Goal: Information Seeking & Learning: Learn about a topic

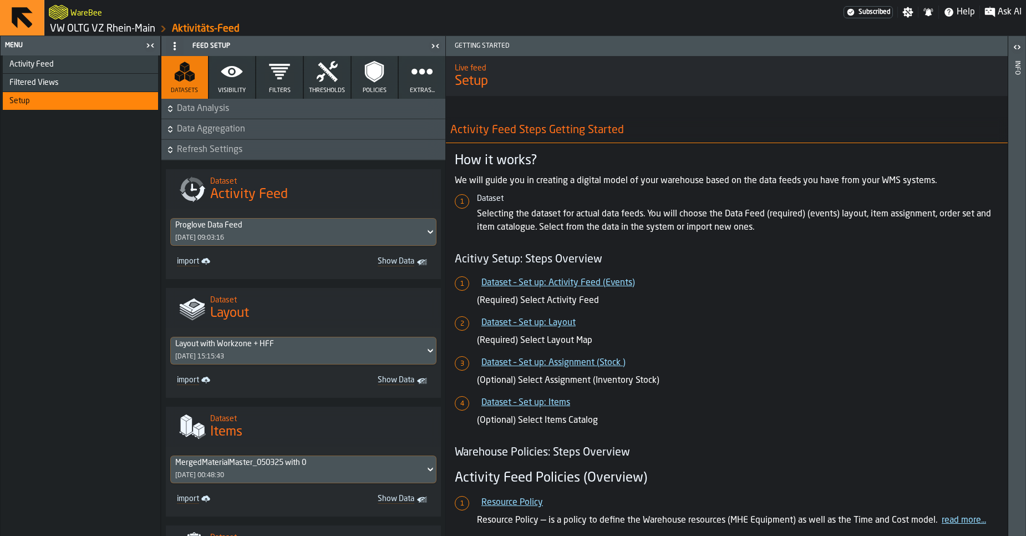
click at [101, 32] on link "VW OLTG VZ Rhein-Main" at bounding box center [102, 29] width 105 height 12
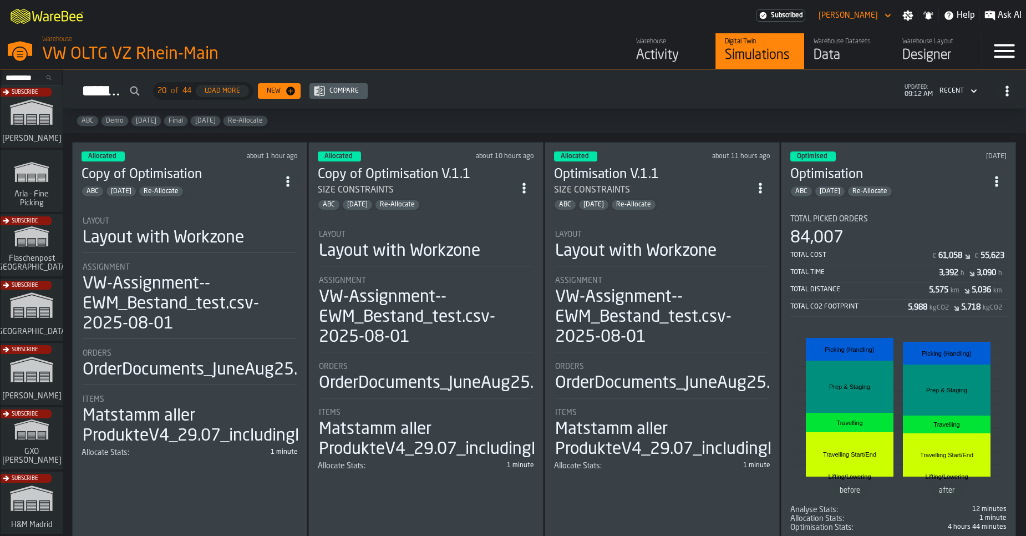
click at [869, 268] on div "Total Time" at bounding box center [864, 272] width 149 height 8
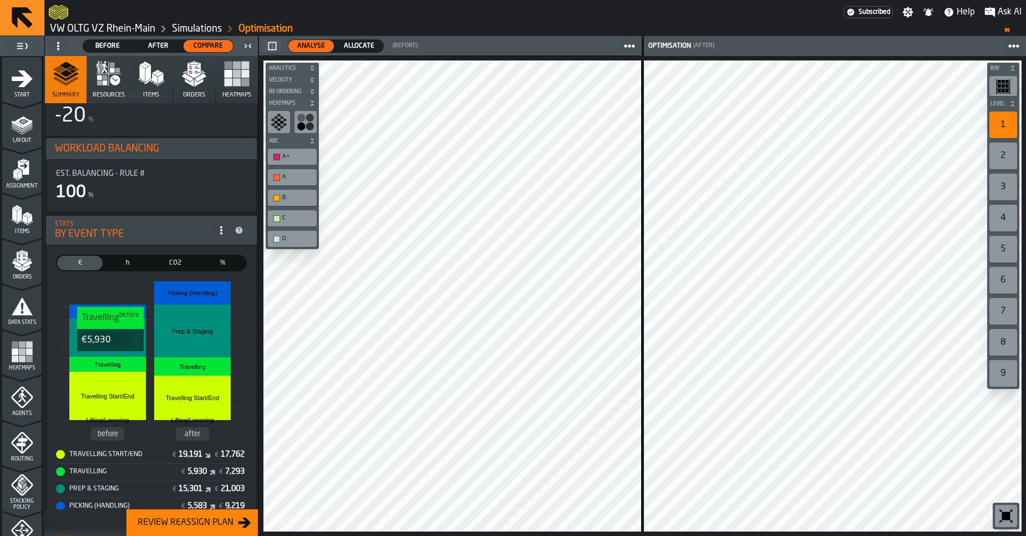
scroll to position [154, 0]
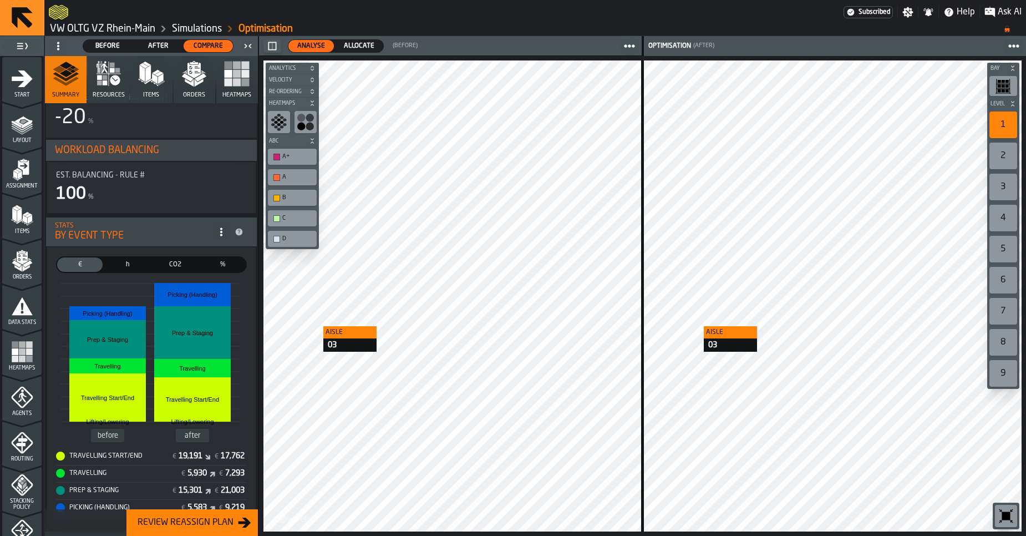
click at [250, 314] on main "1 Start 1.1 Layout 1.2 Assignment 1.3 Items 1.4 Orders 1.5 Data Stats 1.6 Heatm…" at bounding box center [513, 286] width 1026 height 500
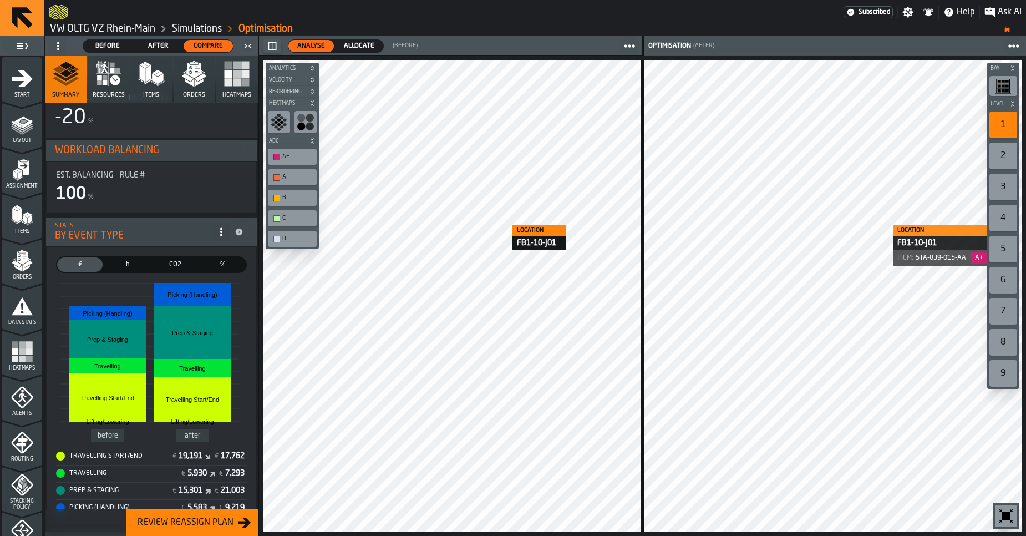
scroll to position [339, 0]
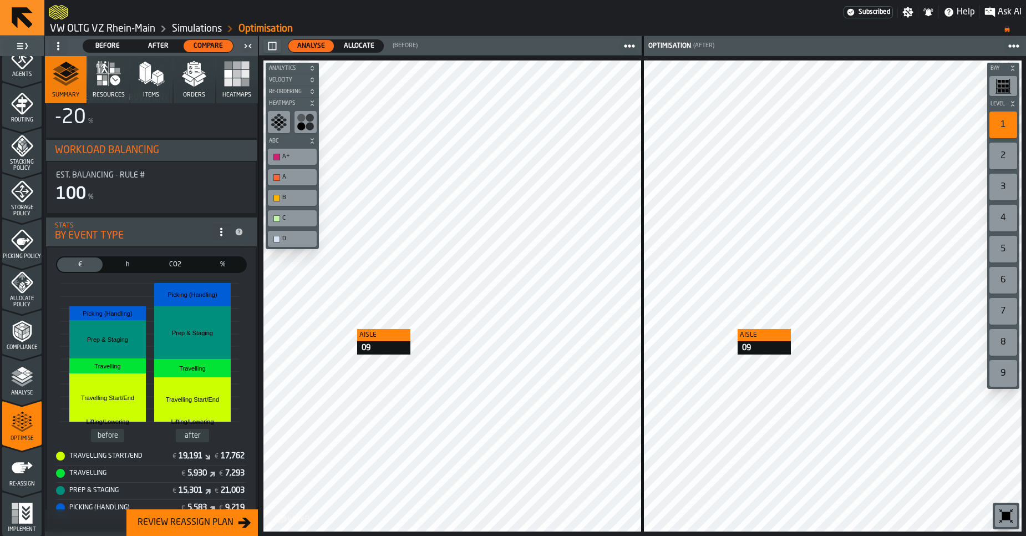
click at [726, 329] on div at bounding box center [833, 295] width 378 height 471
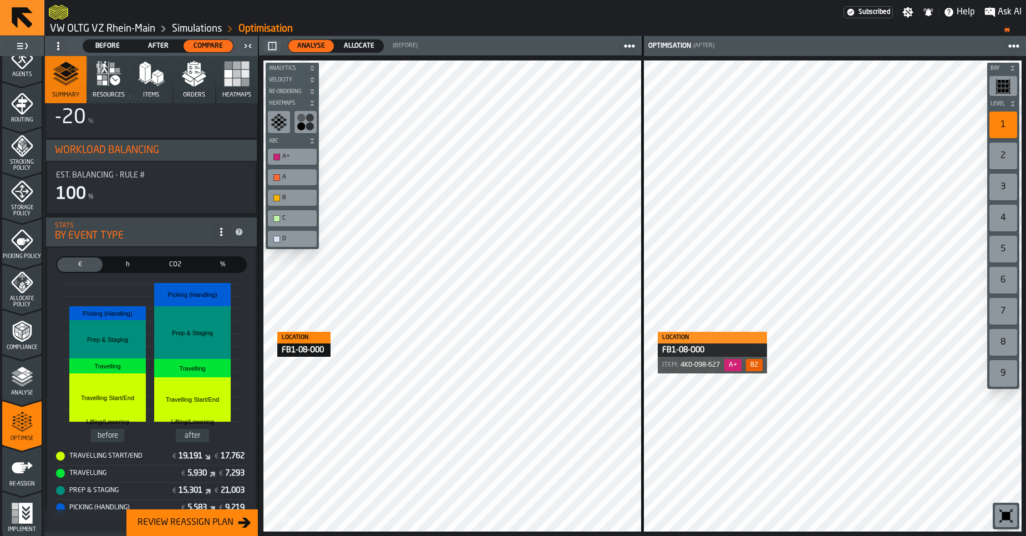
click at [19, 340] on icon "menu Compliance" at bounding box center [21, 331] width 19 height 22
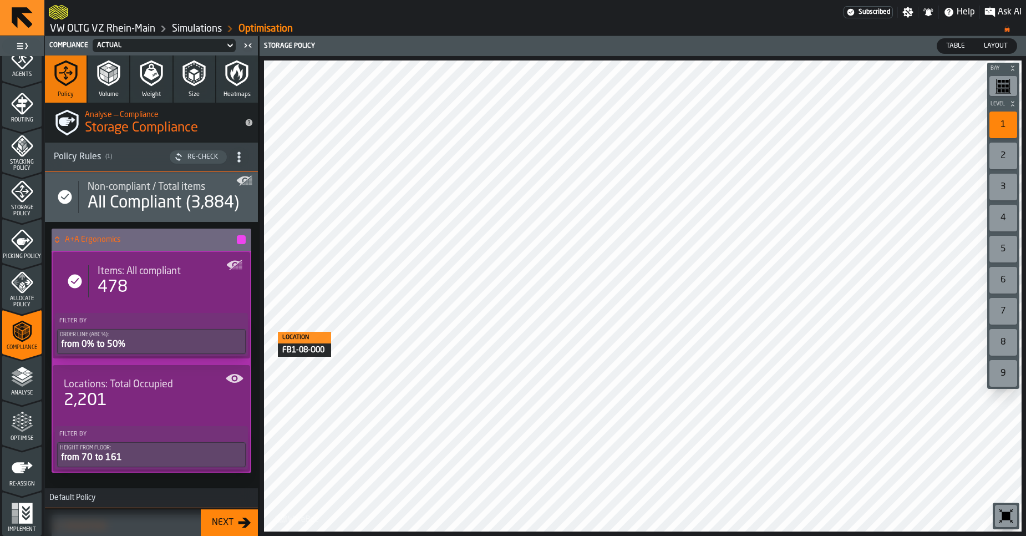
click at [190, 87] on button "Size" at bounding box center [195, 78] width 42 height 47
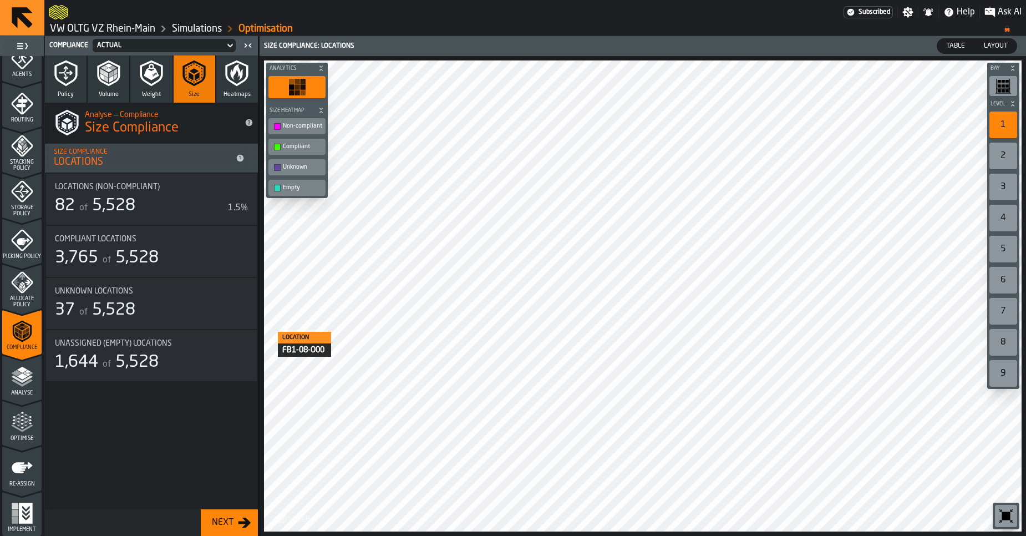
click at [165, 210] on div "82 of 5,528" at bounding box center [139, 206] width 169 height 20
click at [187, 48] on div "Actual" at bounding box center [158, 46] width 123 height 8
click at [146, 84] on li "Allocation" at bounding box center [125, 92] width 71 height 27
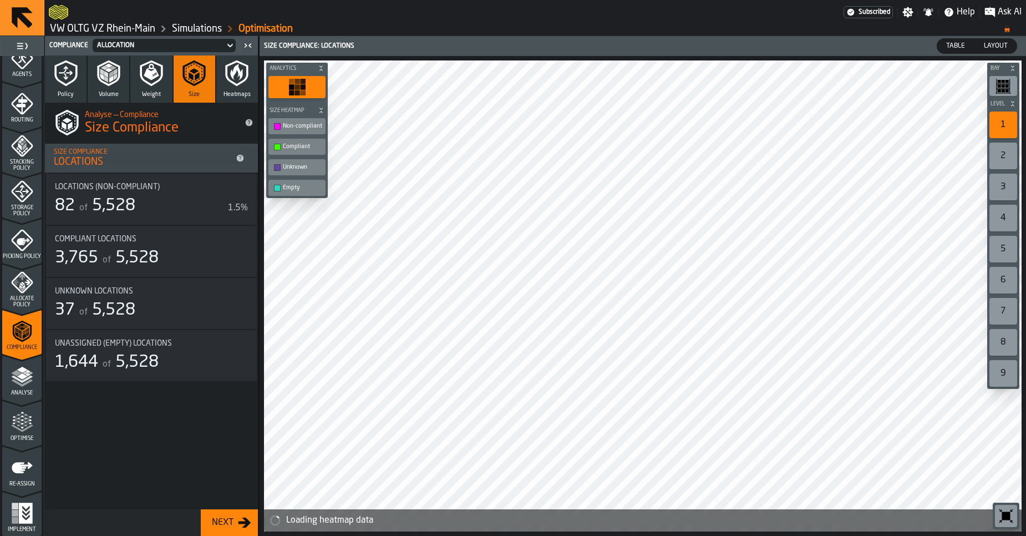
click at [160, 45] on div "Allocation" at bounding box center [158, 46] width 123 height 8
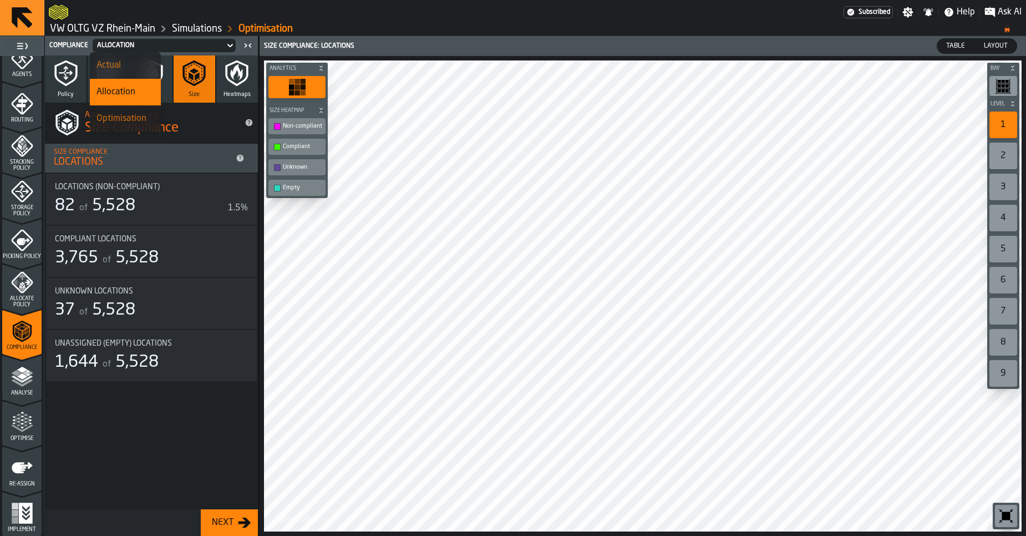
click at [145, 73] on li "Actual" at bounding box center [125, 65] width 71 height 27
click at [188, 47] on div "Actual" at bounding box center [158, 46] width 123 height 8
click at [140, 117] on div "Optimisation" at bounding box center [125, 118] width 58 height 13
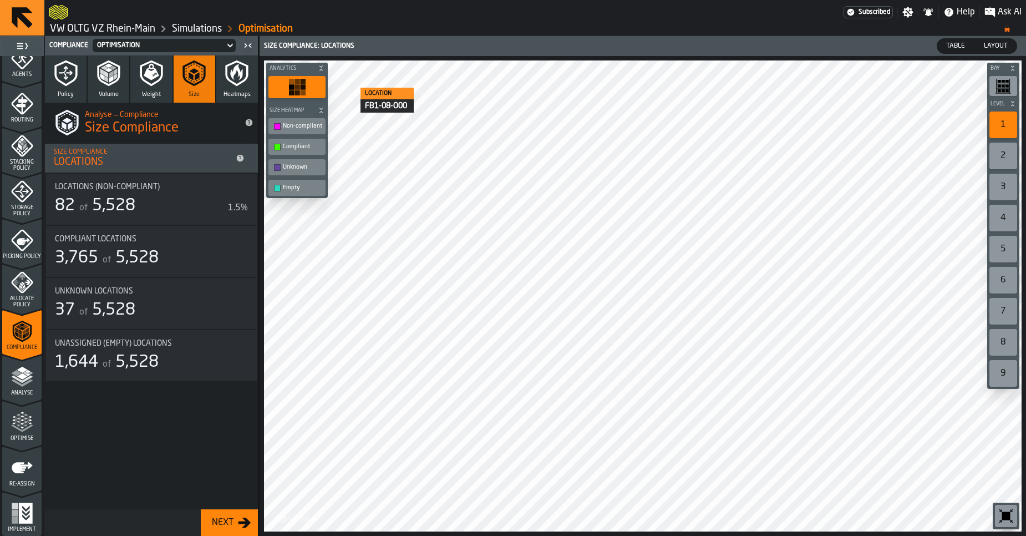
click at [176, 27] on link "Simulations" at bounding box center [197, 29] width 50 height 12
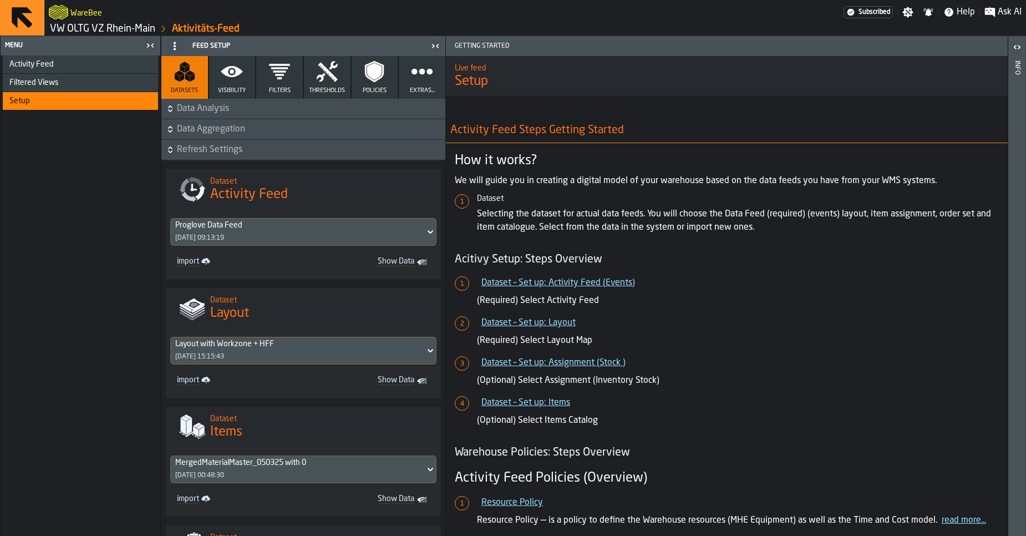
click at [140, 28] on link "VW OLTG VZ Rhein-Main" at bounding box center [102, 29] width 105 height 12
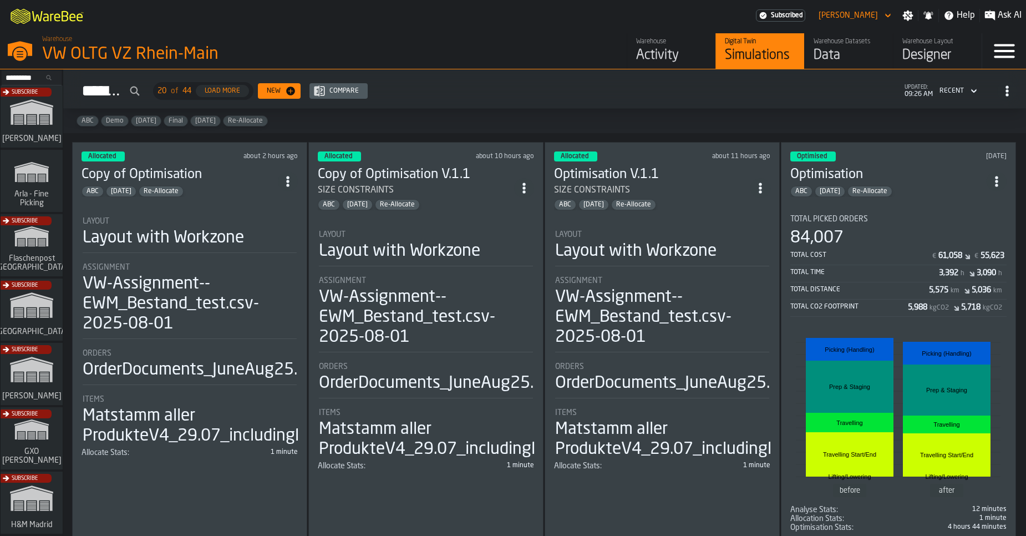
drag, startPoint x: 55, startPoint y: 21, endPoint x: 693, endPoint y: 134, distance: 647.8
click at [693, 134] on div "M A K I N G W A R E H O U S E S M O R E EF F I C I E N T Subscribed Sebastian P…" at bounding box center [513, 268] width 1026 height 536
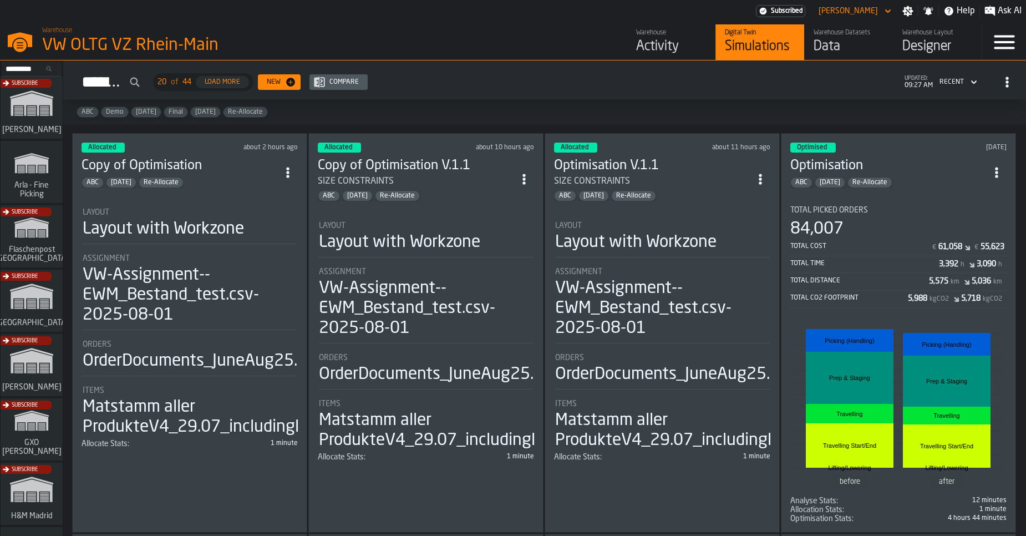
click at [218, 213] on div "Layout Layout with Workzone" at bounding box center [190, 223] width 214 height 31
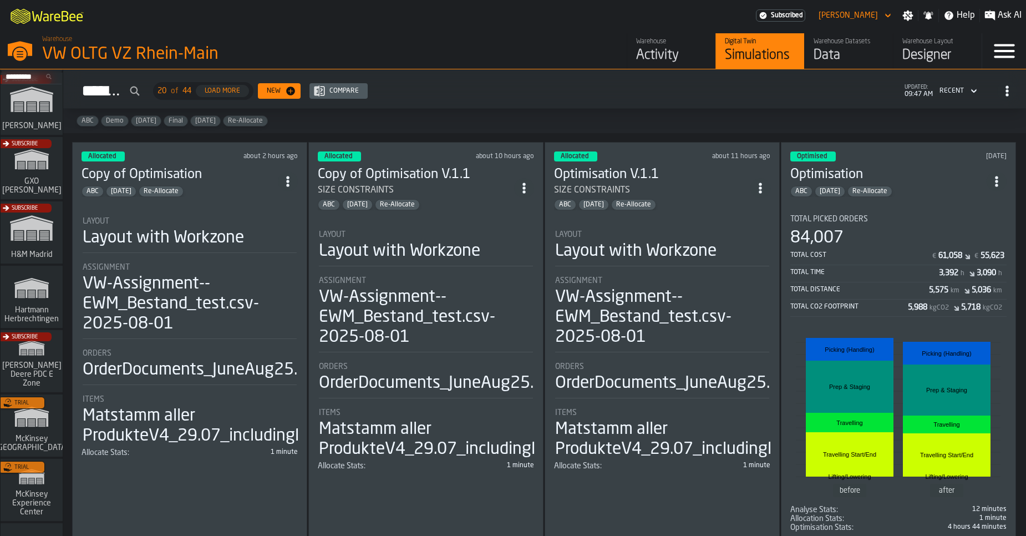
scroll to position [266, 0]
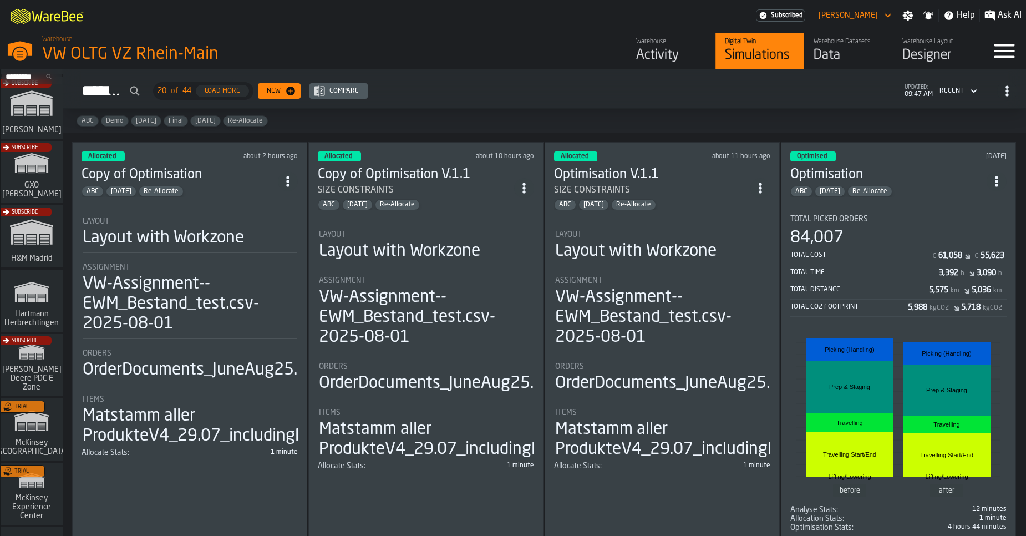
click at [16, 126] on div "Subscribe" at bounding box center [29, 111] width 62 height 64
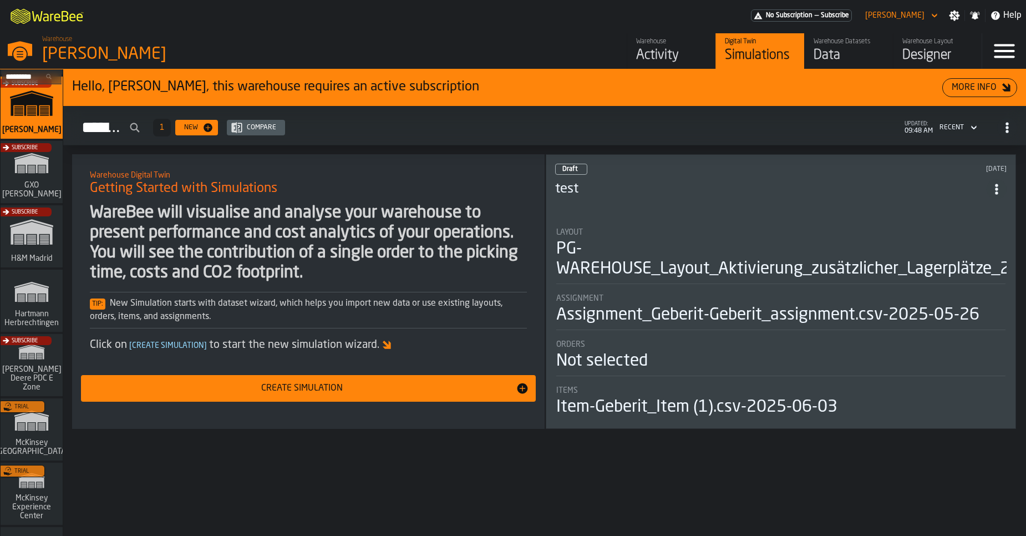
click at [691, 52] on div "Activity" at bounding box center [671, 56] width 70 height 18
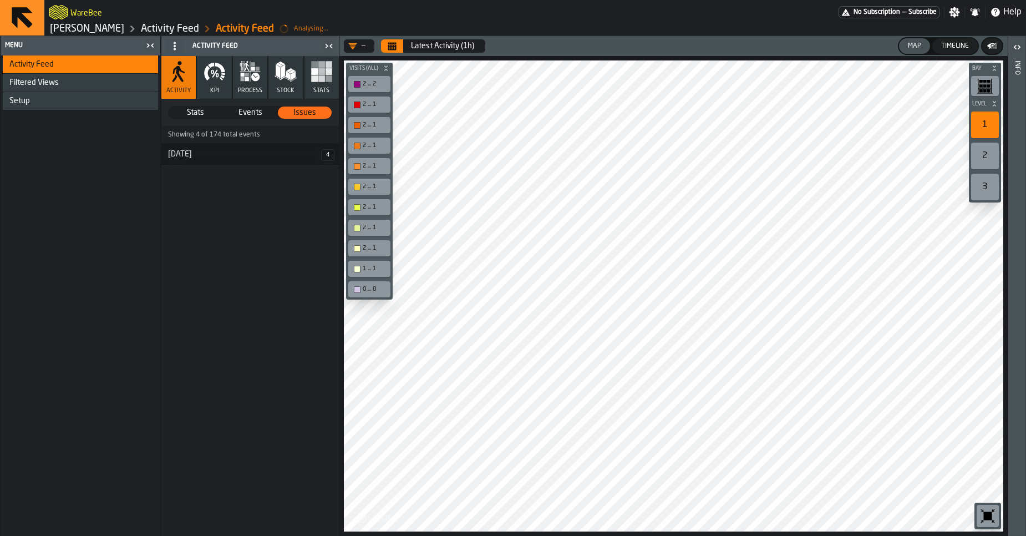
click at [114, 29] on link "[PERSON_NAME]" at bounding box center [87, 29] width 74 height 12
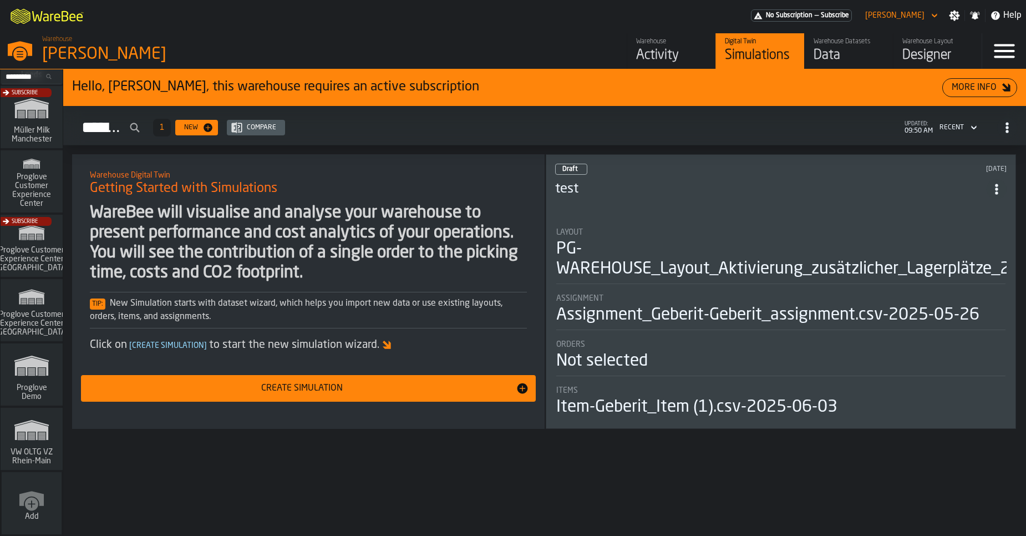
scroll to position [966, 0]
click at [44, 444] on icon "link-to-/wh/i/44979e6c-6f66-405e-9874-c1e29f02a54a/simulations" at bounding box center [31, 427] width 53 height 35
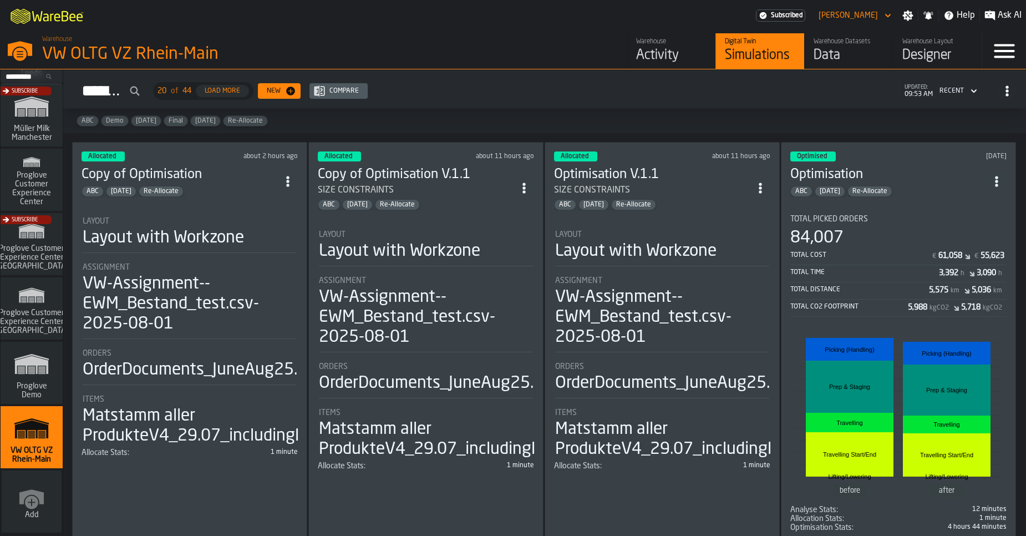
click at [916, 258] on div "Total Cost € 61,058 € 55,623" at bounding box center [898, 257] width 216 height 16
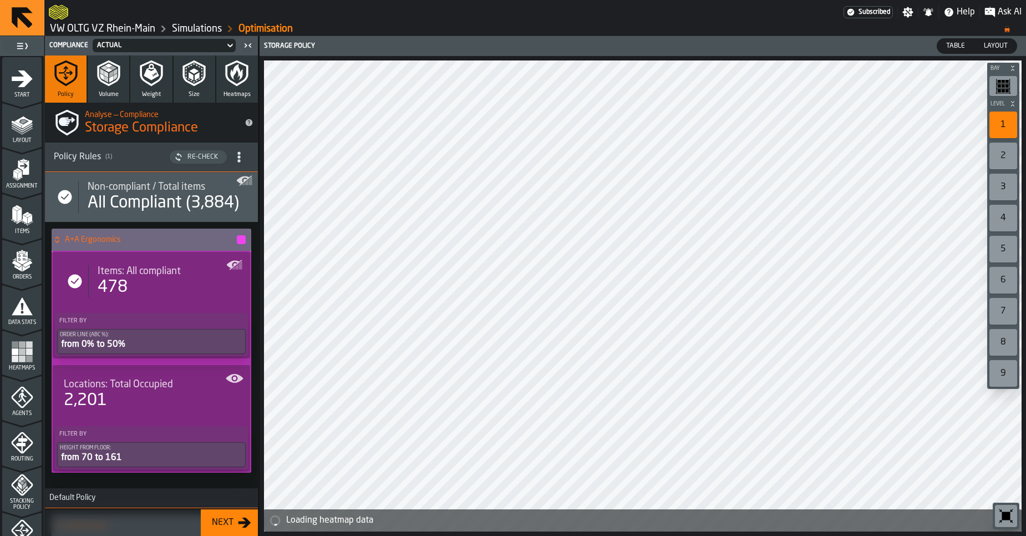
click at [192, 98] on button "Size" at bounding box center [195, 78] width 42 height 47
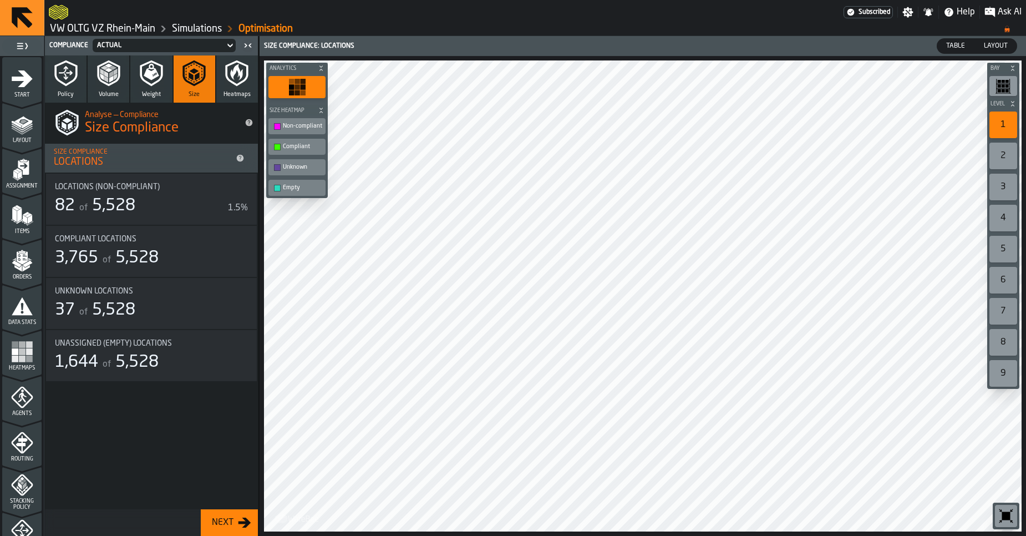
click at [187, 44] on div "Actual" at bounding box center [158, 46] width 123 height 8
click at [139, 88] on div "Allocation" at bounding box center [125, 91] width 58 height 13
click at [1006, 225] on div "4" at bounding box center [1003, 218] width 28 height 27
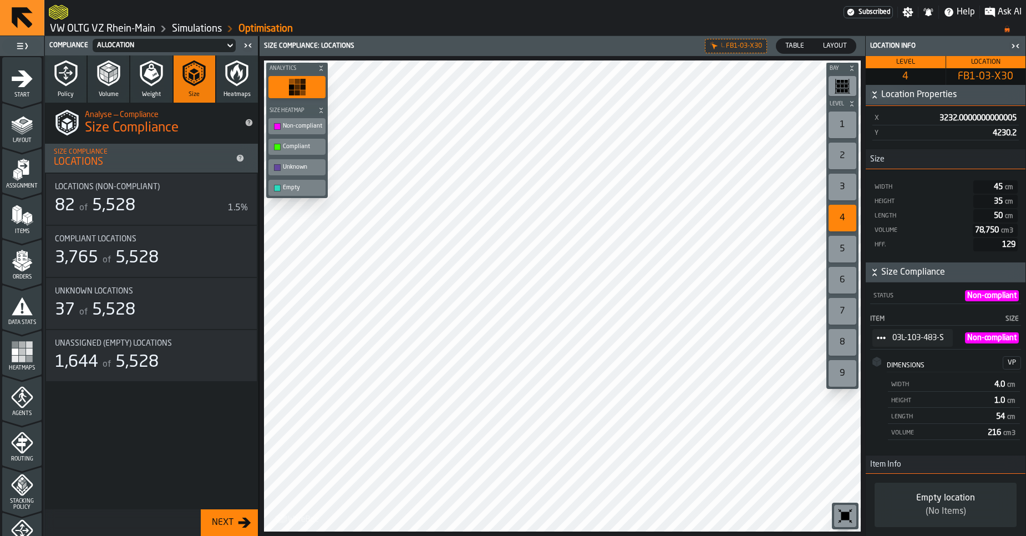
scroll to position [193, 0]
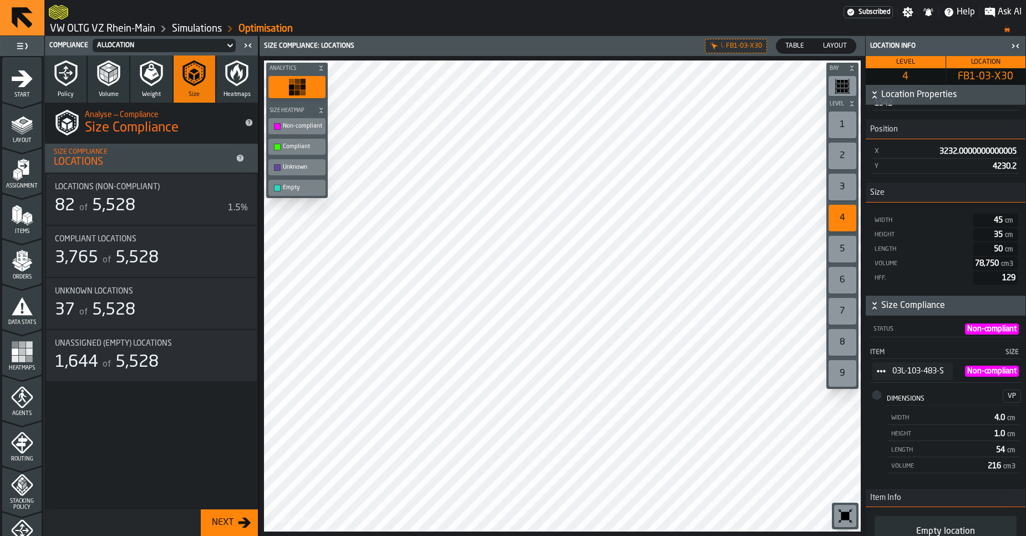
click at [87, 28] on link "VW OLTG VZ Rhein-Main" at bounding box center [102, 29] width 105 height 12
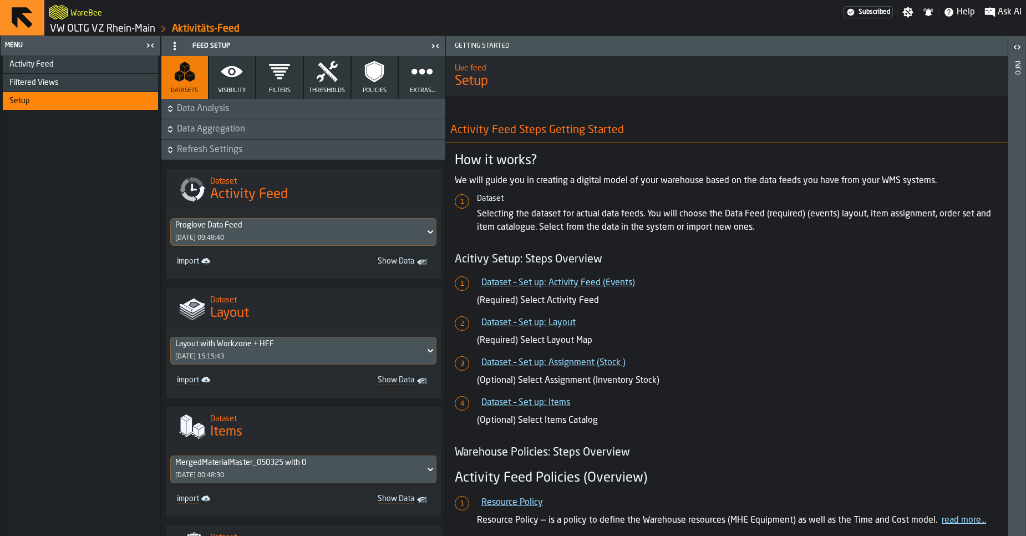
click at [110, 35] on header "WareBee Subscribed Settings Notifications Help Ask AI VW OLTG VZ Rhein-Main Akt…" at bounding box center [513, 18] width 1026 height 36
click at [110, 28] on link "VW OLTG VZ Rhein-Main" at bounding box center [102, 29] width 105 height 12
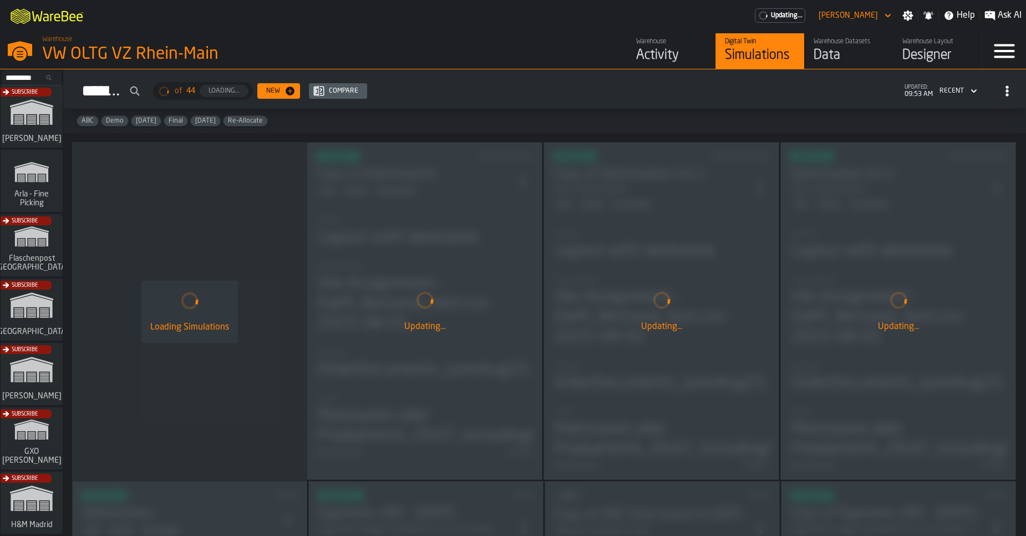
click at [668, 55] on div "Activity" at bounding box center [671, 56] width 70 height 18
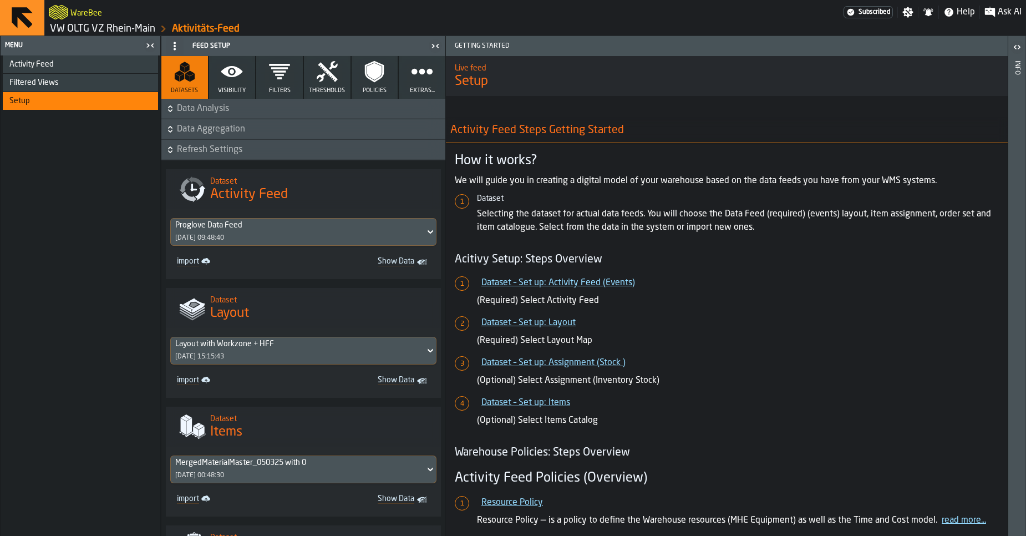
click at [52, 49] on div "Menu" at bounding box center [73, 46] width 140 height 8
click at [52, 63] on div "Activity Feed" at bounding box center [80, 64] width 155 height 18
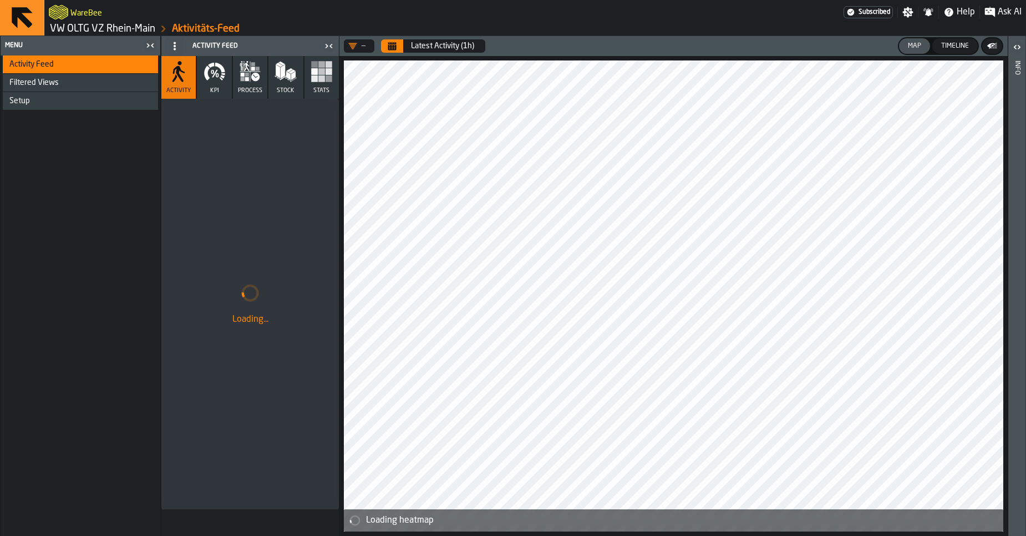
click at [236, 89] on button "process" at bounding box center [250, 77] width 34 height 43
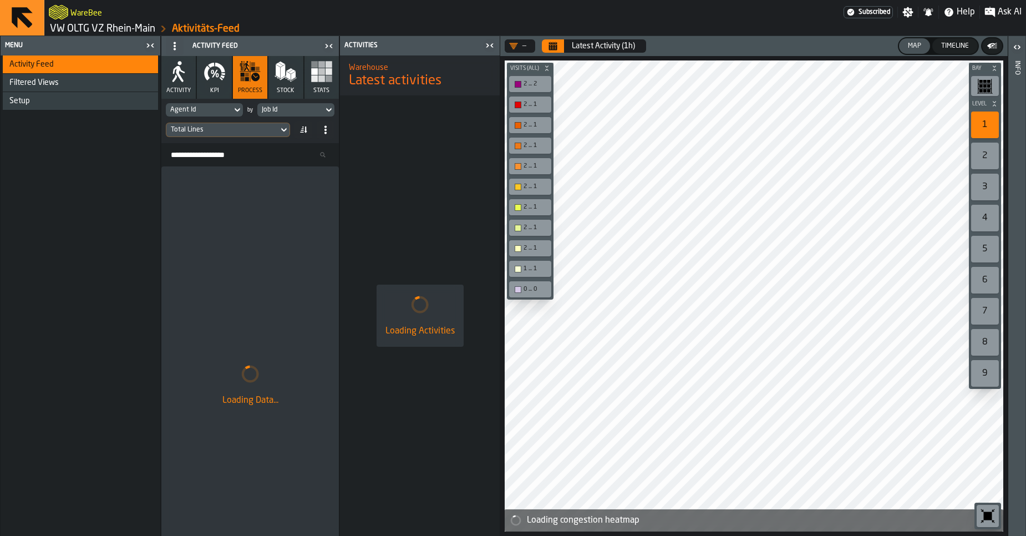
click at [87, 106] on div "Setup" at bounding box center [80, 101] width 155 height 18
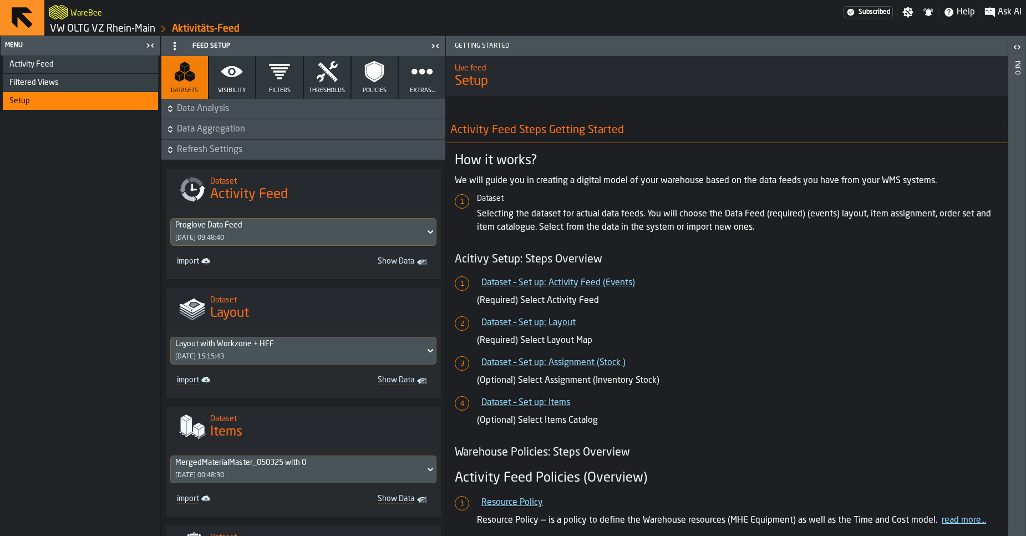
click at [268, 85] on button "Filters" at bounding box center [279, 77] width 47 height 43
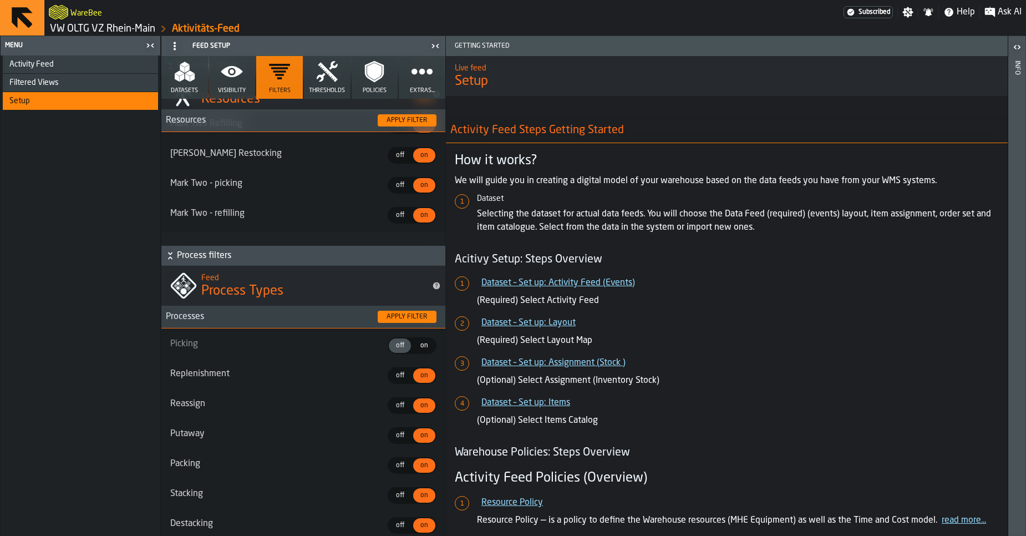
scroll to position [266, 0]
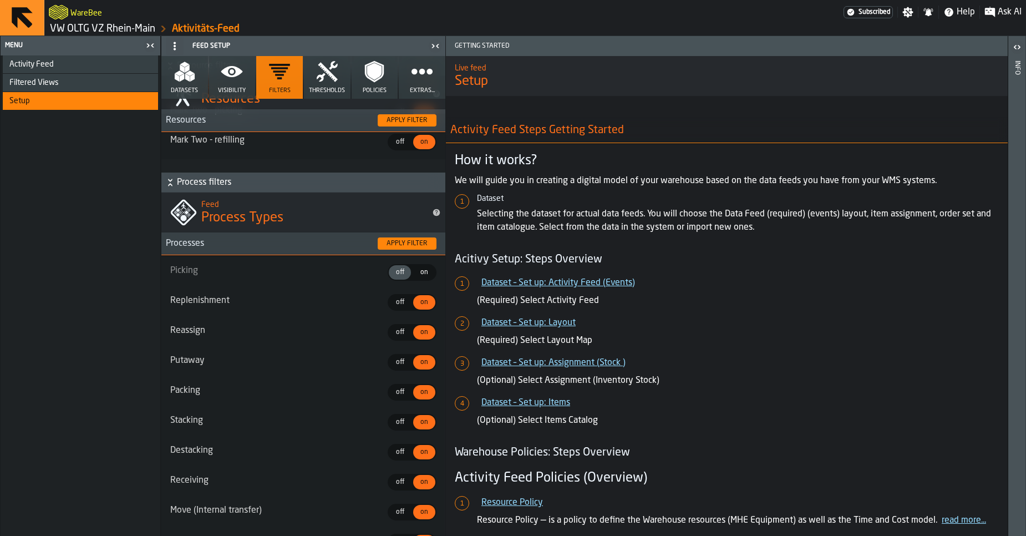
click at [66, 59] on div "Activity Feed" at bounding box center [80, 64] width 155 height 18
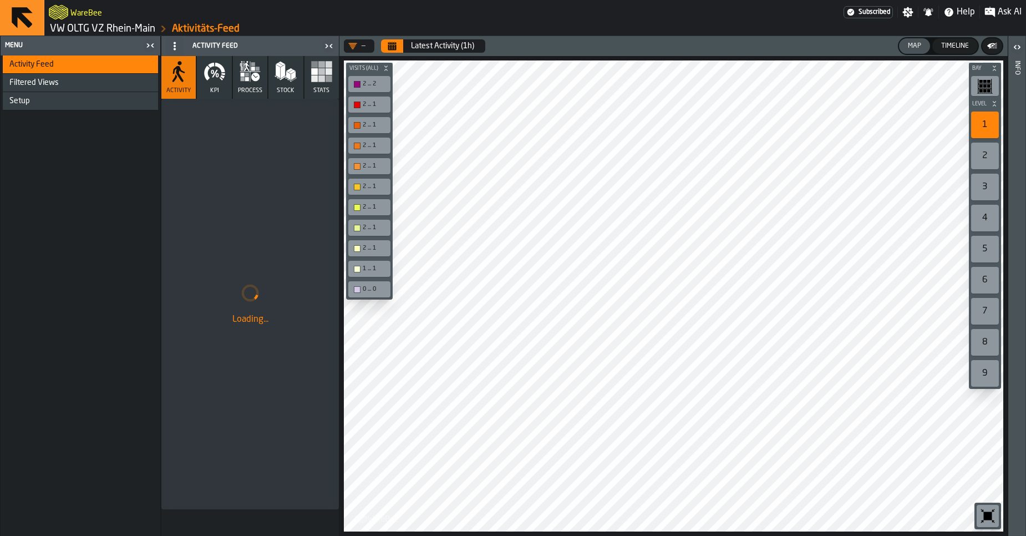
click at [260, 91] on span "process" at bounding box center [250, 90] width 24 height 7
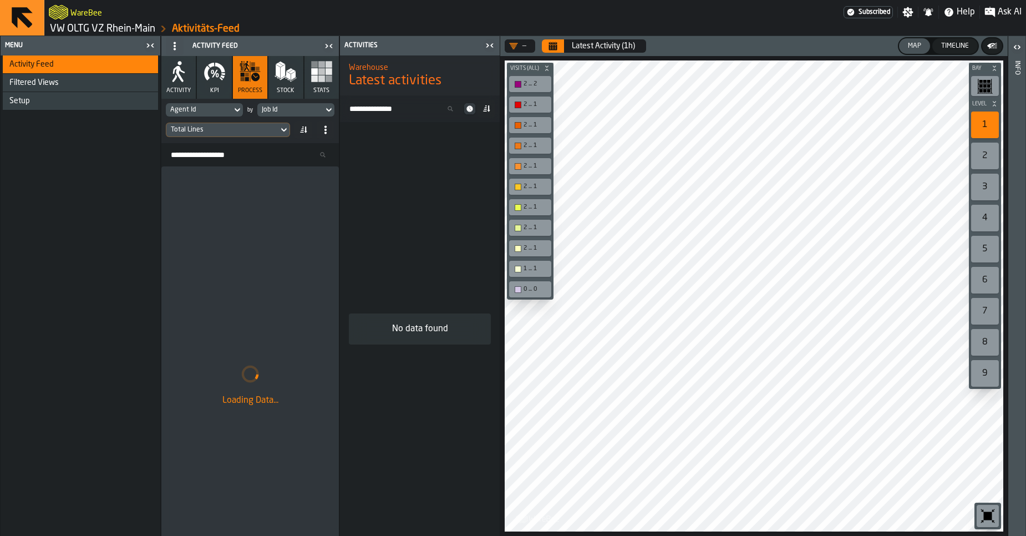
click at [551, 47] on icon "Calendar" at bounding box center [553, 47] width 8 height 6
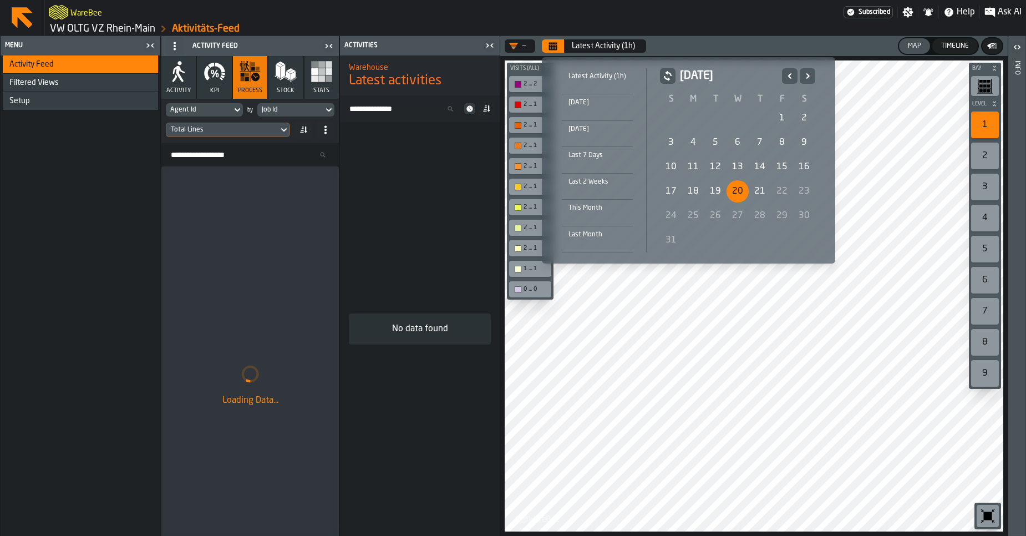
click at [730, 195] on div "20" at bounding box center [737, 191] width 22 height 22
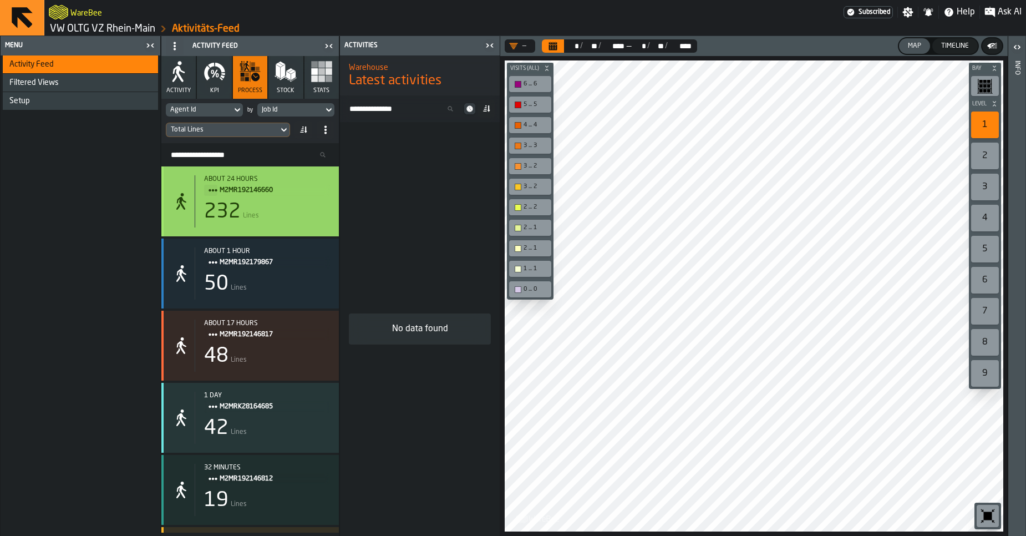
click at [262, 212] on div "232 Lines" at bounding box center [267, 212] width 126 height 22
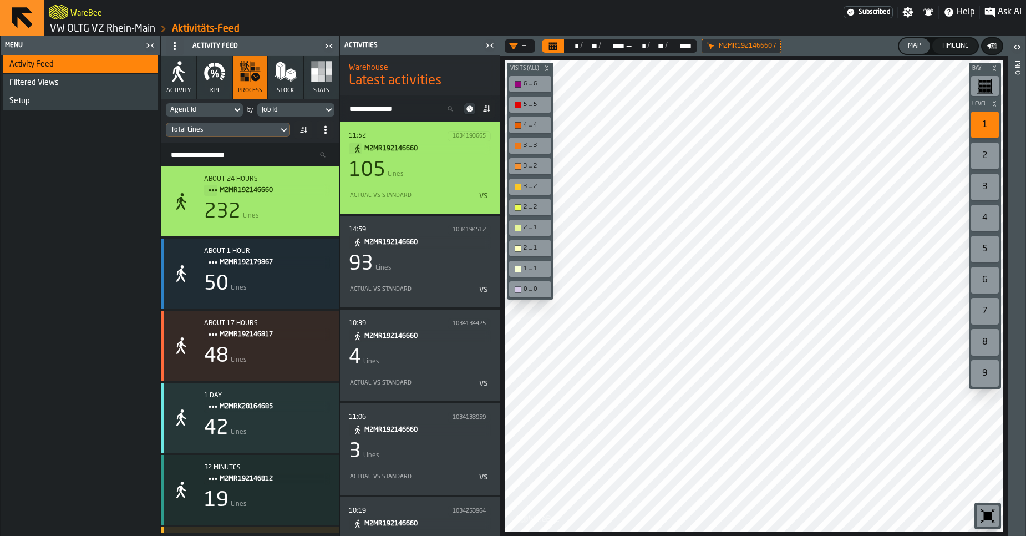
click at [427, 180] on div "105 Lines" at bounding box center [420, 170] width 142 height 22
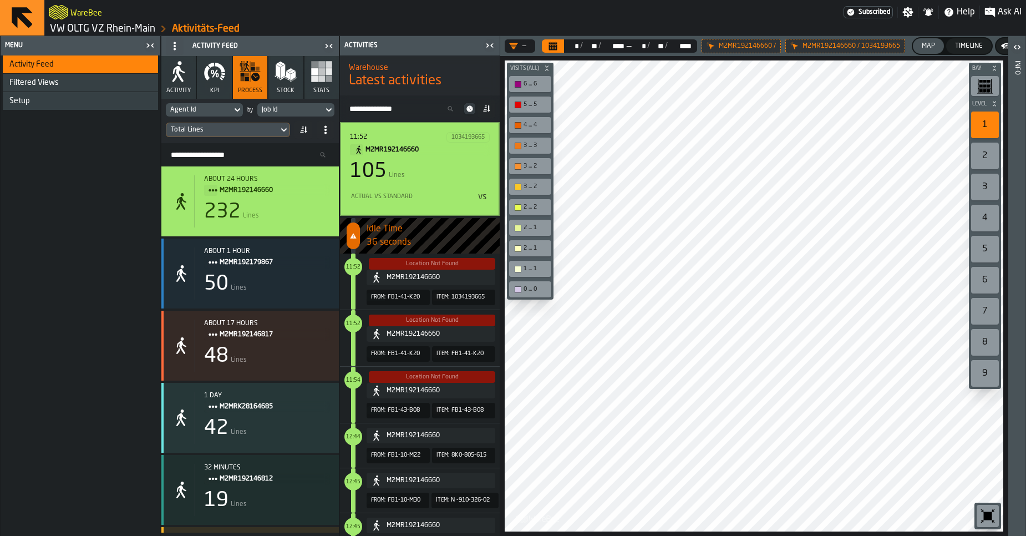
click at [408, 174] on div "105 Lines" at bounding box center [420, 171] width 140 height 22
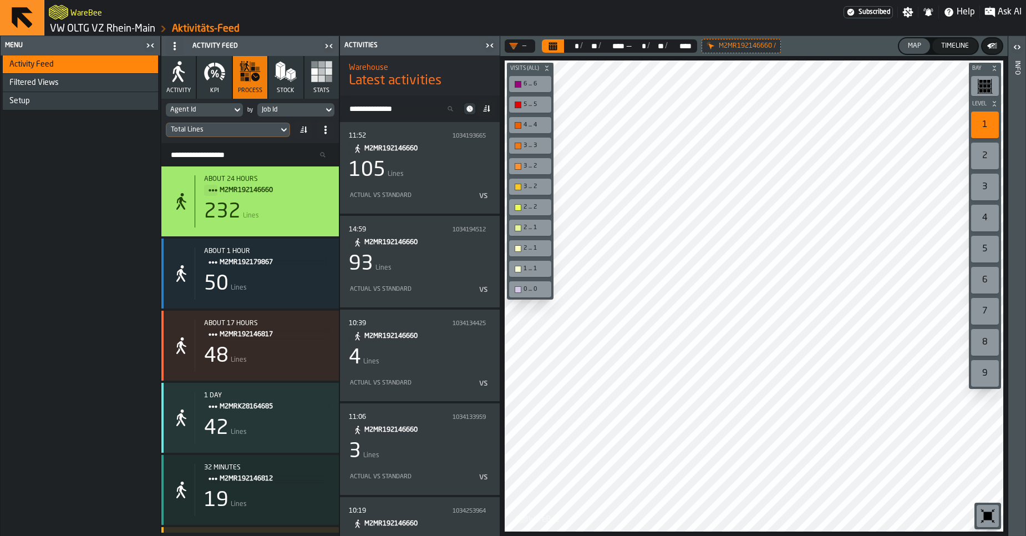
click at [84, 109] on div "Setup" at bounding box center [80, 101] width 155 height 18
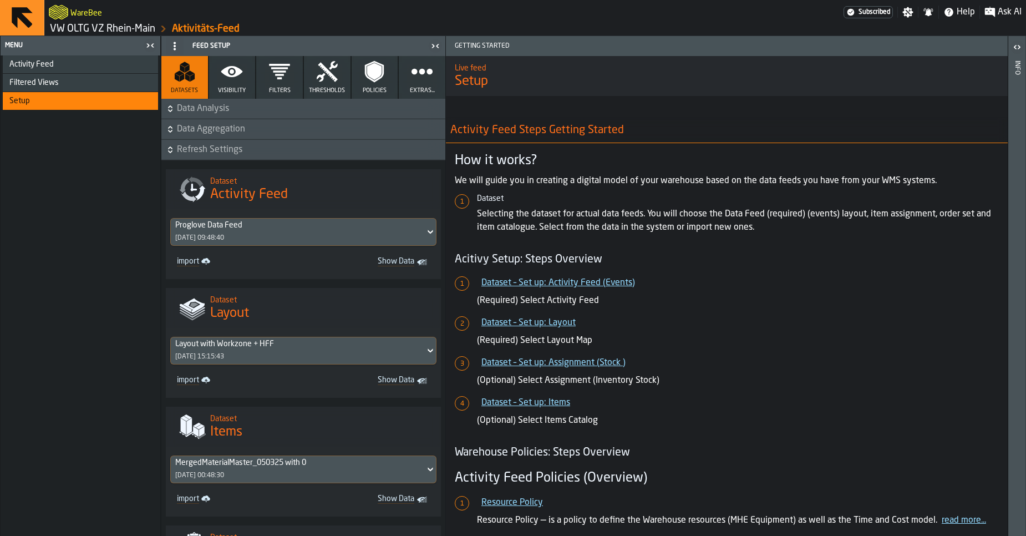
click at [274, 91] on span "Filters" at bounding box center [280, 90] width 22 height 7
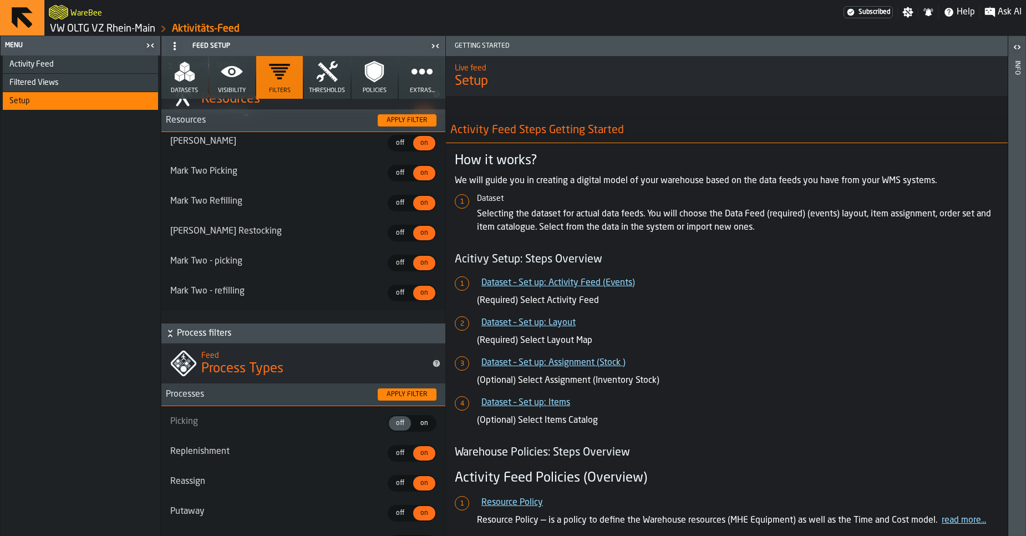
scroll to position [150, 0]
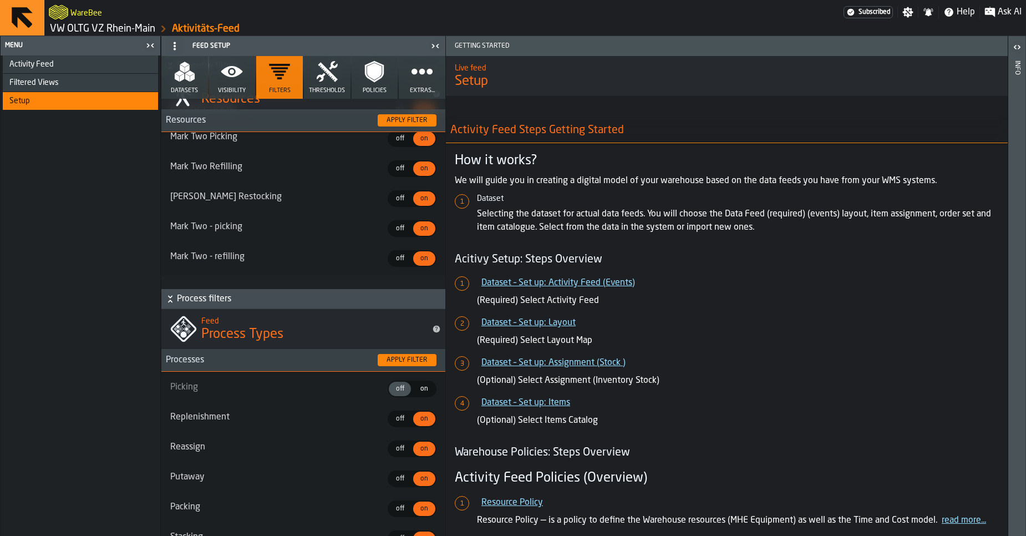
click at [415, 391] on span "on" at bounding box center [424, 389] width 18 height 10
click at [399, 363] on div "Apply filter" at bounding box center [407, 360] width 50 height 8
click at [55, 67] on div "Activity Feed" at bounding box center [81, 64] width 144 height 9
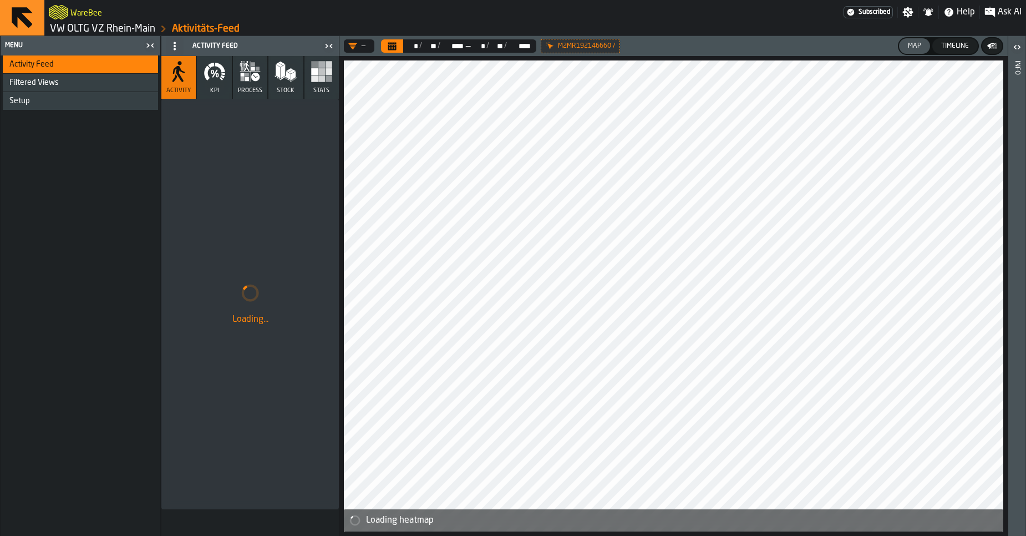
click at [257, 80] on icon "button" at bounding box center [255, 77] width 8 height 8
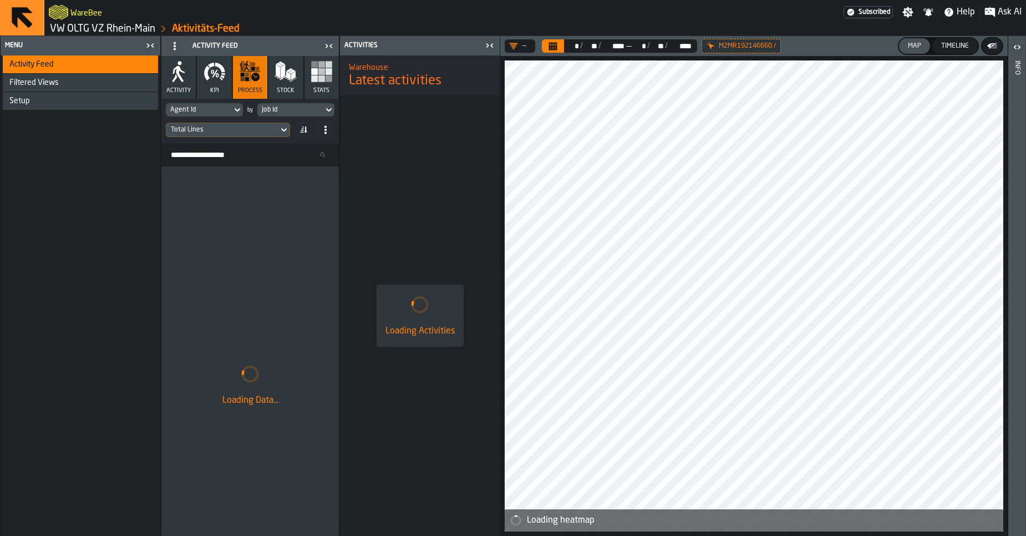
click at [704, 48] on div "M2MR192146660 /" at bounding box center [740, 46] width 79 height 14
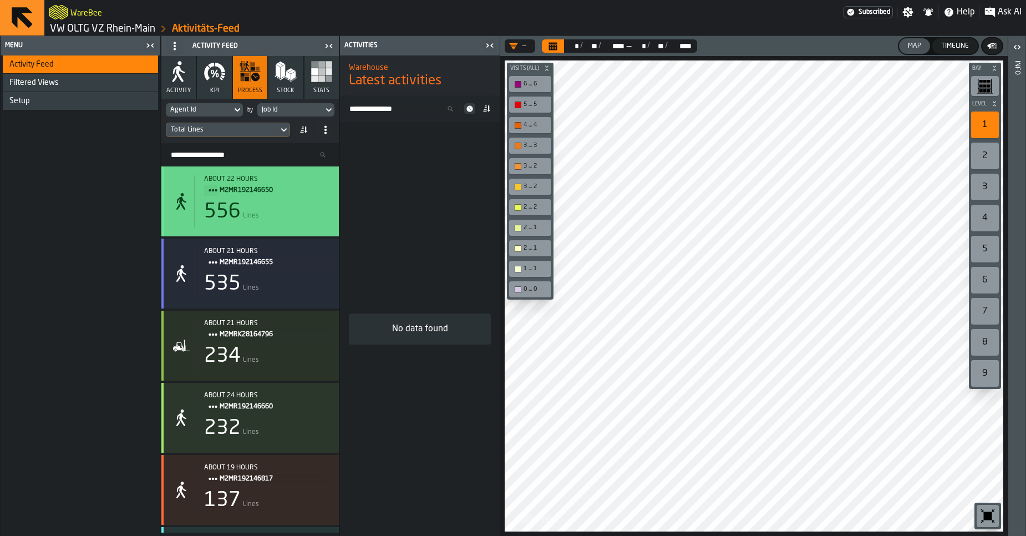
drag, startPoint x: 288, startPoint y: 211, endPoint x: 288, endPoint y: 198, distance: 13.3
click at [288, 198] on div "about 22 hours M2MR192146650 556 Lines" at bounding box center [262, 201] width 135 height 52
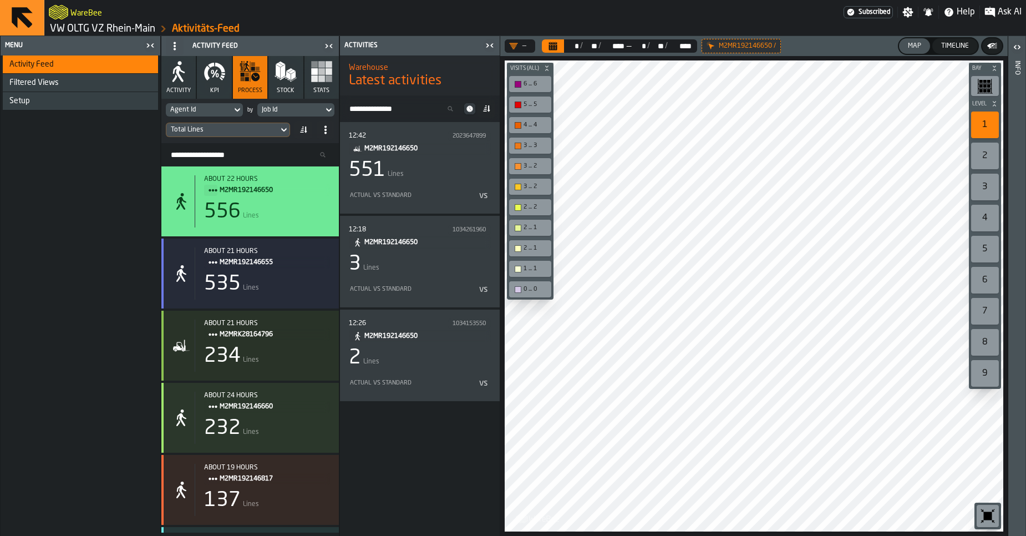
click at [83, 100] on div "Setup" at bounding box center [81, 100] width 144 height 9
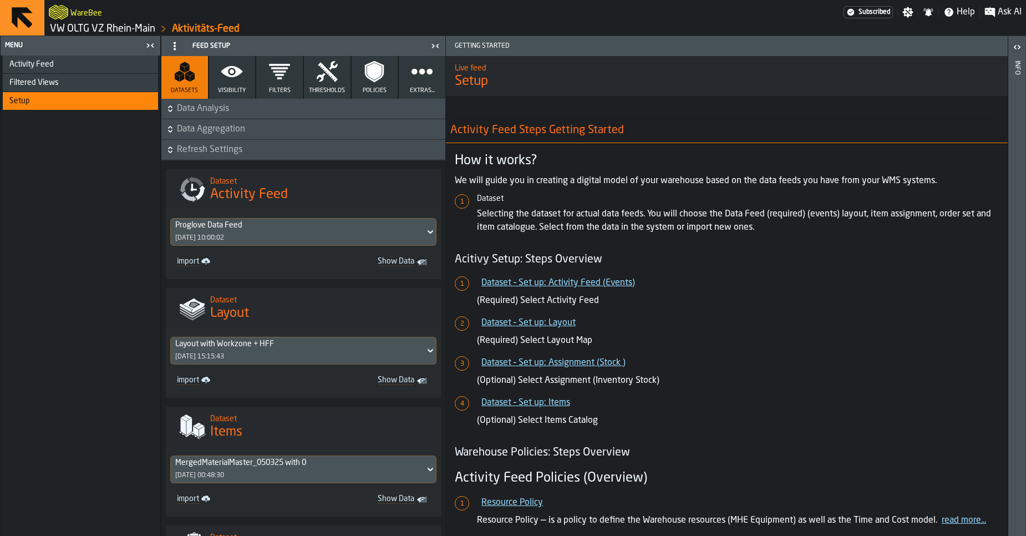
click at [231, 85] on button "Visibility" at bounding box center [232, 77] width 47 height 43
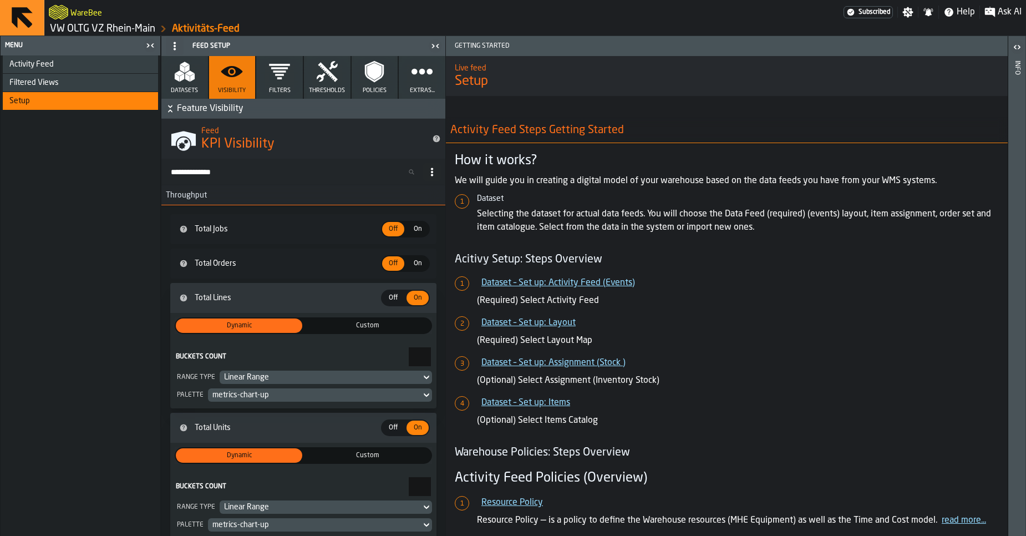
click at [286, 85] on button "Filters" at bounding box center [279, 77] width 47 height 43
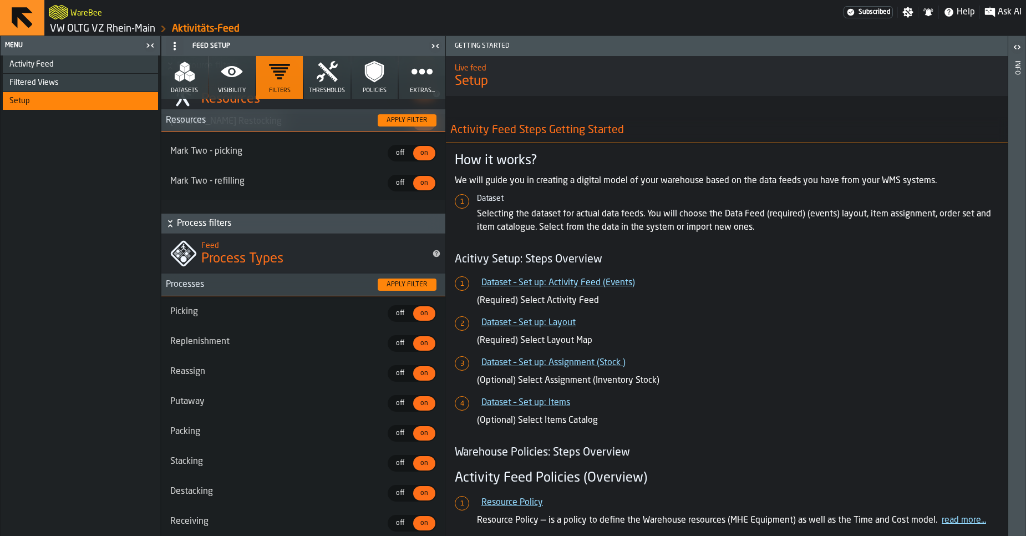
scroll to position [233, 0]
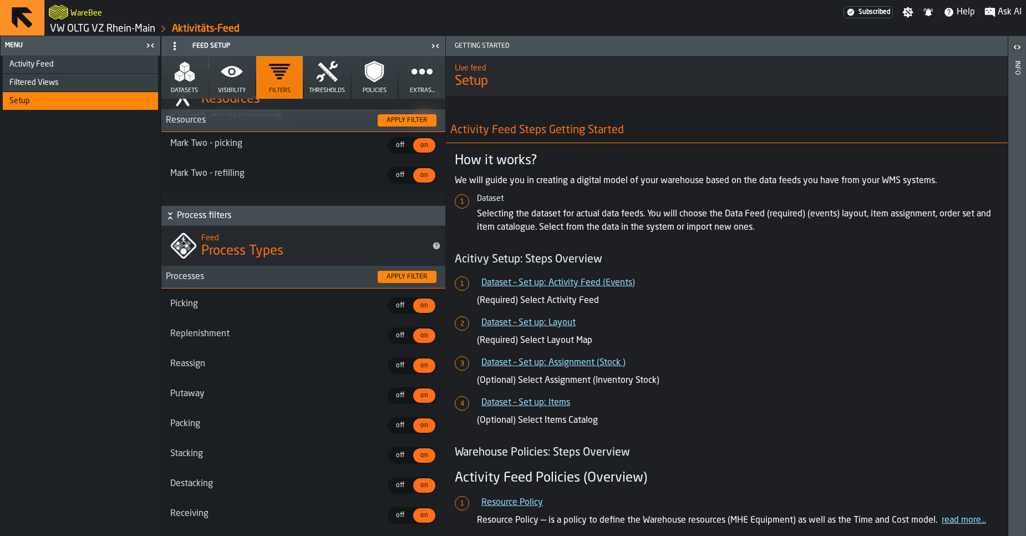
click at [398, 304] on span "off" at bounding box center [400, 306] width 18 height 10
click at [404, 278] on div "Apply filter" at bounding box center [407, 277] width 50 height 8
click at [12, 58] on div "Activity Feed" at bounding box center [80, 64] width 155 height 18
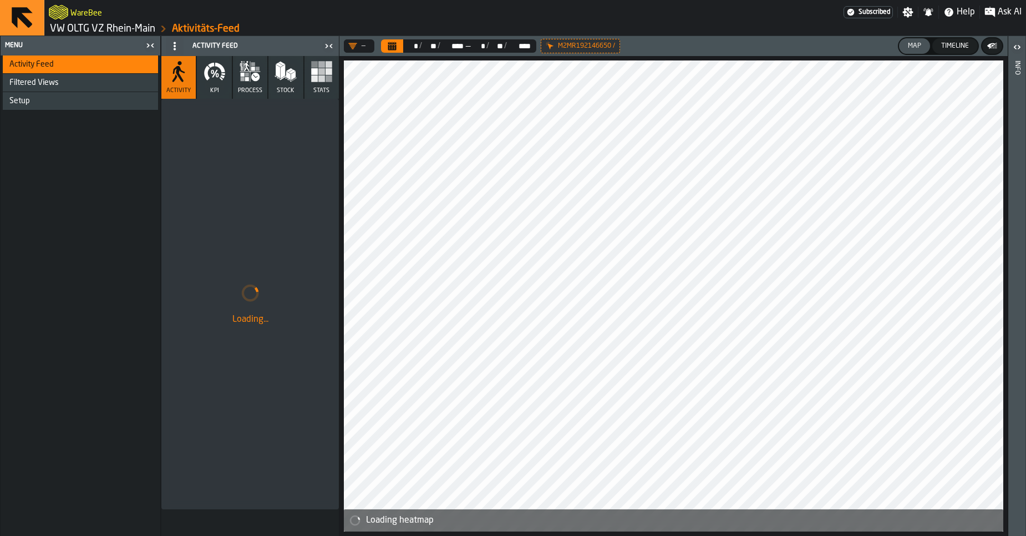
click at [243, 88] on span "process" at bounding box center [250, 90] width 24 height 7
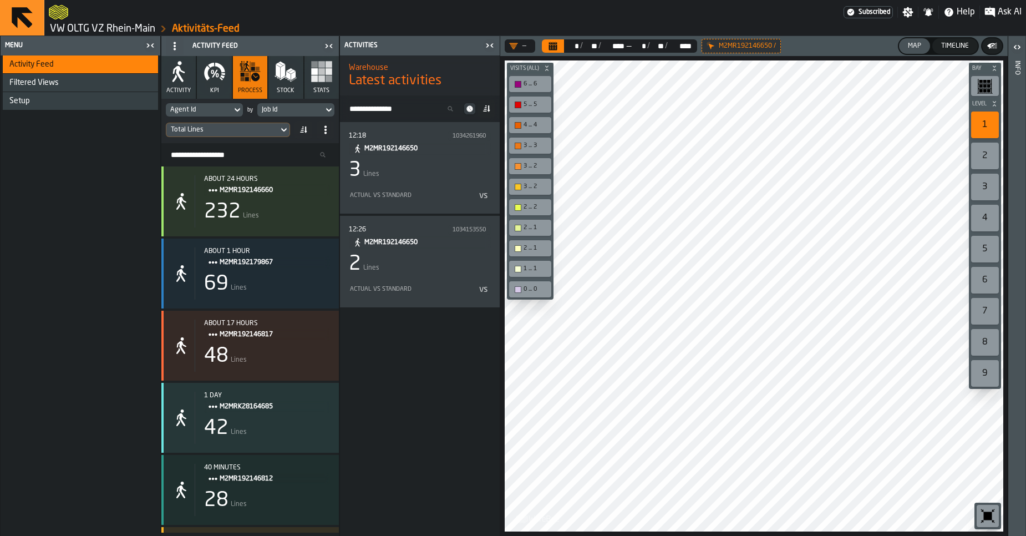
drag, startPoint x: 88, startPoint y: 9, endPoint x: 492, endPoint y: 212, distance: 453.1
click at [489, 212] on main "Menu Activity Feed Filtered Views Shift Management Employee Management Setup Ac…" at bounding box center [513, 286] width 1026 height 500
click at [486, 44] on icon "button-toggle-Close me" at bounding box center [489, 45] width 13 height 13
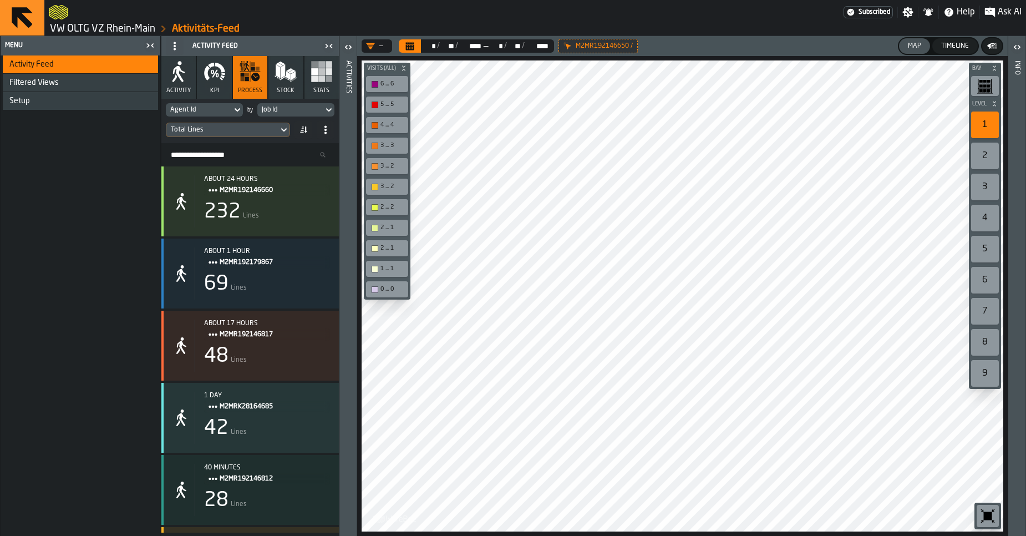
click at [146, 26] on link "VW OLTG VZ Rhein-Main" at bounding box center [102, 29] width 105 height 12
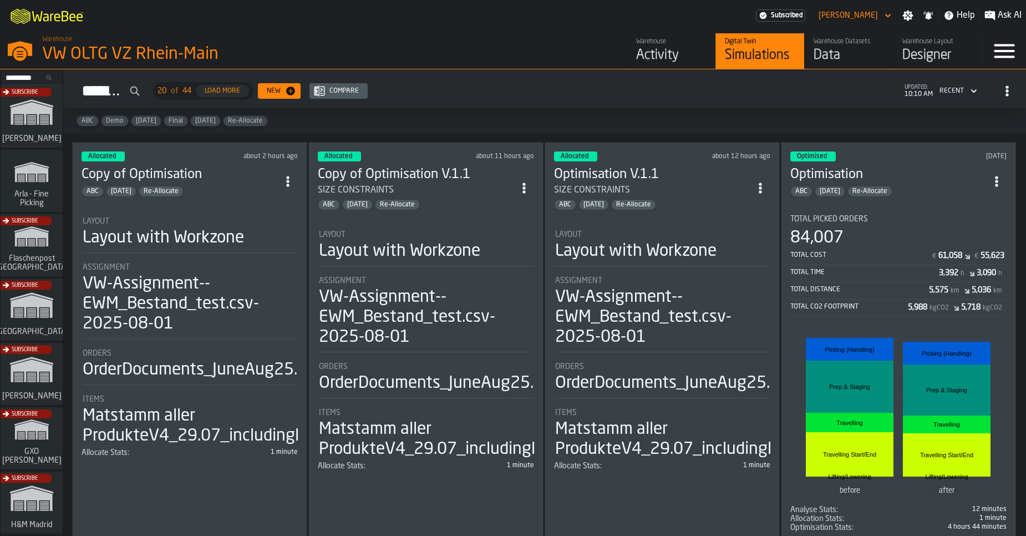
click at [257, 217] on div "Layout" at bounding box center [190, 221] width 214 height 9
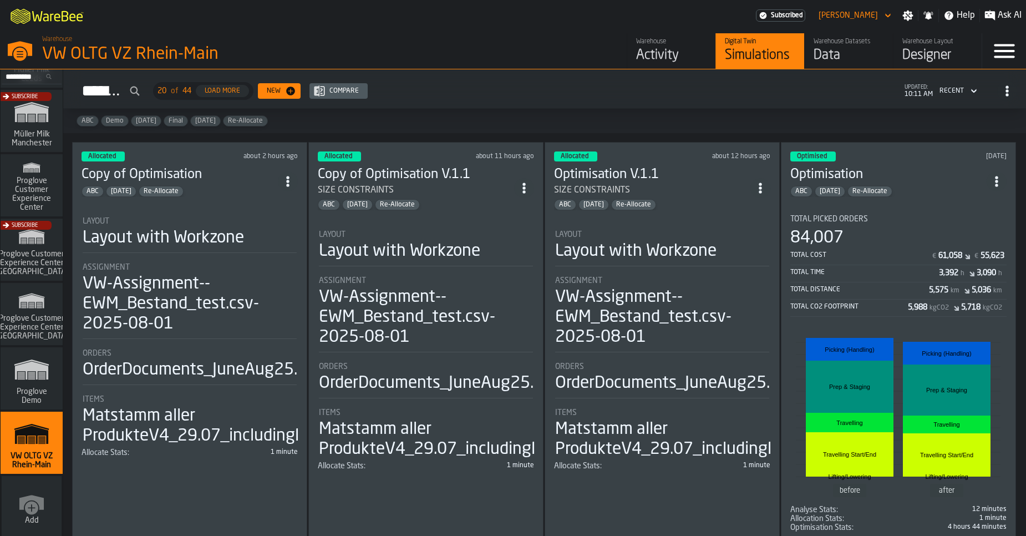
scroll to position [966, 0]
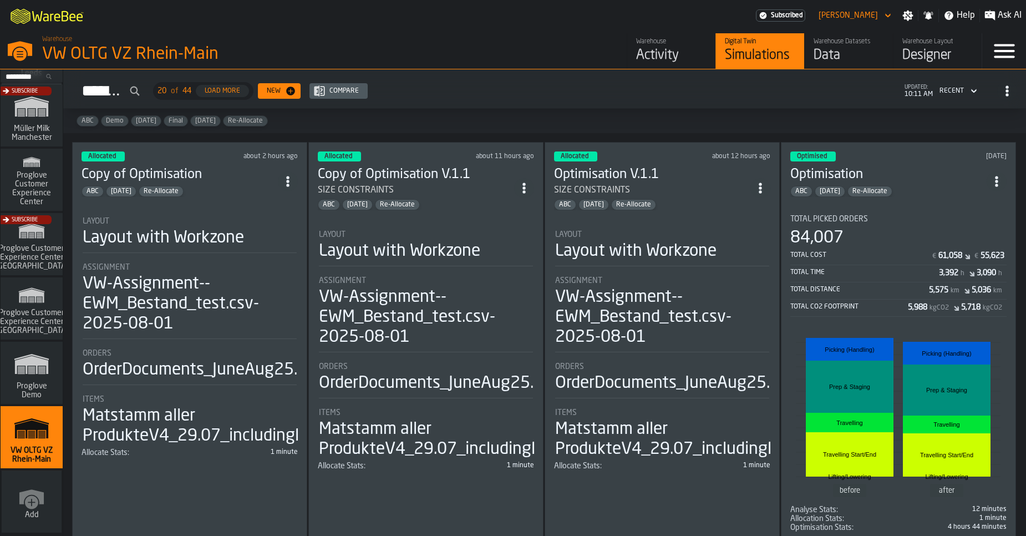
click at [665, 42] on div "Warehouse" at bounding box center [671, 42] width 70 height 8
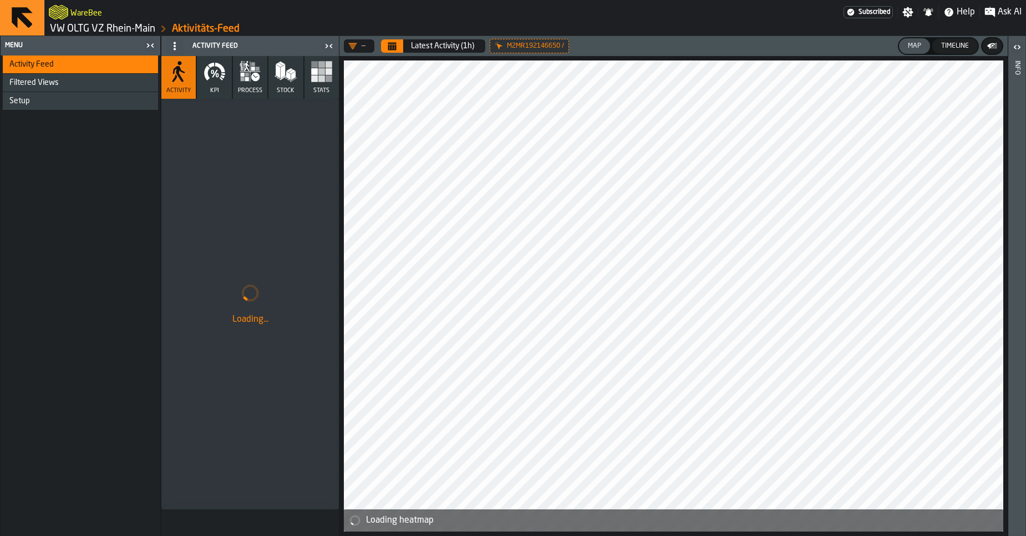
click at [0, 0] on icon at bounding box center [0, 0] width 0 height 0
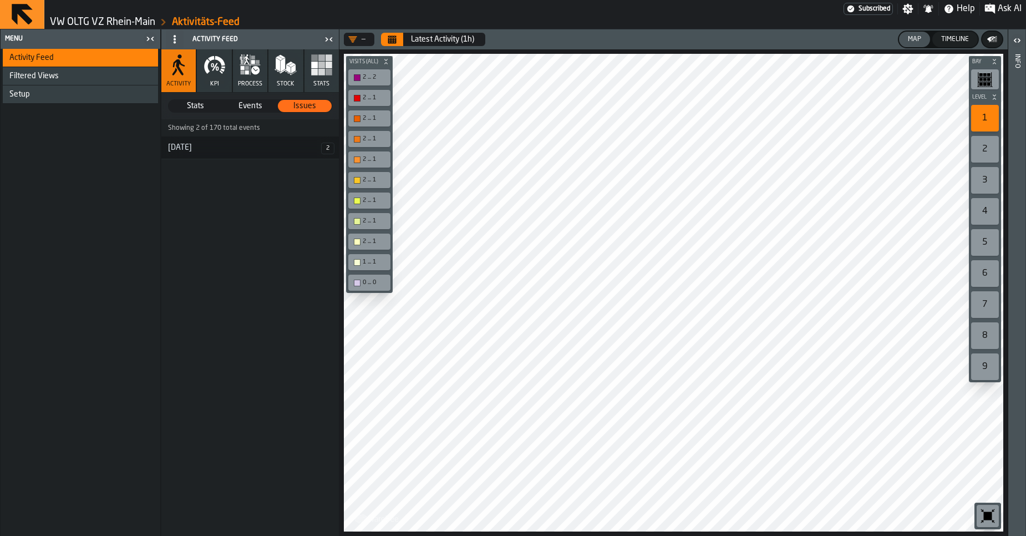
click at [132, 23] on link "VW OLTG VZ Rhein-Main" at bounding box center [102, 22] width 105 height 12
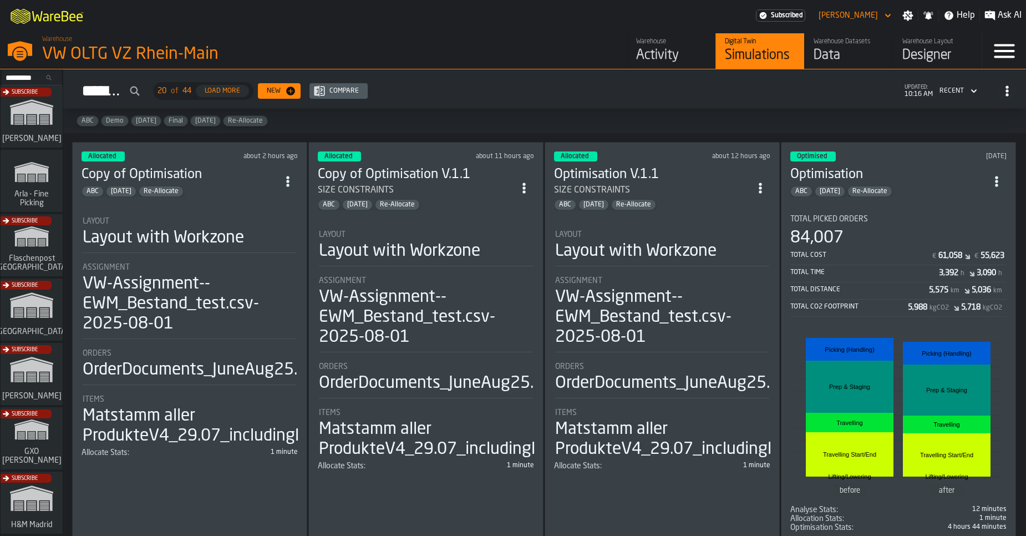
drag, startPoint x: 568, startPoint y: 264, endPoint x: 534, endPoint y: 73, distance: 193.8
click at [534, 73] on div "Hello, Sebastian Petruch active subscription renews in 10 days Simulations 20 o…" at bounding box center [544, 302] width 963 height 466
click at [903, 218] on div "Total Picked Orders" at bounding box center [898, 219] width 216 height 9
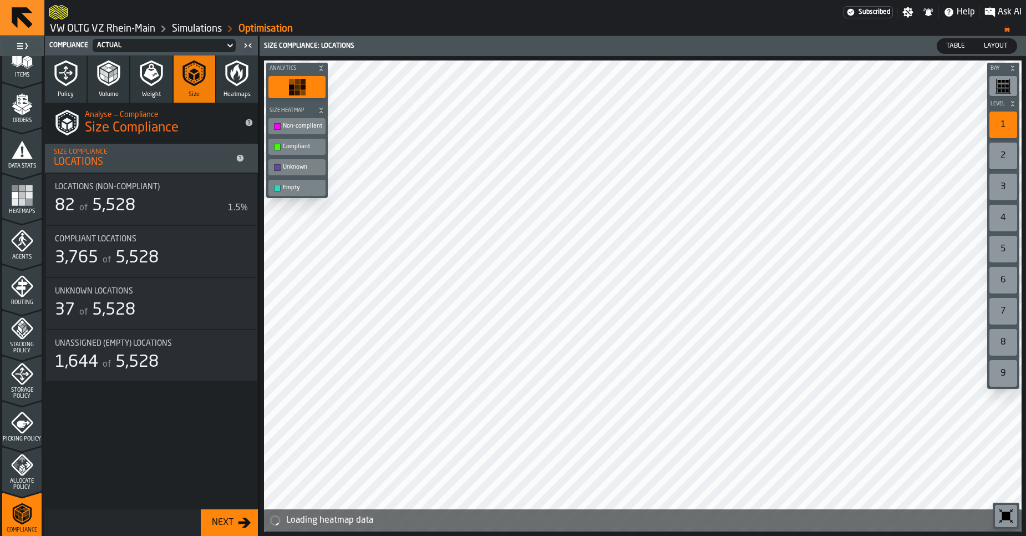
scroll to position [158, 0]
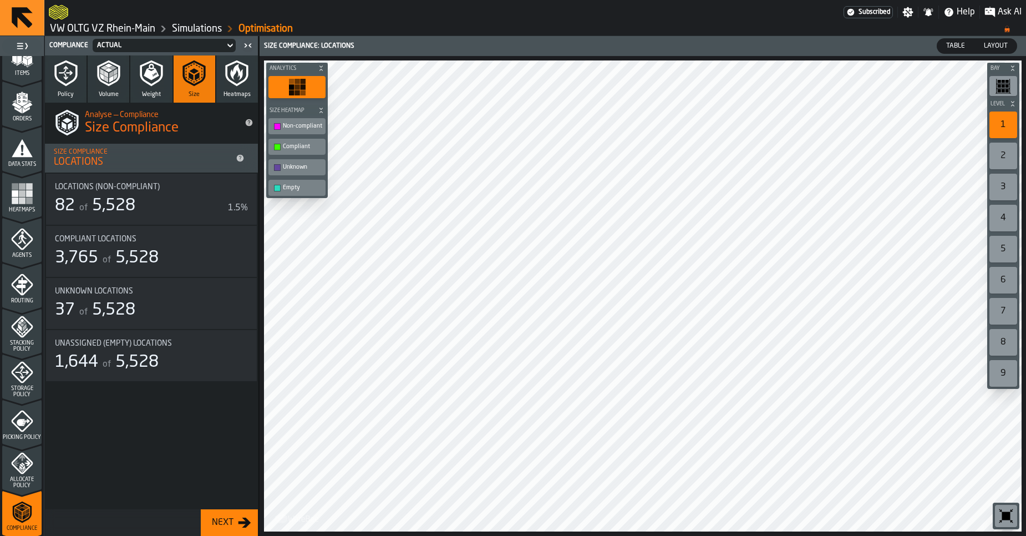
click at [16, 374] on icon "menu Storage Policy" at bounding box center [22, 372] width 22 height 22
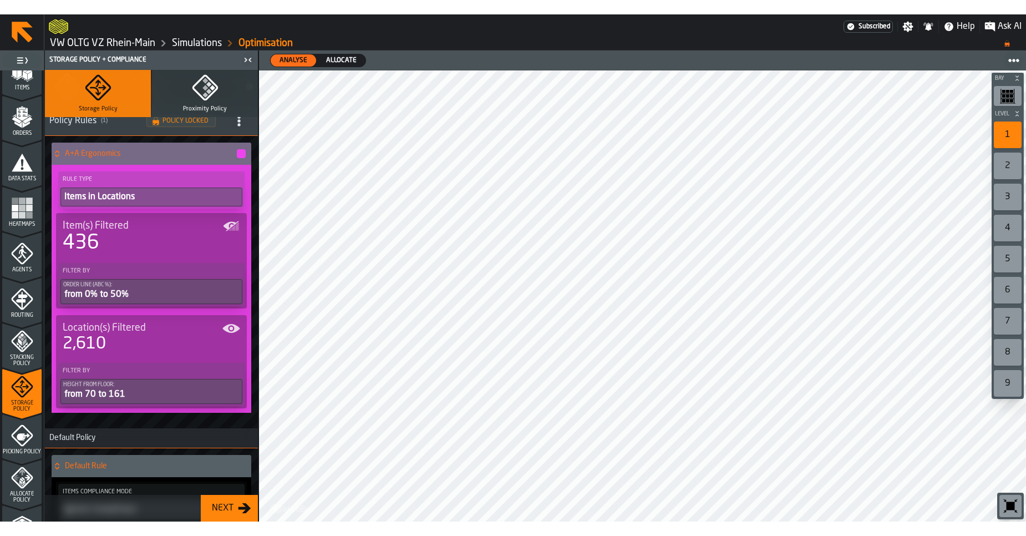
scroll to position [0, 0]
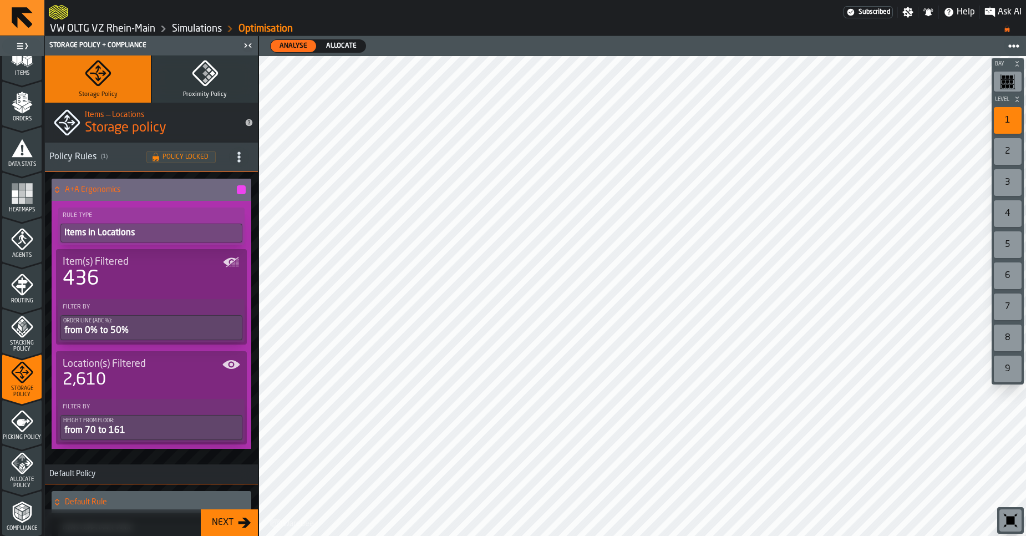
click at [118, 28] on link "VW OLTG VZ Rhein-Main" at bounding box center [102, 29] width 105 height 12
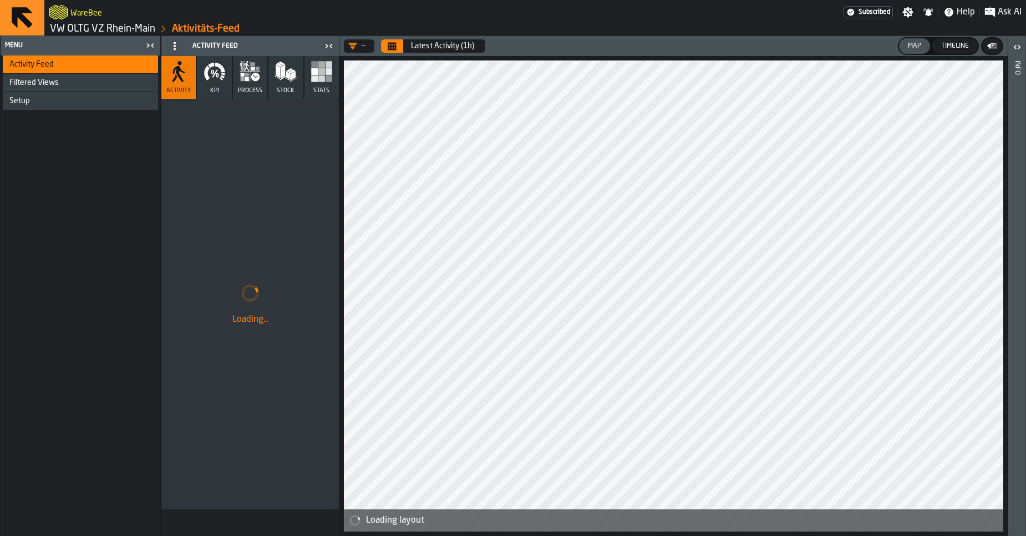
click at [118, 28] on link "VW OLTG VZ Rhein-Main" at bounding box center [102, 29] width 105 height 12
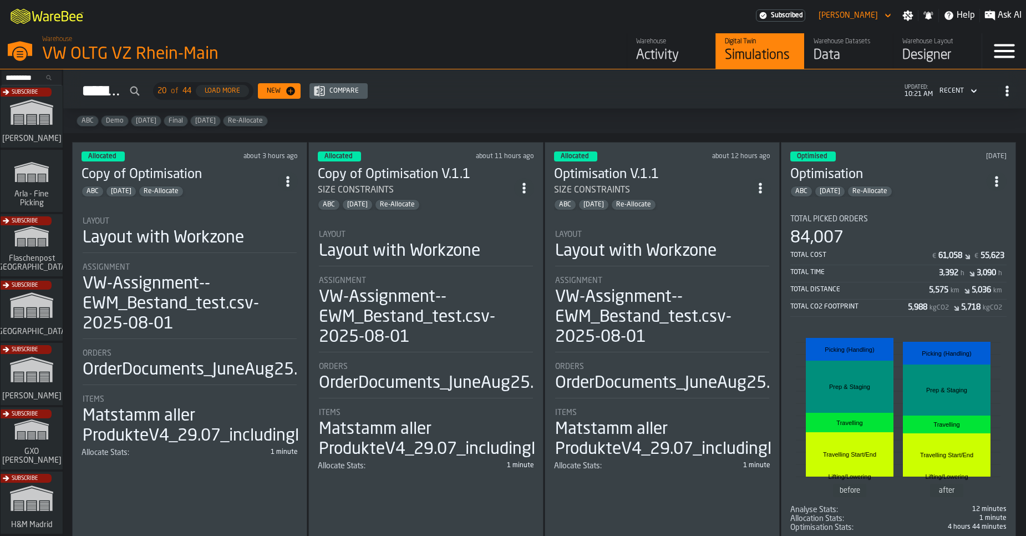
click at [883, 234] on div "84,007" at bounding box center [898, 238] width 216 height 20
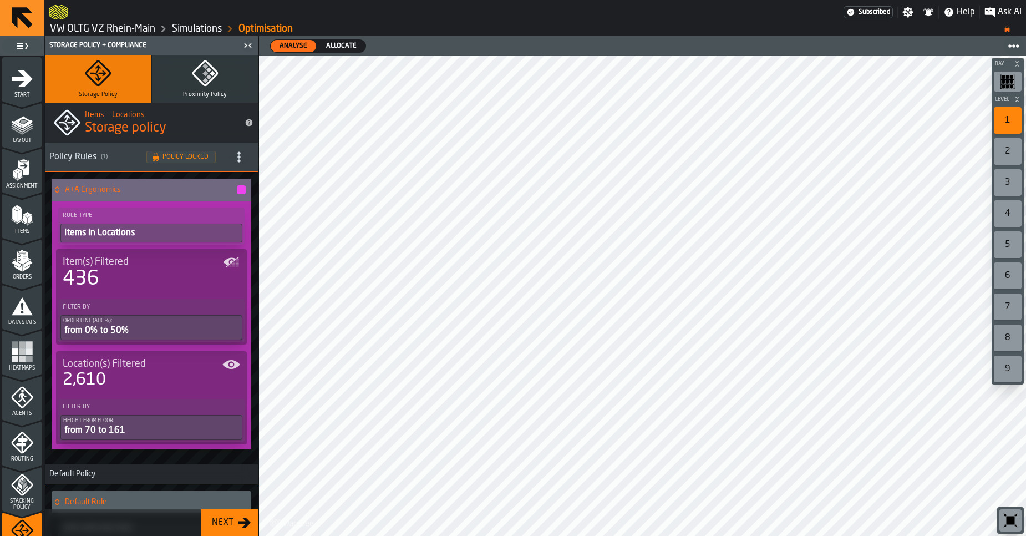
click at [469, 24] on ol "VW OLTG VZ Rhein-Main Simulations Optimisation" at bounding box center [521, 28] width 944 height 13
click at [110, 29] on link "VW OLTG VZ Rhein-Main" at bounding box center [102, 29] width 105 height 12
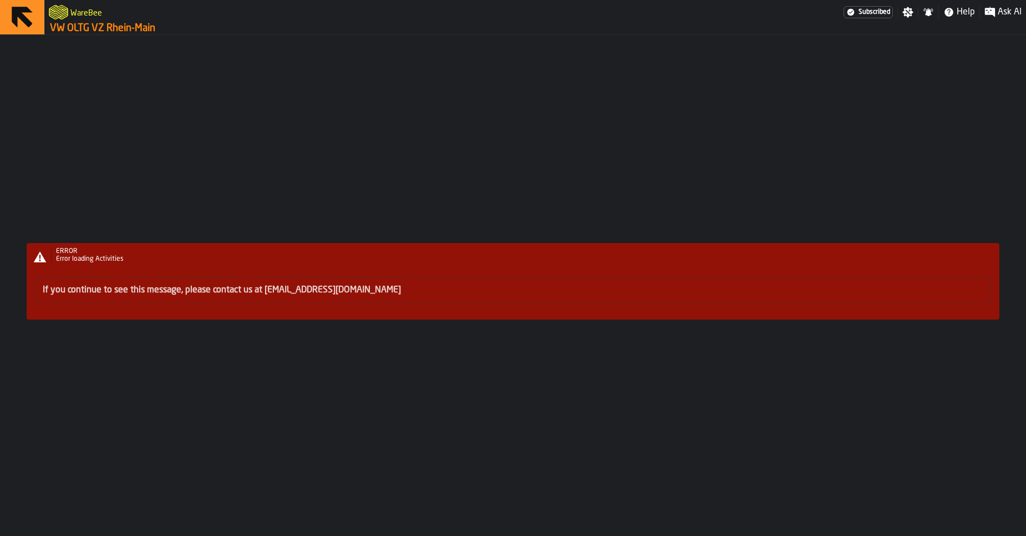
click at [110, 29] on link "VW OLTG VZ Rhein-Main" at bounding box center [102, 28] width 105 height 12
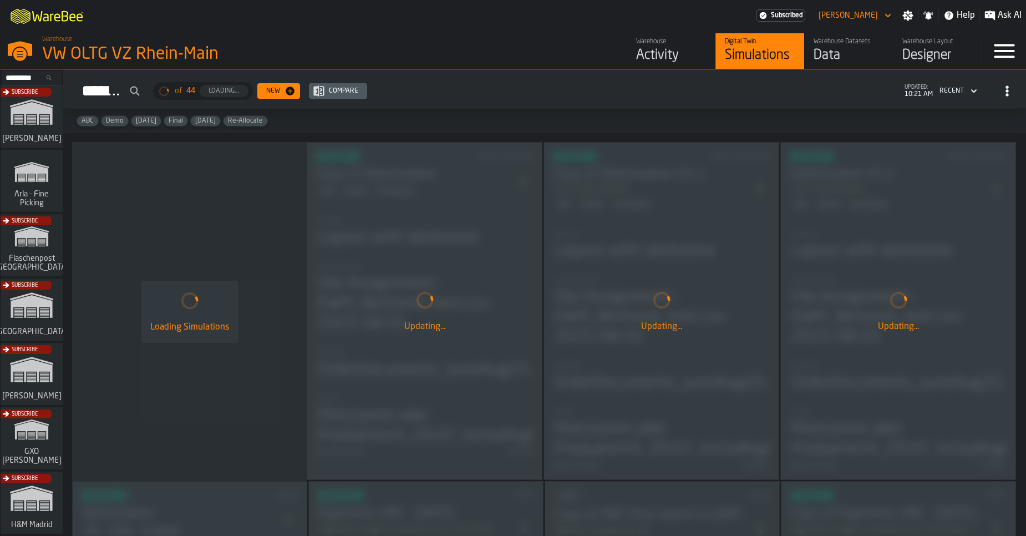
click at [33, 374] on div "Subscribe" at bounding box center [29, 377] width 62 height 64
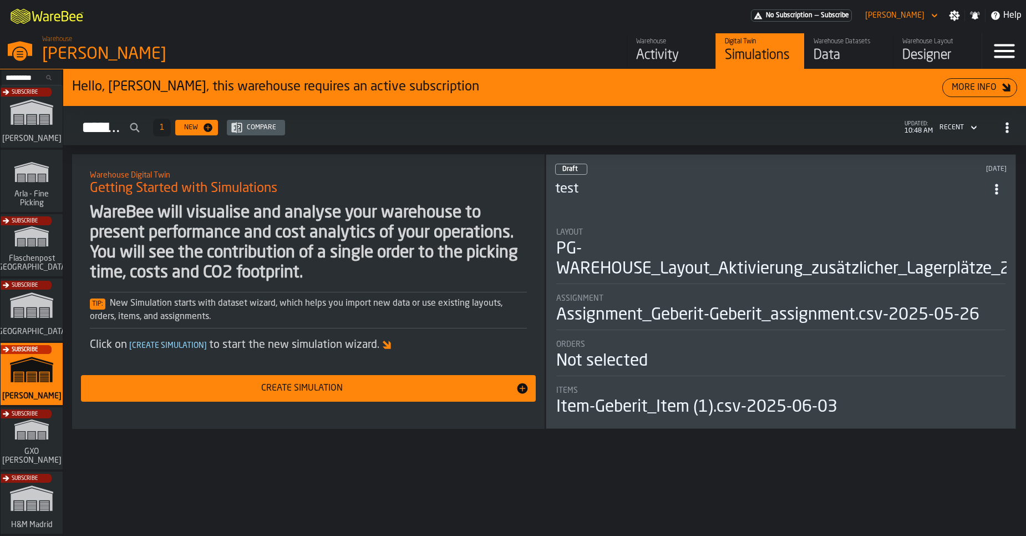
click at [644, 67] on link "Warehouse Activity" at bounding box center [671, 50] width 89 height 35
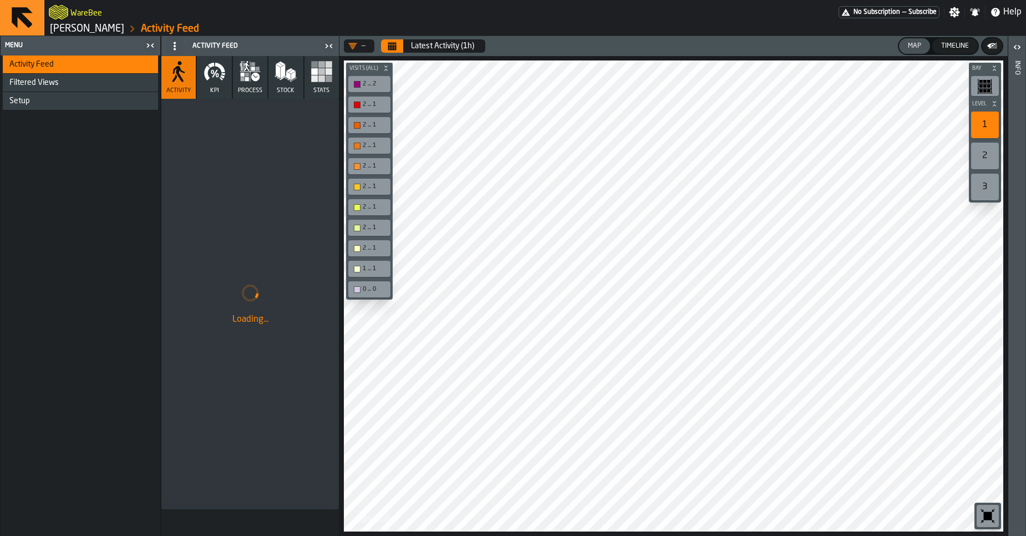
click at [207, 83] on button "KPI" at bounding box center [214, 77] width 34 height 43
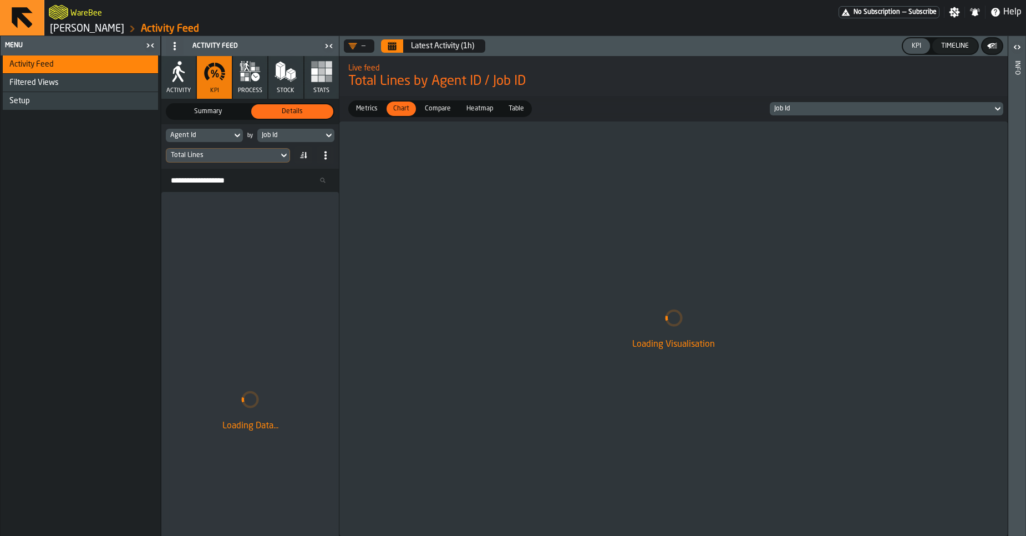
click at [188, 84] on button "Activity" at bounding box center [178, 77] width 34 height 43
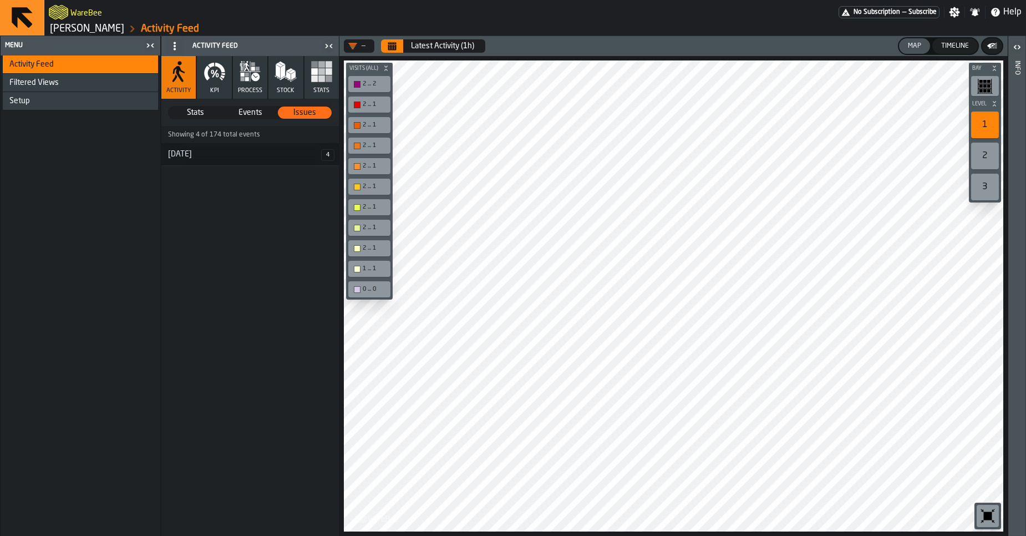
click at [200, 111] on span "Stats" at bounding box center [195, 112] width 53 height 11
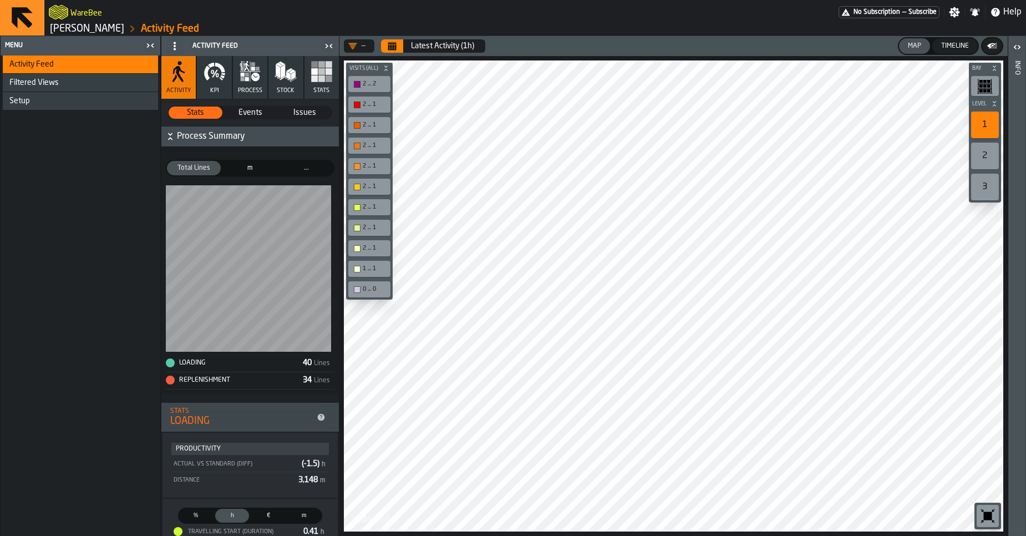
click at [245, 170] on span "m" at bounding box center [249, 168] width 49 height 10
click at [194, 167] on span "Total Lines" at bounding box center [193, 168] width 49 height 10
click at [244, 169] on span "m" at bounding box center [249, 168] width 49 height 10
click at [209, 166] on span "Total Lines" at bounding box center [193, 168] width 49 height 10
click at [240, 169] on span "m" at bounding box center [249, 168] width 49 height 10
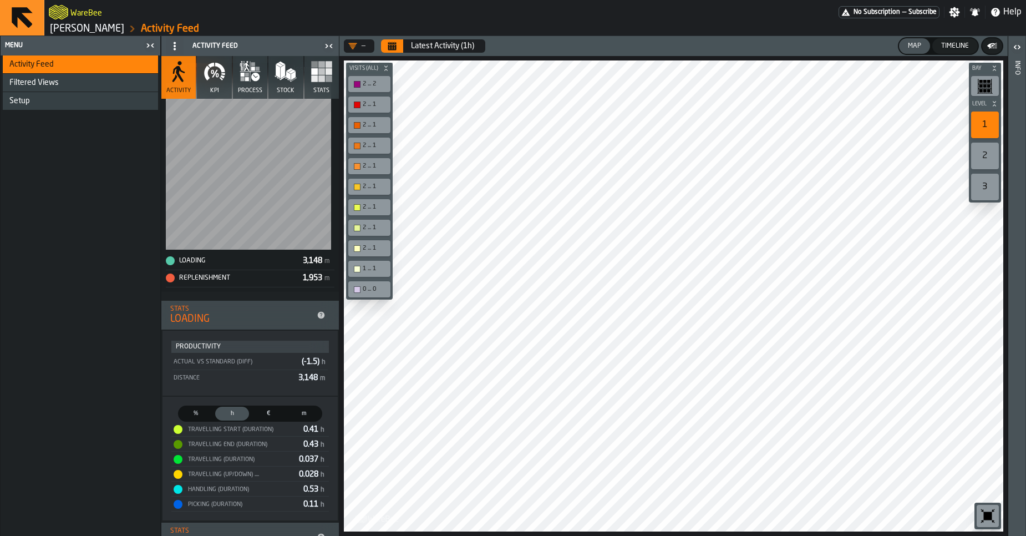
scroll to position [266, 0]
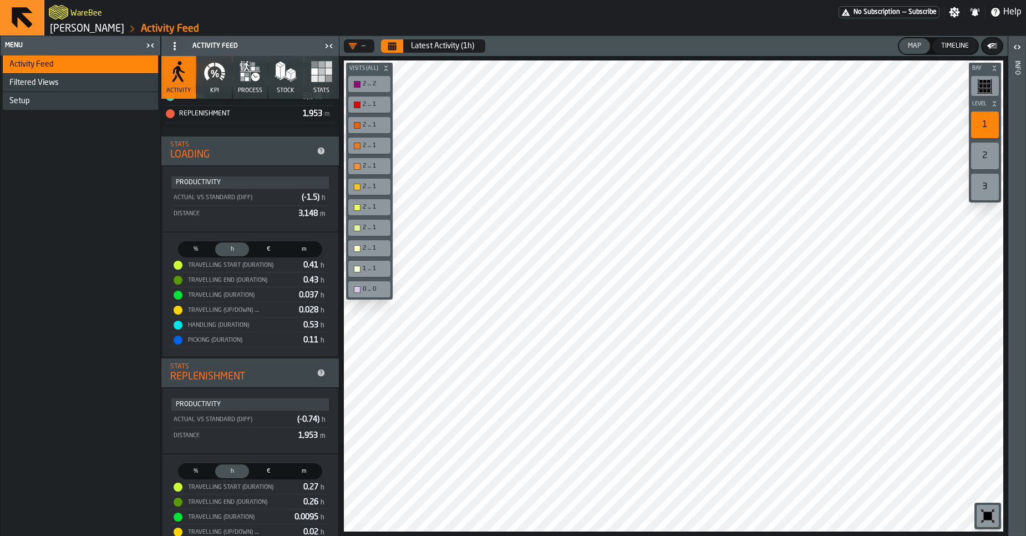
click at [210, 248] on span "%" at bounding box center [195, 249] width 29 height 9
click at [226, 250] on span "h" at bounding box center [231, 249] width 29 height 9
click at [260, 249] on span "€" at bounding box center [267, 249] width 29 height 9
drag, startPoint x: 284, startPoint y: 249, endPoint x: 291, endPoint y: 249, distance: 6.7
click at [286, 249] on label "m Distance" at bounding box center [304, 249] width 36 height 16
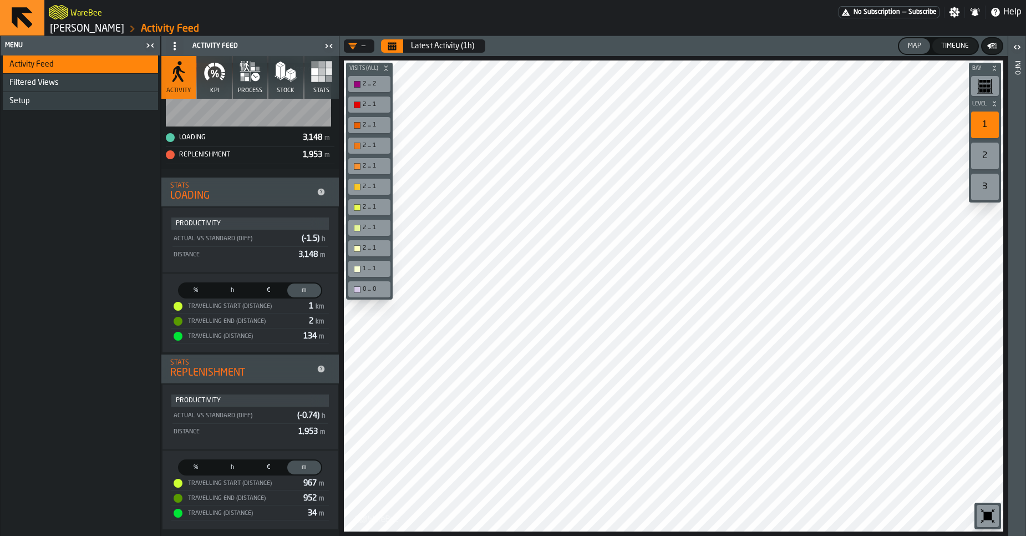
scroll to position [225, 0]
click at [291, 249] on div "Distance 3,148 m" at bounding box center [249, 254] width 155 height 13
click at [195, 291] on span "%" at bounding box center [195, 290] width 29 height 9
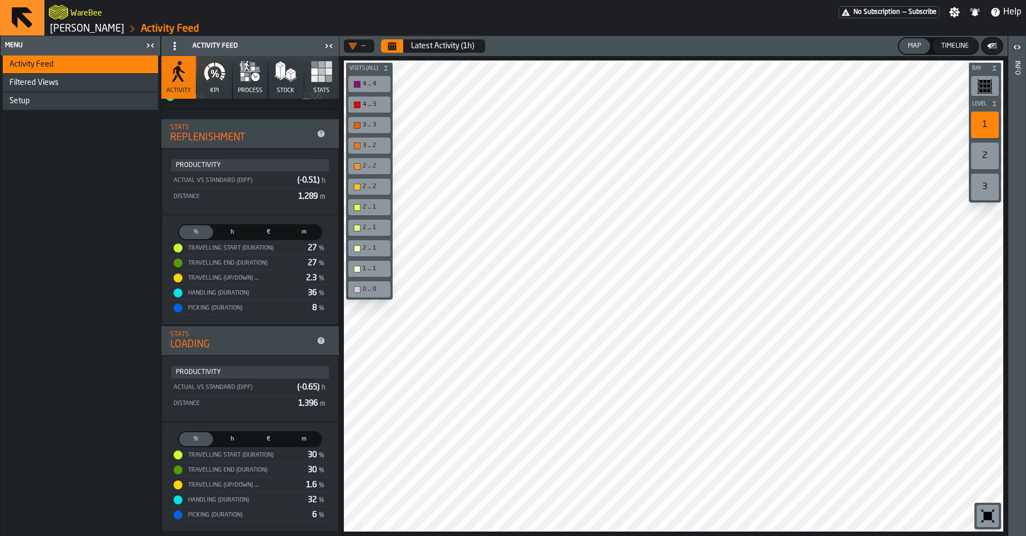
scroll to position [285, 0]
click at [201, 339] on div "LOADING" at bounding box center [241, 343] width 142 height 12
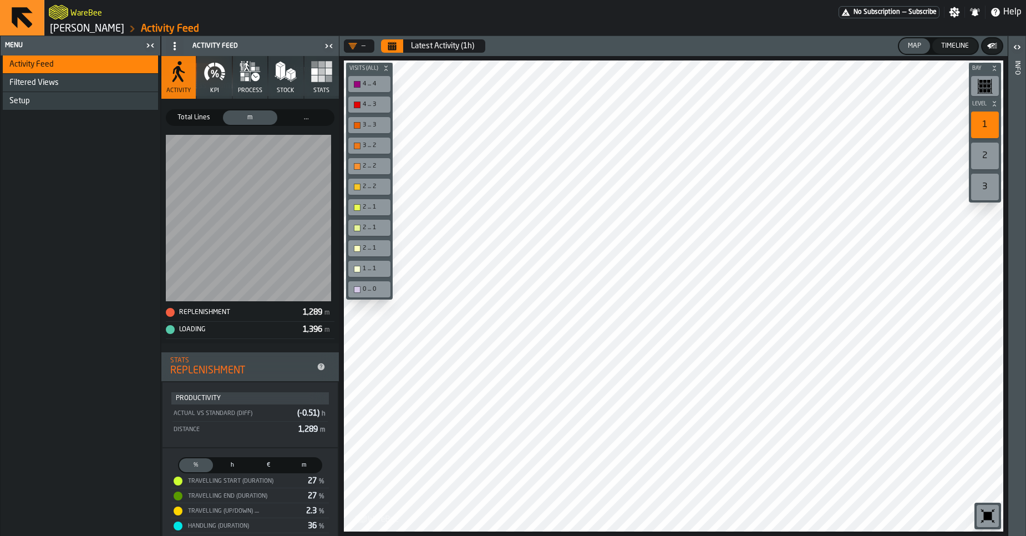
scroll to position [0, 0]
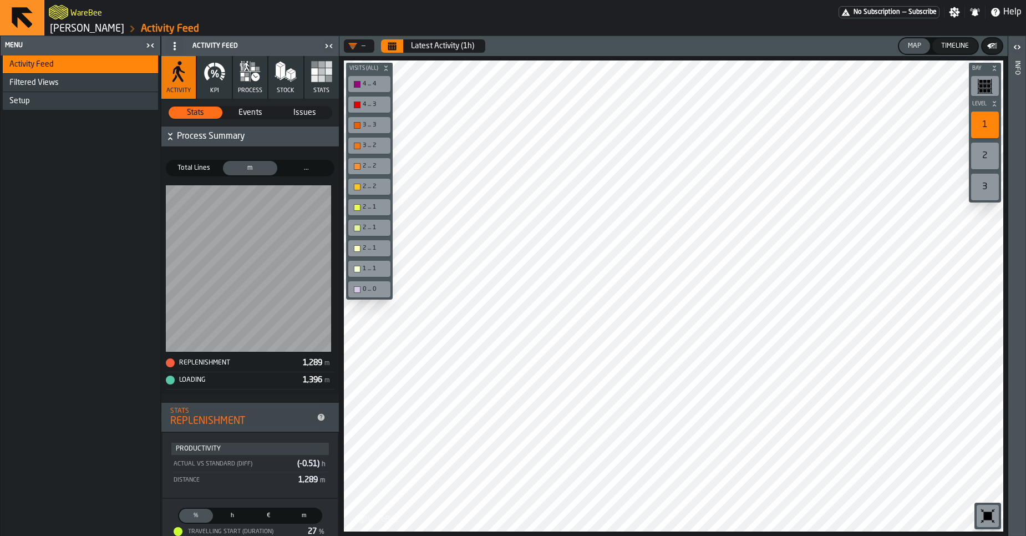
click at [205, 174] on div "Total Lines" at bounding box center [194, 168] width 54 height 14
click at [204, 174] on div "Total Lines" at bounding box center [194, 168] width 54 height 14
click at [257, 167] on span "m" at bounding box center [249, 168] width 49 height 10
click at [206, 170] on span "Total Lines" at bounding box center [193, 168] width 49 height 10
click at [246, 111] on span "Events" at bounding box center [250, 112] width 53 height 11
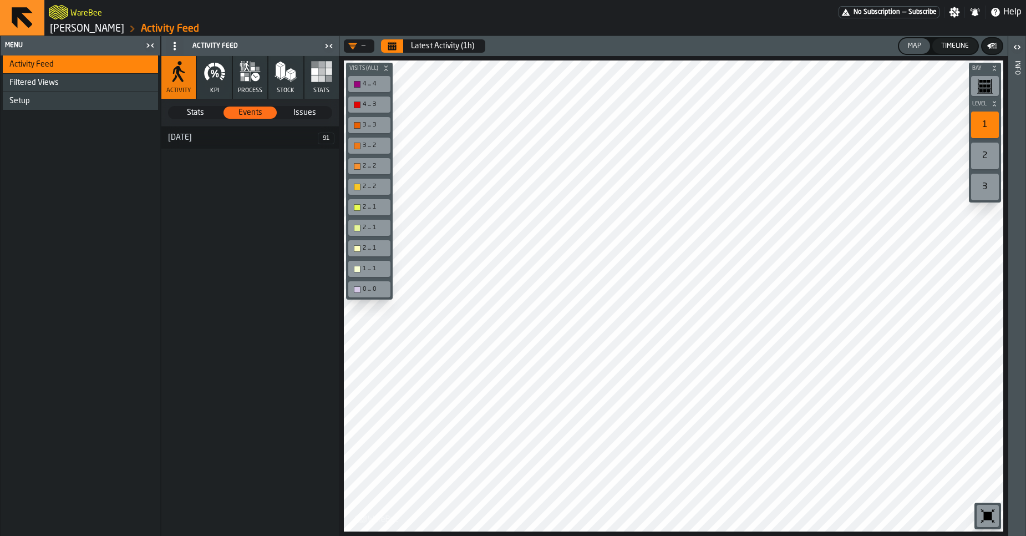
click at [306, 110] on span "Issues" at bounding box center [304, 112] width 53 height 11
click at [196, 110] on span "Stats" at bounding box center [195, 112] width 53 height 11
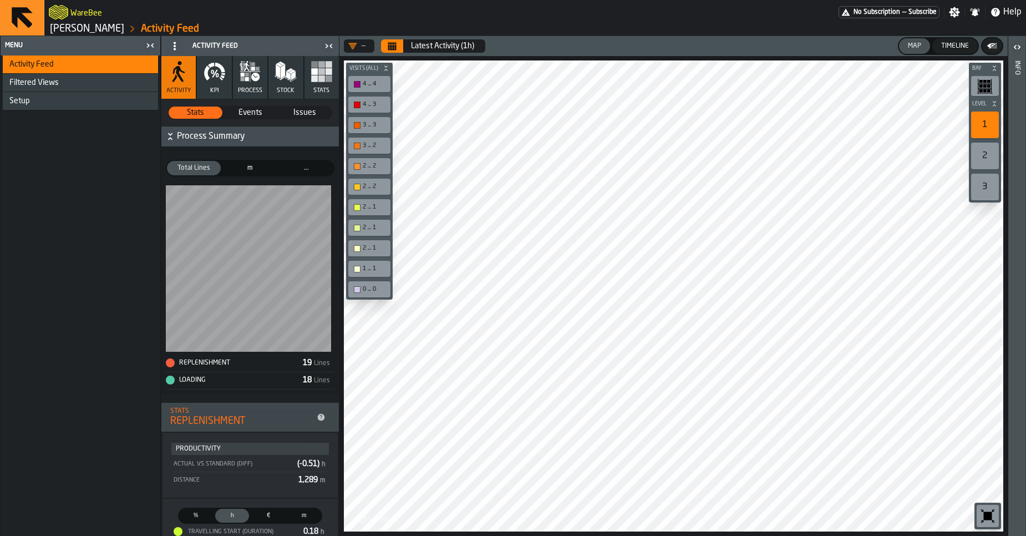
click at [249, 111] on span "Events" at bounding box center [250, 112] width 53 height 11
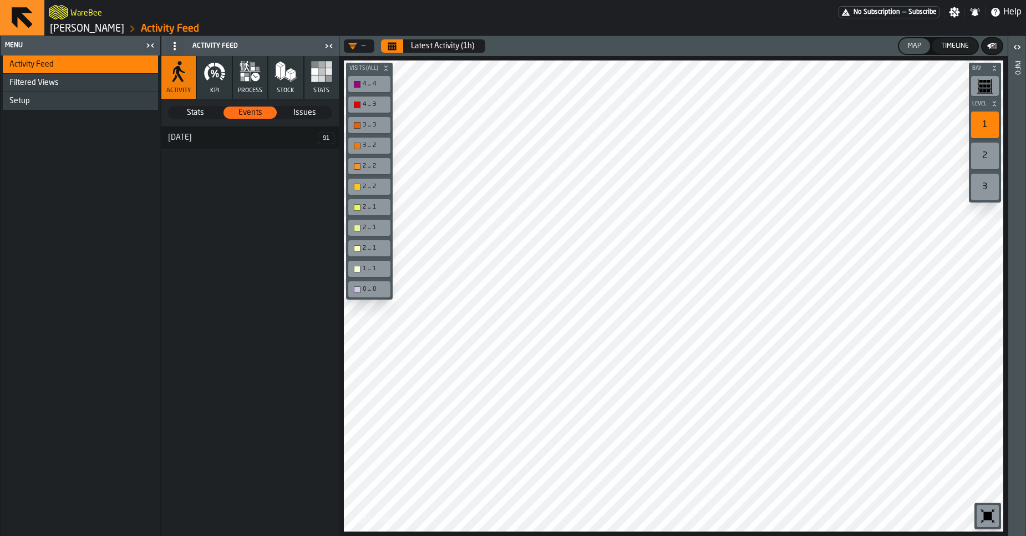
click at [232, 140] on div "21 August" at bounding box center [239, 137] width 156 height 9
click at [297, 111] on span "Issues" at bounding box center [304, 112] width 53 height 11
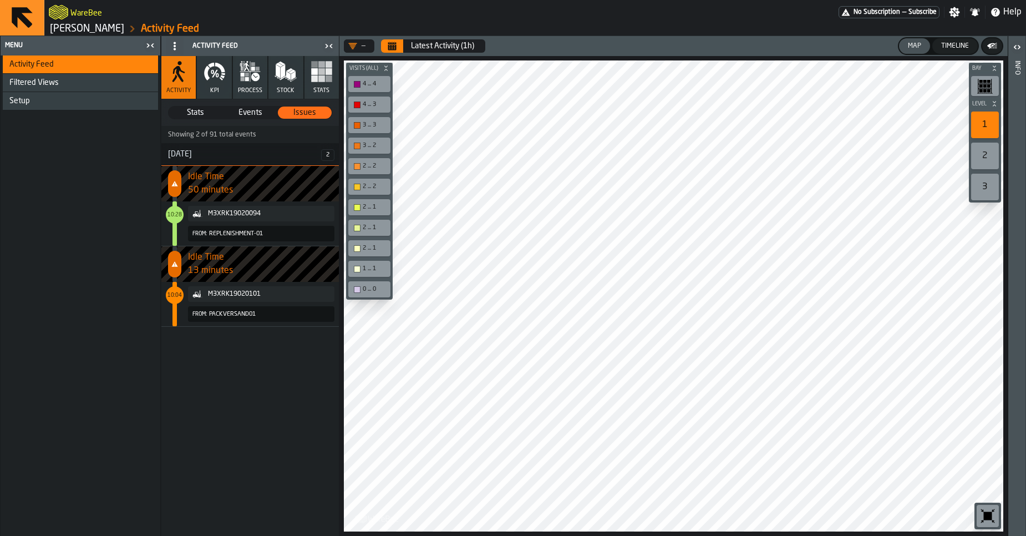
click at [250, 109] on span "Events" at bounding box center [250, 112] width 53 height 11
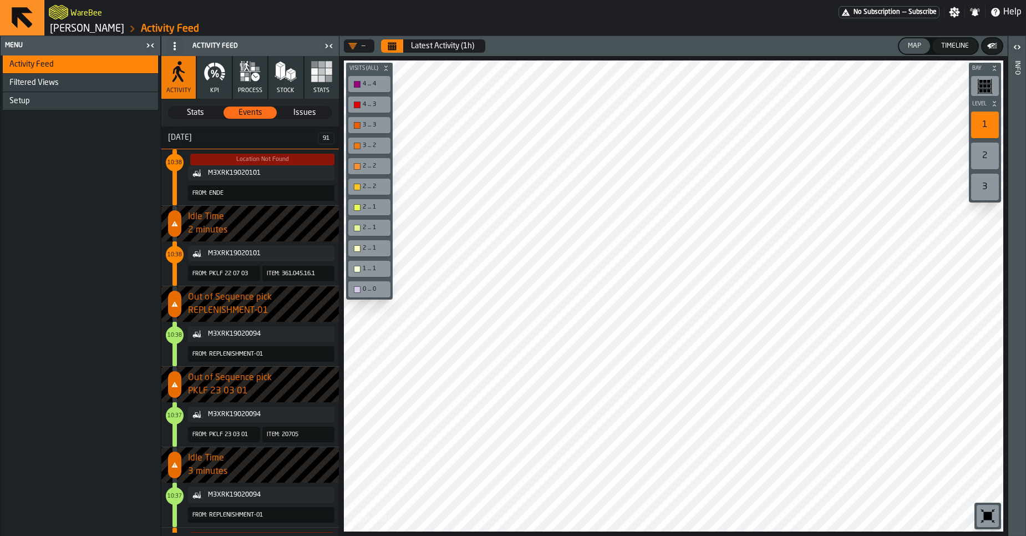
click at [209, 84] on button "KPI" at bounding box center [214, 77] width 34 height 43
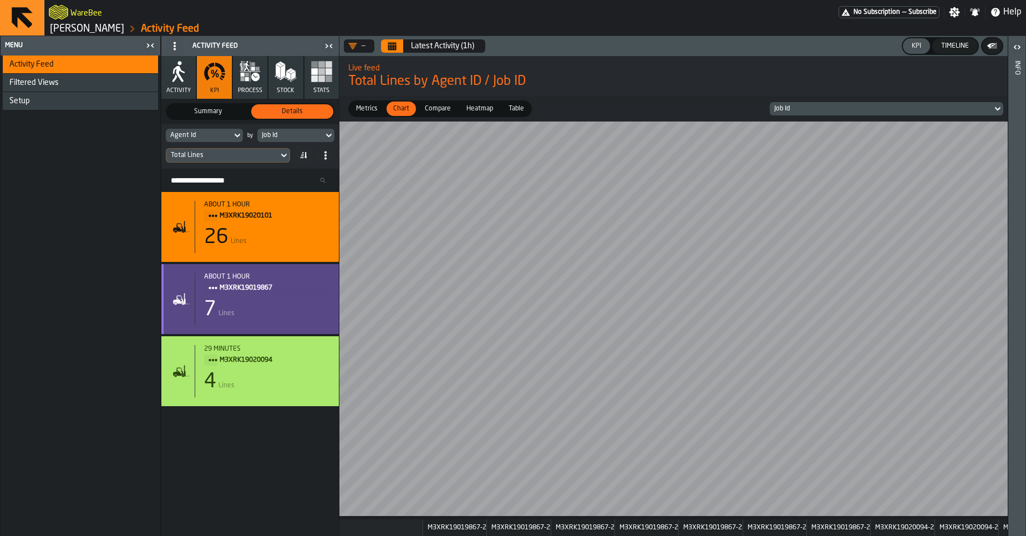
click at [250, 300] on div "7 Lines" at bounding box center [267, 309] width 126 height 22
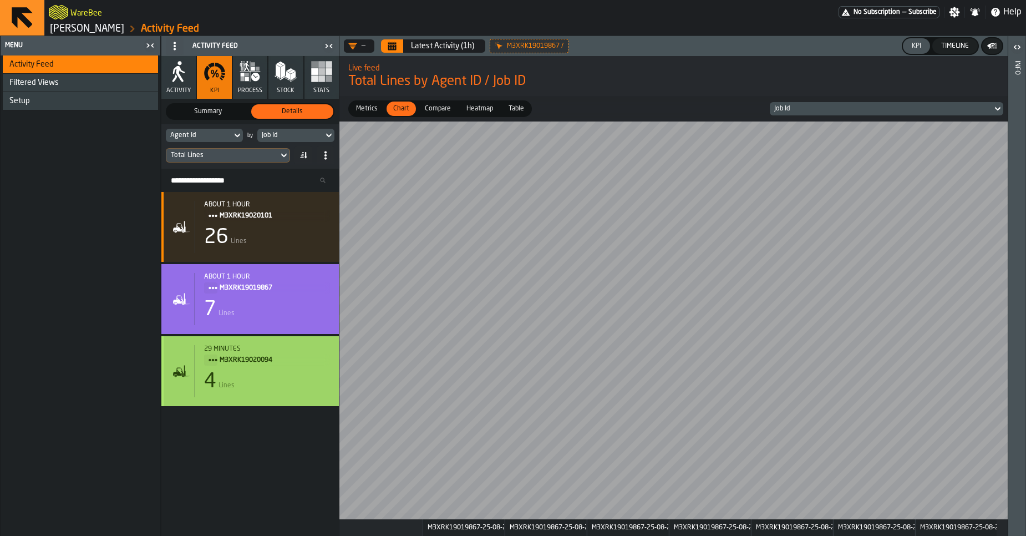
click at [255, 353] on div "29 minutes M3XRK19020094" at bounding box center [267, 355] width 126 height 21
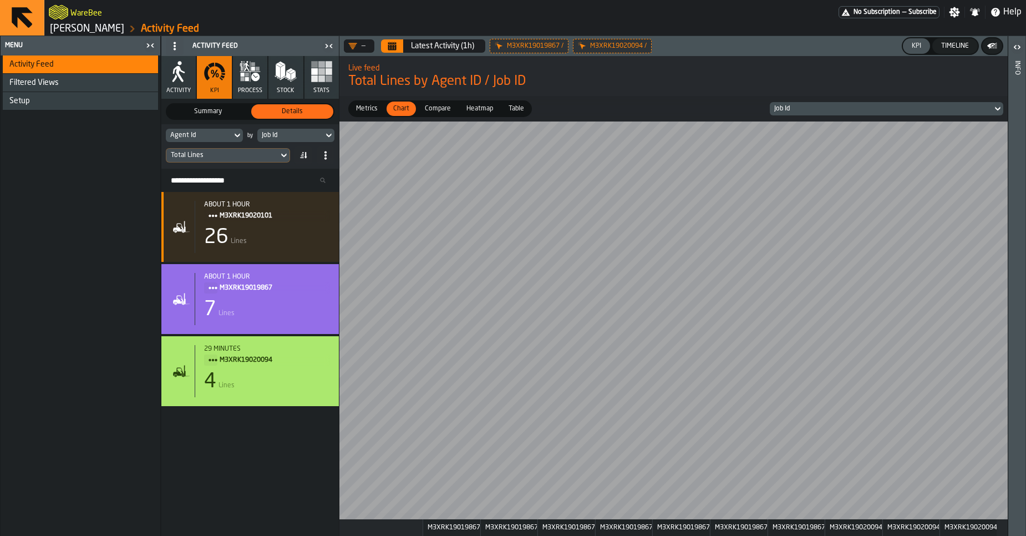
click at [396, 44] on icon "Calendar" at bounding box center [392, 46] width 9 height 9
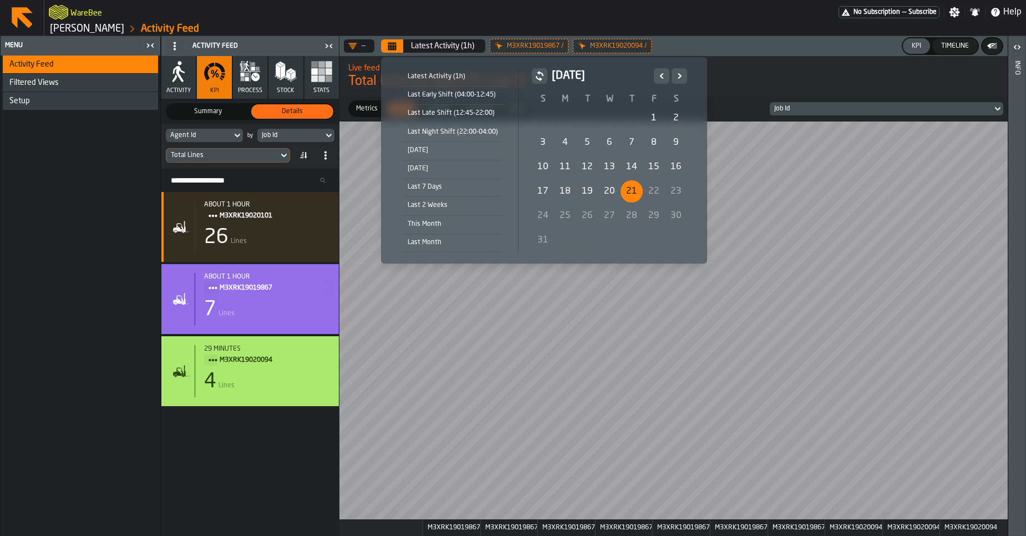
drag, startPoint x: 588, startPoint y: 191, endPoint x: 602, endPoint y: 193, distance: 13.5
click at [595, 192] on div "19" at bounding box center [587, 191] width 22 height 22
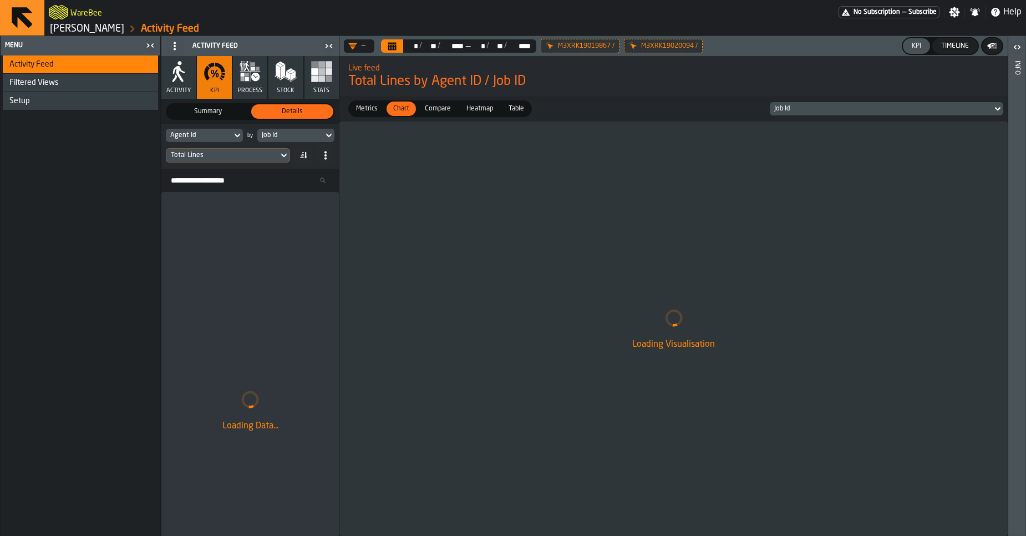
click at [0, 0] on icon at bounding box center [0, 0] width 0 height 0
click at [425, 106] on span "Compare" at bounding box center [437, 109] width 35 height 10
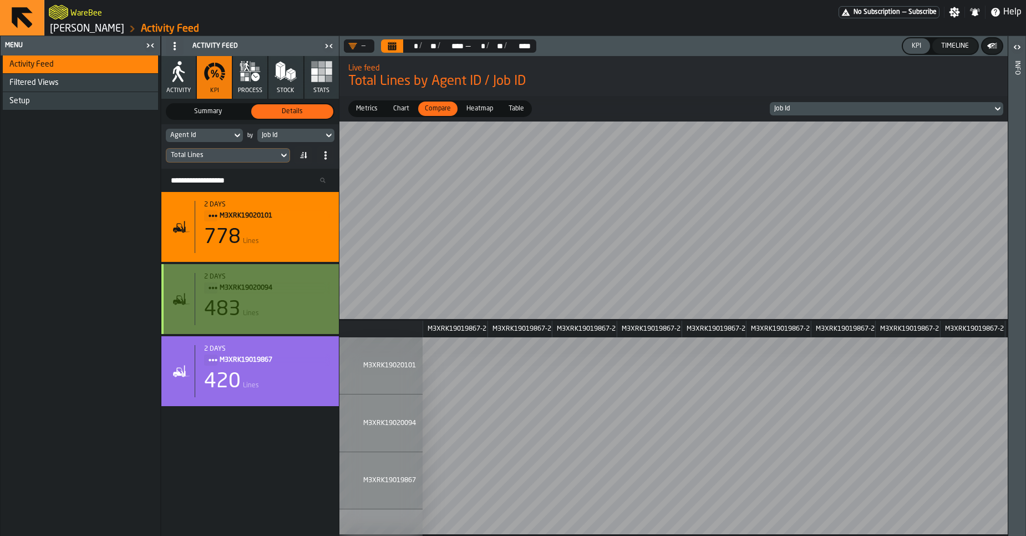
click at [276, 289] on span "M3XRK19020094" at bounding box center [270, 288] width 101 height 12
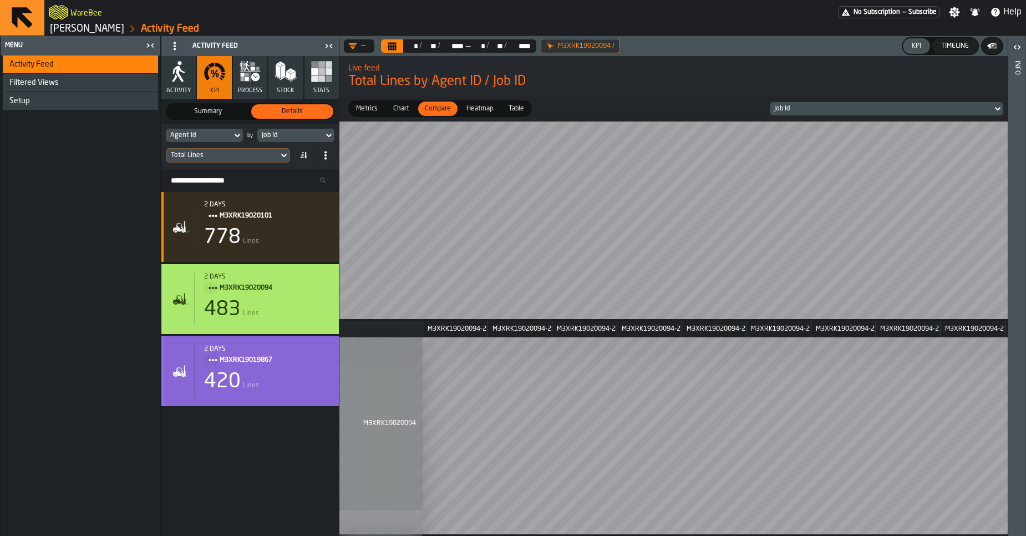
click at [267, 374] on div "420 Lines" at bounding box center [267, 381] width 126 height 22
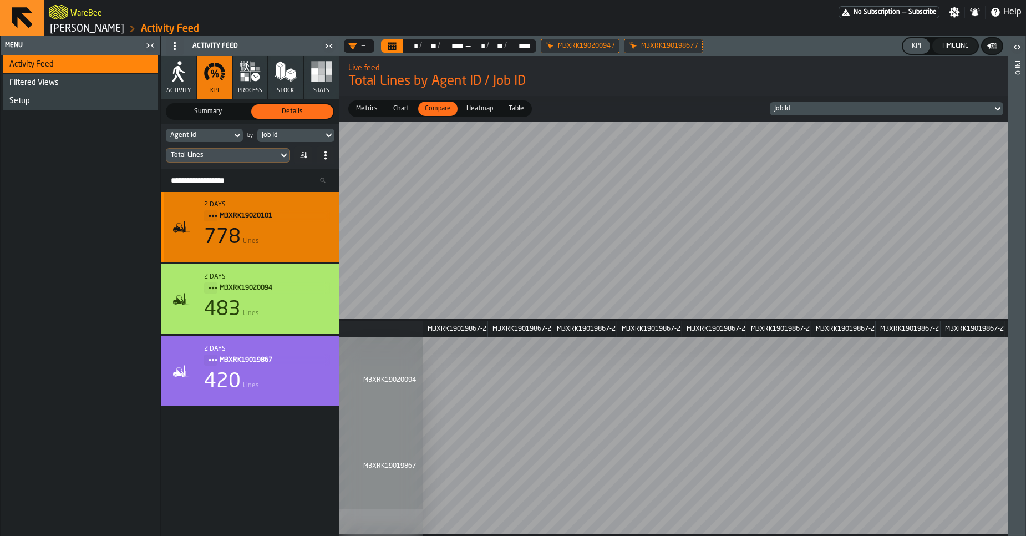
click at [236, 198] on div "2 days M3XRK19020101 778 Lines" at bounding box center [249, 227] width 177 height 70
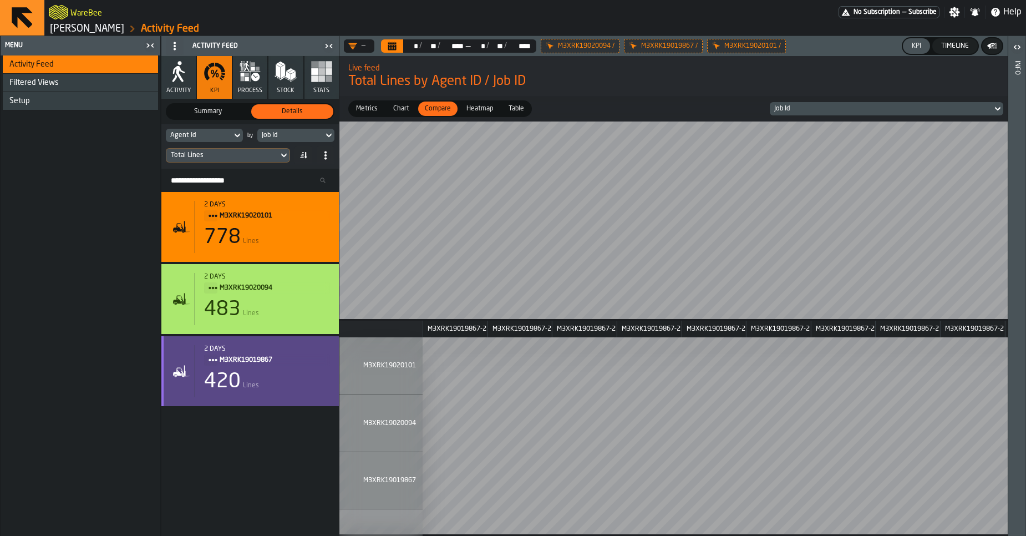
click at [239, 378] on div "420" at bounding box center [222, 381] width 37 height 22
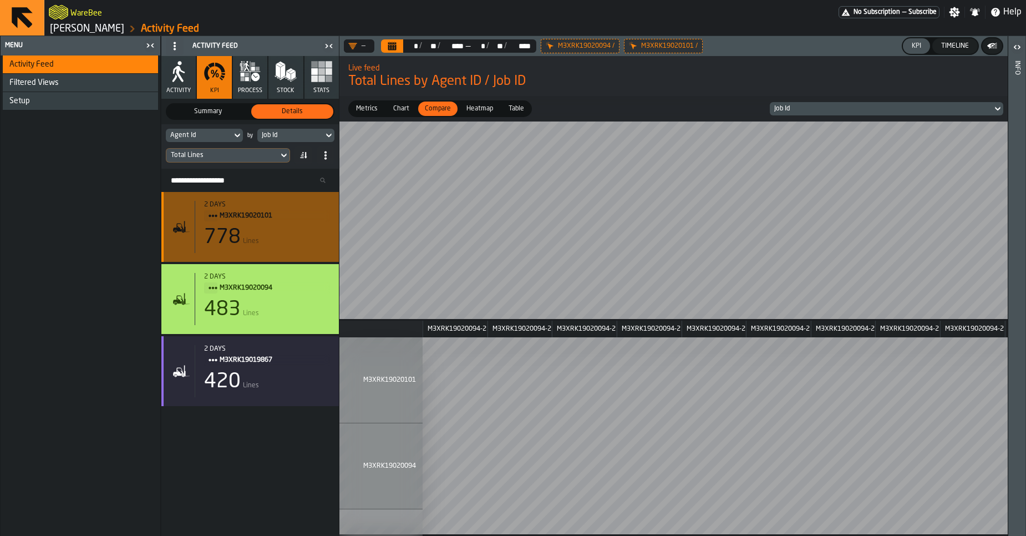
click at [260, 244] on div "778 Lines" at bounding box center [267, 237] width 126 height 22
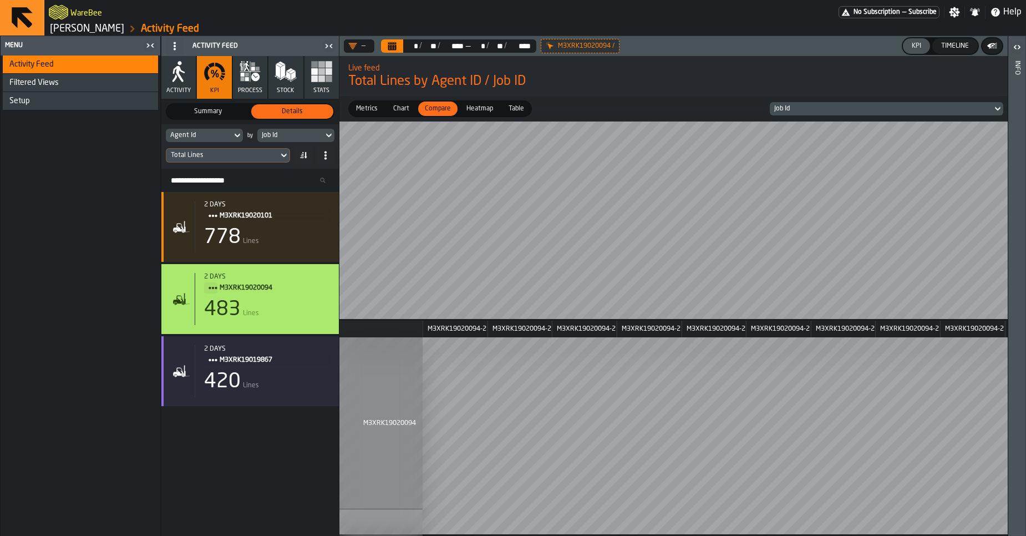
click at [222, 156] on div "Total Lines" at bounding box center [222, 155] width 103 height 8
click at [373, 111] on span "Metrics" at bounding box center [367, 109] width 30 height 10
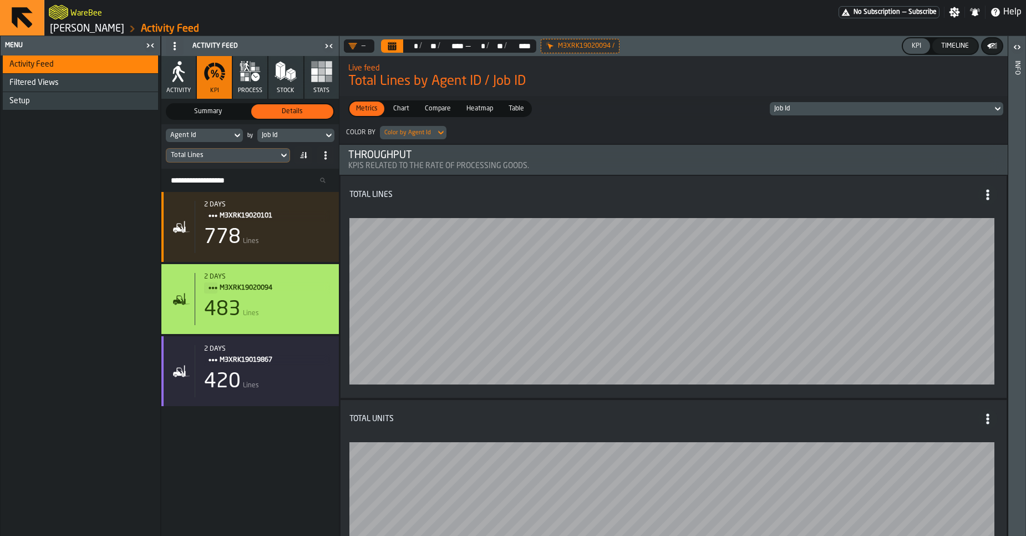
click at [433, 107] on span "Compare" at bounding box center [437, 109] width 35 height 10
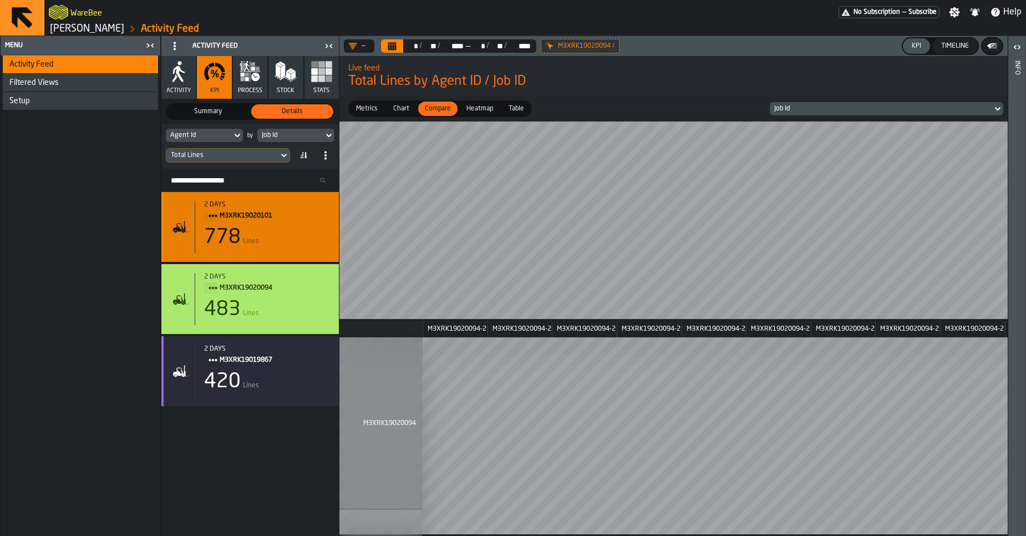
click at [246, 237] on span "Lines" at bounding box center [251, 241] width 16 height 8
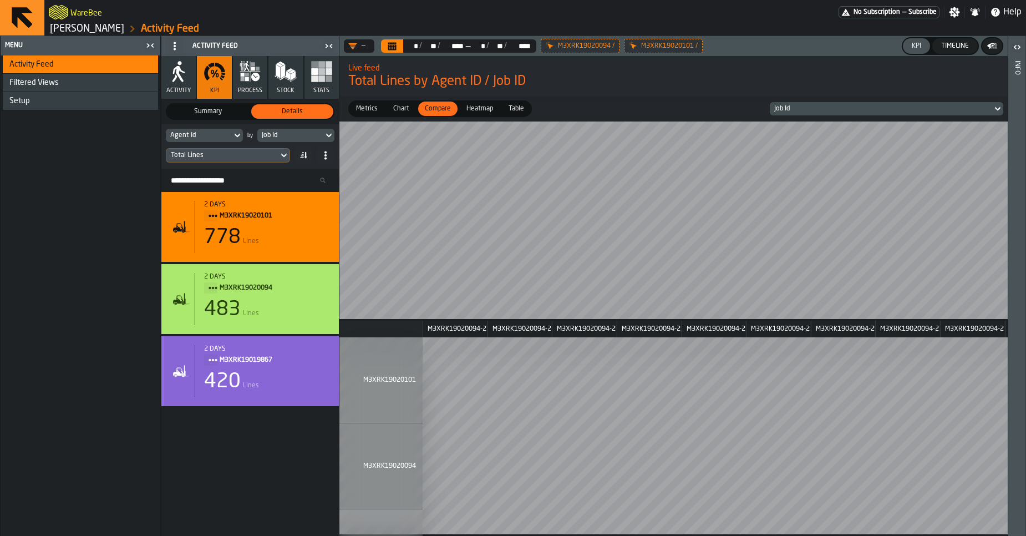
click at [248, 358] on span "M3XRK19019867" at bounding box center [270, 360] width 101 height 12
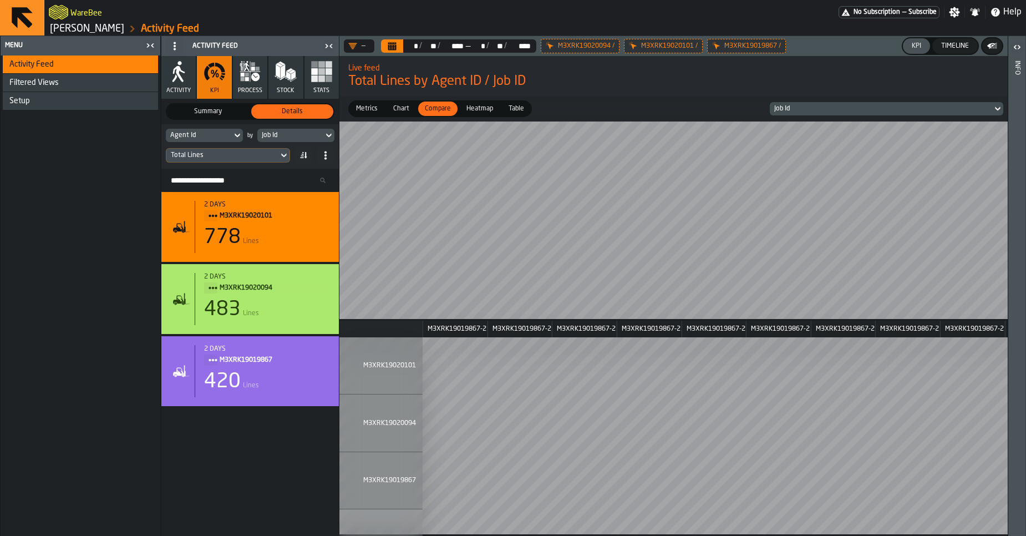
click at [831, 105] on div "Job Id" at bounding box center [880, 109] width 213 height 8
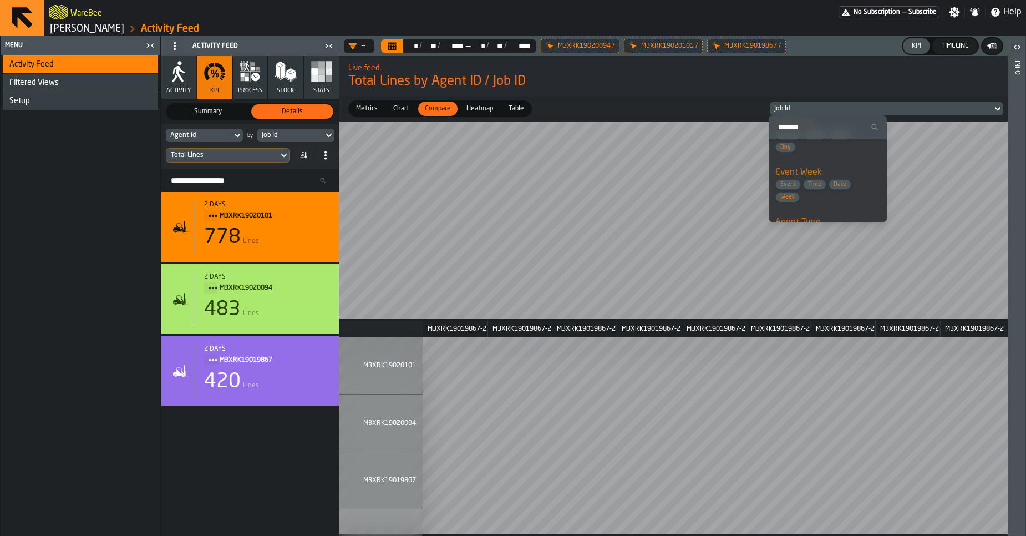
scroll to position [83, 0]
click at [808, 113] on div "Job Id" at bounding box center [881, 109] width 222 height 12
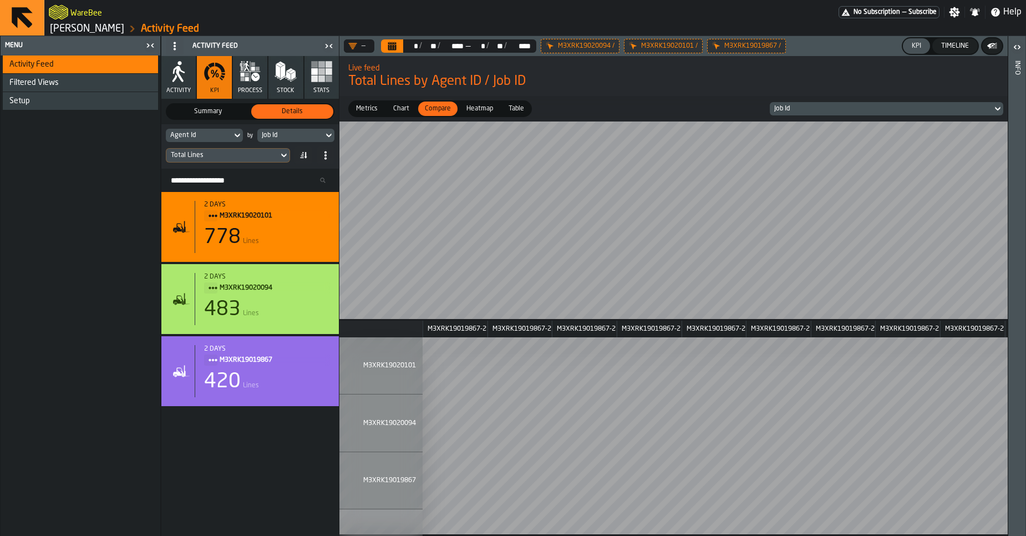
click at [808, 113] on div "Job Id" at bounding box center [881, 109] width 222 height 12
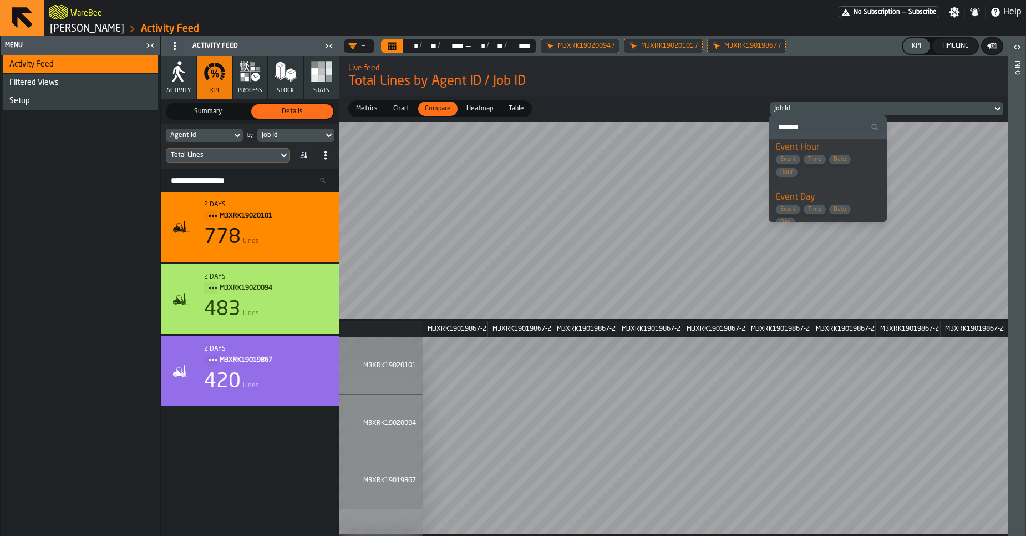
scroll to position [0, 0]
click at [819, 154] on div "Event Hour Event Time Date Hour" at bounding box center [827, 163] width 105 height 37
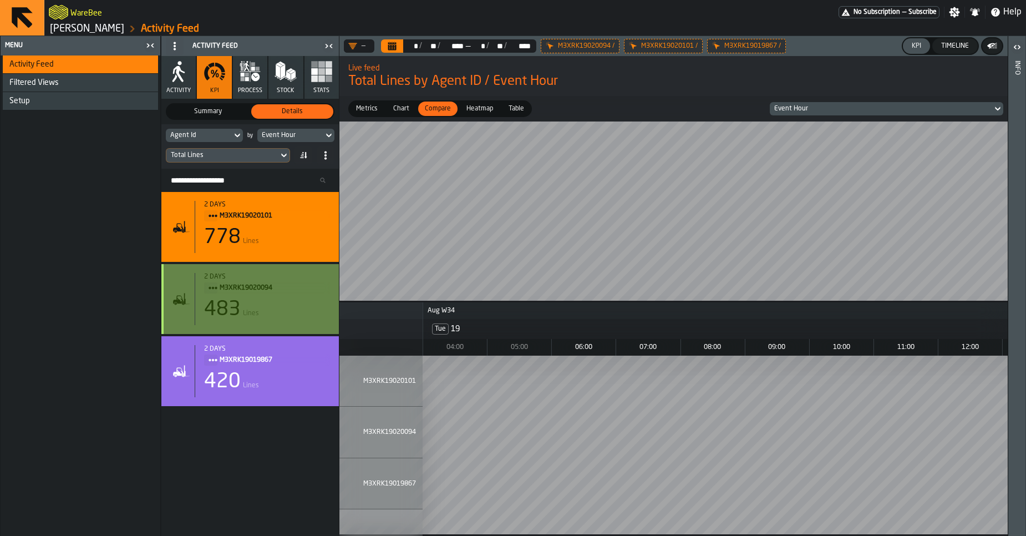
click at [262, 314] on div "483 Lines" at bounding box center [267, 309] width 126 height 22
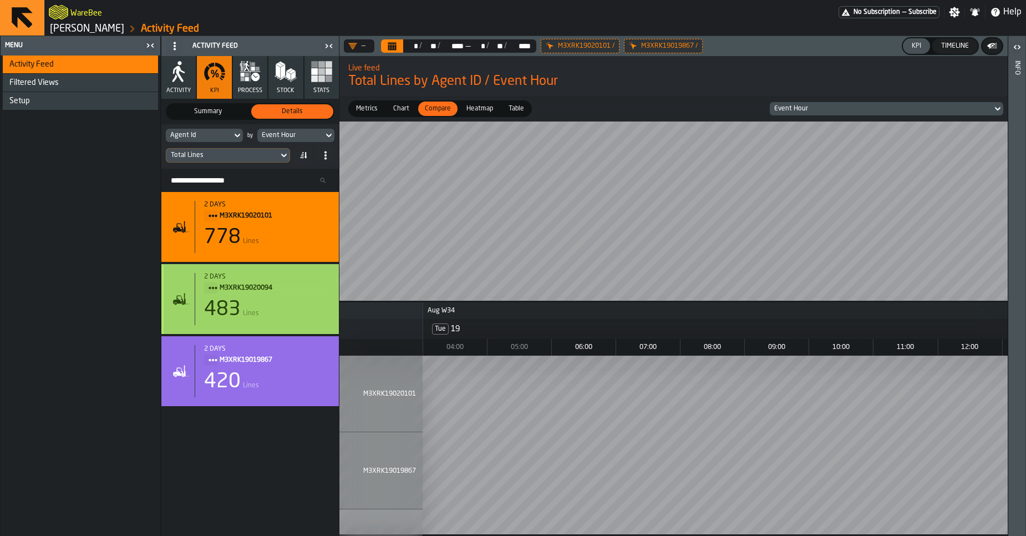
click at [261, 314] on div "483 Lines" at bounding box center [267, 309] width 126 height 22
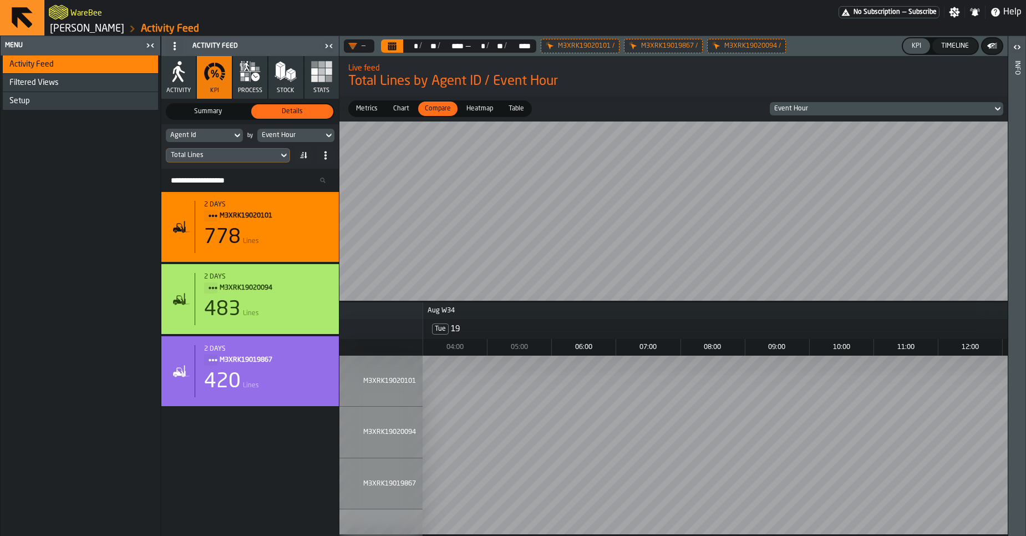
click at [241, 152] on div "Total Lines" at bounding box center [222, 155] width 103 height 8
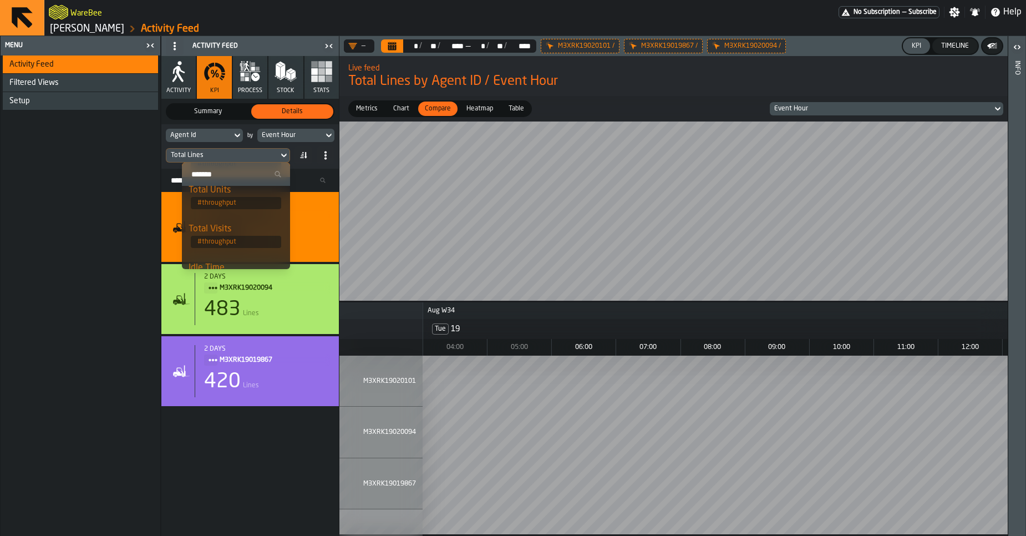
scroll to position [94, 0]
click at [226, 225] on div "Idle Time" at bounding box center [236, 221] width 95 height 13
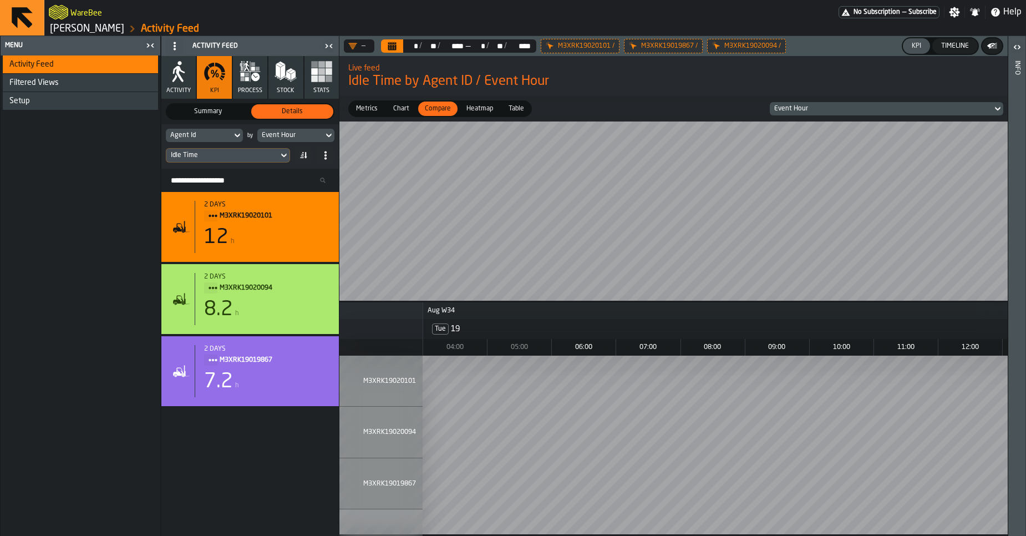
click at [394, 110] on span "Chart" at bounding box center [401, 109] width 25 height 10
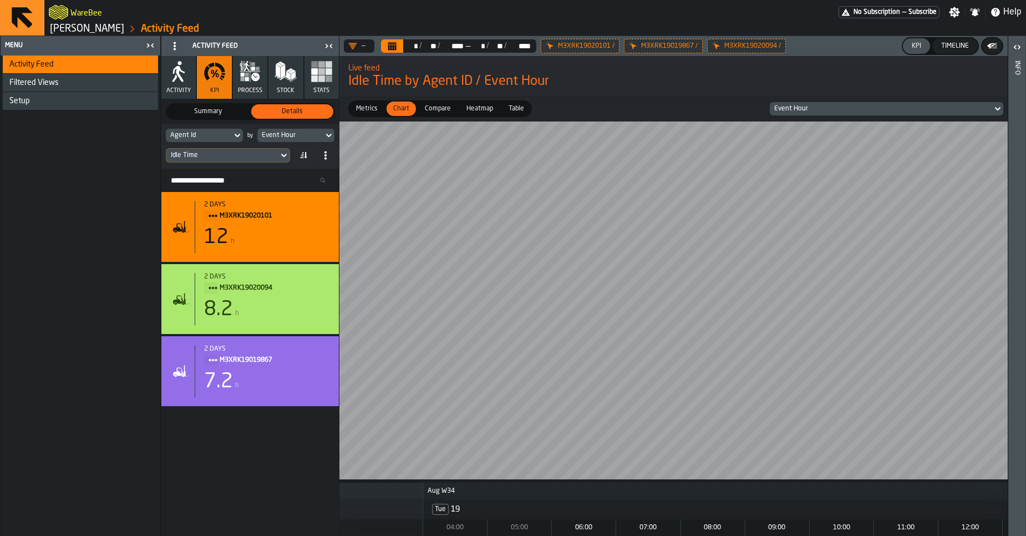
click at [373, 108] on span "Metrics" at bounding box center [367, 109] width 30 height 10
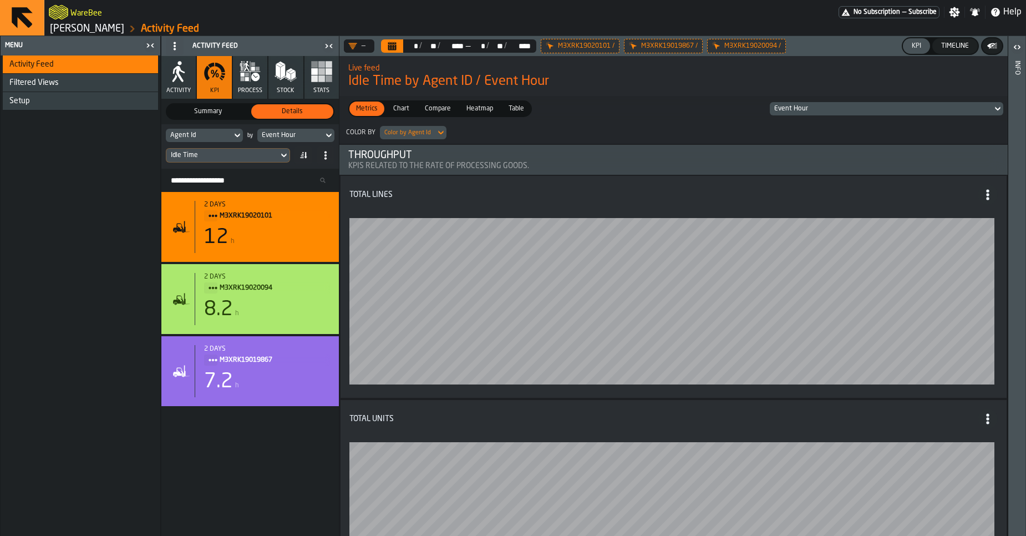
click at [405, 105] on span "Chart" at bounding box center [401, 109] width 25 height 10
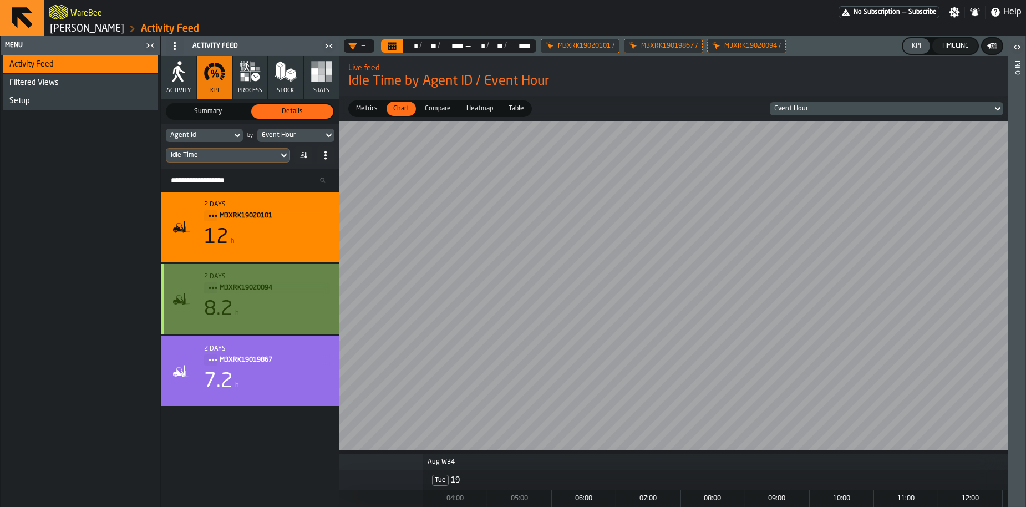
click at [278, 316] on div "8.2 h" at bounding box center [267, 309] width 126 height 22
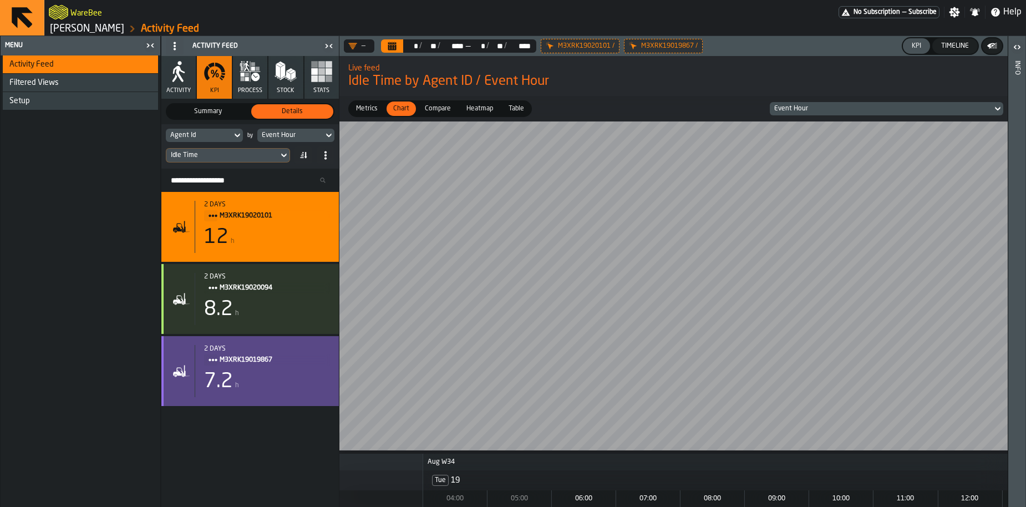
click at [267, 364] on span "M3XRK19019867" at bounding box center [270, 360] width 101 height 12
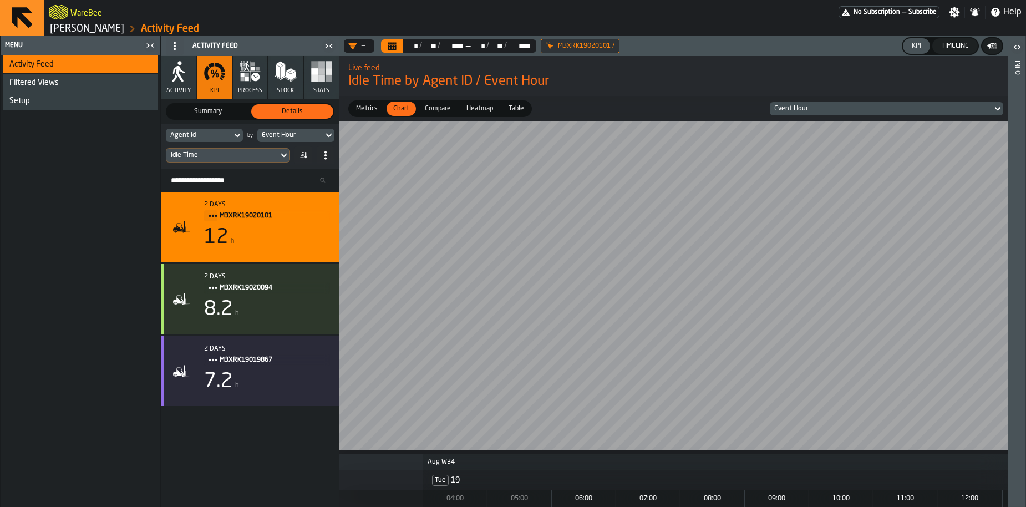
click at [218, 160] on div "Idle Time" at bounding box center [222, 155] width 112 height 12
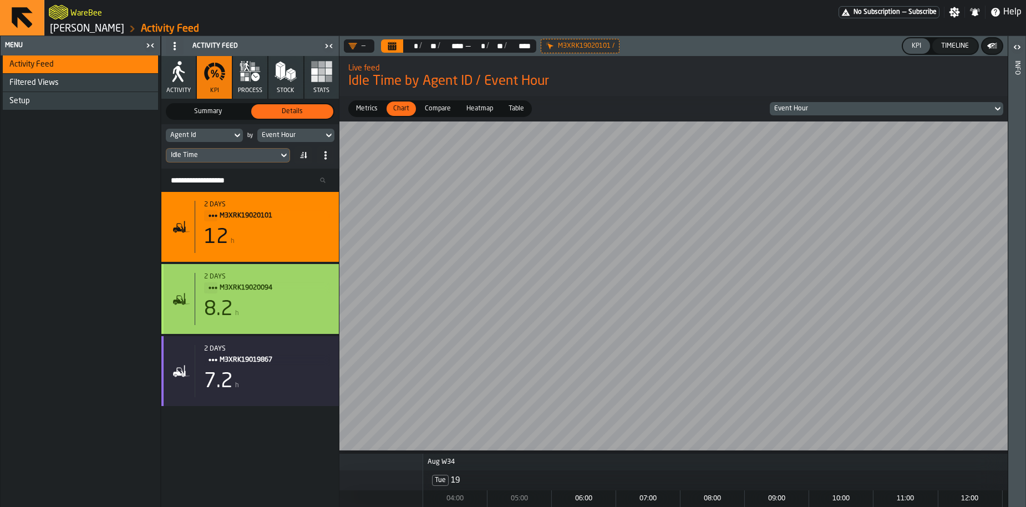
click at [256, 295] on div "2 days M3XRK19020094 8.2 h" at bounding box center [262, 299] width 135 height 52
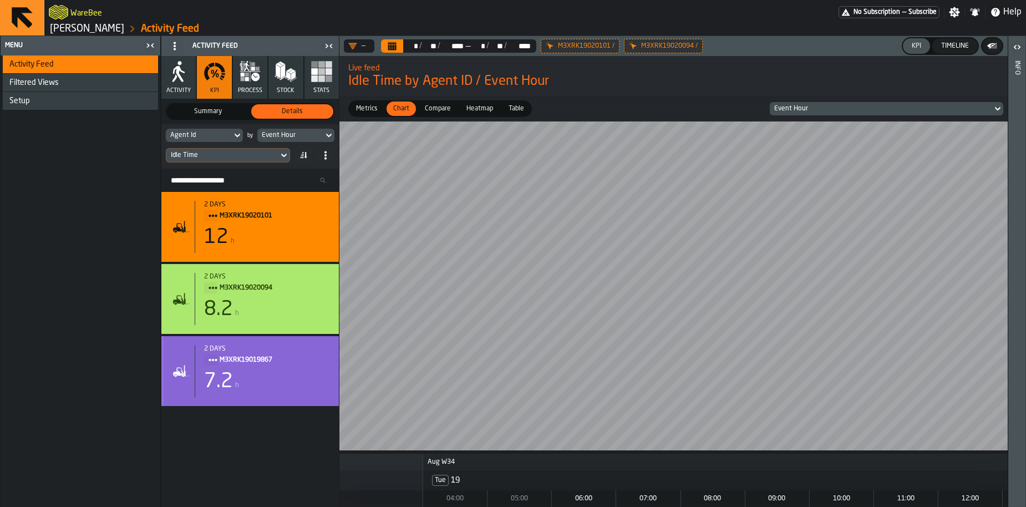
click at [280, 367] on div "2 days M3XRK19019867 7.2 h" at bounding box center [262, 371] width 135 height 52
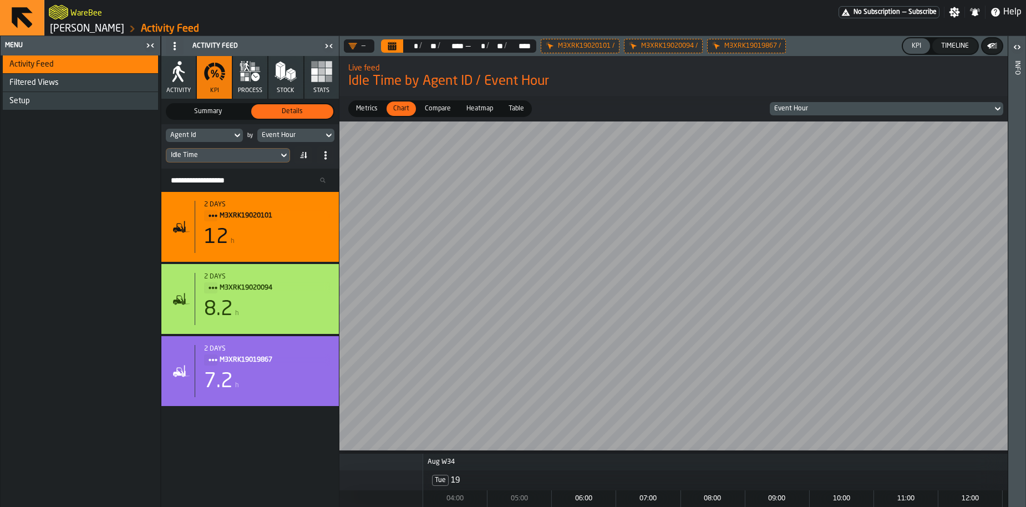
click at [231, 155] on div "Idle Time" at bounding box center [222, 155] width 103 height 8
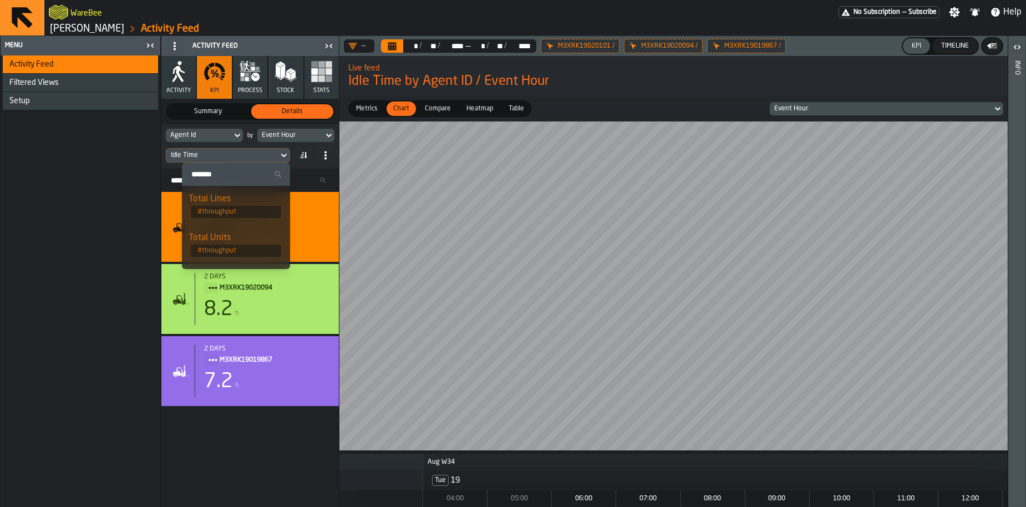
click at [231, 157] on div "Idle Time" at bounding box center [222, 155] width 103 height 8
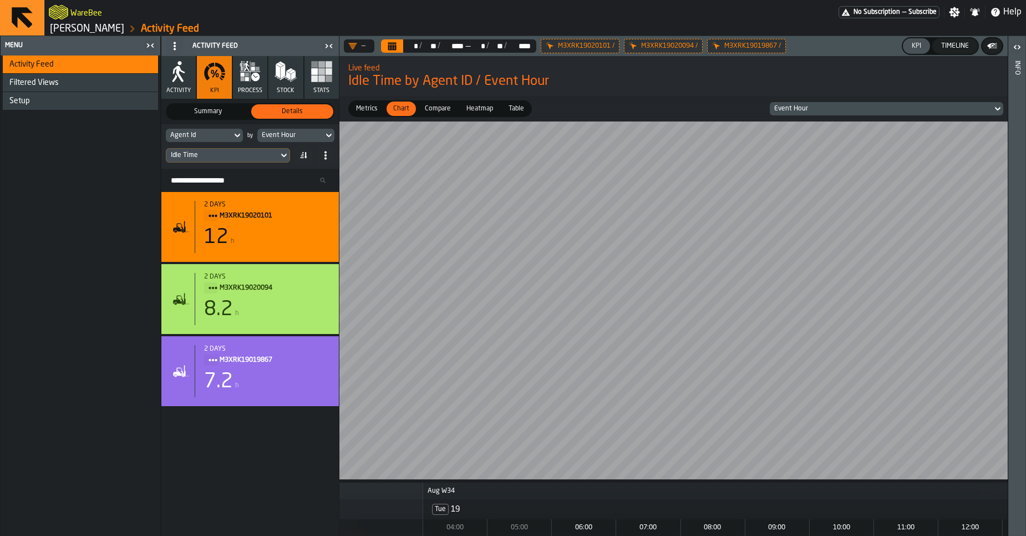
click at [328, 77] on rect "button" at bounding box center [329, 78] width 7 height 7
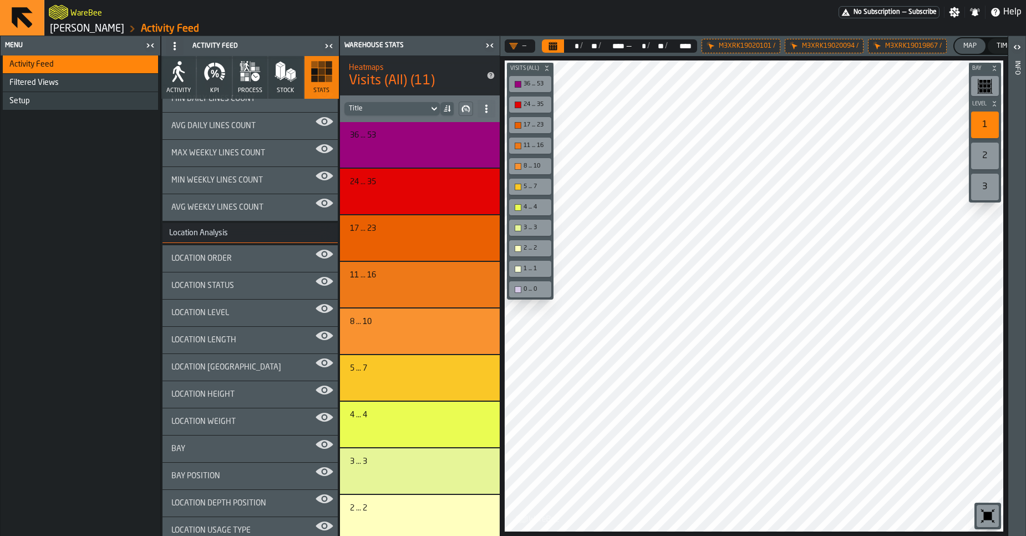
scroll to position [1535, 0]
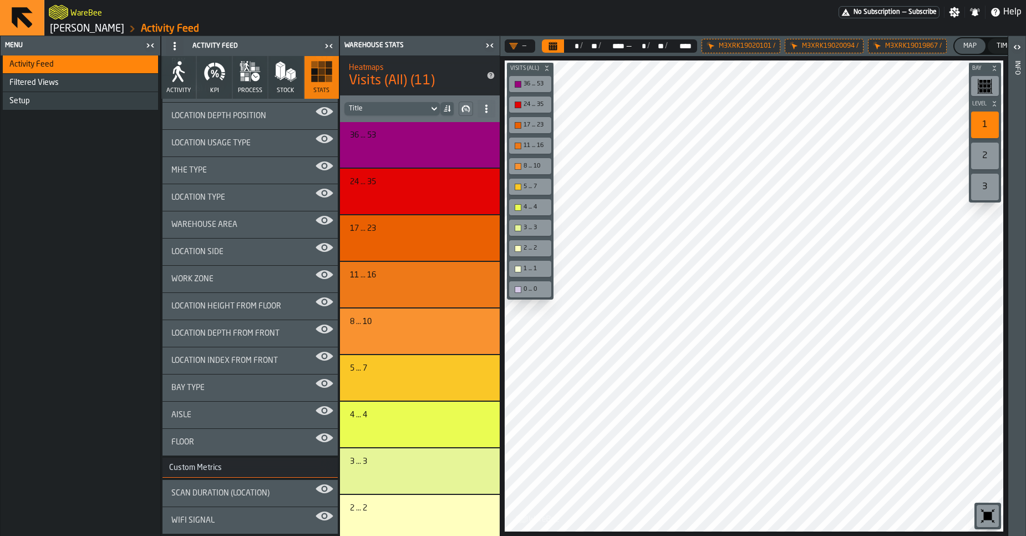
click at [244, 499] on div "Scan Duration (Location)" at bounding box center [249, 493] width 175 height 27
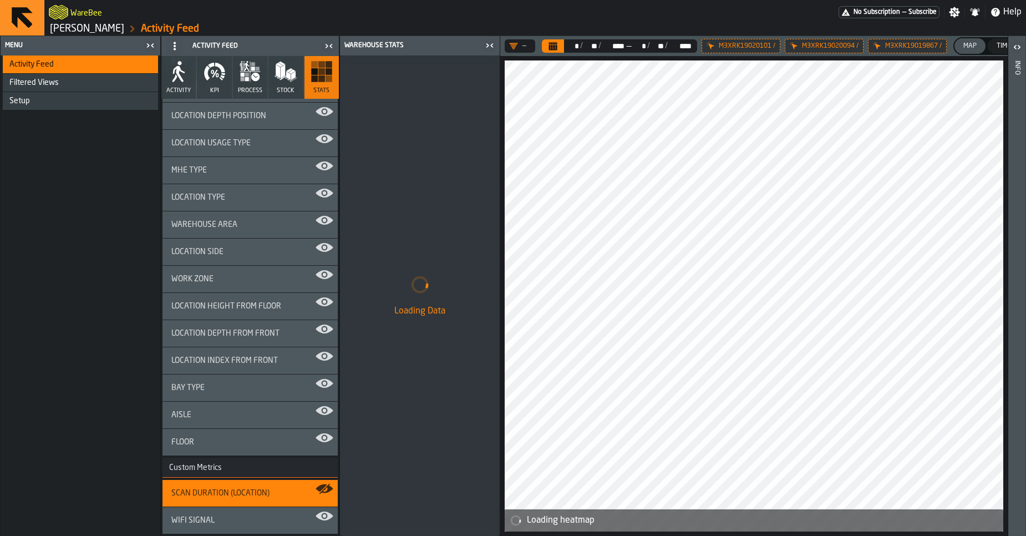
click at [0, 0] on icon at bounding box center [0, 0] width 0 height 0
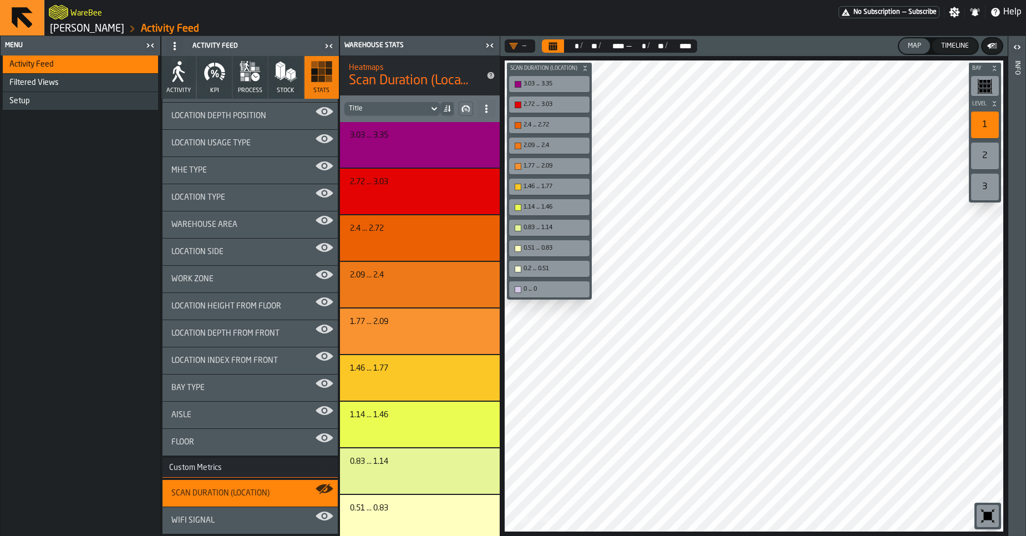
click at [106, 29] on link "[PERSON_NAME]" at bounding box center [87, 29] width 74 height 12
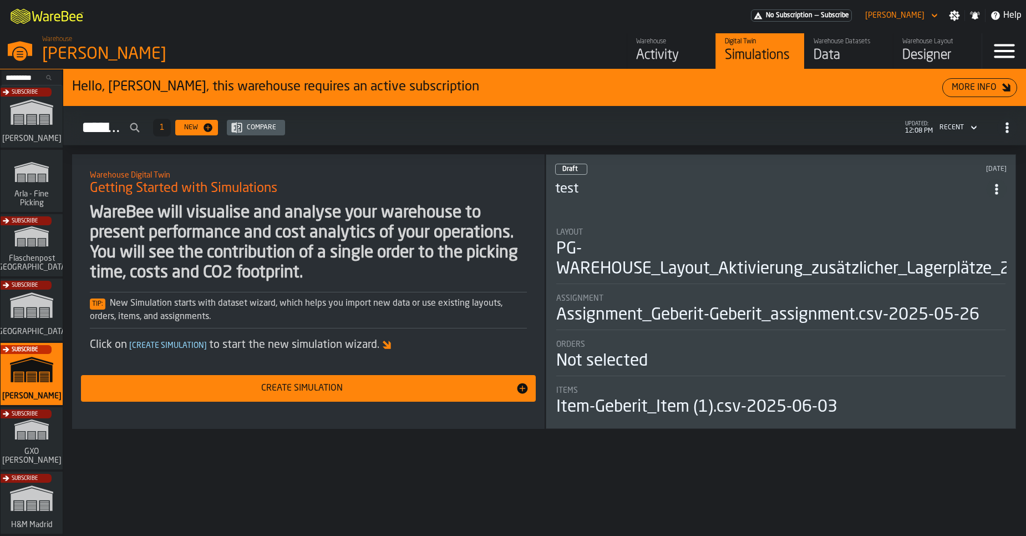
click at [834, 46] on div "Warehouse Datasets Data" at bounding box center [848, 51] width 70 height 27
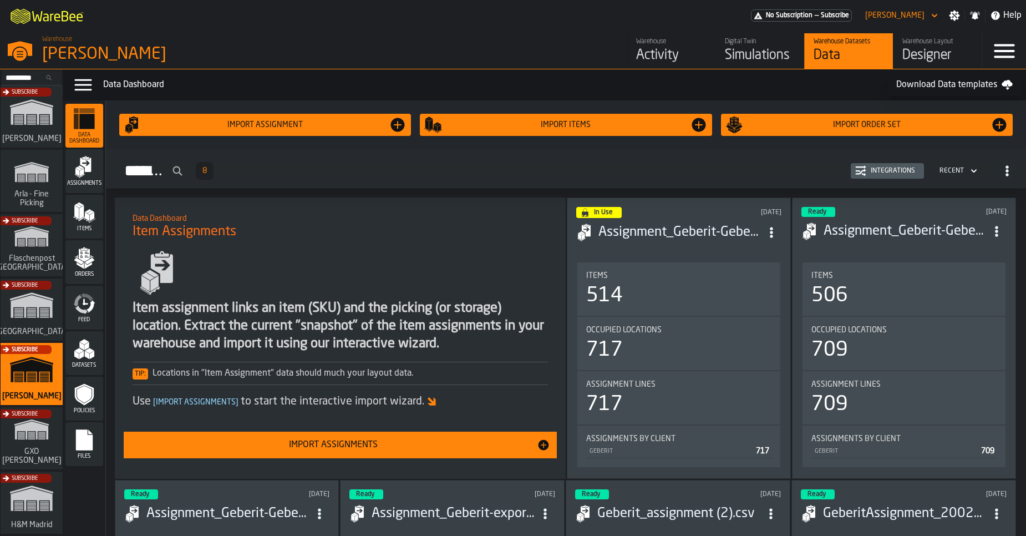
click at [692, 231] on h3 "Assignment_Geberit-Geberit_assignment.csv-2025-05-26" at bounding box center [679, 232] width 163 height 18
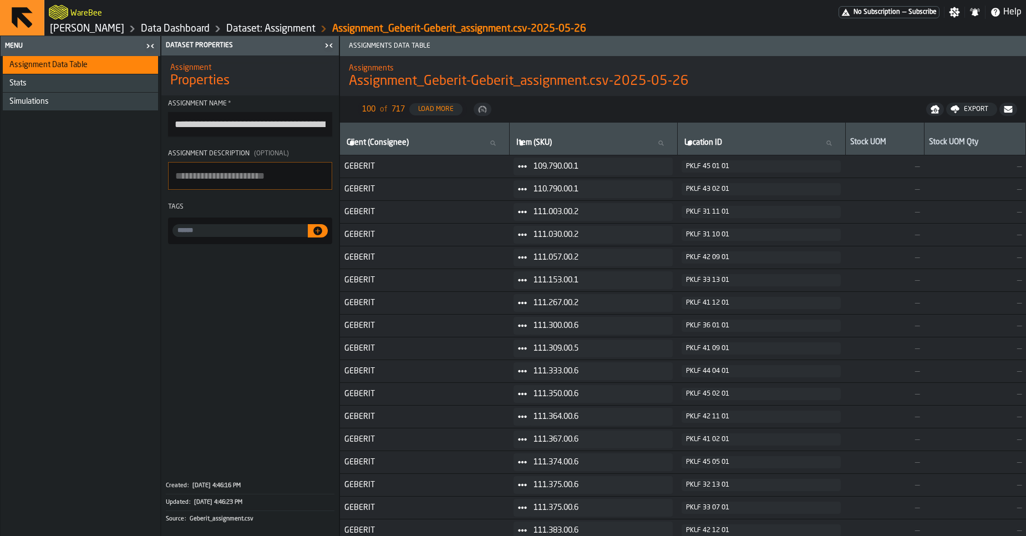
click at [199, 26] on link "Data Dashboard" at bounding box center [175, 29] width 69 height 12
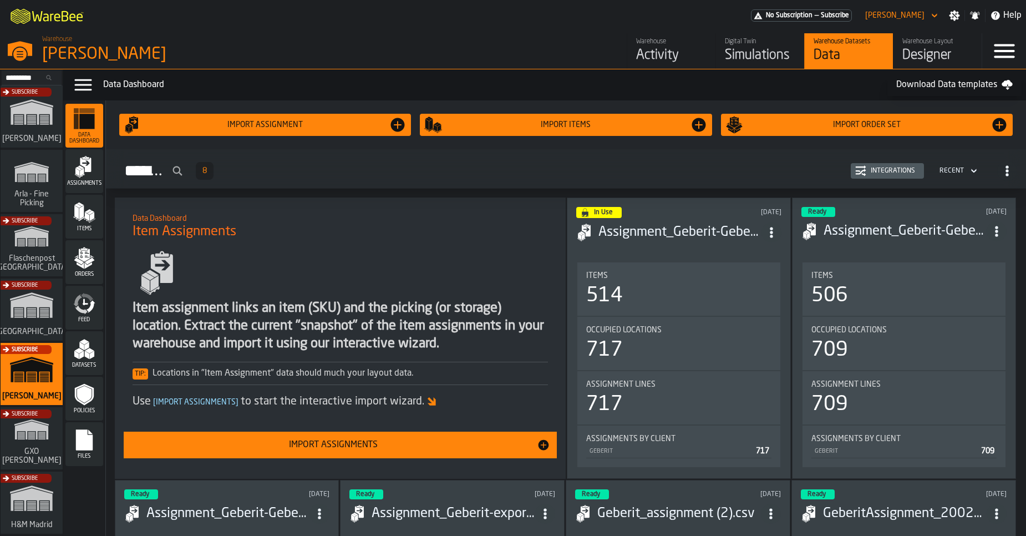
click at [95, 455] on span "Files" at bounding box center [84, 456] width 38 height 6
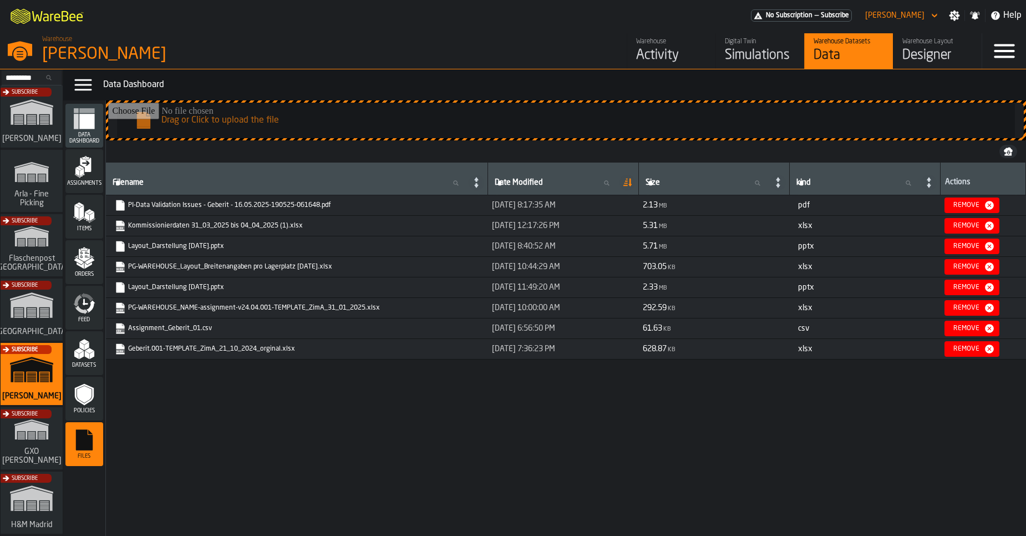
click at [82, 411] on span "Policies" at bounding box center [84, 411] width 38 height 6
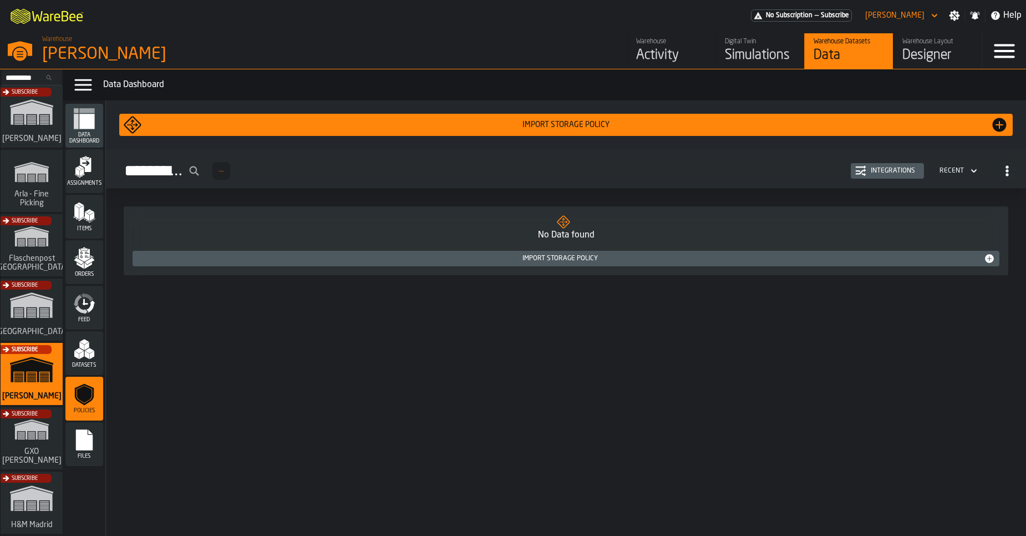
click at [85, 359] on icon "menu Datasets" at bounding box center [84, 349] width 22 height 22
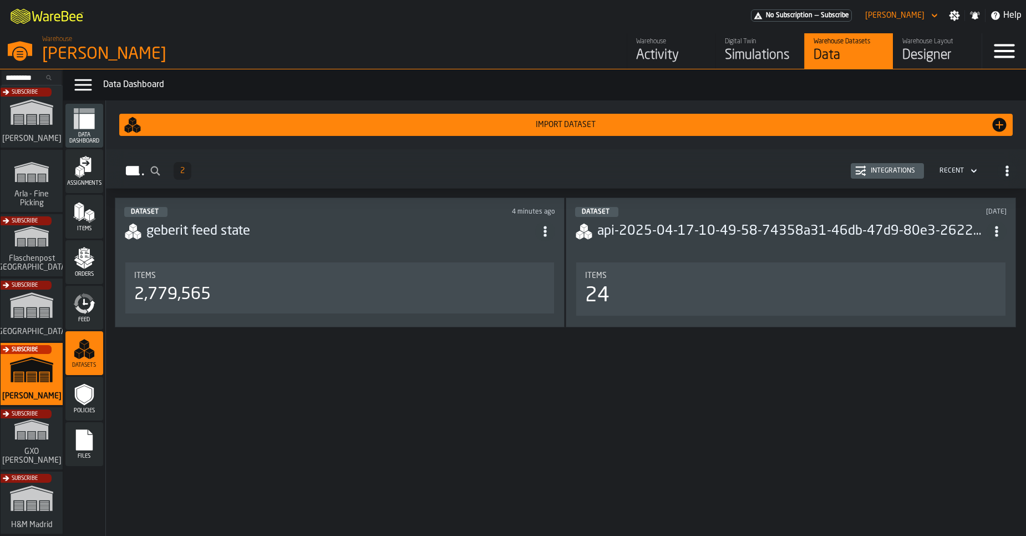
click at [94, 237] on div "Items" at bounding box center [84, 217] width 38 height 44
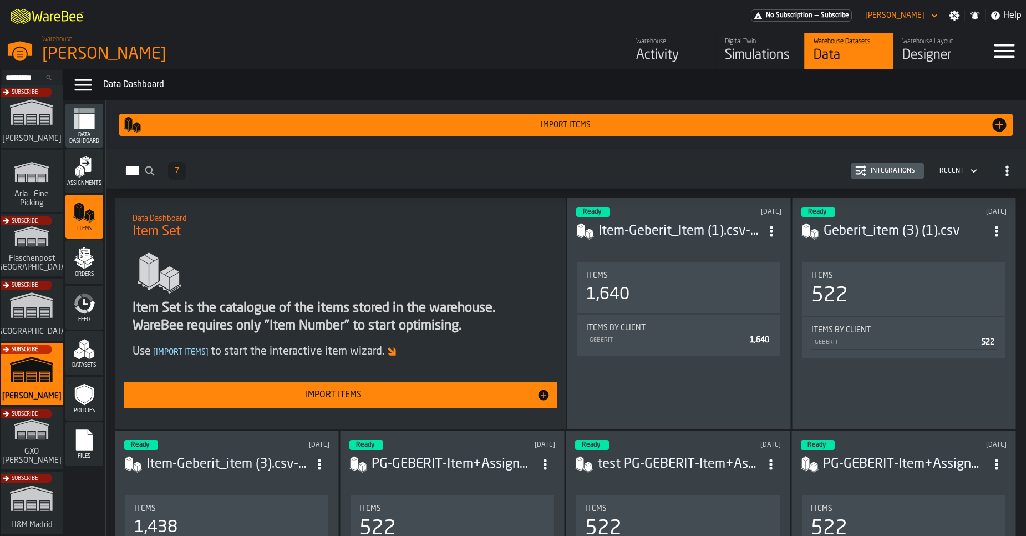
click at [646, 237] on h3 "Item-Geberit_Item (1).csv-2025-06-03" at bounding box center [679, 231] width 163 height 18
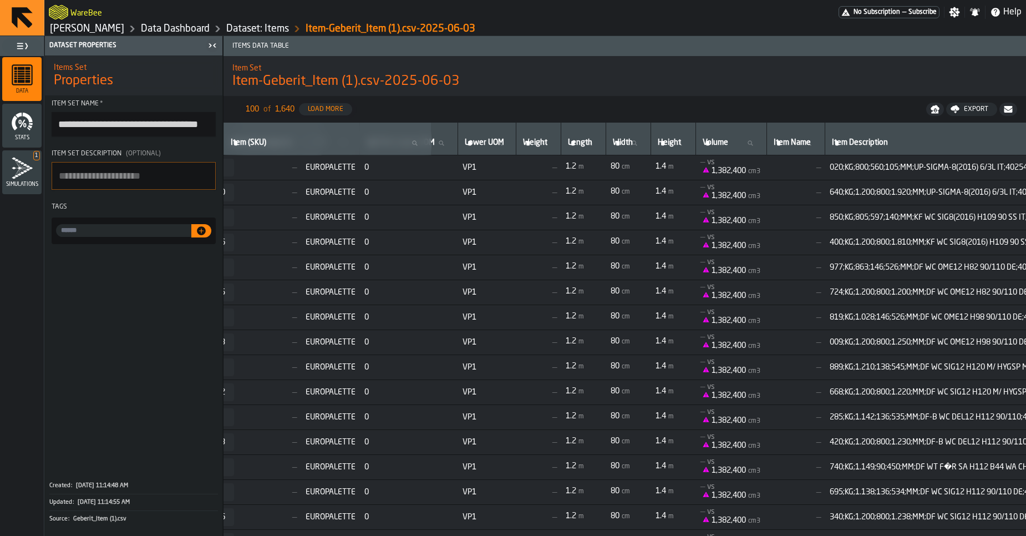
scroll to position [0, 296]
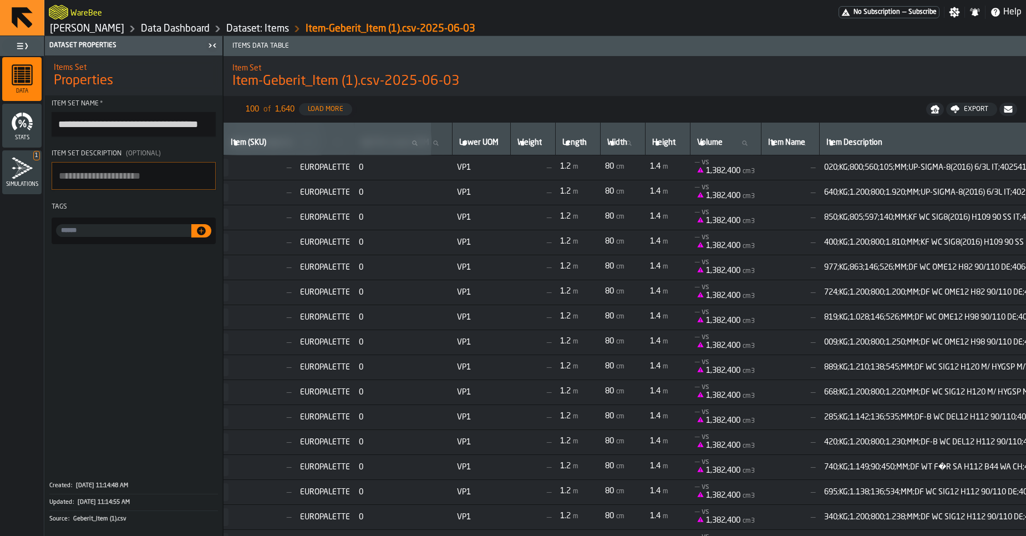
click at [78, 30] on link "[PERSON_NAME]" at bounding box center [87, 29] width 74 height 12
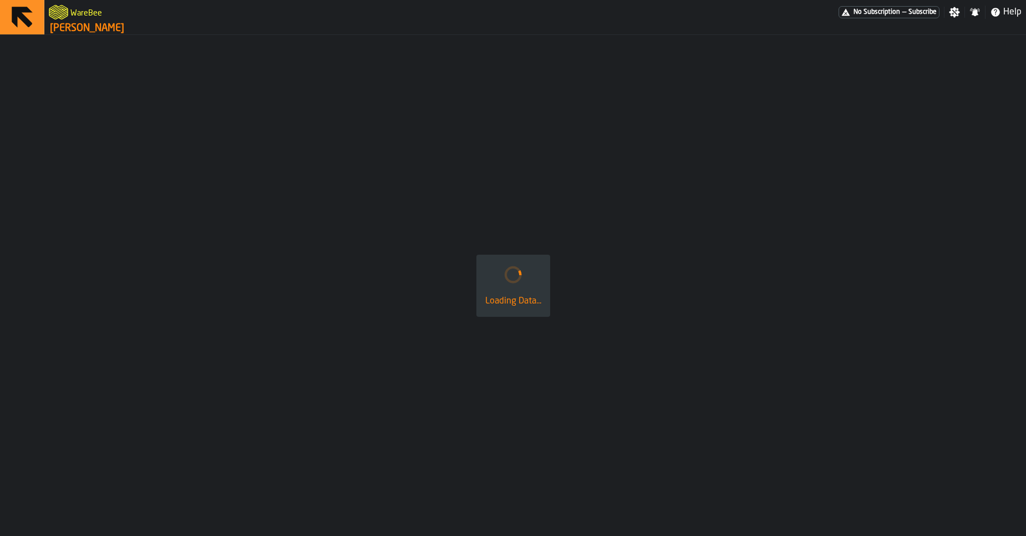
click at [78, 30] on link "[PERSON_NAME]" at bounding box center [87, 28] width 74 height 12
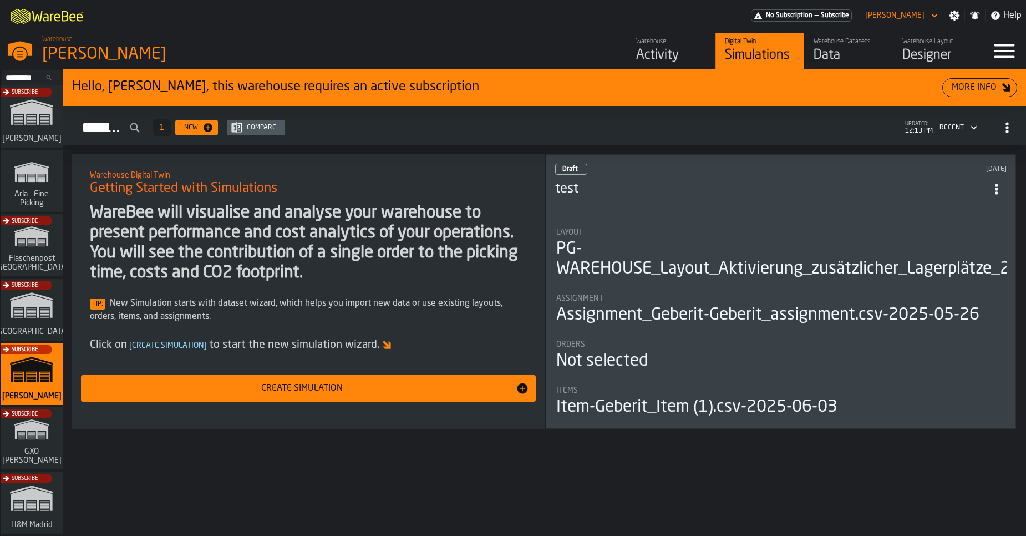
click at [656, 42] on div "Warehouse" at bounding box center [671, 42] width 70 height 8
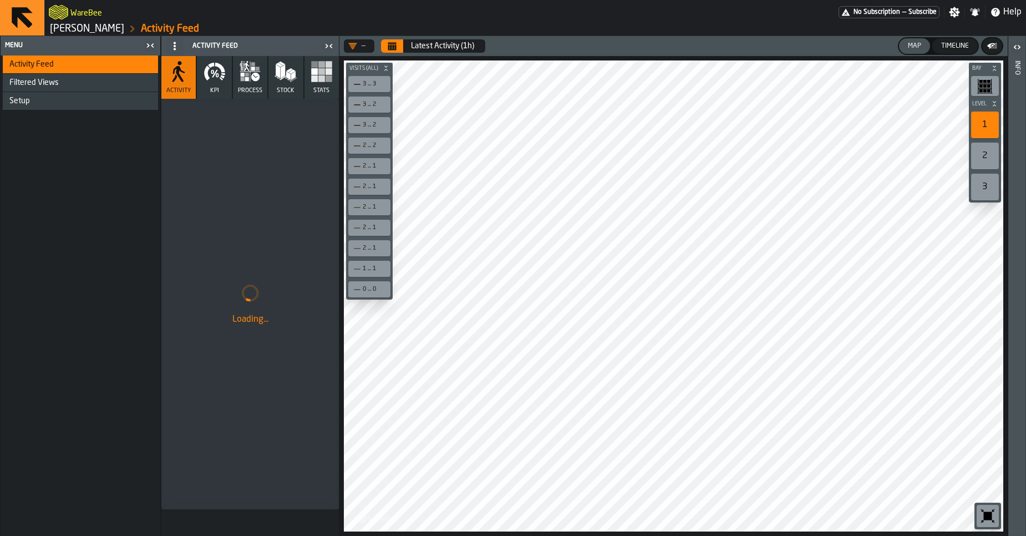
click at [218, 78] on icon "button" at bounding box center [215, 71] width 22 height 22
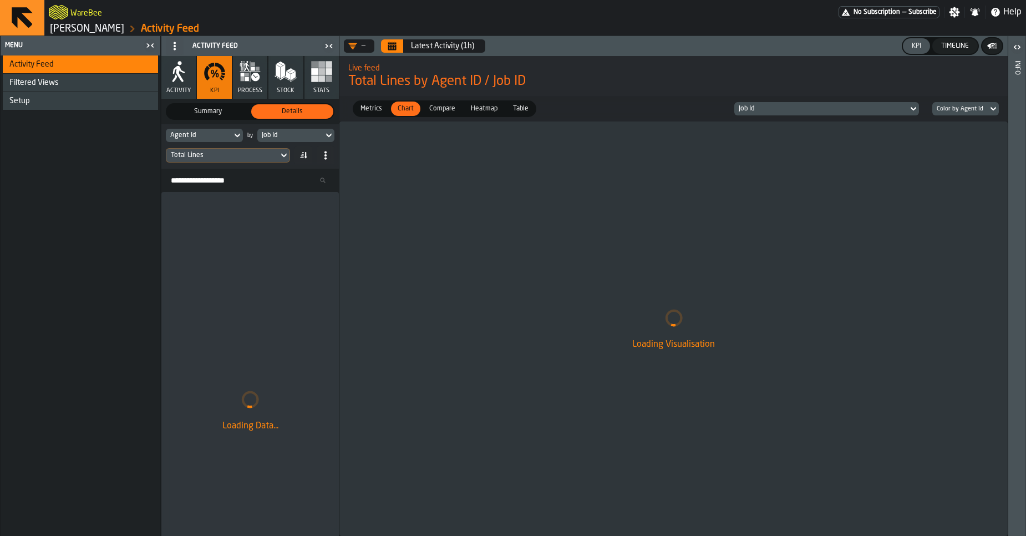
click at [757, 121] on div "Loading Visualisation" at bounding box center [673, 328] width 668 height 414
click at [759, 119] on div "Metrics Metrics Chart Chart Compare Compare Heatmap Heatmap Table Table Job Id …" at bounding box center [673, 109] width 668 height 26
click at [764, 109] on div "Job Id" at bounding box center [821, 109] width 165 height 8
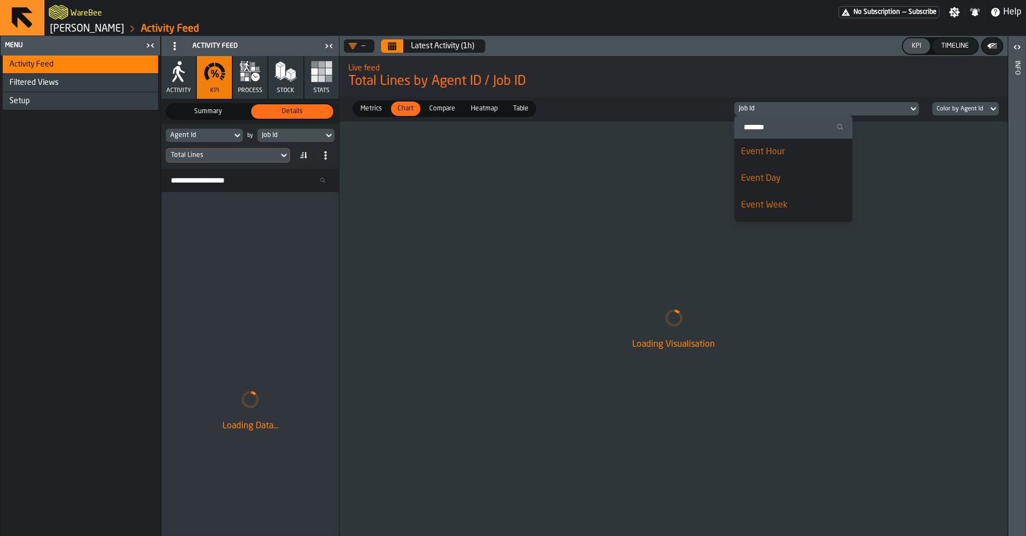
click at [758, 154] on span "Event Hour" at bounding box center [763, 152] width 44 height 9
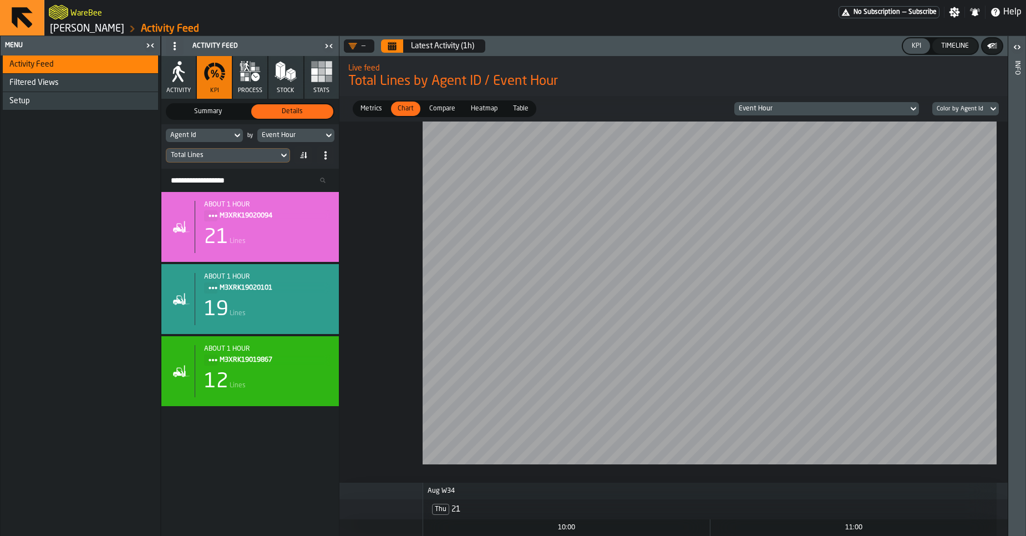
click at [276, 155] on div "Total Lines" at bounding box center [222, 155] width 112 height 12
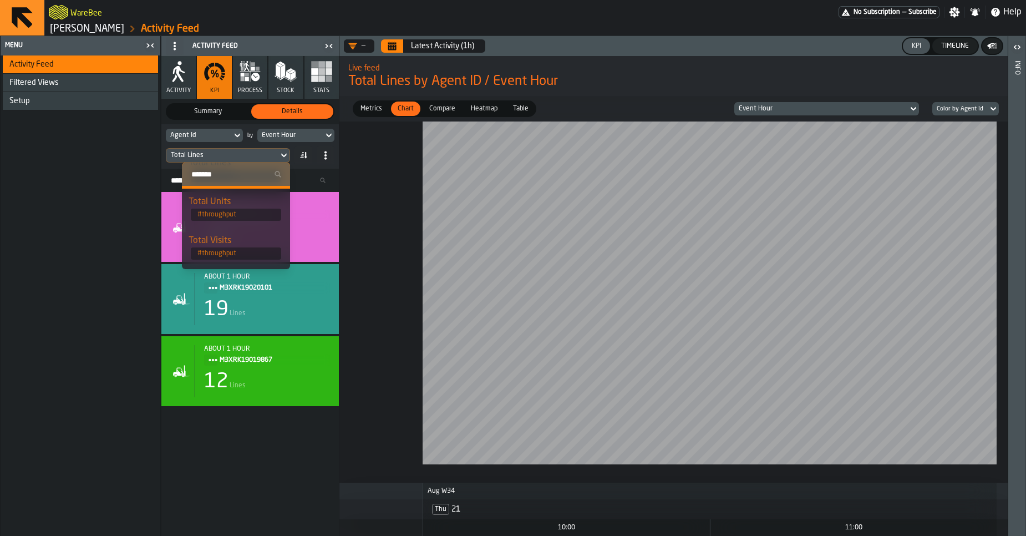
scroll to position [125, 0]
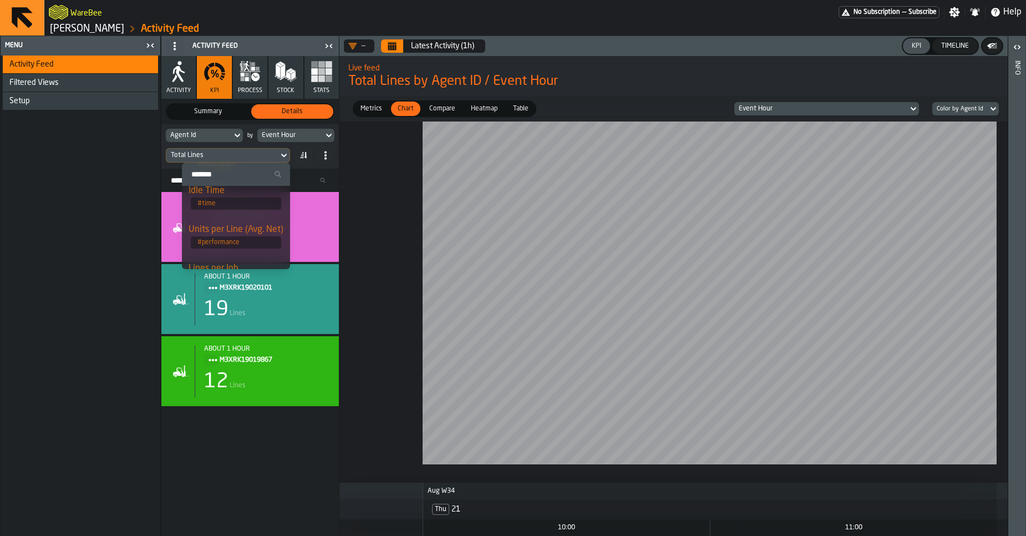
click at [240, 206] on span "# time" at bounding box center [236, 203] width 90 height 12
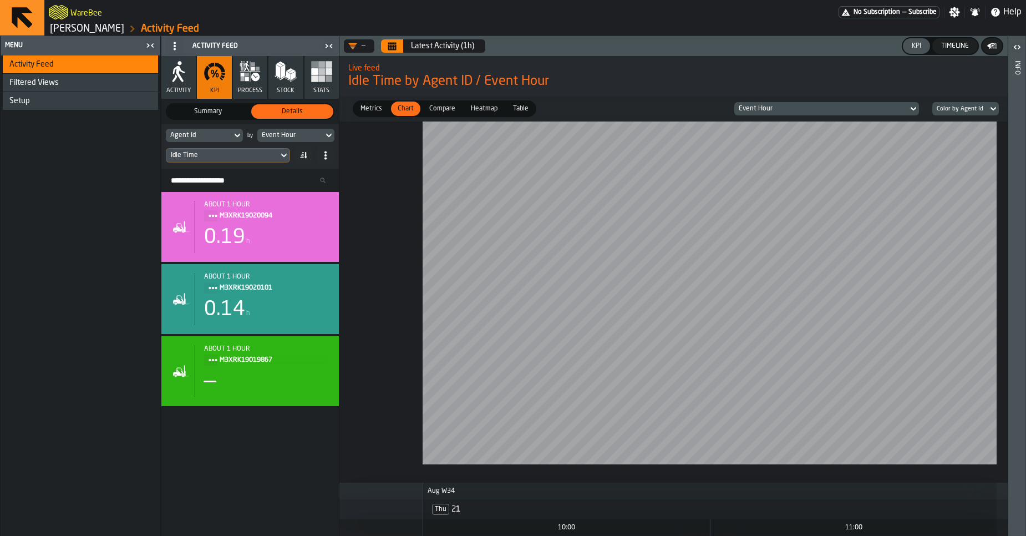
click at [428, 107] on span "Compare" at bounding box center [442, 109] width 35 height 10
click at [373, 110] on span "Metrics" at bounding box center [371, 109] width 30 height 10
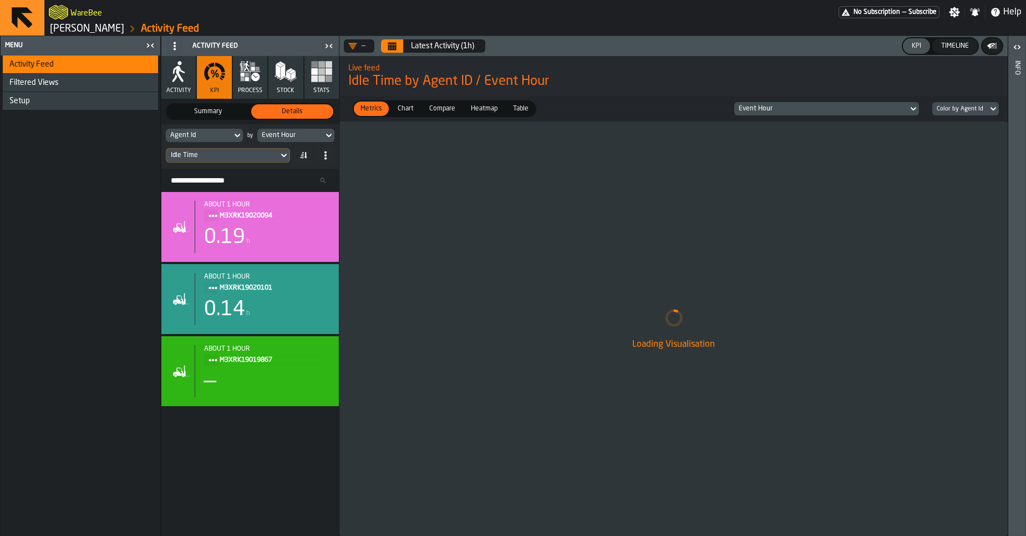
click at [401, 108] on span "Chart" at bounding box center [405, 109] width 25 height 10
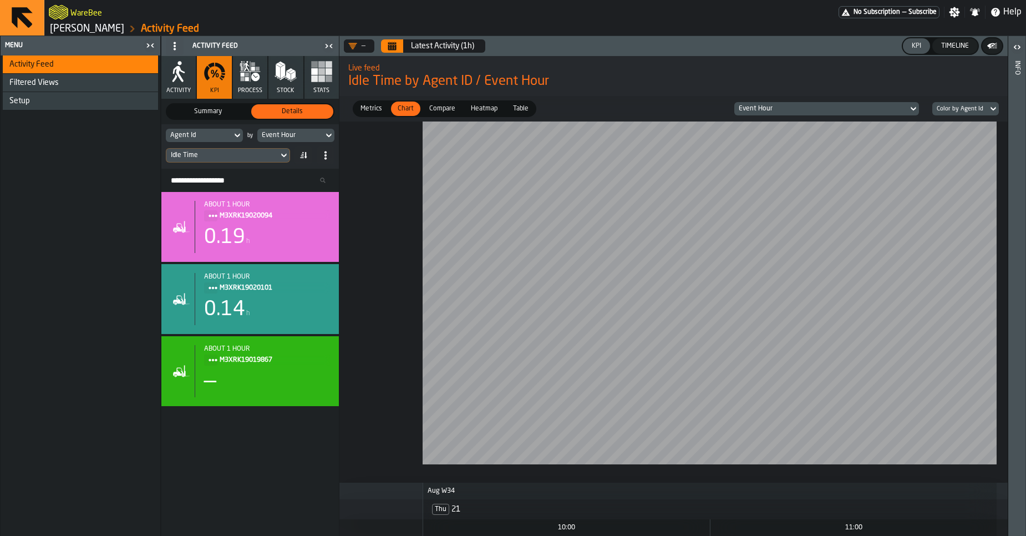
click at [450, 111] on span "Compare" at bounding box center [442, 109] width 35 height 10
click at [387, 52] on button "Calendar" at bounding box center [392, 45] width 22 height 13
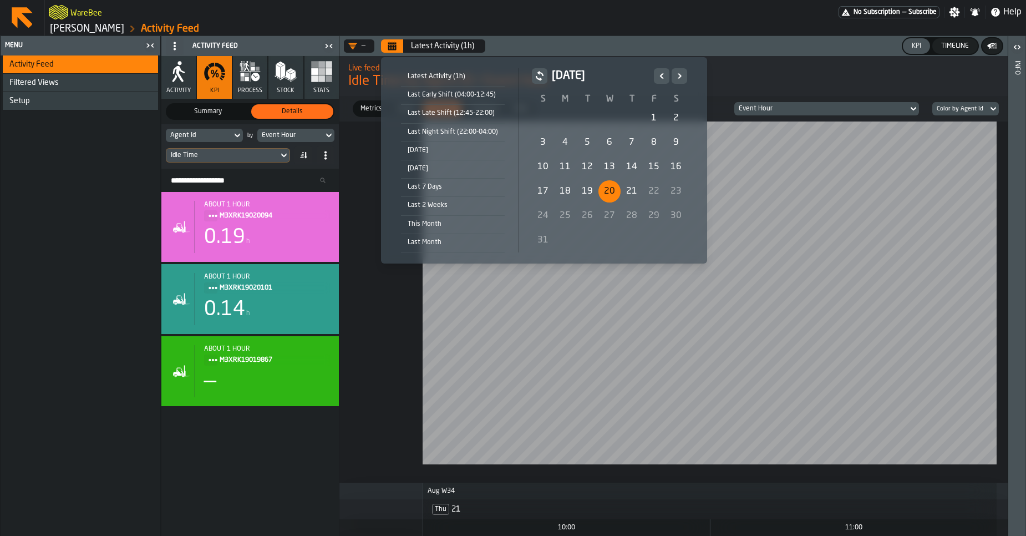
click at [602, 186] on div "20" at bounding box center [609, 191] width 22 height 22
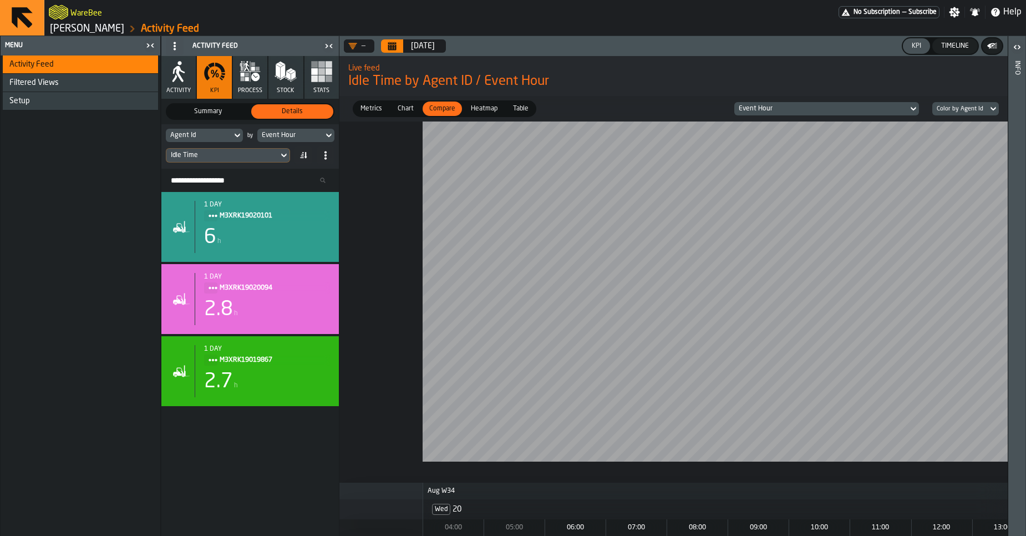
click at [408, 111] on span "Chart" at bounding box center [405, 109] width 25 height 10
click at [442, 115] on div "Compare" at bounding box center [442, 108] width 39 height 14
click at [484, 116] on label "Heatmap Heatmap" at bounding box center [484, 108] width 42 height 17
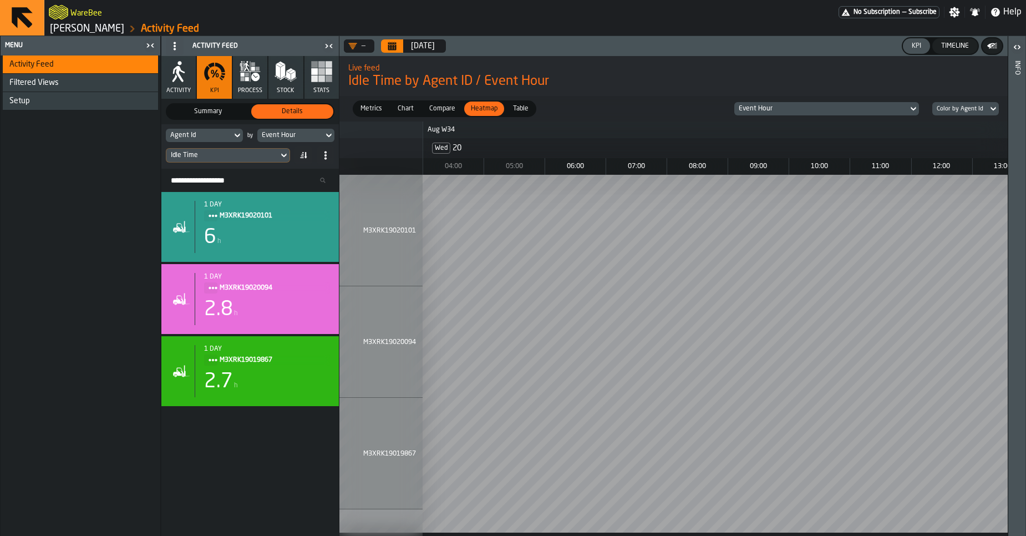
click at [512, 113] on span "Table" at bounding box center [520, 109] width 24 height 10
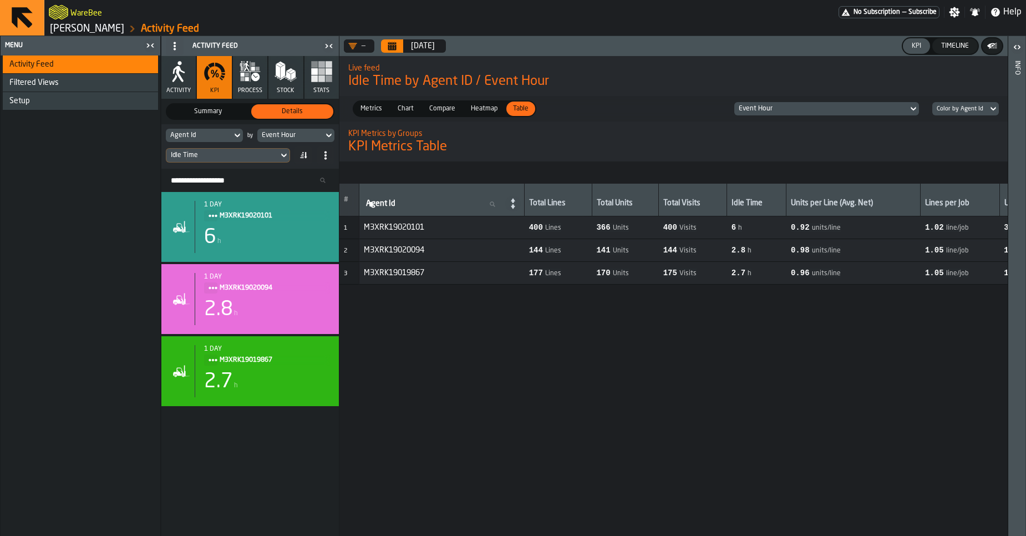
click at [489, 111] on span "Heatmap" at bounding box center [483, 109] width 35 height 10
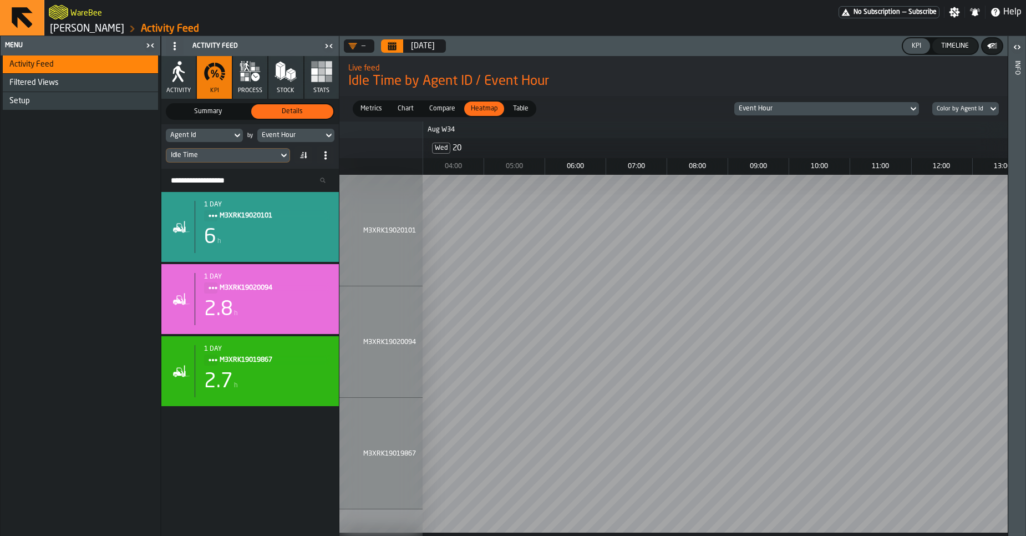
click at [451, 113] on span "Compare" at bounding box center [442, 109] width 35 height 10
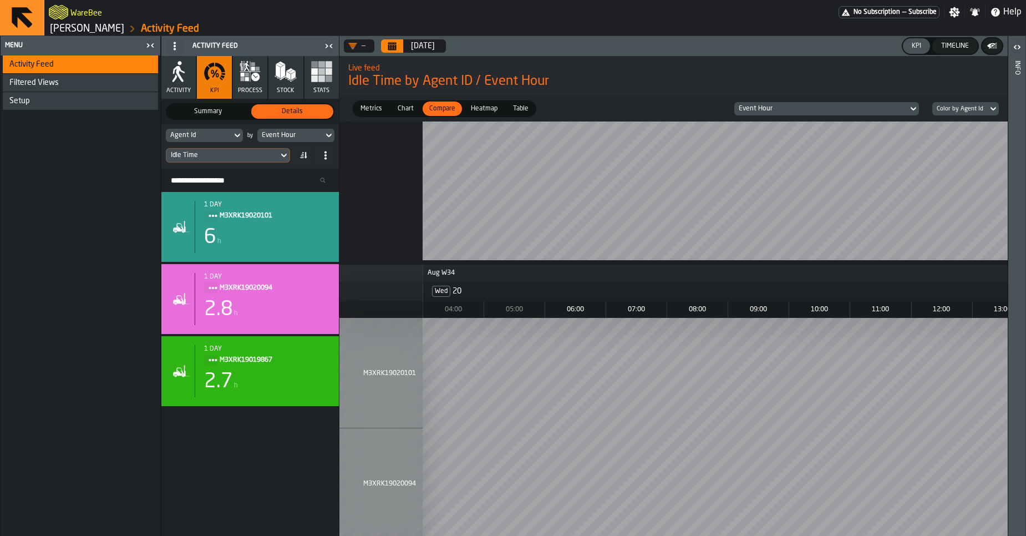
click at [408, 110] on span "Chart" at bounding box center [405, 109] width 25 height 10
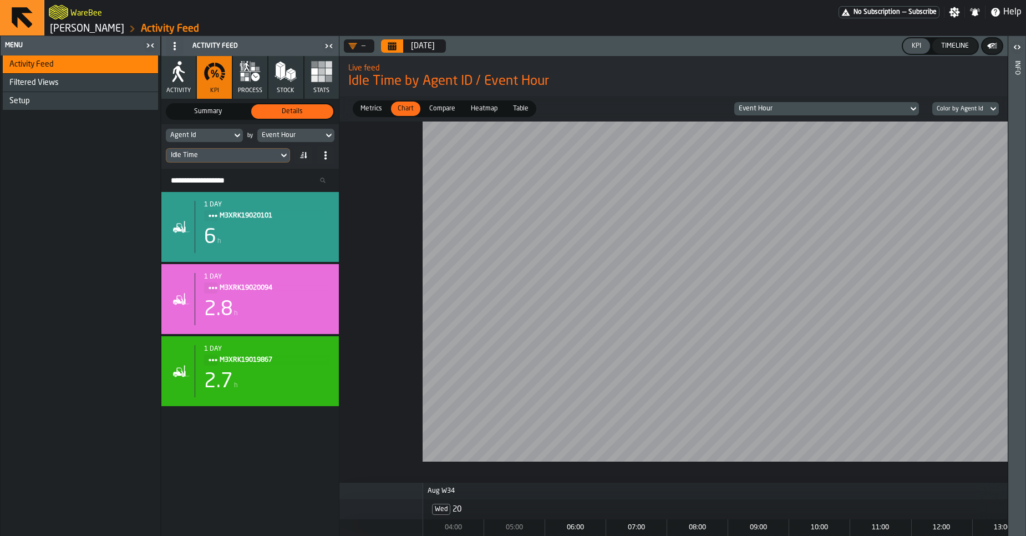
click at [383, 109] on span "Metrics" at bounding box center [371, 109] width 30 height 10
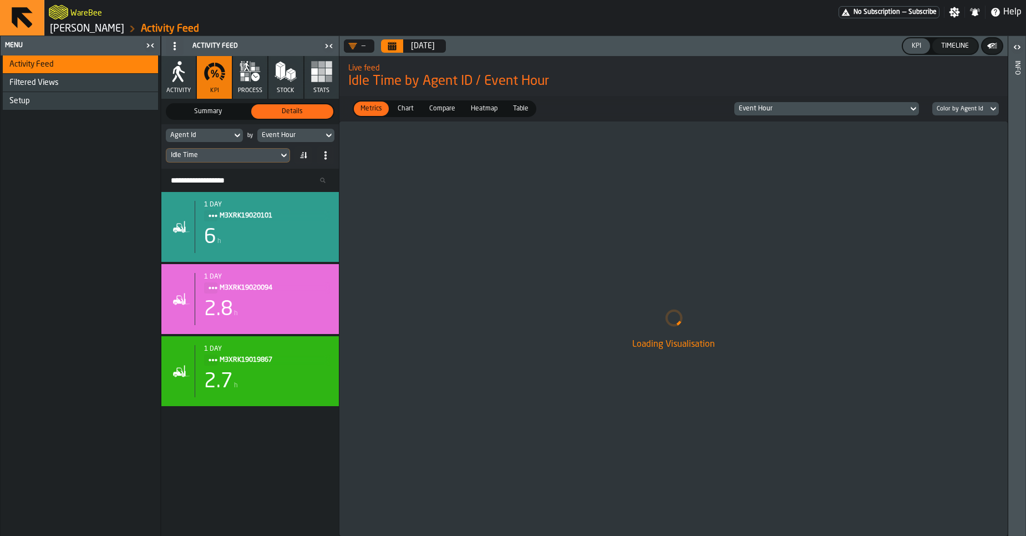
click at [411, 108] on span "Chart" at bounding box center [405, 109] width 25 height 10
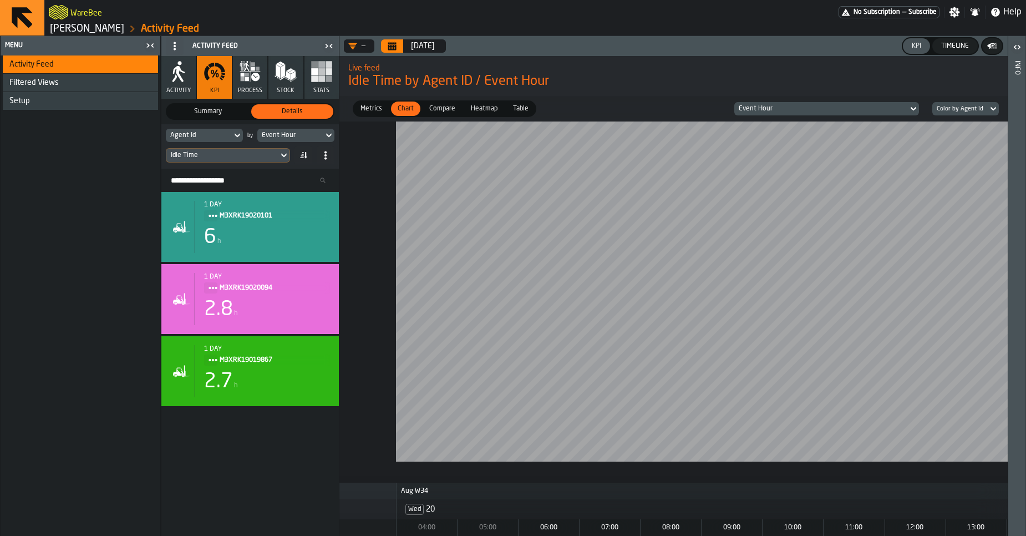
scroll to position [0, 28]
click at [201, 117] on div "Summary" at bounding box center [208, 111] width 82 height 14
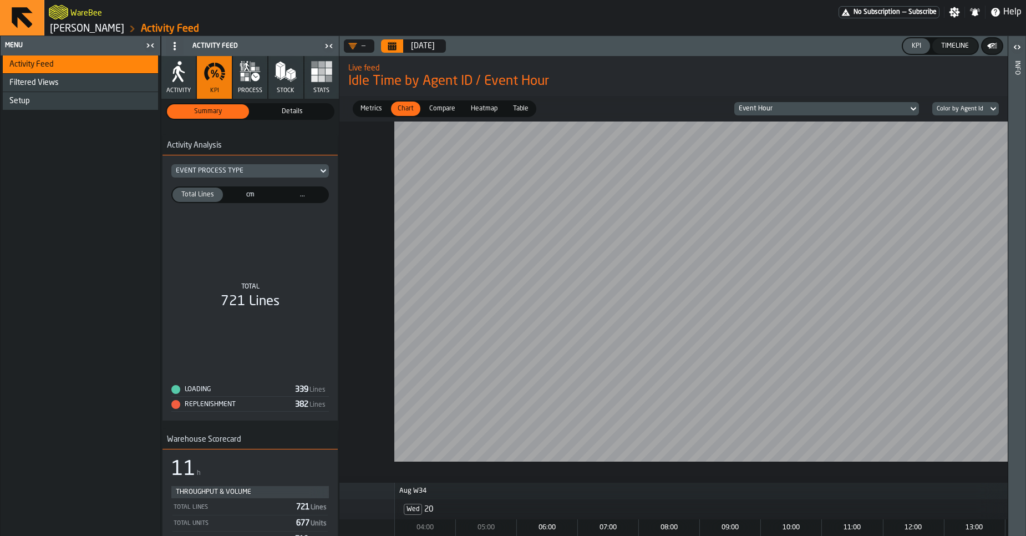
click at [121, 105] on div "Setup" at bounding box center [81, 100] width 144 height 9
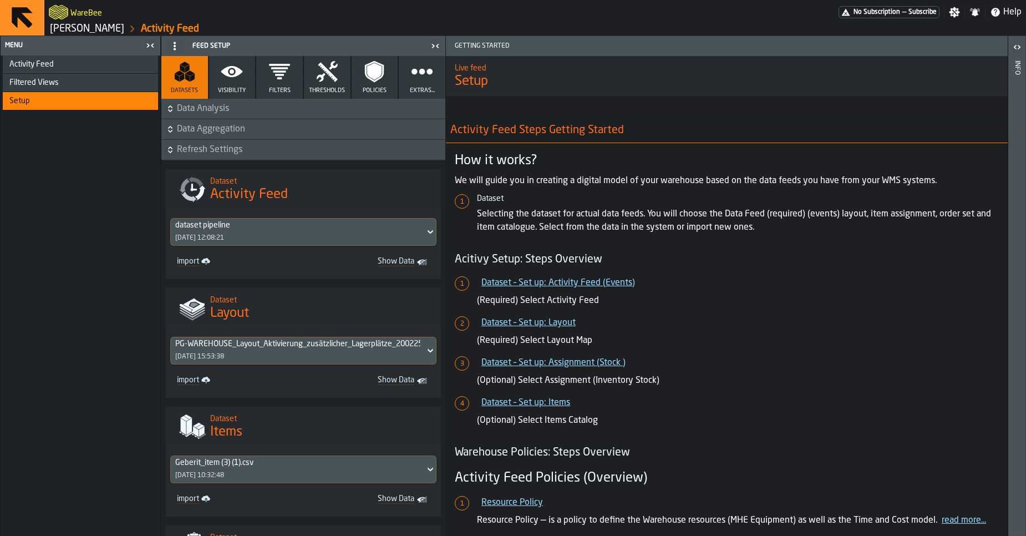
click at [236, 82] on icon "button" at bounding box center [232, 71] width 22 height 22
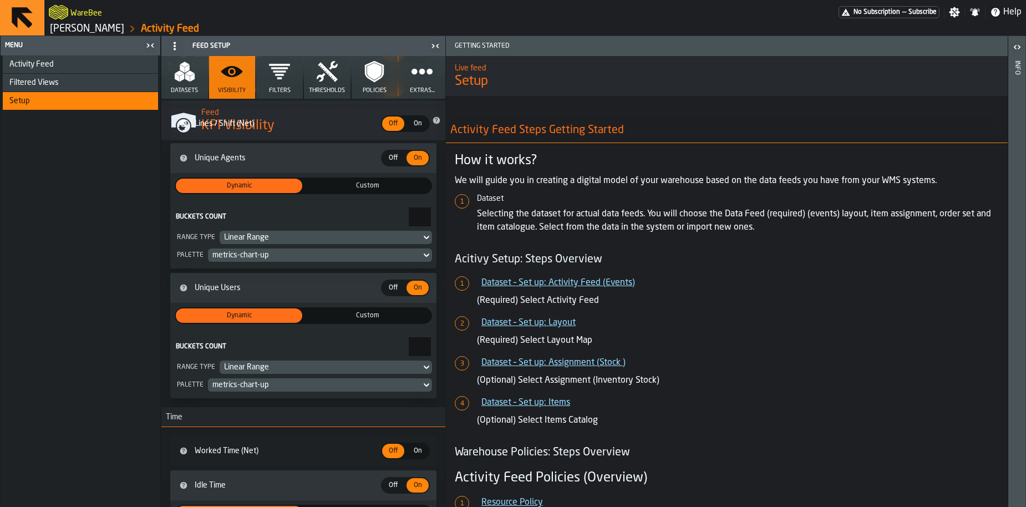
scroll to position [765, 0]
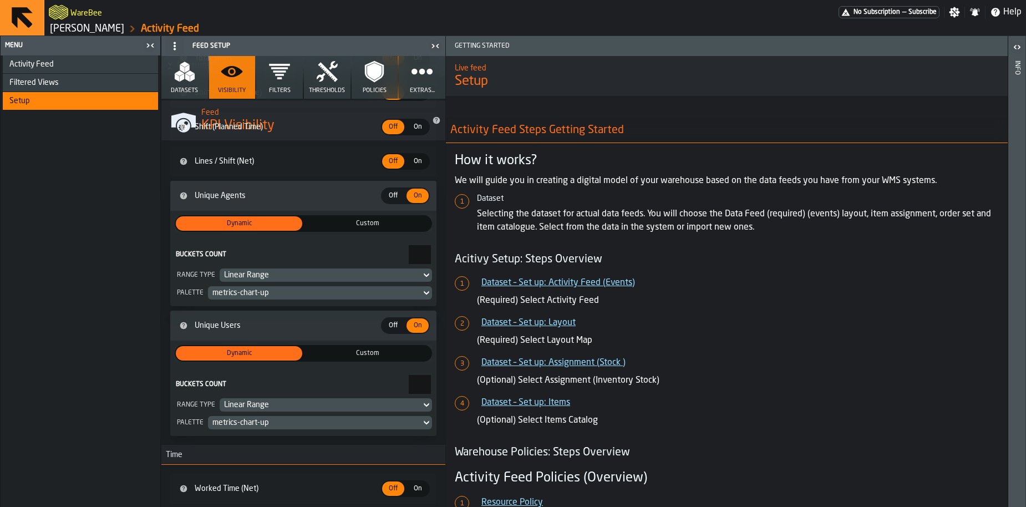
click at [78, 67] on div "Activity Feed" at bounding box center [81, 64] width 144 height 9
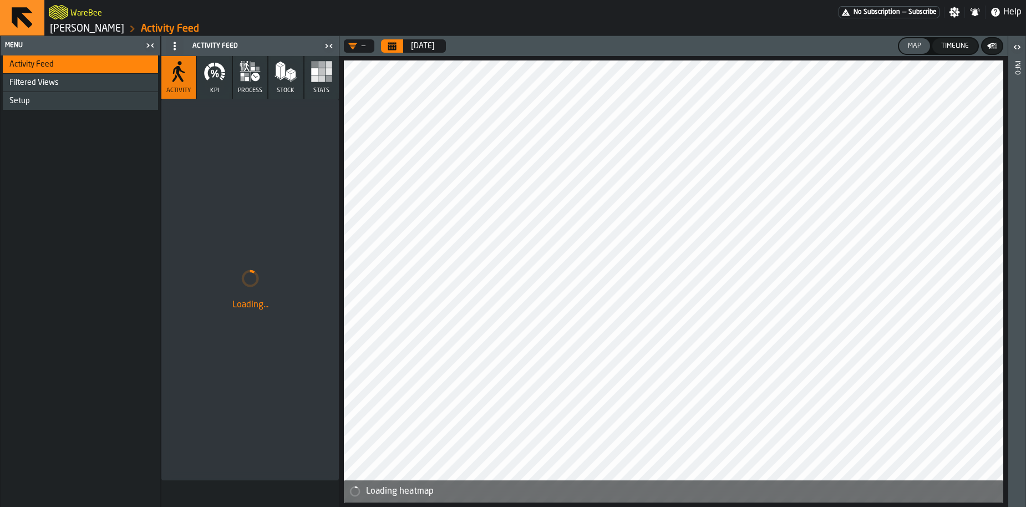
click at [154, 48] on icon "button-toggle-Close me" at bounding box center [150, 45] width 13 height 13
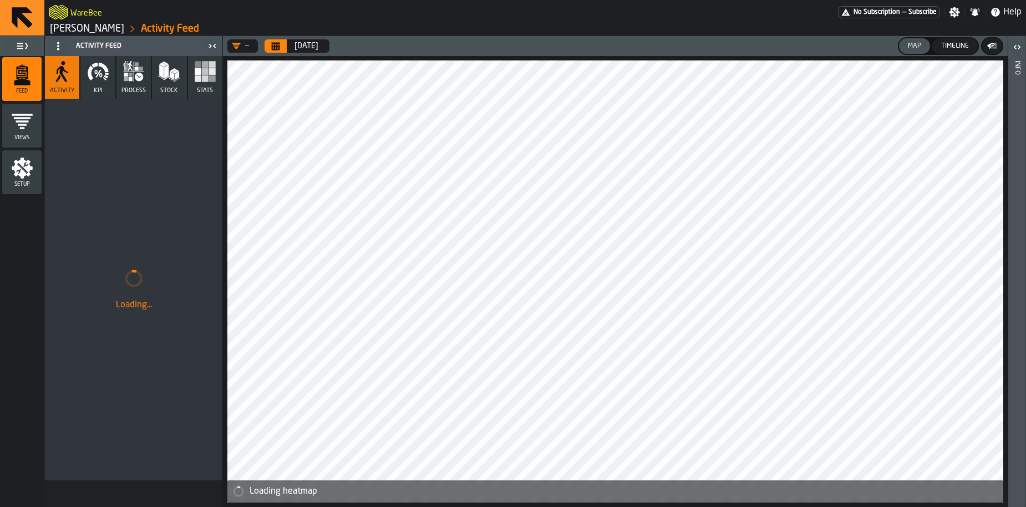
click at [235, 49] on icon "DropdownMenuValue-" at bounding box center [236, 46] width 9 height 9
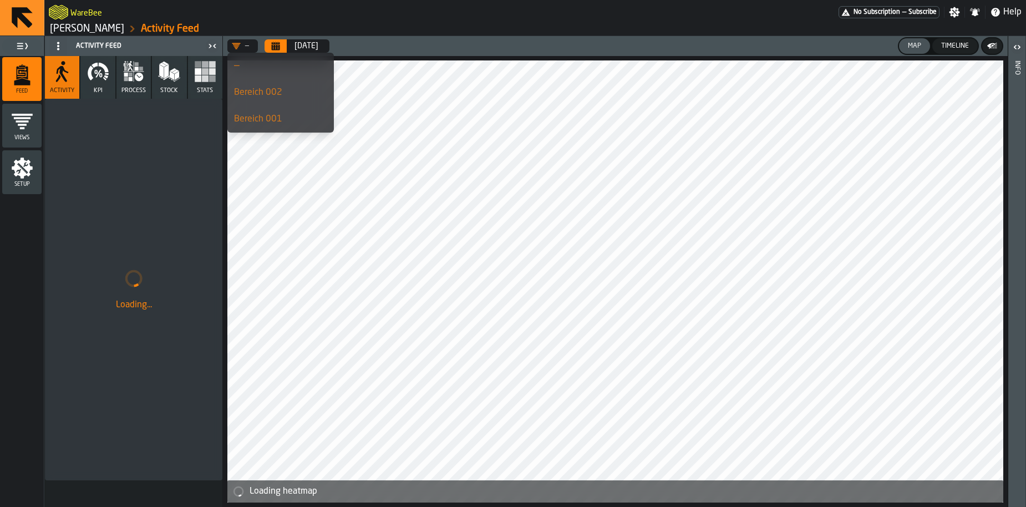
click at [235, 49] on icon "DropdownMenuValue-" at bounding box center [236, 46] width 9 height 9
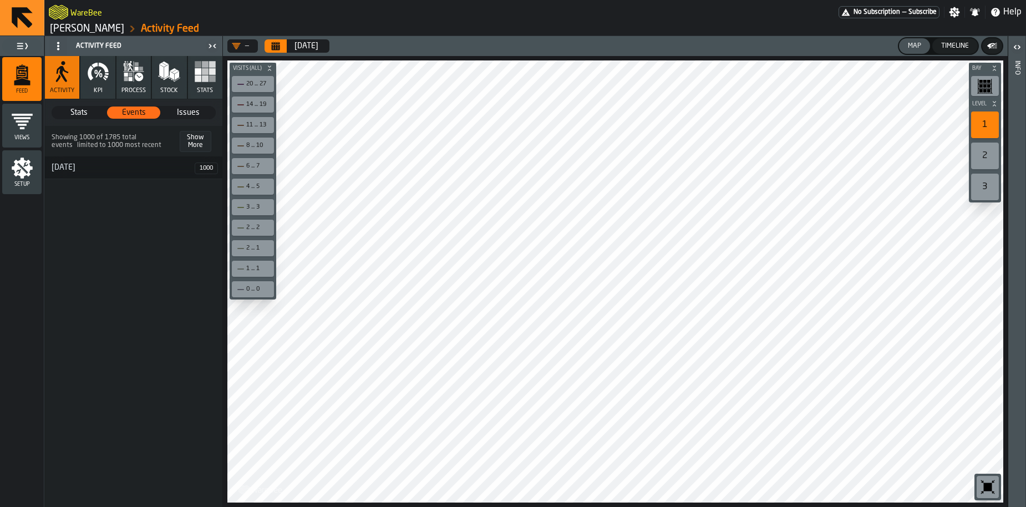
click at [86, 114] on span "Stats" at bounding box center [79, 112] width 53 height 11
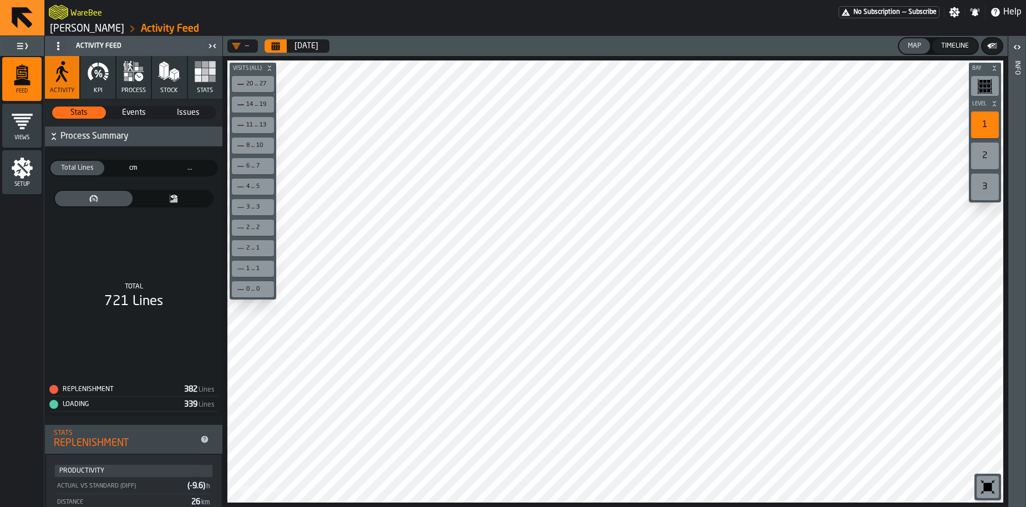
click at [159, 200] on icon "thumb" at bounding box center [173, 198] width 71 height 9
click at [95, 197] on icon "thumb" at bounding box center [96, 197] width 4 height 4
click at [147, 199] on icon "thumb" at bounding box center [173, 198] width 71 height 9
click at [88, 199] on icon "thumb" at bounding box center [93, 198] width 71 height 9
click at [137, 114] on span "Events" at bounding box center [134, 112] width 53 height 11
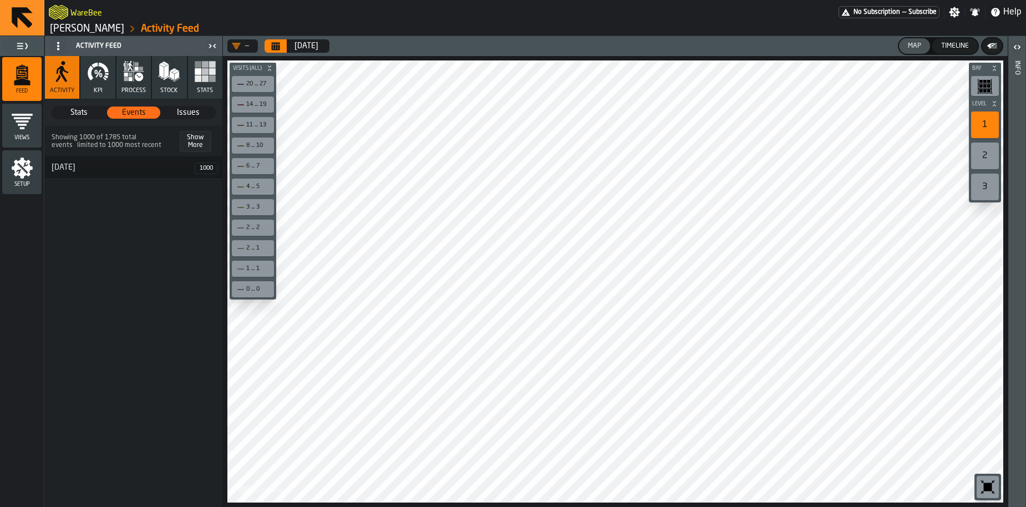
click at [89, 138] on span "Showing 1000 of 1785 total events limited to 1000 most recent" at bounding box center [116, 142] width 128 height 16
click at [95, 162] on h3 "20 August 1000" at bounding box center [133, 167] width 177 height 23
click at [92, 165] on div "20 August" at bounding box center [120, 167] width 150 height 9
click at [179, 114] on span "Issues" at bounding box center [188, 112] width 53 height 11
click at [182, 140] on button "Show More" at bounding box center [196, 141] width 32 height 21
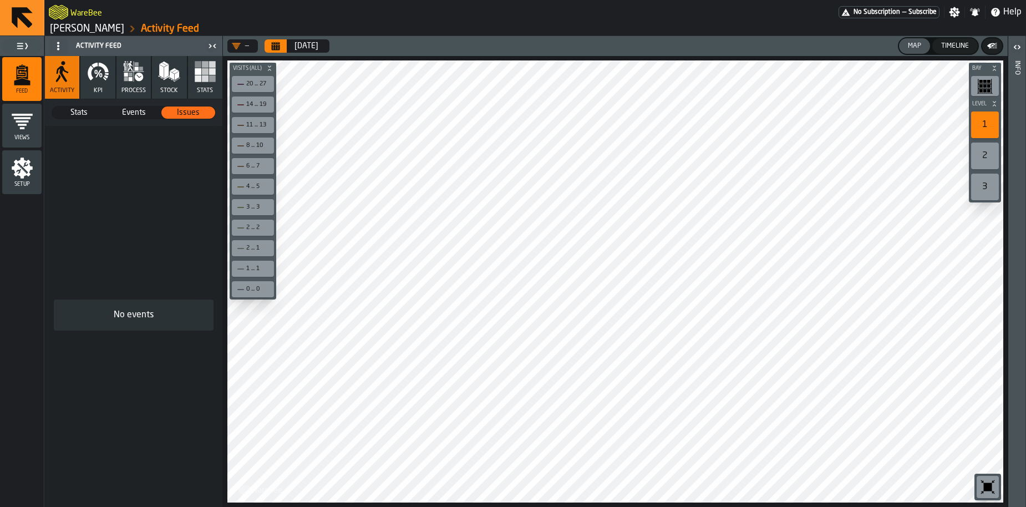
click at [109, 73] on icon "button" at bounding box center [98, 71] width 22 height 22
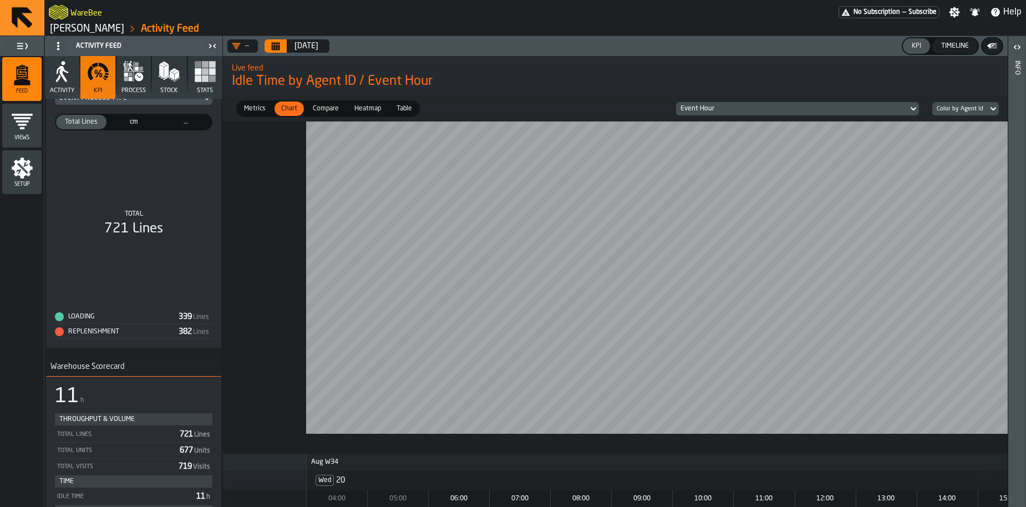
scroll to position [37, 0]
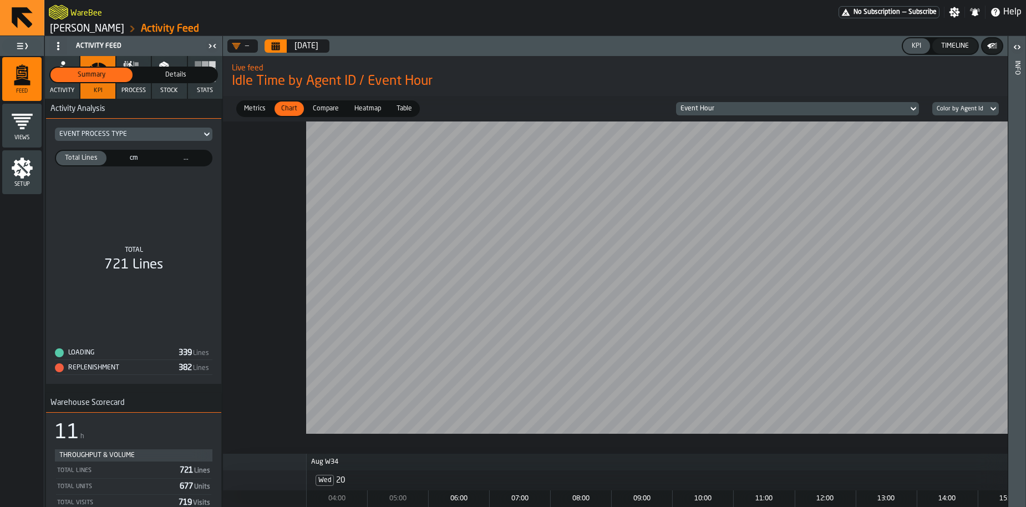
click at [109, 138] on div "Event Process Type" at bounding box center [128, 134] width 138 height 8
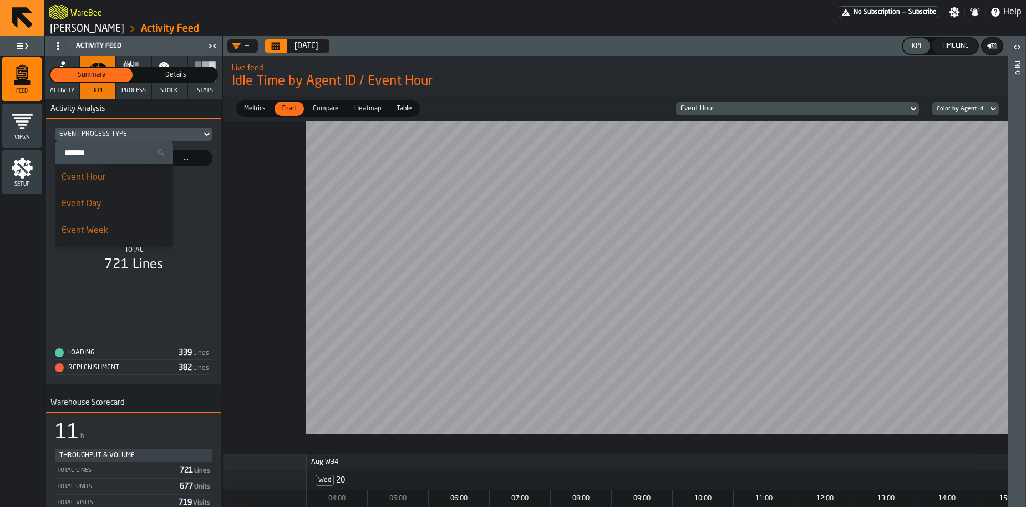
click at [109, 138] on div "Event Process Type" at bounding box center [128, 134] width 138 height 8
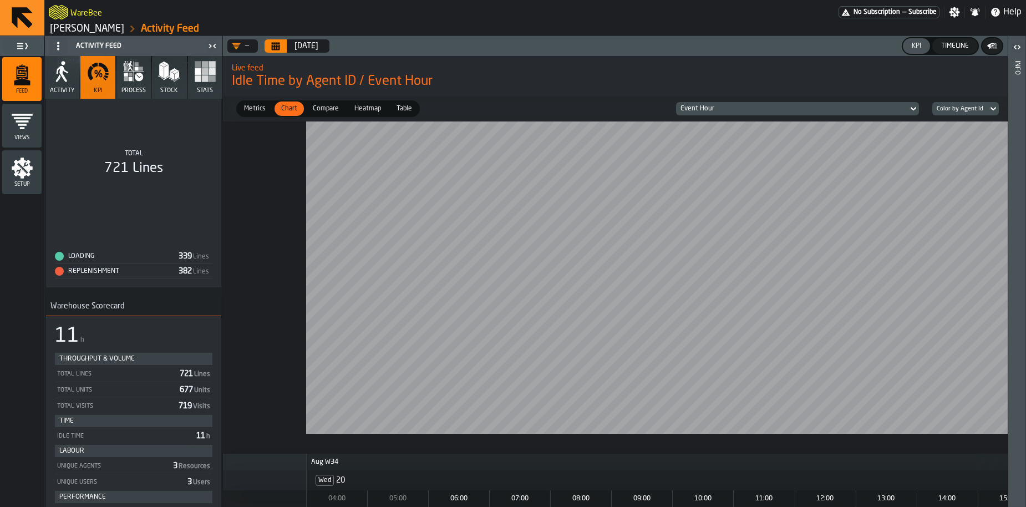
scroll to position [0, 0]
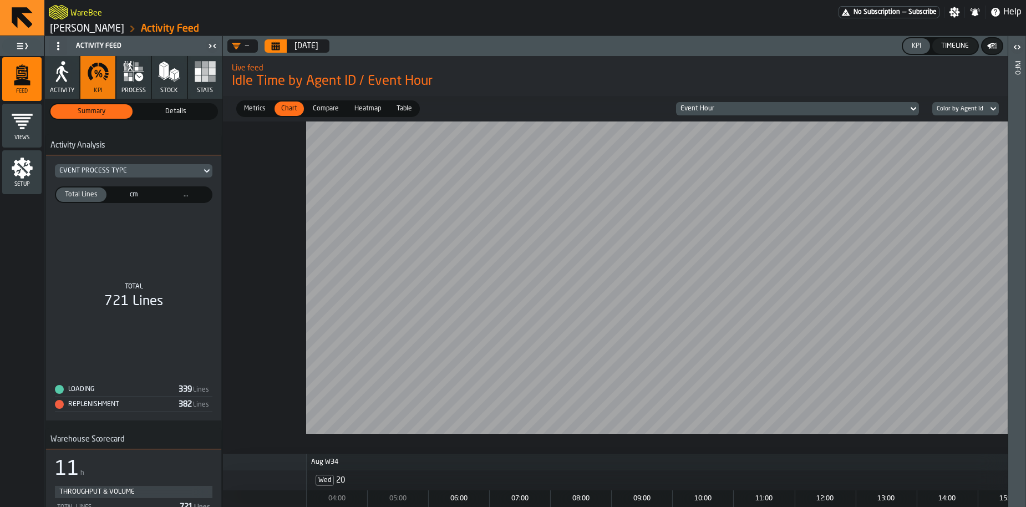
click at [159, 111] on span "Details" at bounding box center [176, 111] width 78 height 10
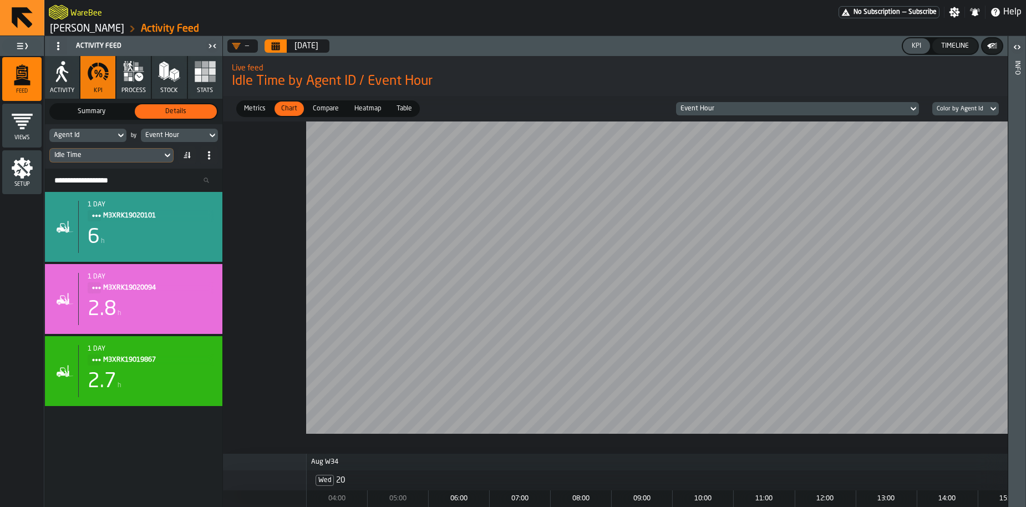
click at [29, 161] on icon "menu Setup" at bounding box center [22, 167] width 21 height 21
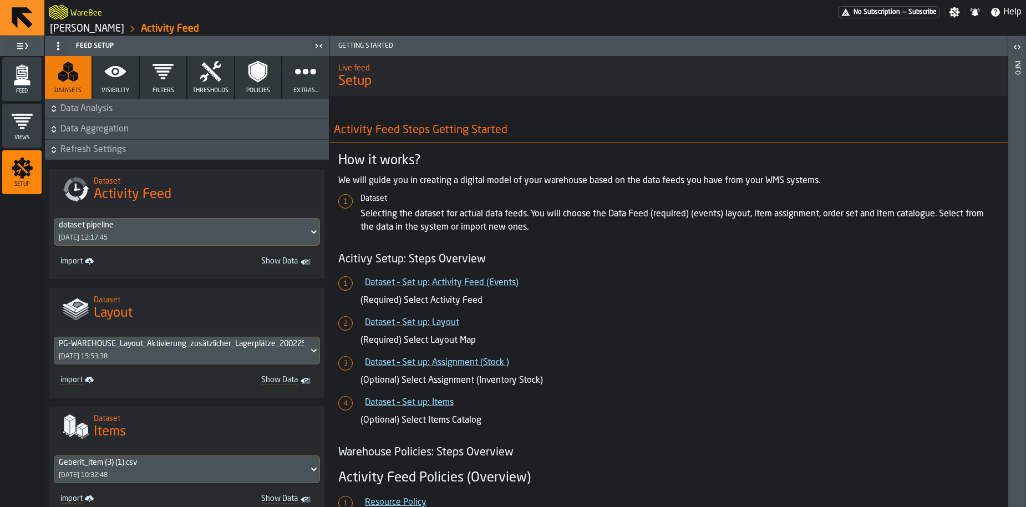
click at [164, 77] on icon "button" at bounding box center [163, 71] width 22 height 22
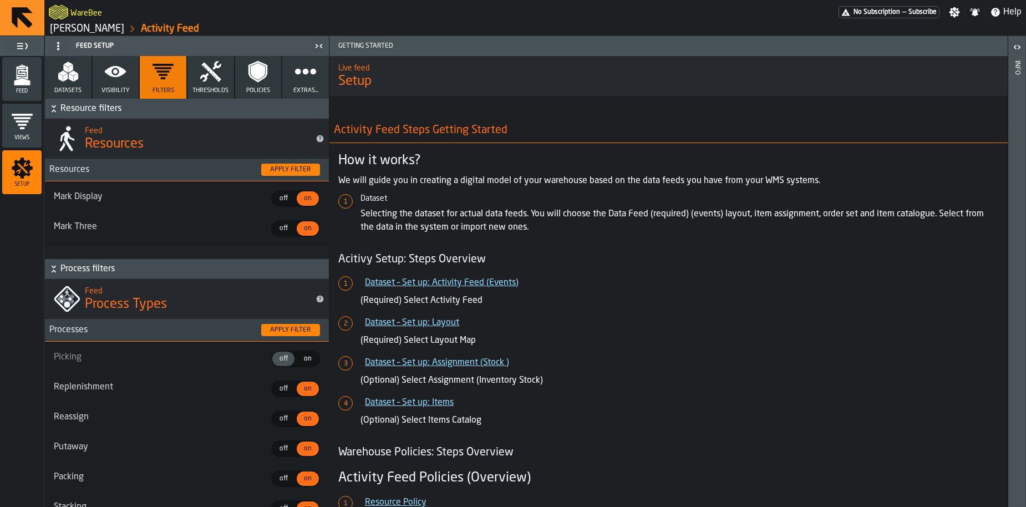
click at [306, 357] on span "on" at bounding box center [308, 359] width 18 height 10
click at [22, 91] on span "Feed" at bounding box center [21, 91] width 39 height 6
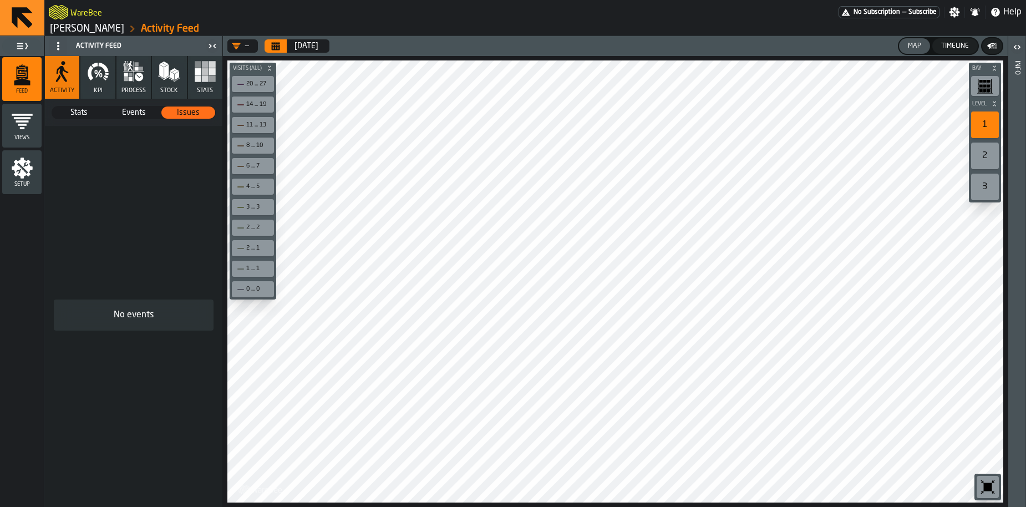
click at [18, 169] on icon "menu Setup" at bounding box center [22, 167] width 21 height 21
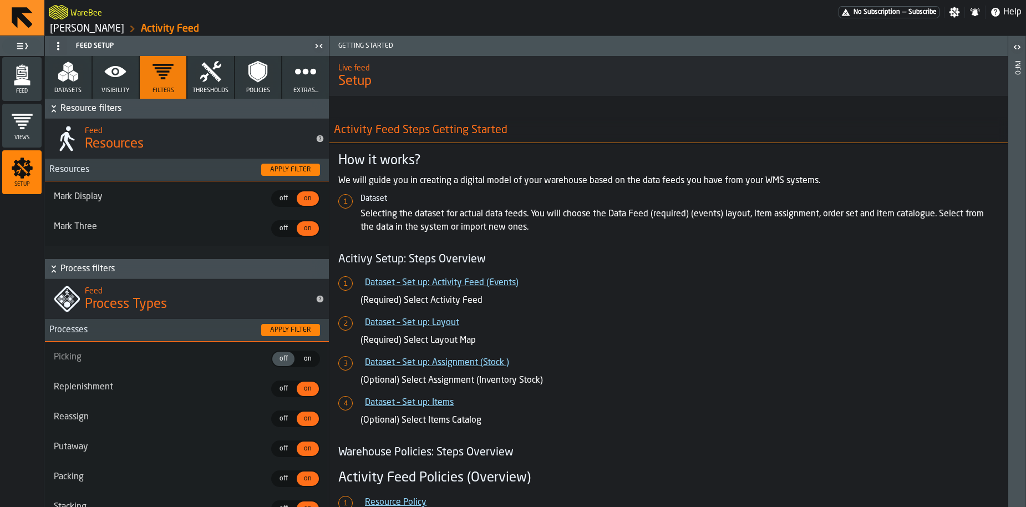
click at [301, 361] on span "on" at bounding box center [308, 359] width 18 height 10
click at [285, 333] on div "Apply filter" at bounding box center [291, 330] width 50 height 8
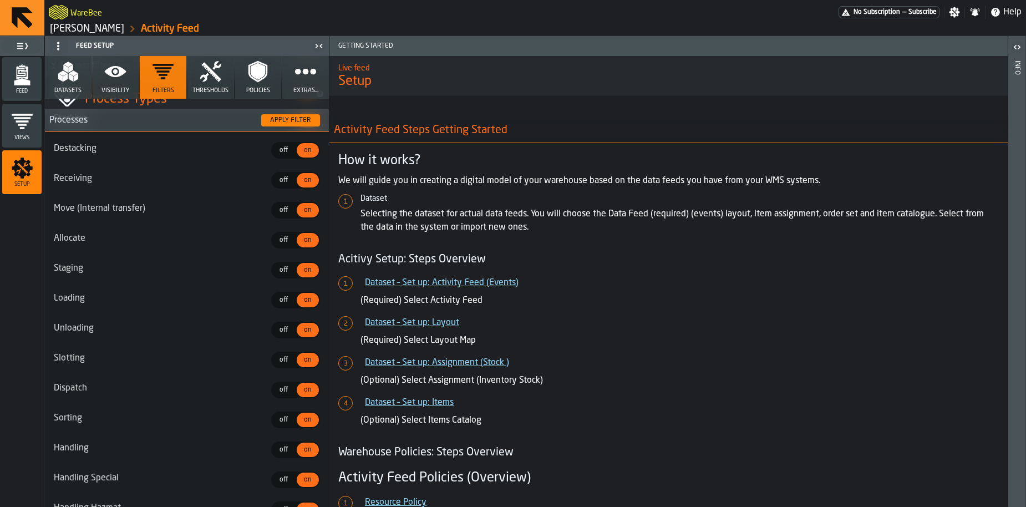
scroll to position [782, 0]
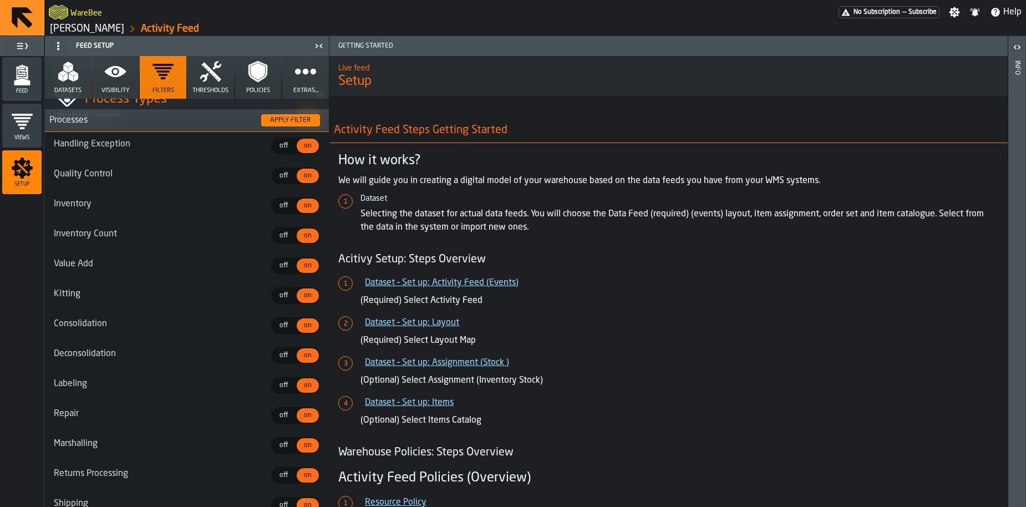
click at [212, 95] on button "Thresholds" at bounding box center [210, 77] width 47 height 43
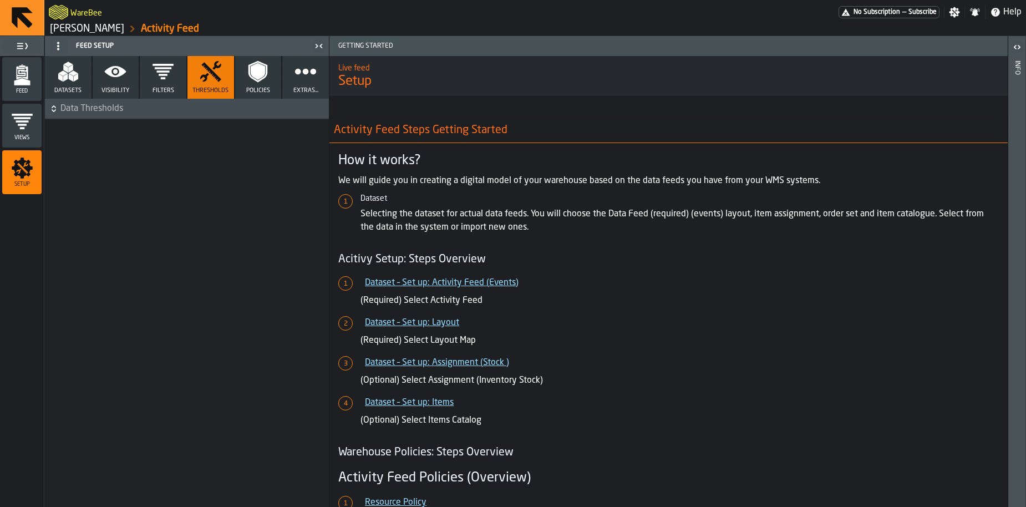
click at [109, 108] on span "Data Thresholds" at bounding box center [193, 108] width 266 height 13
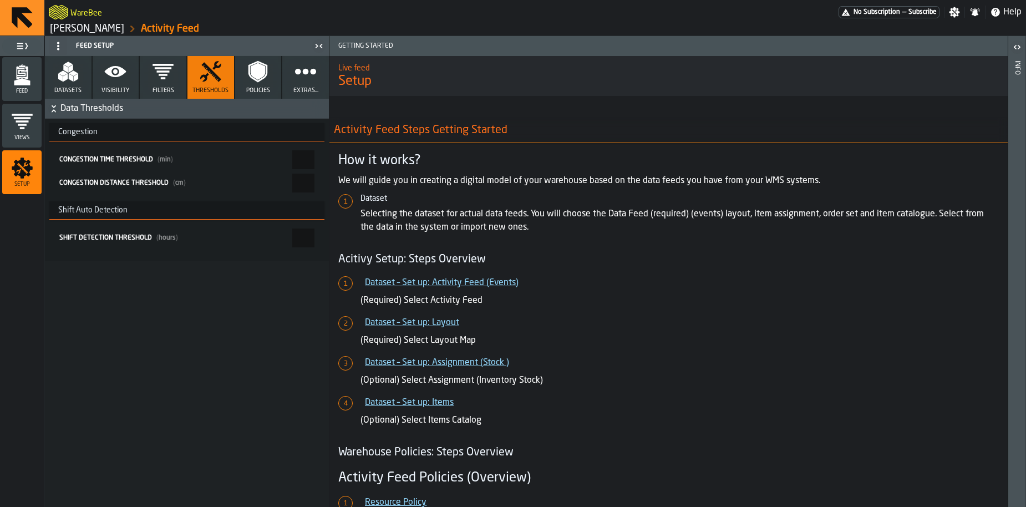
click at [292, 234] on input "*" at bounding box center [303, 237] width 22 height 19
type input "*"
click at [292, 324] on div "Data Thresholds Congestion Congestion Time Threshold ( min ) * Congestion Dista…" at bounding box center [187, 303] width 284 height 408
click at [36, 83] on div "Feed" at bounding box center [21, 79] width 39 height 30
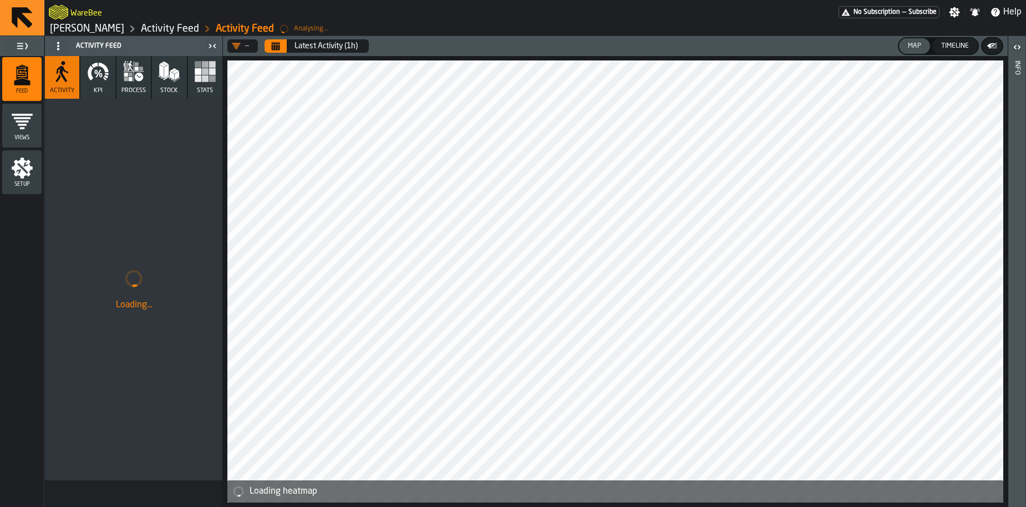
click at [35, 188] on div "Setup" at bounding box center [21, 172] width 39 height 44
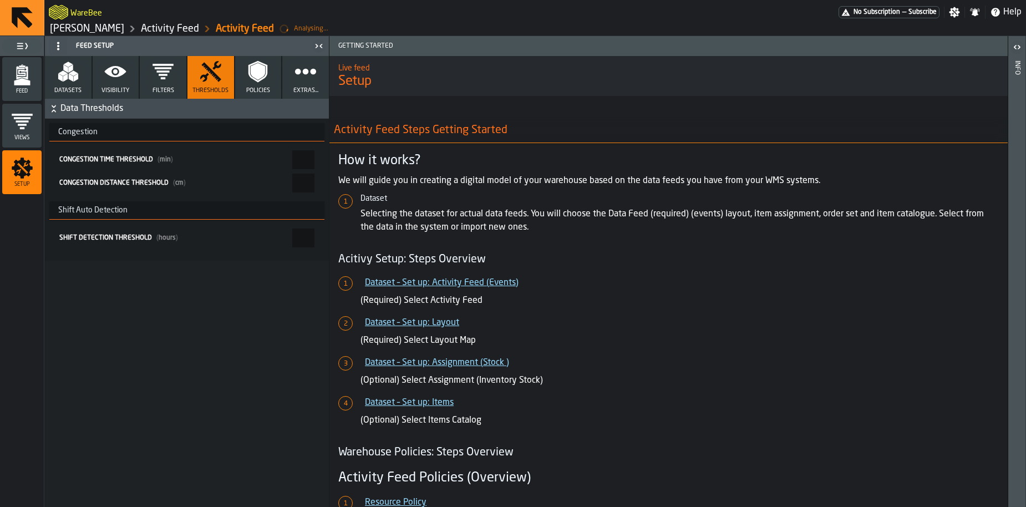
click at [165, 84] on button "Filters" at bounding box center [163, 77] width 47 height 43
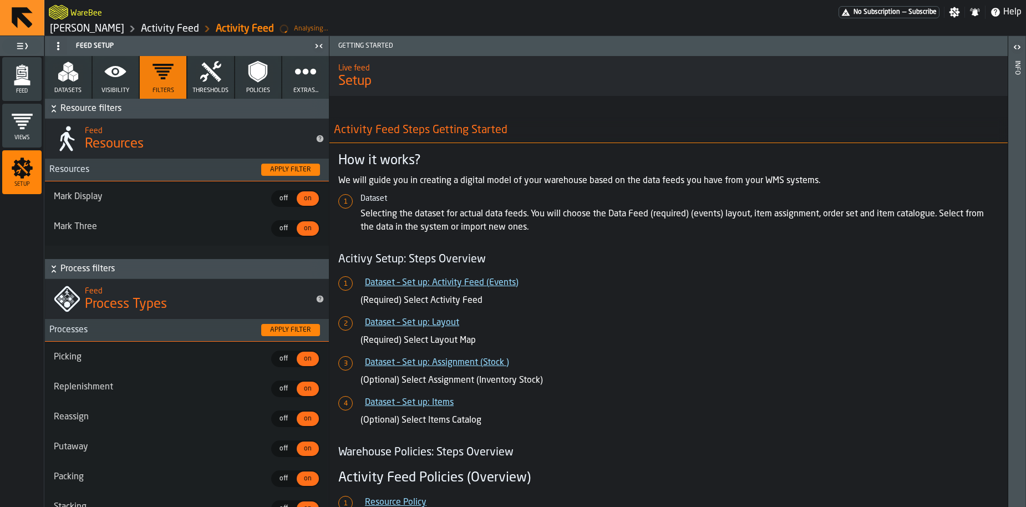
click at [217, 80] on icon "button" at bounding box center [210, 71] width 21 height 21
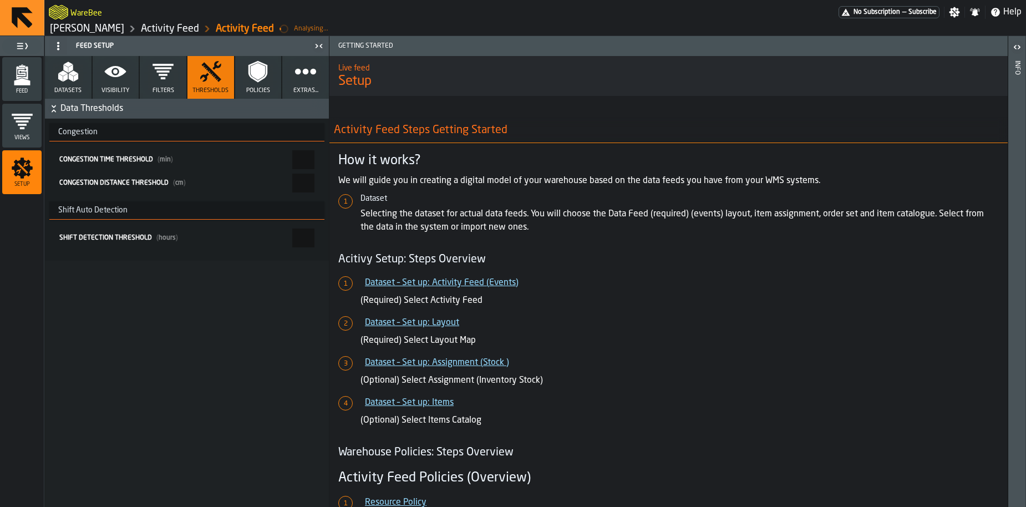
click at [171, 83] on button "Filters" at bounding box center [163, 77] width 47 height 43
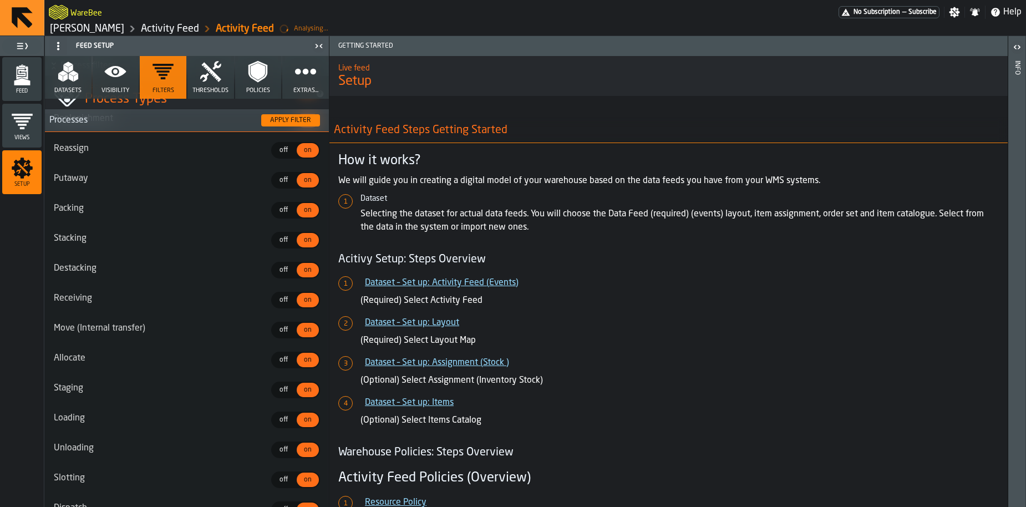
scroll to position [17, 0]
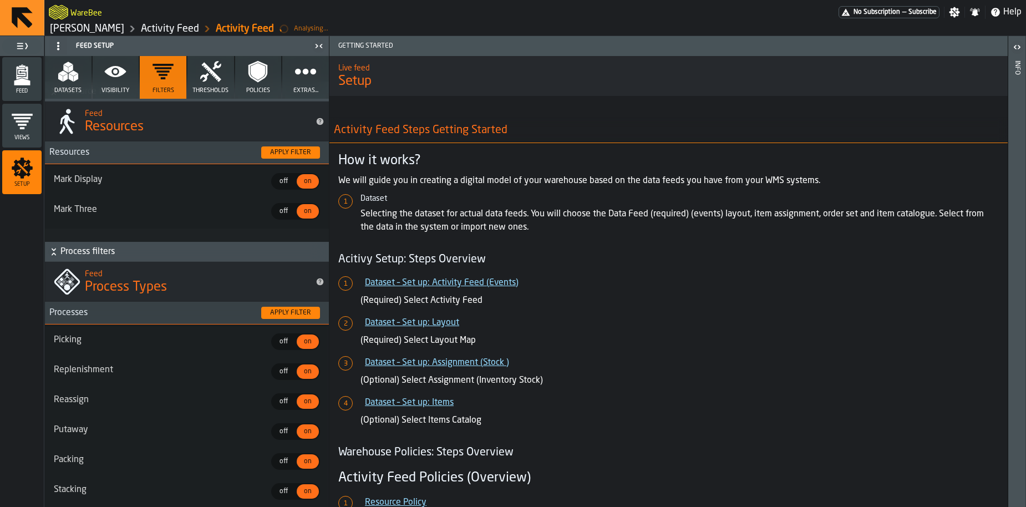
click at [108, 70] on icon "button" at bounding box center [116, 71] width 22 height 11
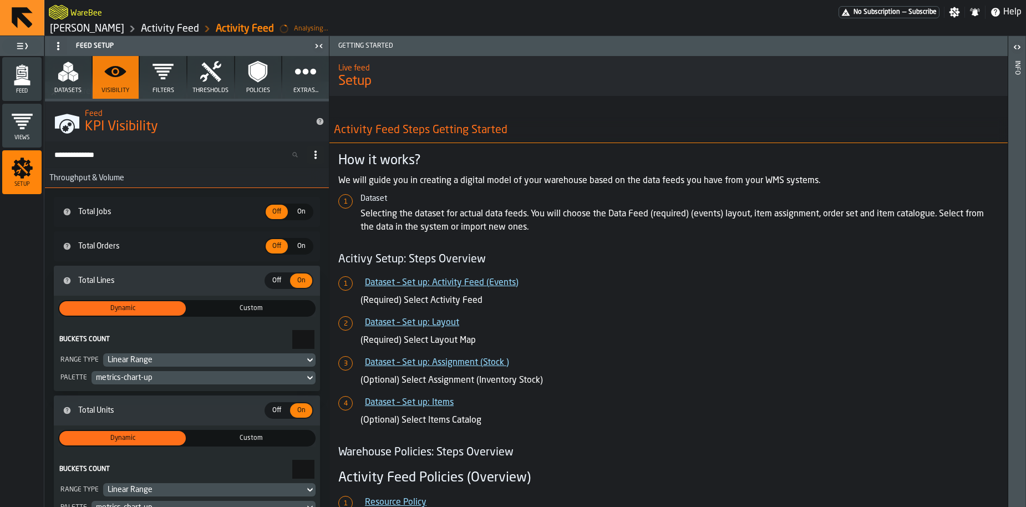
click at [302, 74] on circle "button" at bounding box center [306, 71] width 8 height 8
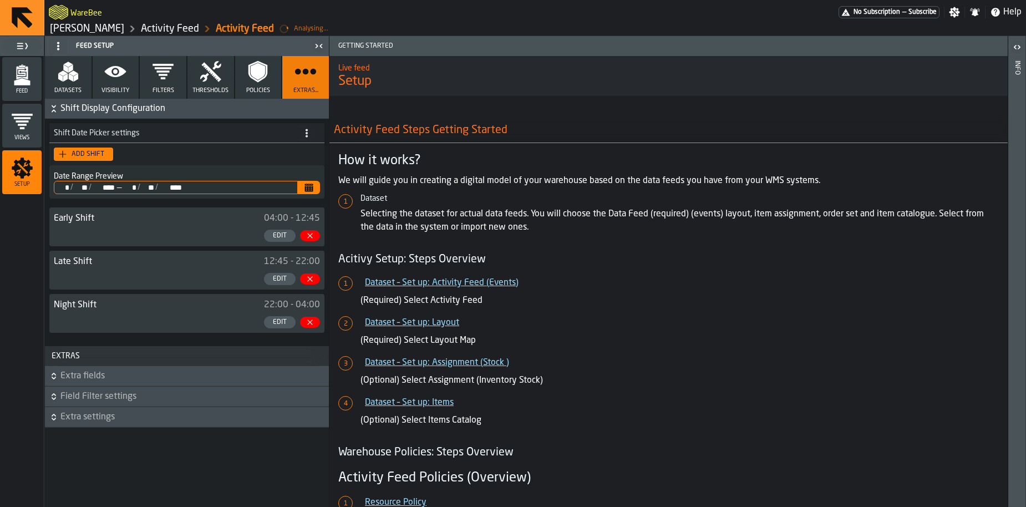
click at [254, 83] on button "Policies" at bounding box center [258, 77] width 47 height 43
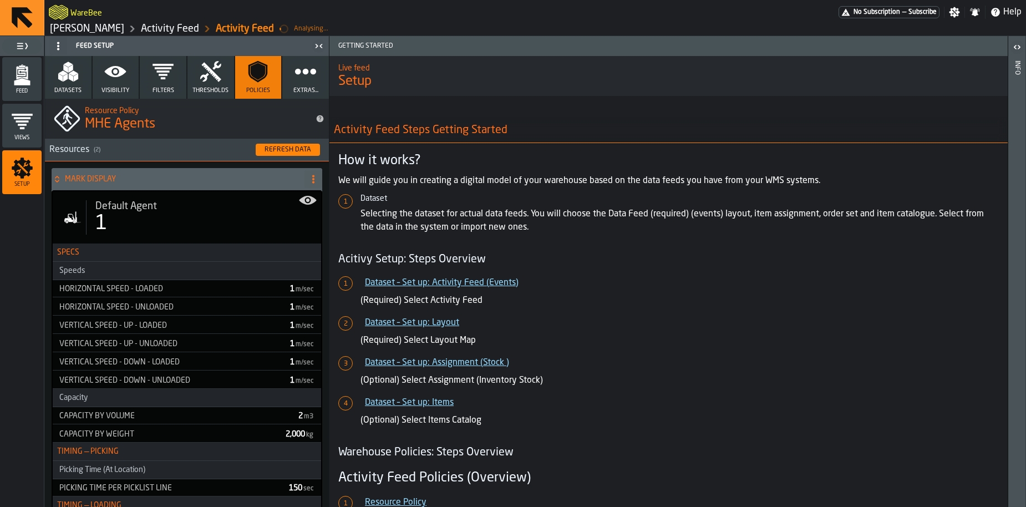
click at [218, 84] on button "Thresholds" at bounding box center [210, 77] width 47 height 43
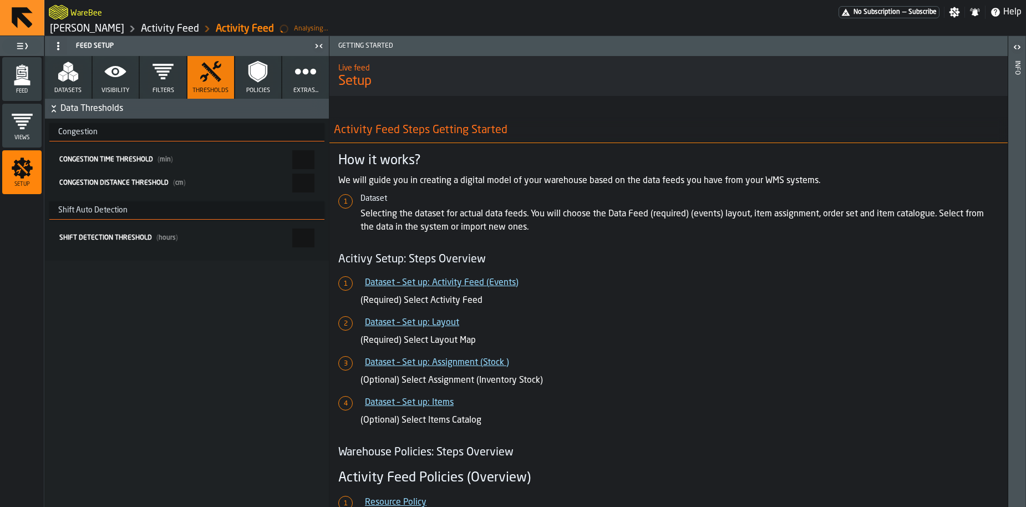
click at [85, 82] on button "Datasets" at bounding box center [68, 77] width 47 height 43
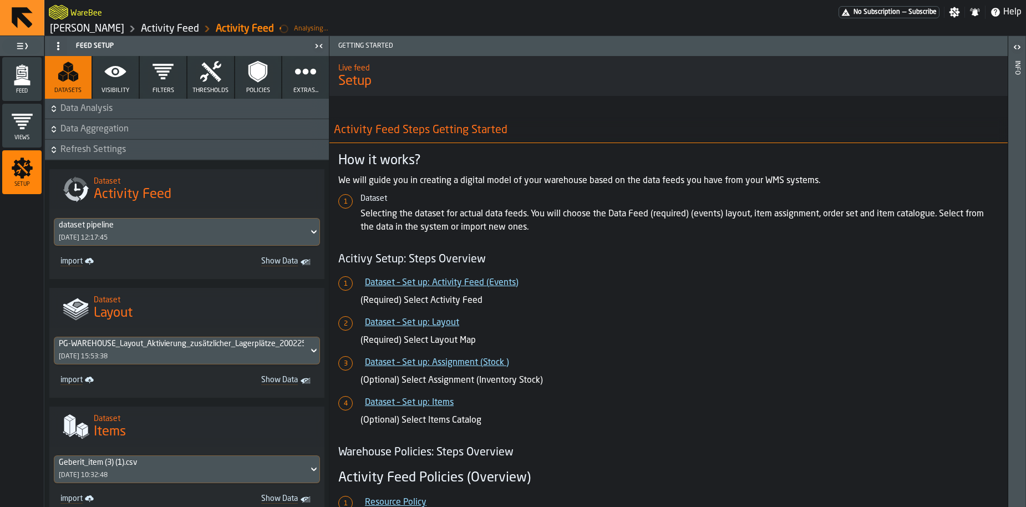
click at [113, 84] on button "Visibility" at bounding box center [116, 77] width 47 height 43
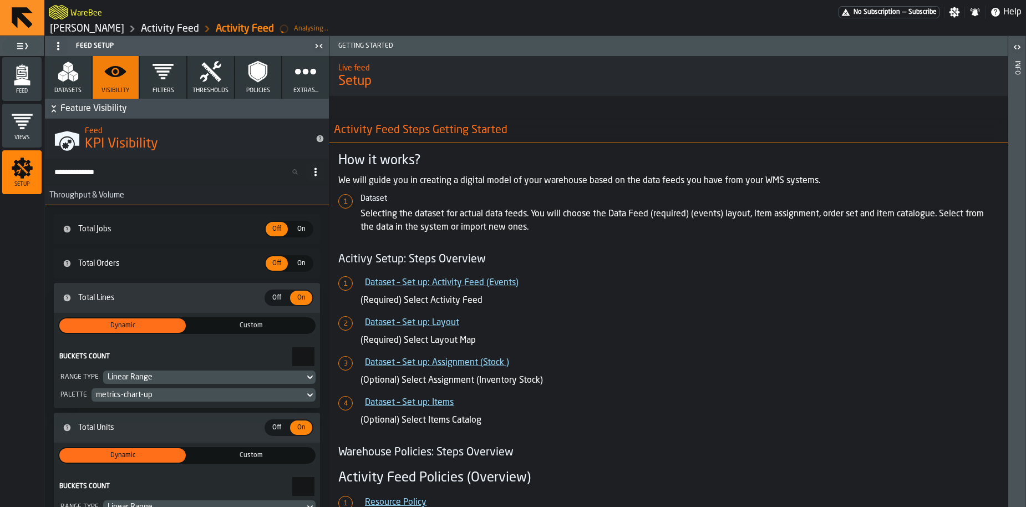
click at [74, 86] on button "Datasets" at bounding box center [68, 77] width 47 height 43
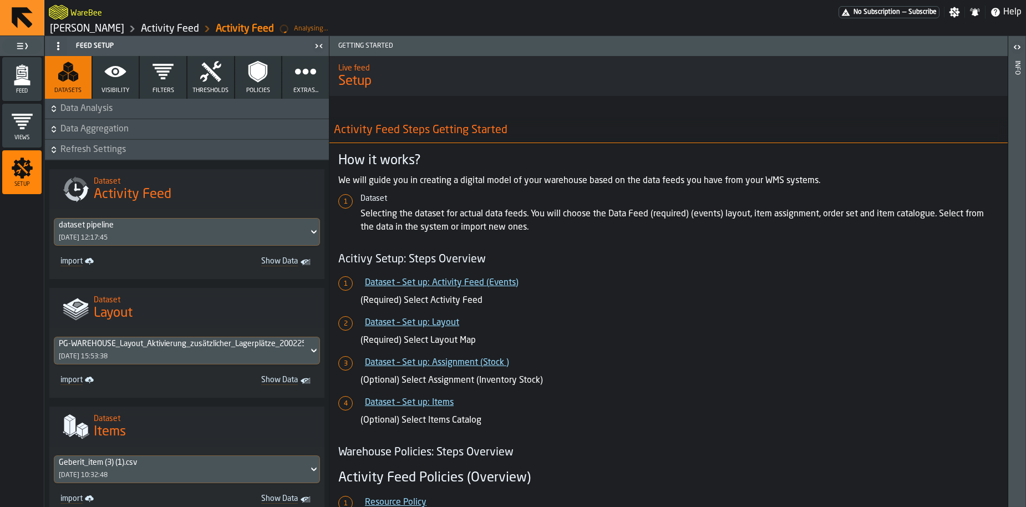
click at [108, 112] on span "Data Analysis" at bounding box center [193, 108] width 266 height 13
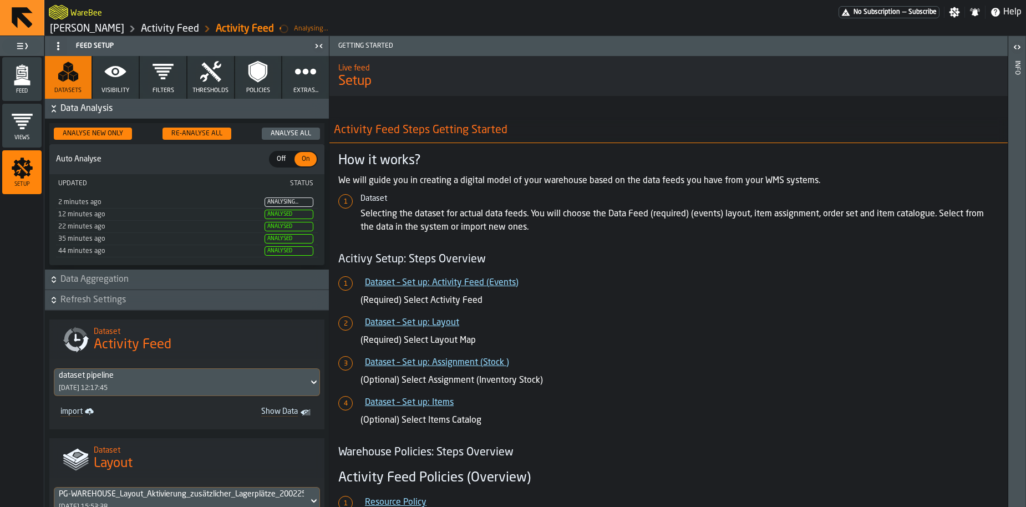
click at [108, 112] on span "Data Analysis" at bounding box center [193, 108] width 266 height 13
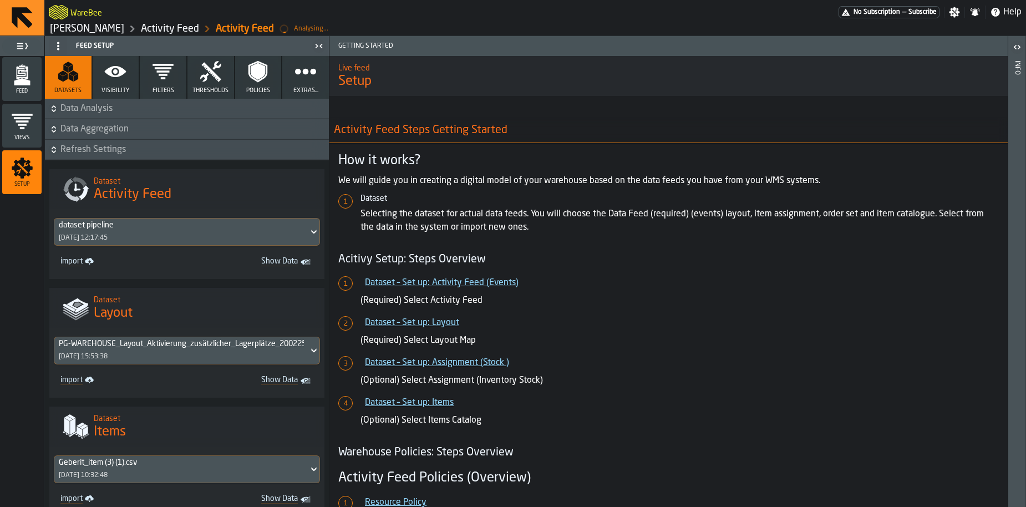
click at [108, 137] on button "Data Aggregation" at bounding box center [187, 129] width 284 height 20
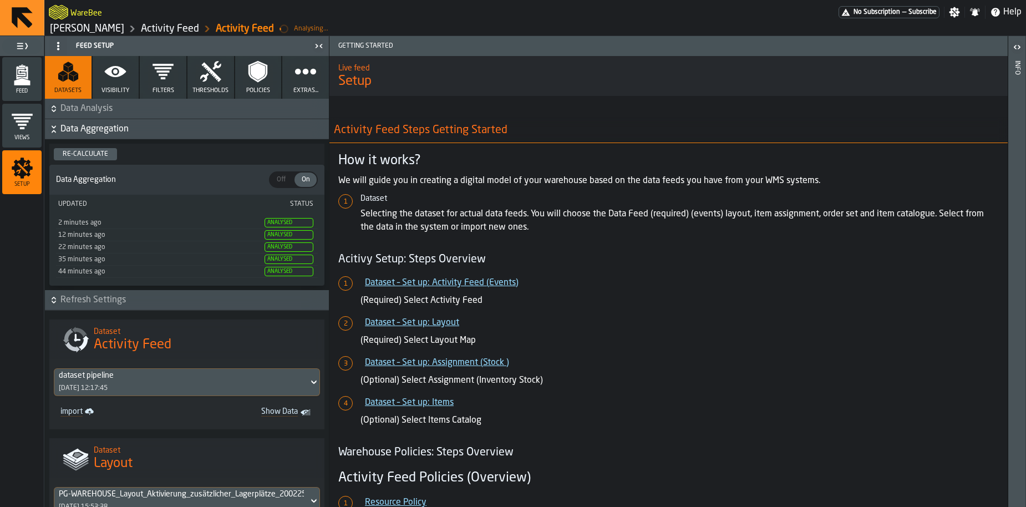
click at [109, 135] on span "Data Aggregation" at bounding box center [193, 129] width 266 height 13
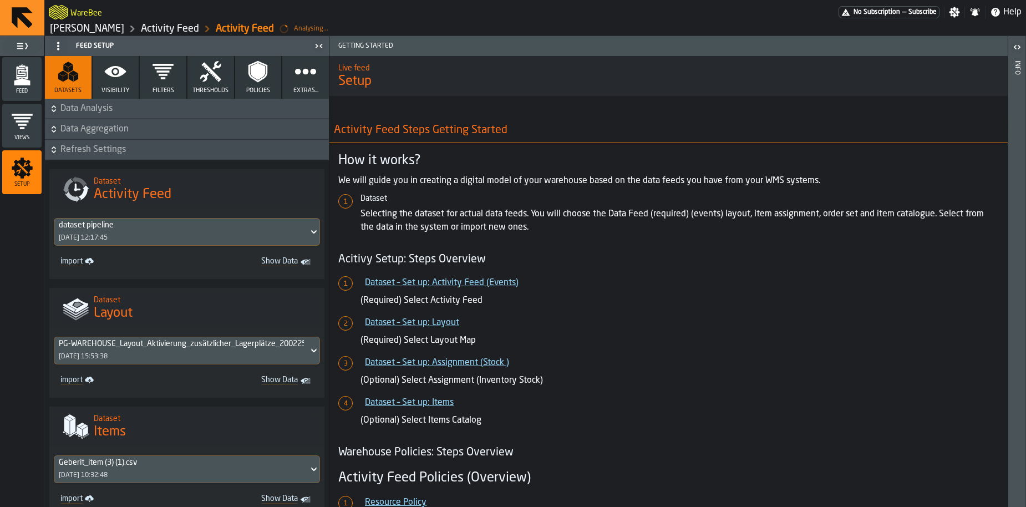
click at [106, 150] on span "Refresh Settings" at bounding box center [193, 149] width 266 height 13
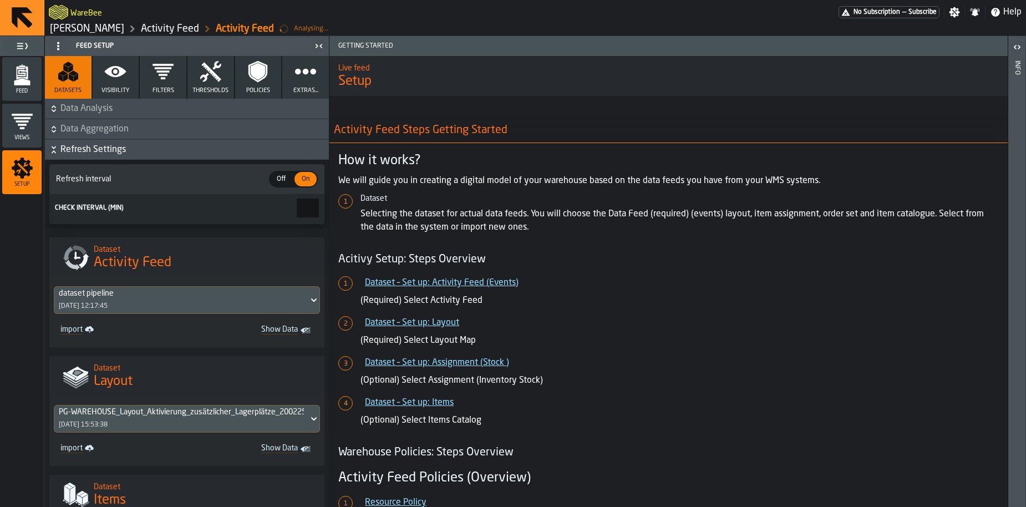
click at [106, 150] on span "Refresh Settings" at bounding box center [193, 149] width 266 height 13
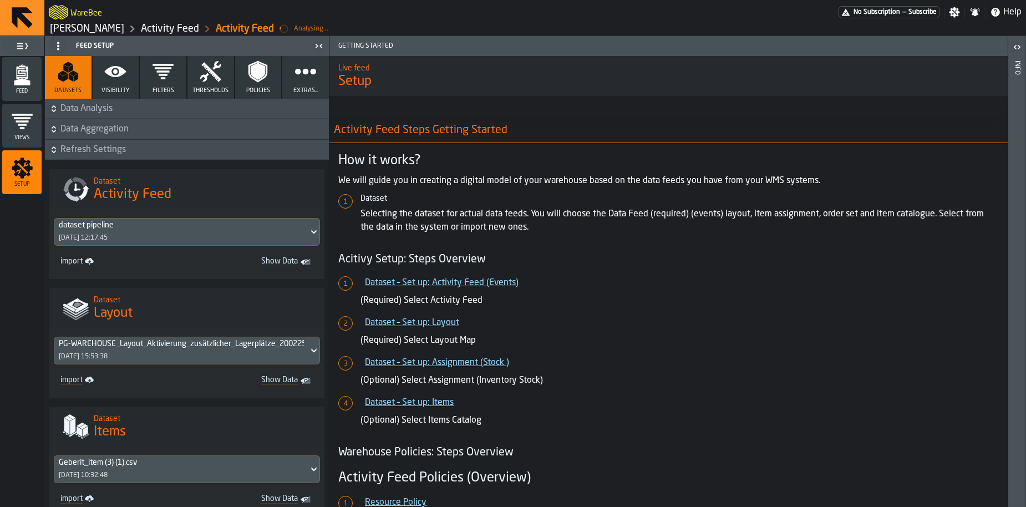
click at [107, 73] on icon "button" at bounding box center [116, 71] width 22 height 11
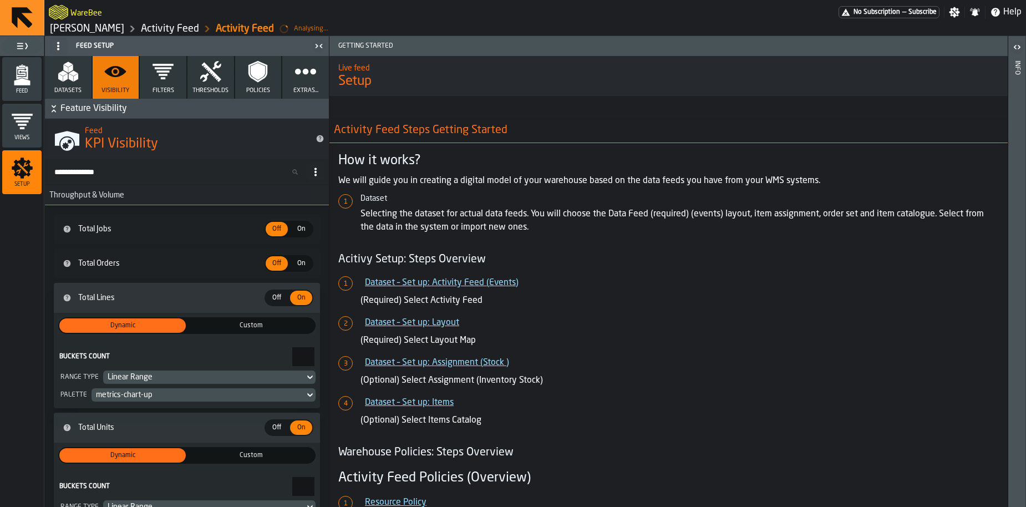
click at [33, 87] on div "Feed" at bounding box center [21, 79] width 39 height 30
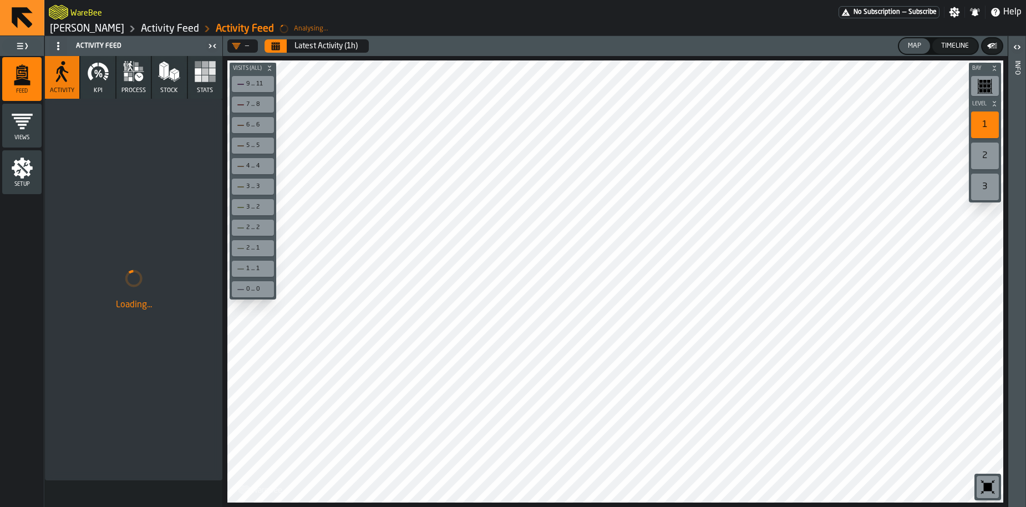
click at [198, 79] on rect "button" at bounding box center [198, 78] width 7 height 7
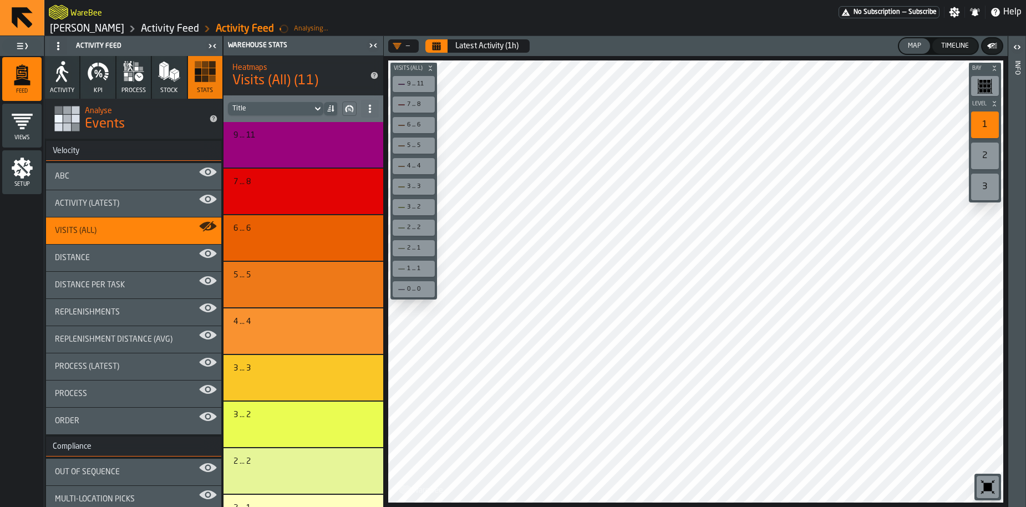
click at [31, 181] on span "Setup" at bounding box center [21, 184] width 39 height 6
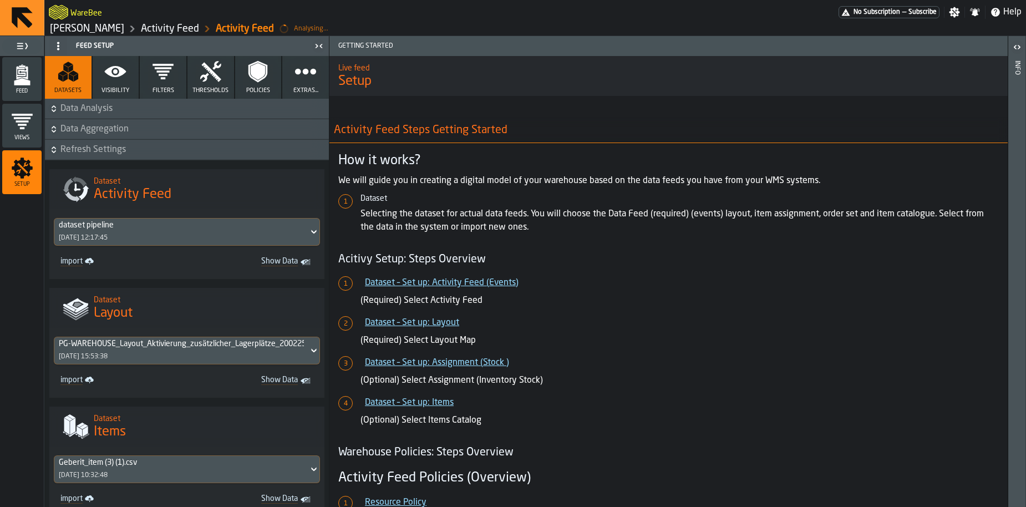
click at [118, 79] on icon "button" at bounding box center [115, 71] width 22 height 22
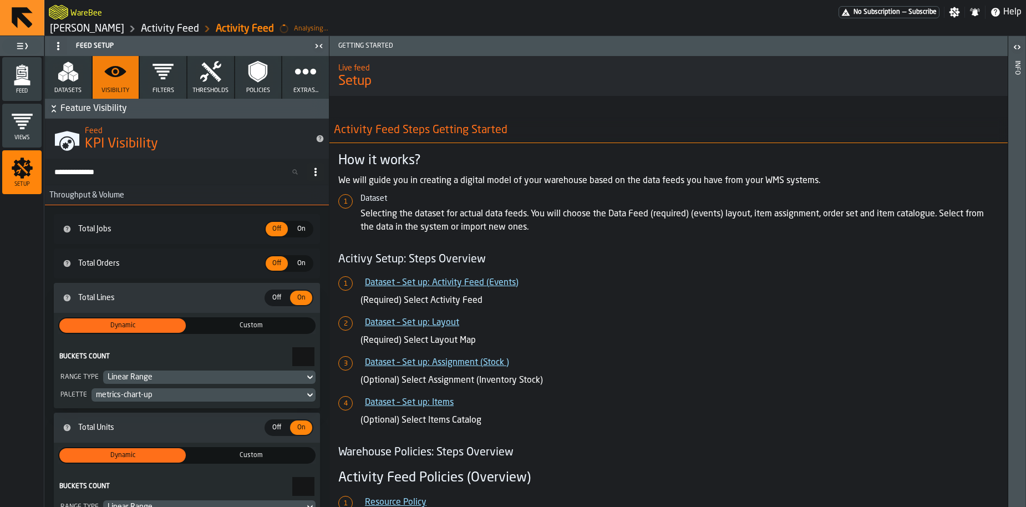
click at [257, 379] on div "Linear Range" at bounding box center [204, 377] width 192 height 9
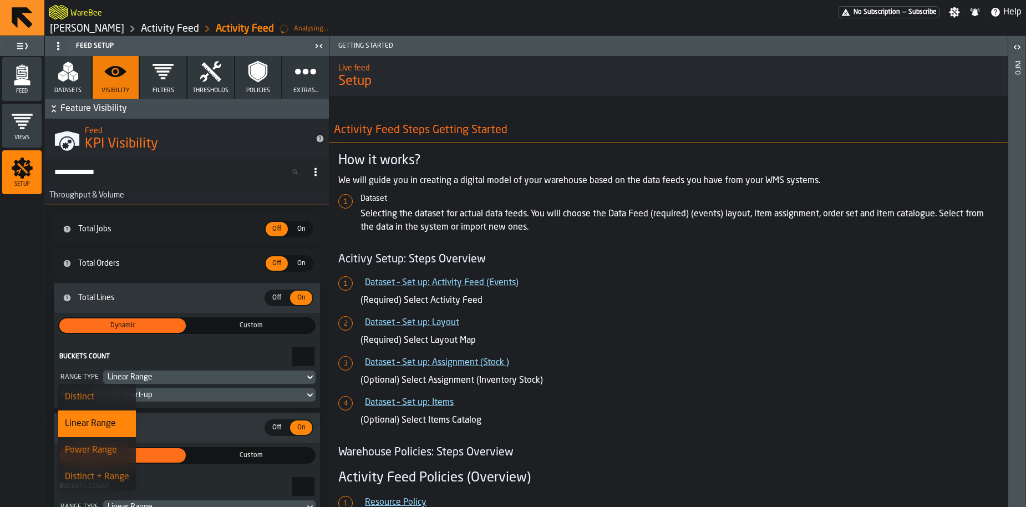
click at [208, 345] on div "Dynamic Dynamic Custom Custom Buckets Count * Range Type Linear Range Palette m…" at bounding box center [186, 359] width 257 height 84
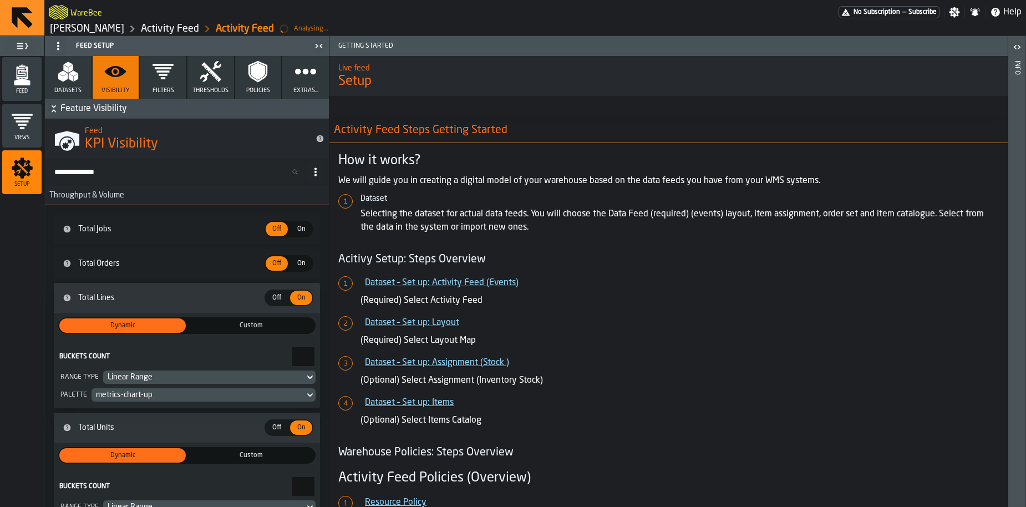
click at [29, 76] on icon "menu Feed" at bounding box center [22, 75] width 22 height 22
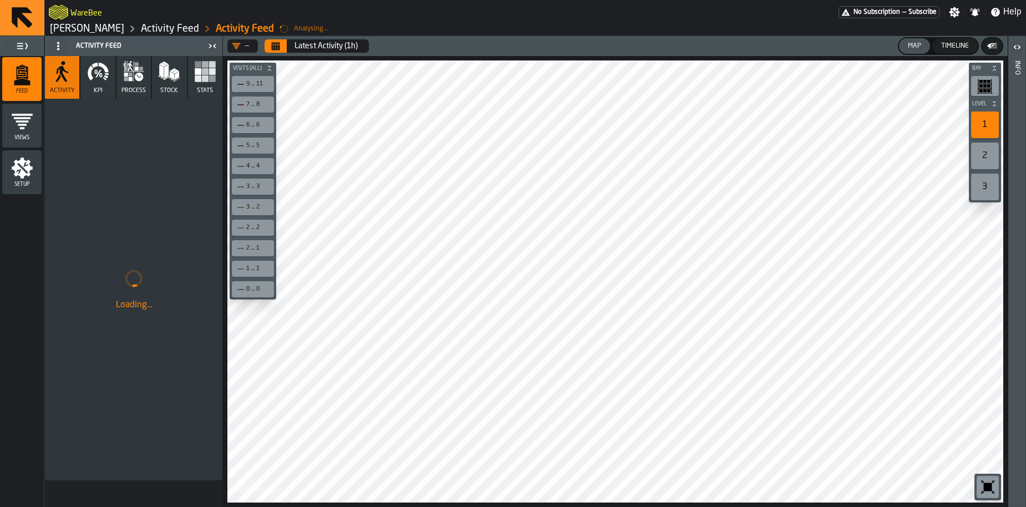
click at [105, 82] on icon "button" at bounding box center [98, 71] width 22 height 22
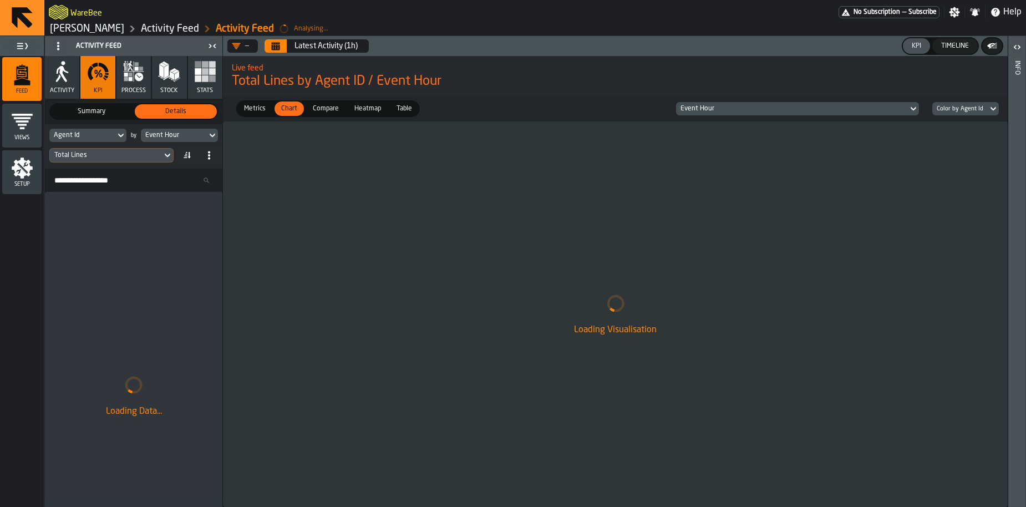
click at [112, 106] on span "Summary" at bounding box center [92, 111] width 78 height 10
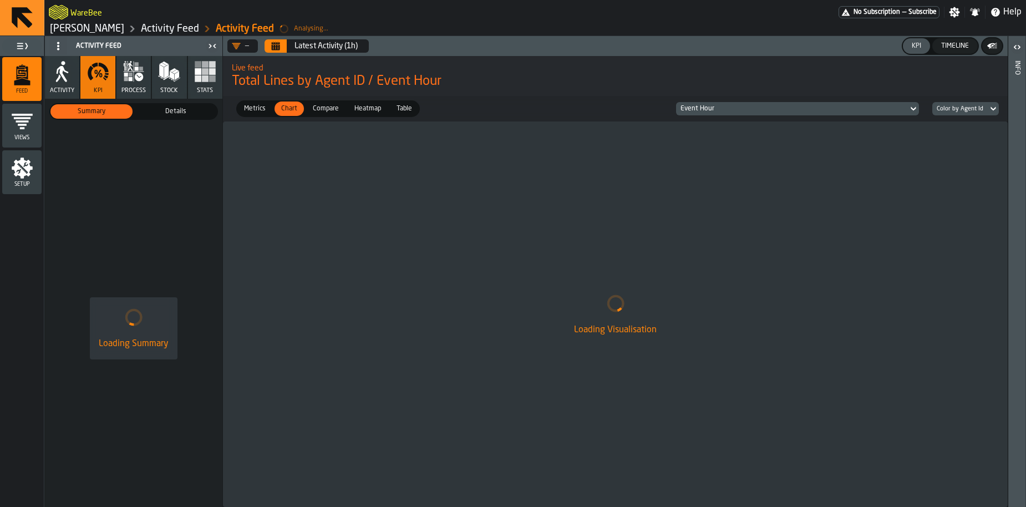
click at [160, 109] on span "Details" at bounding box center [176, 111] width 78 height 10
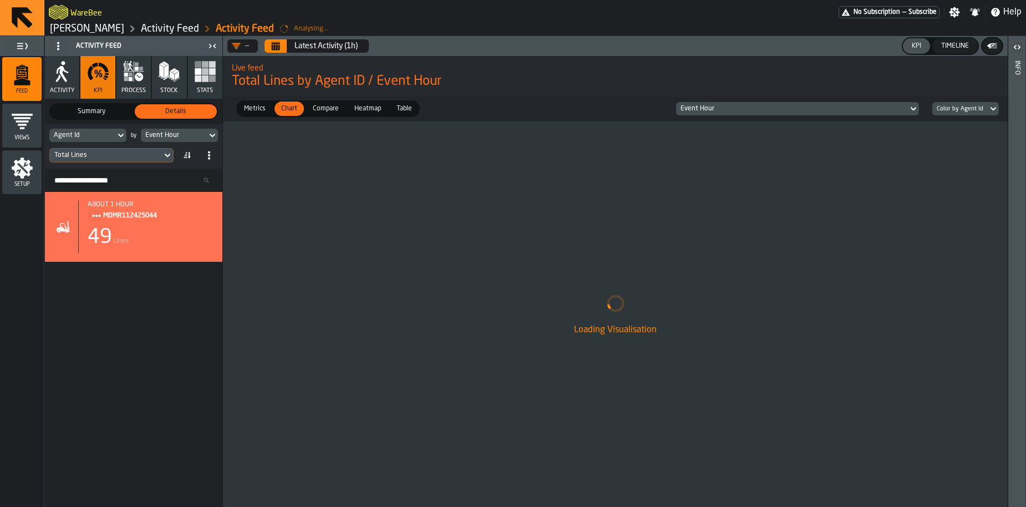
click at [109, 112] on span "Summary" at bounding box center [92, 111] width 78 height 10
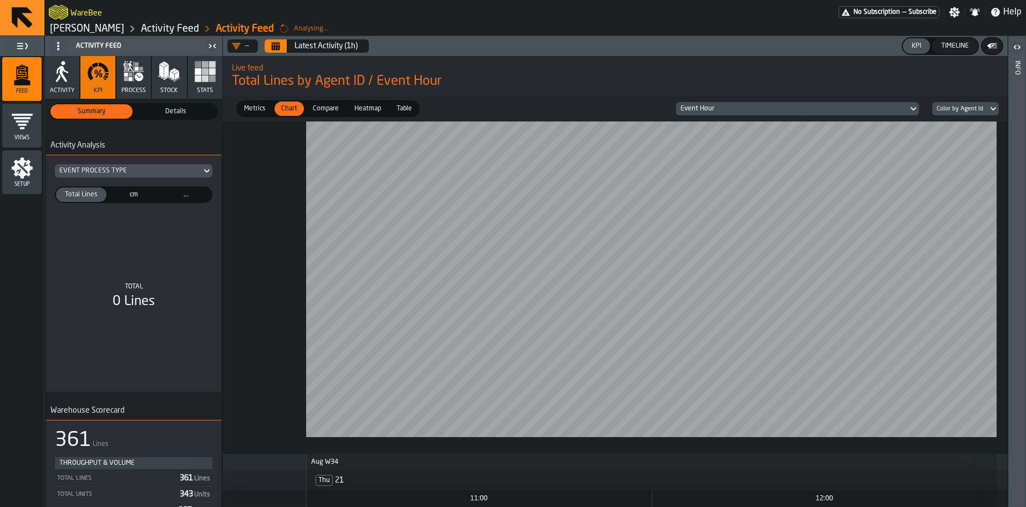
click at [256, 106] on span "Metrics" at bounding box center [255, 109] width 30 height 10
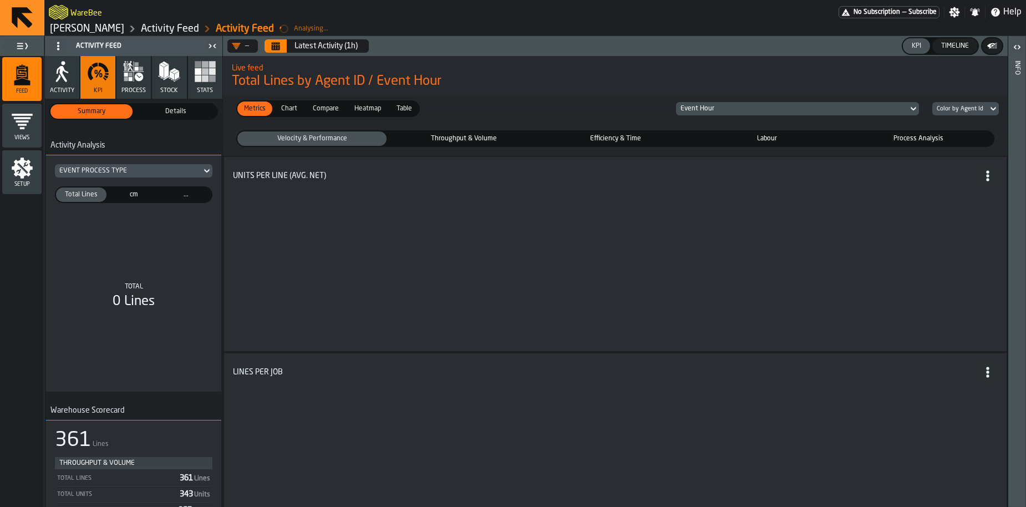
click at [273, 49] on icon "Calendar" at bounding box center [276, 47] width 8 height 6
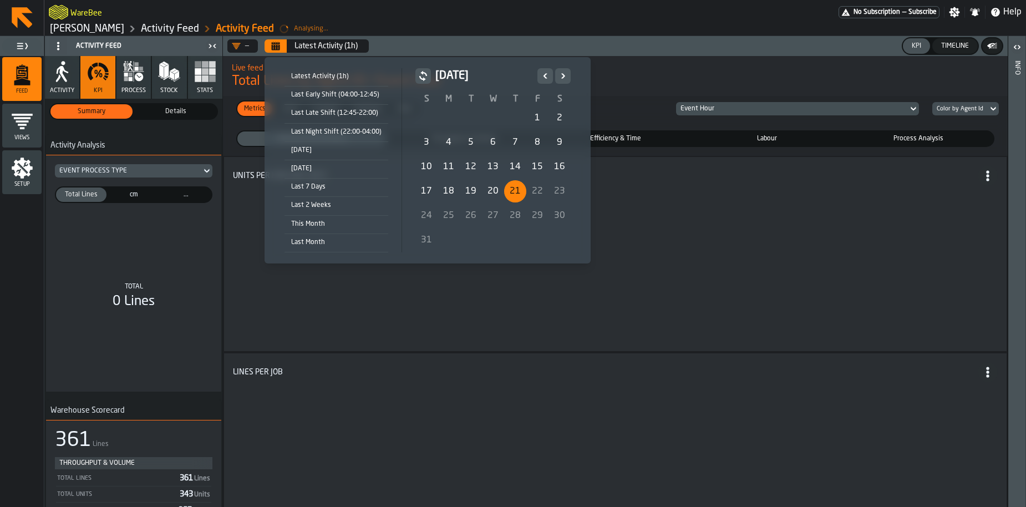
click at [515, 194] on div "21" at bounding box center [515, 191] width 22 height 22
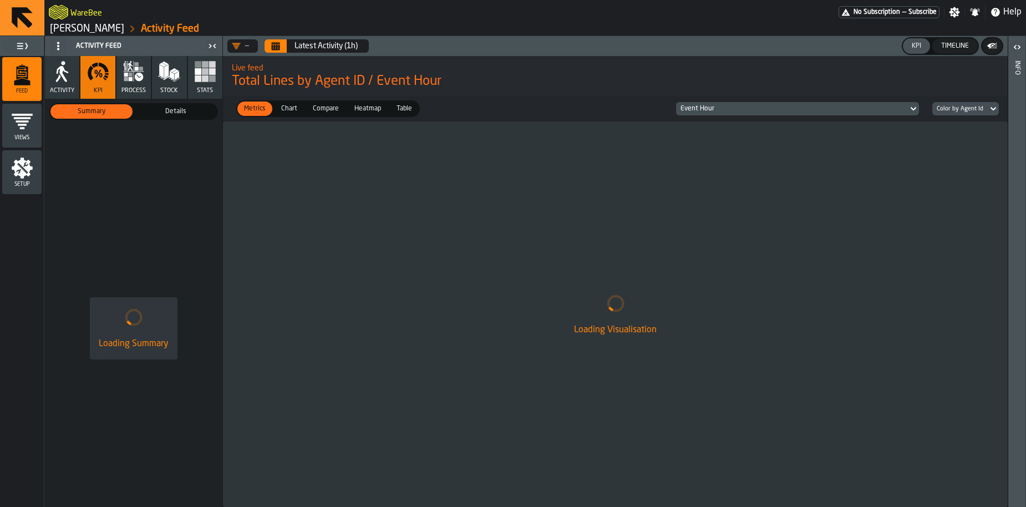
click at [284, 50] on button "Calendar" at bounding box center [276, 45] width 22 height 13
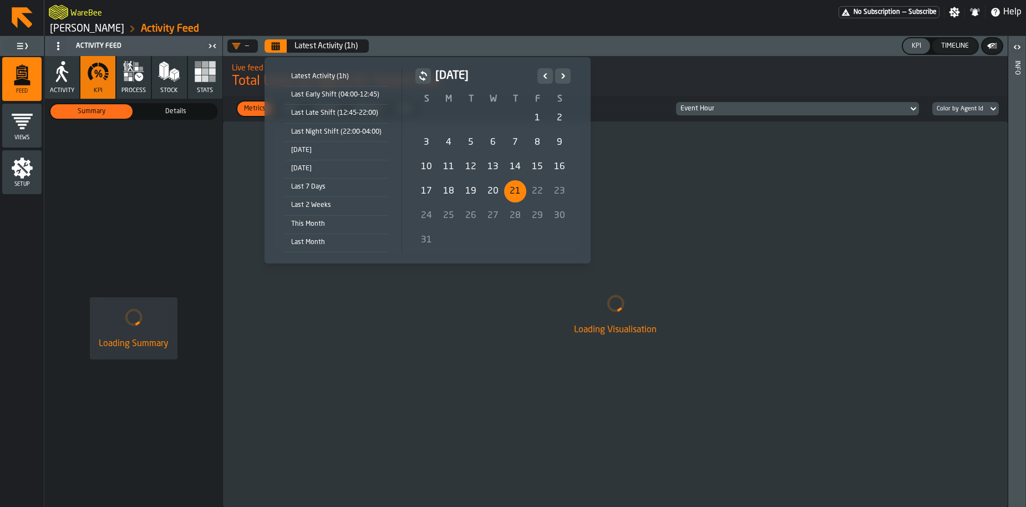
click at [515, 195] on div "21" at bounding box center [515, 191] width 22 height 22
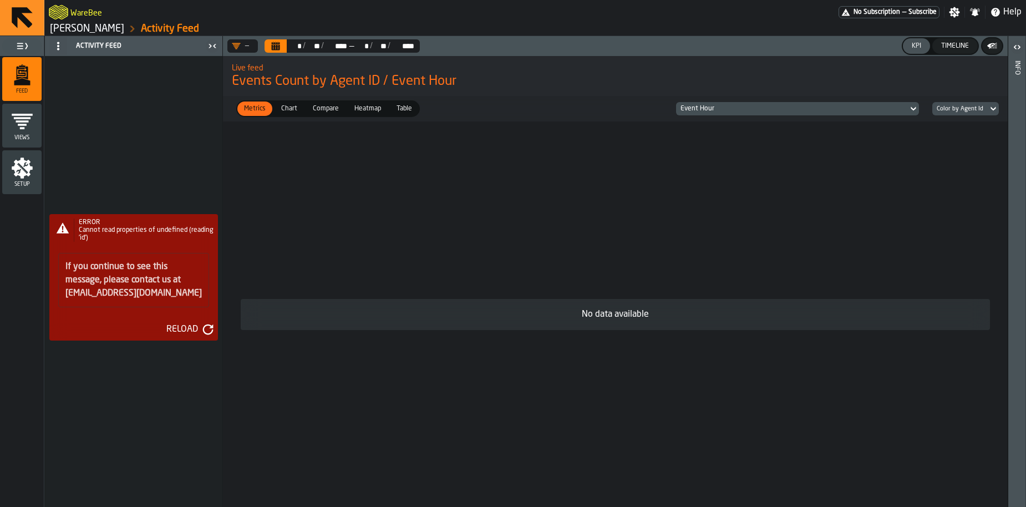
click at [140, 251] on div "If you continue to see this message, please contact us at [EMAIL_ADDRESS][DOMAI…" at bounding box center [133, 282] width 169 height 77
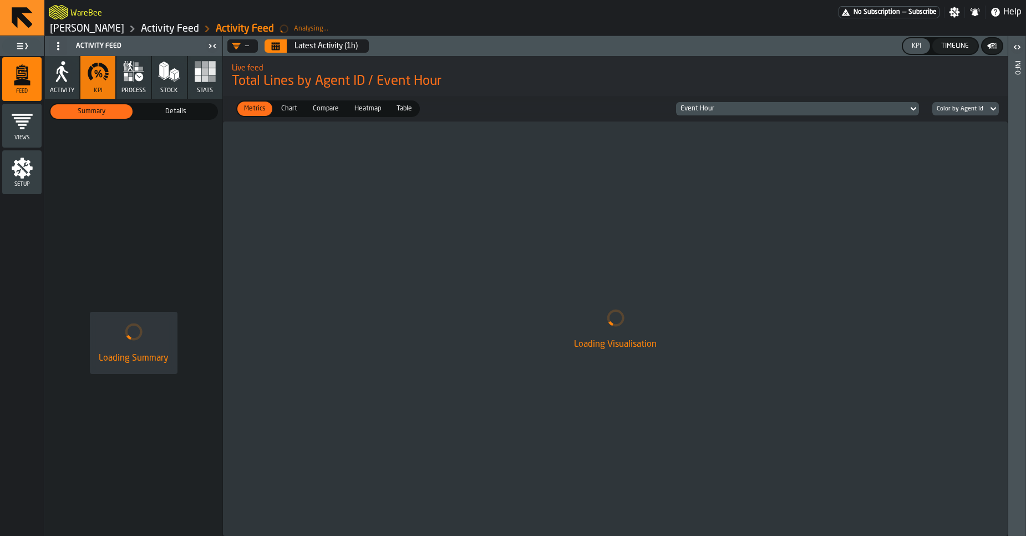
click at [279, 47] on icon "Calendar" at bounding box center [276, 47] width 8 height 6
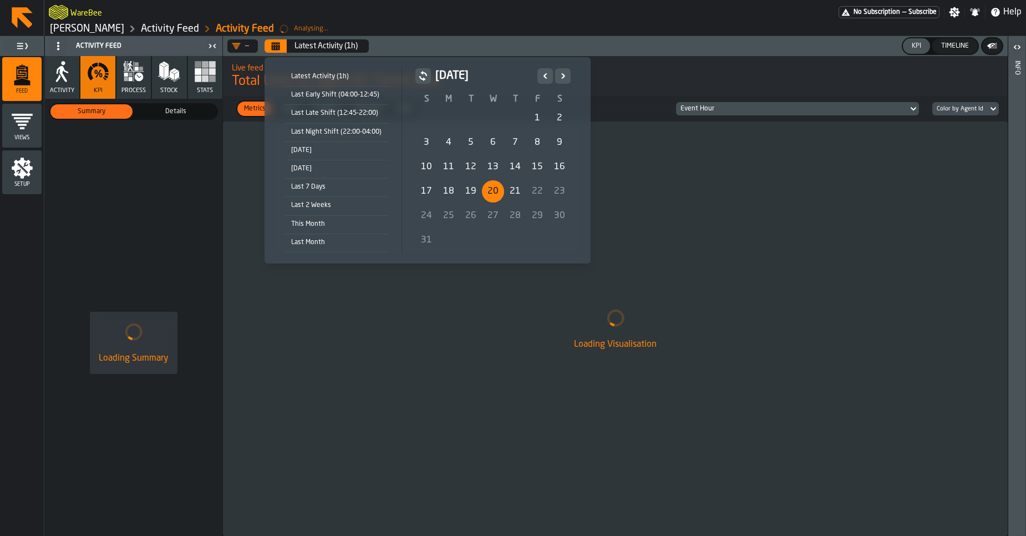
click at [490, 194] on div "20" at bounding box center [493, 191] width 22 height 22
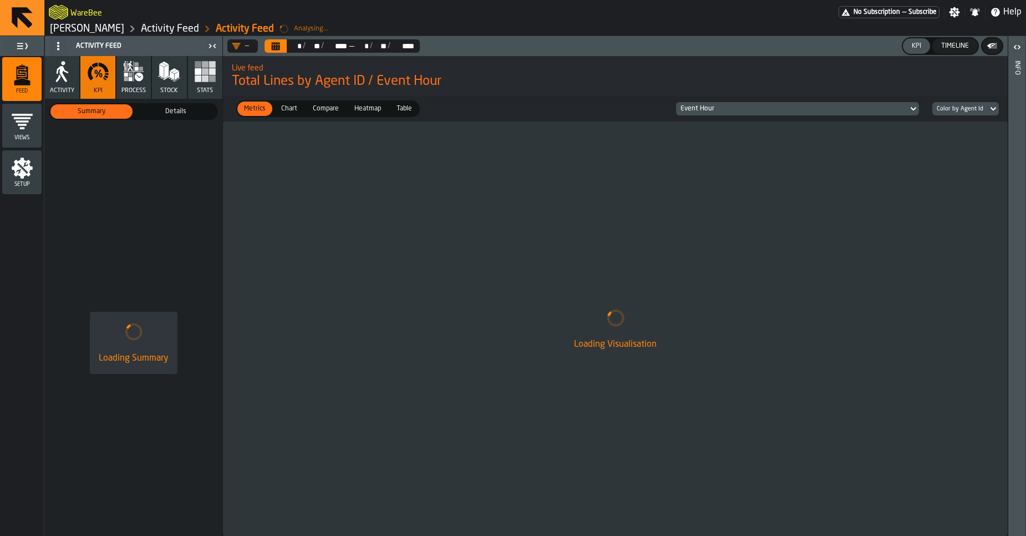
click at [187, 109] on span "Details" at bounding box center [176, 111] width 78 height 10
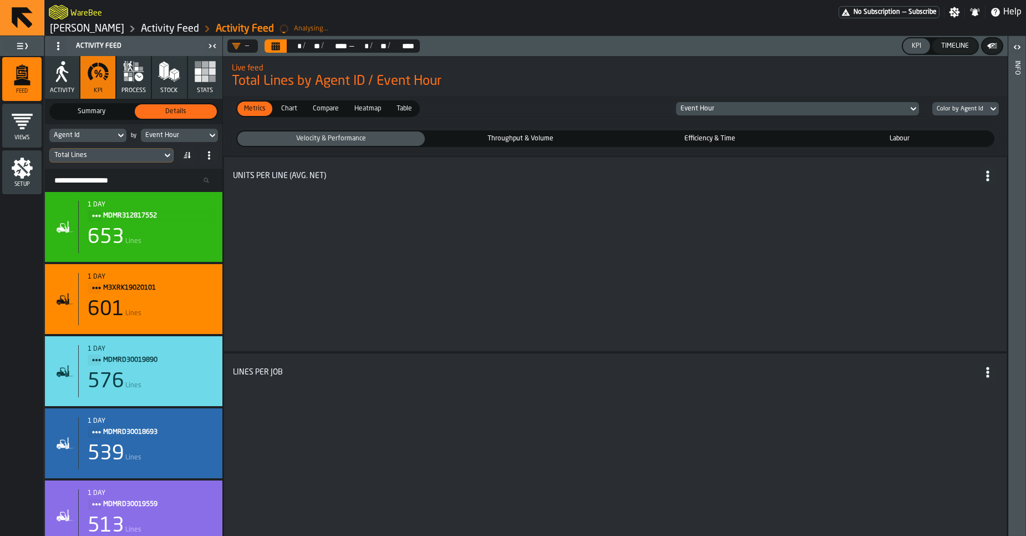
click at [562, 133] on div "Throughput & Volume" at bounding box center [520, 138] width 187 height 14
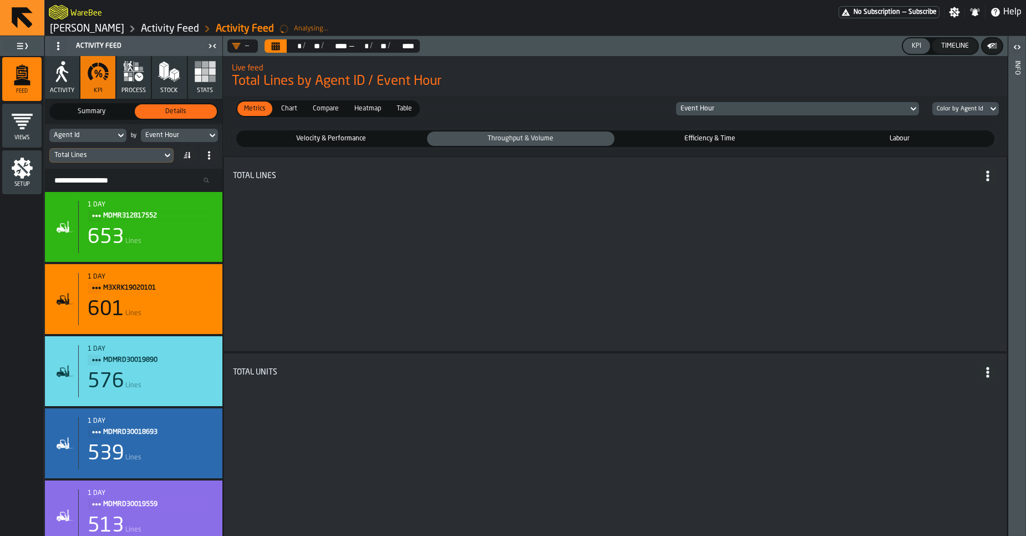
click at [670, 141] on span "Efficiency & Time" at bounding box center [710, 139] width 183 height 10
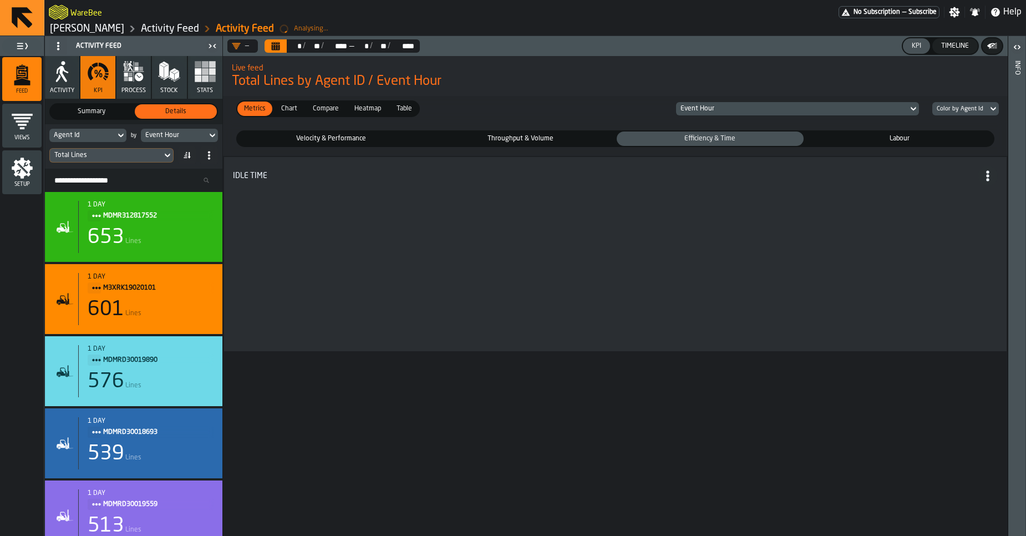
click at [873, 142] on span "Labour" at bounding box center [899, 139] width 183 height 10
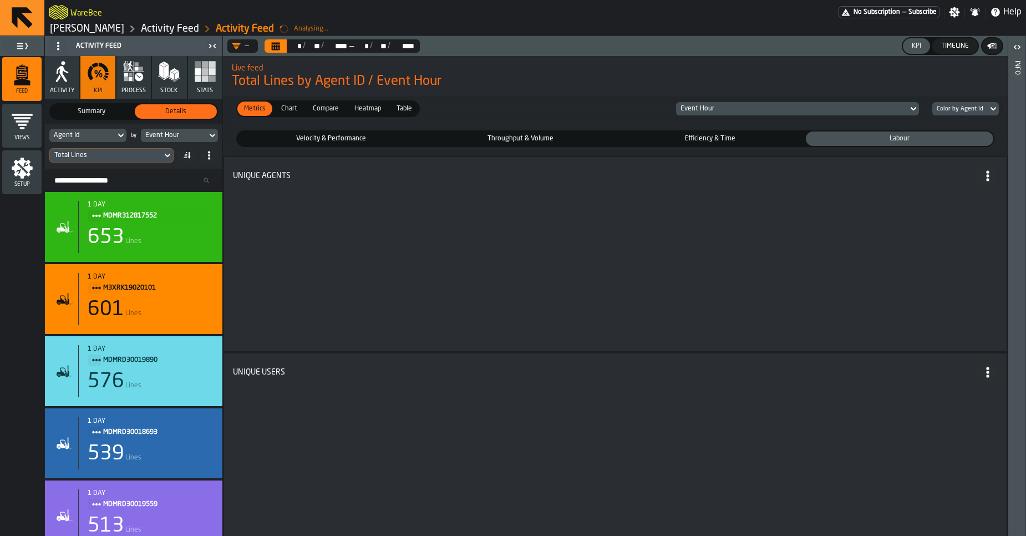
click at [691, 139] on span "Efficiency & Time" at bounding box center [710, 139] width 183 height 10
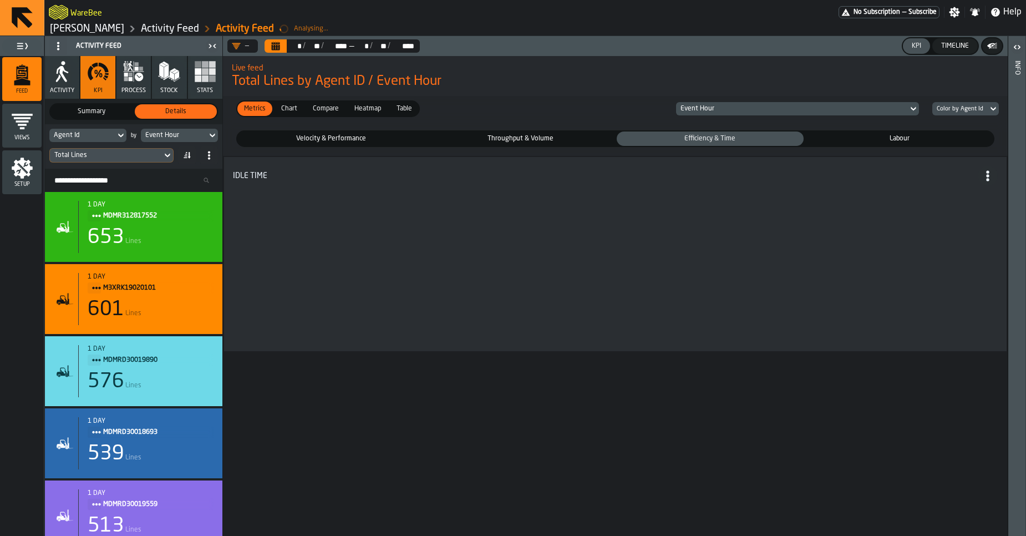
click at [511, 140] on span "Throughput & Volume" at bounding box center [520, 139] width 183 height 10
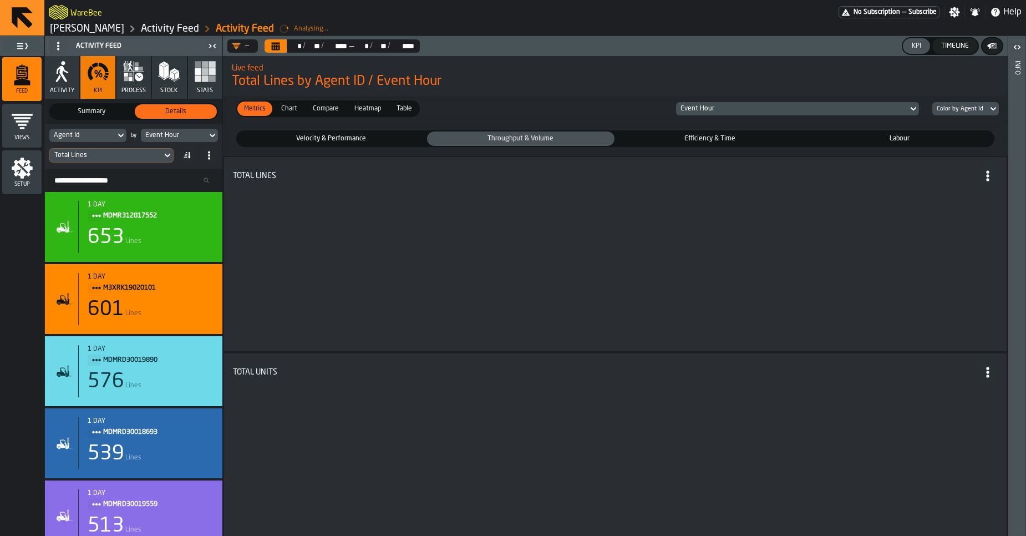
click at [367, 131] on div "Velocity & Performance" at bounding box center [330, 138] width 187 height 14
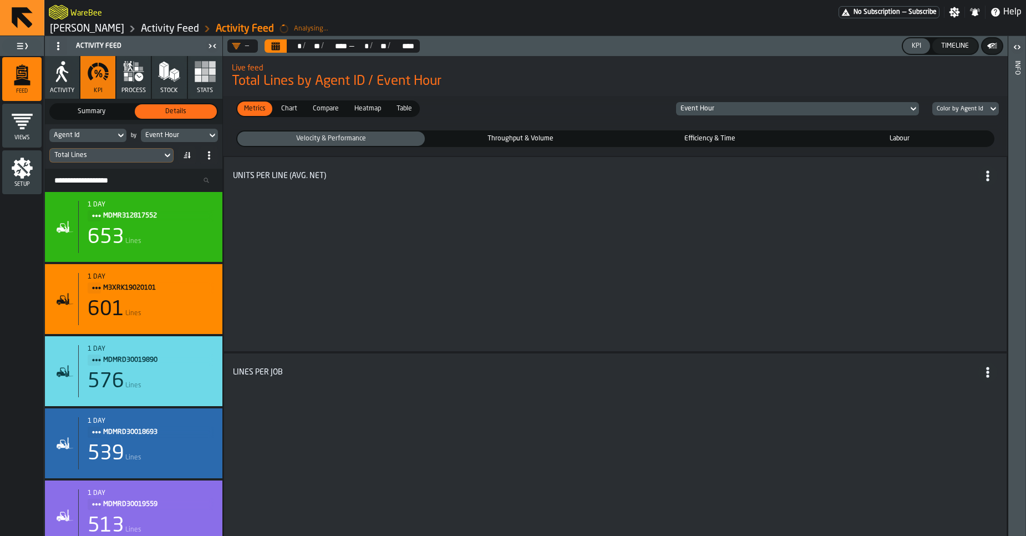
click at [276, 49] on icon "Calendar" at bounding box center [276, 47] width 8 height 6
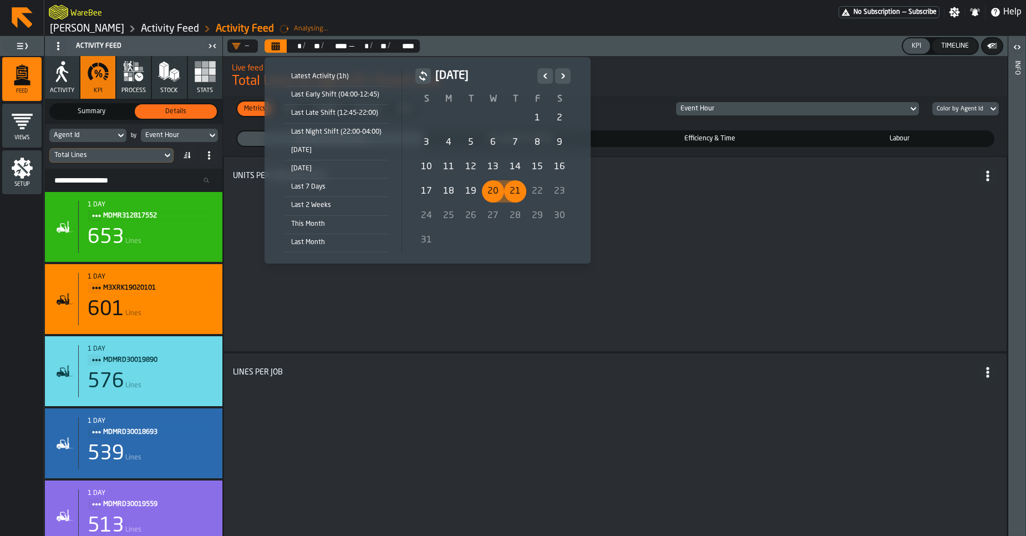
click at [475, 197] on div "19" at bounding box center [471, 191] width 22 height 22
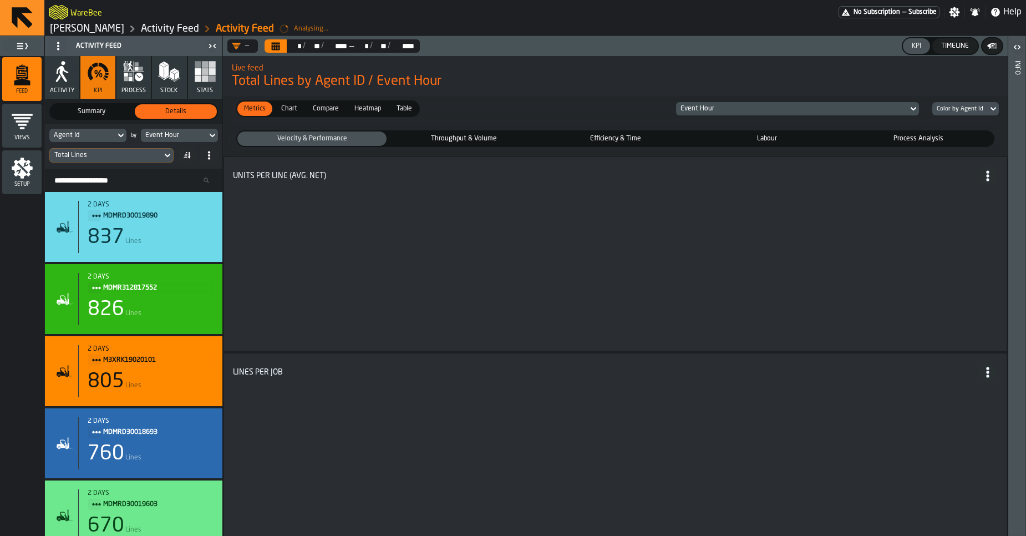
click at [289, 29] on icon "Breadcrumb" at bounding box center [283, 28] width 11 height 11
click at [365, 23] on ol "Geberit Pfullendorf Activity Feed Activity Feed Analysing..." at bounding box center [292, 28] width 486 height 13
click at [289, 100] on div "Metrics Metrics Chart Chart Compare Compare Heatmap Heatmap Table Table Event H…" at bounding box center [615, 109] width 785 height 26
click at [289, 101] on div "Chart" at bounding box center [288, 108] width 29 height 14
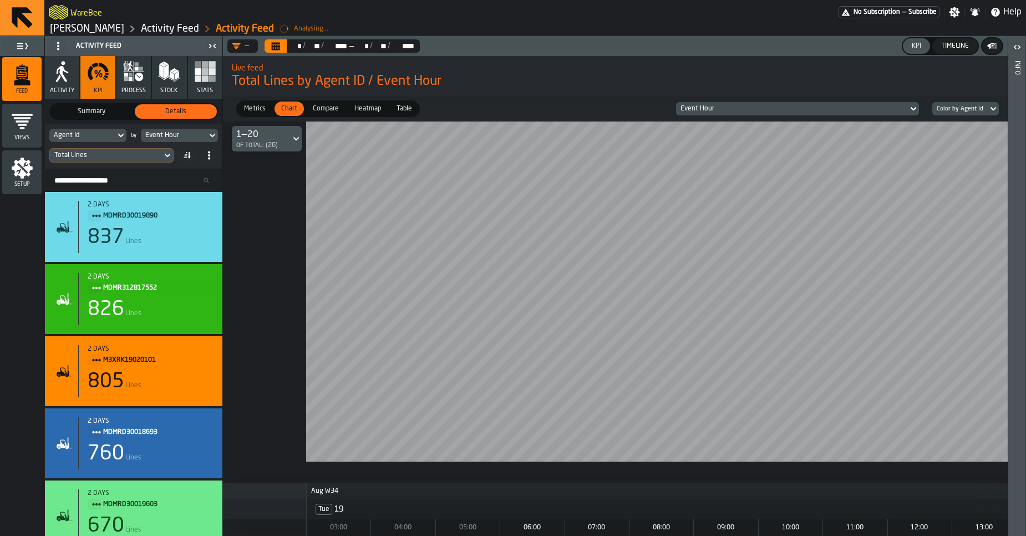
click at [265, 105] on span "Metrics" at bounding box center [255, 109] width 30 height 10
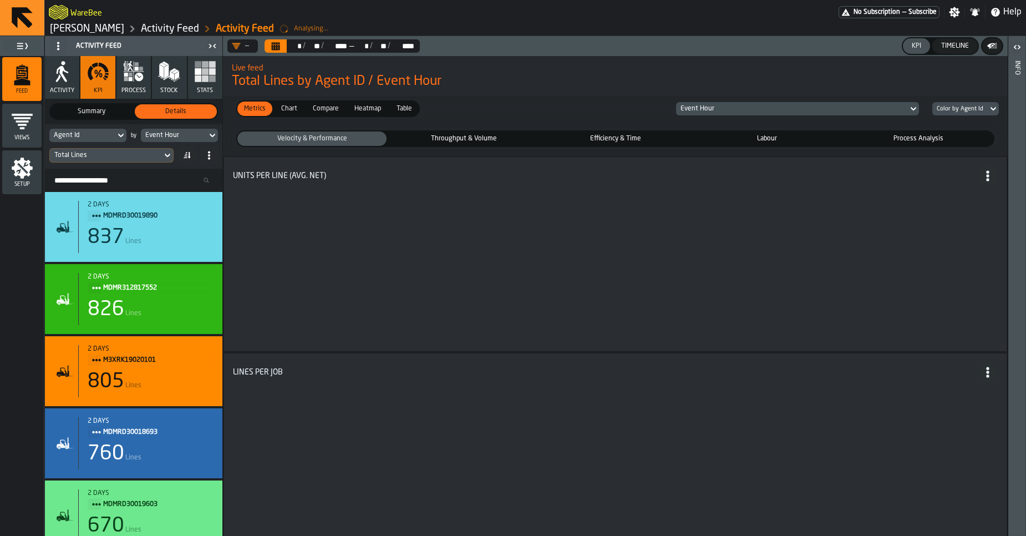
click at [284, 108] on span "Chart" at bounding box center [289, 109] width 25 height 10
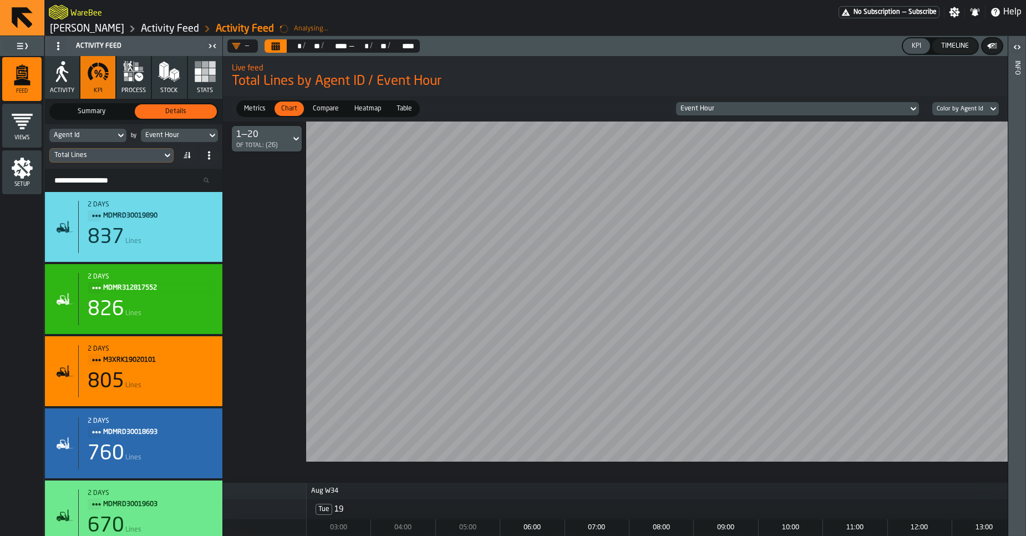
click at [250, 110] on span "Metrics" at bounding box center [255, 109] width 30 height 10
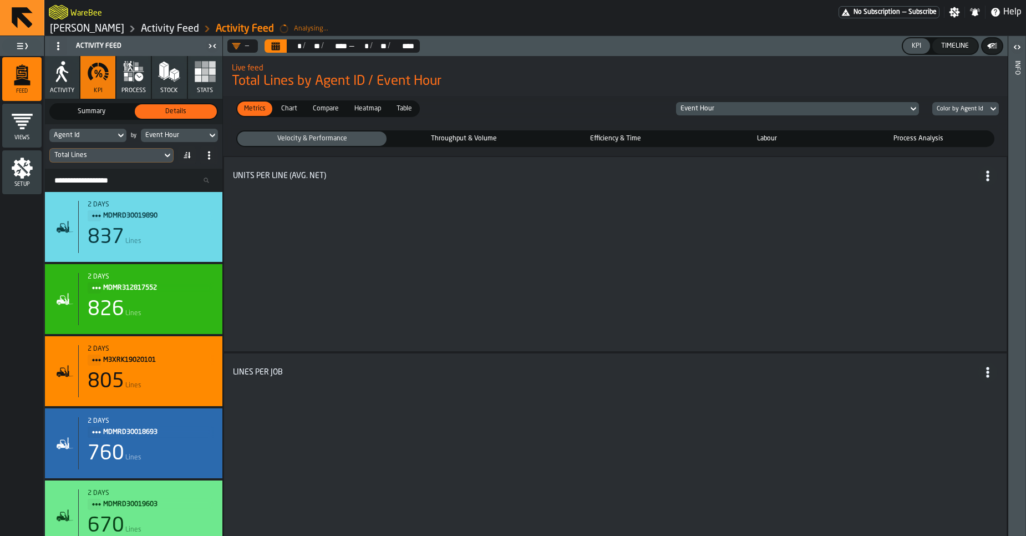
click at [286, 111] on span "Chart" at bounding box center [289, 109] width 25 height 10
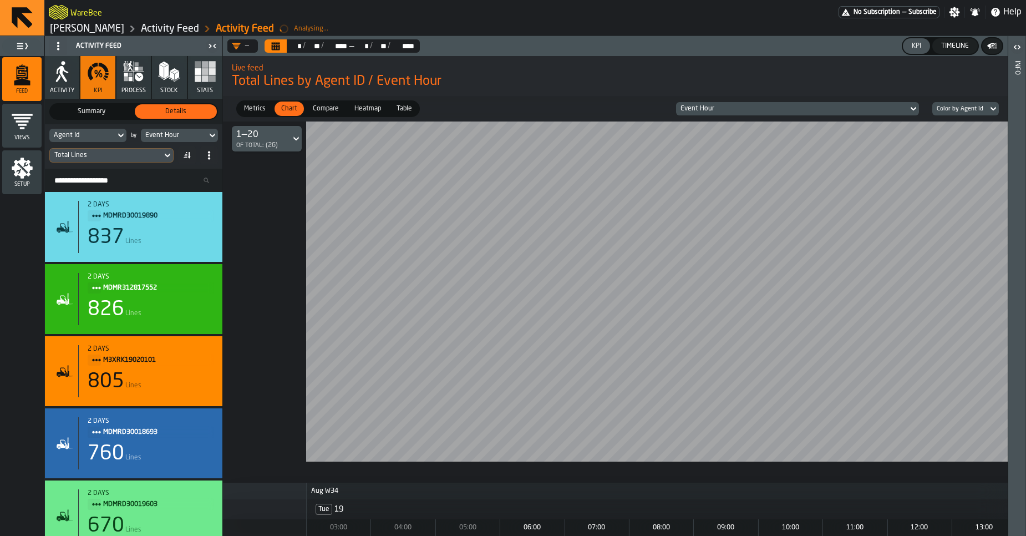
click at [249, 109] on span "Metrics" at bounding box center [255, 109] width 30 height 10
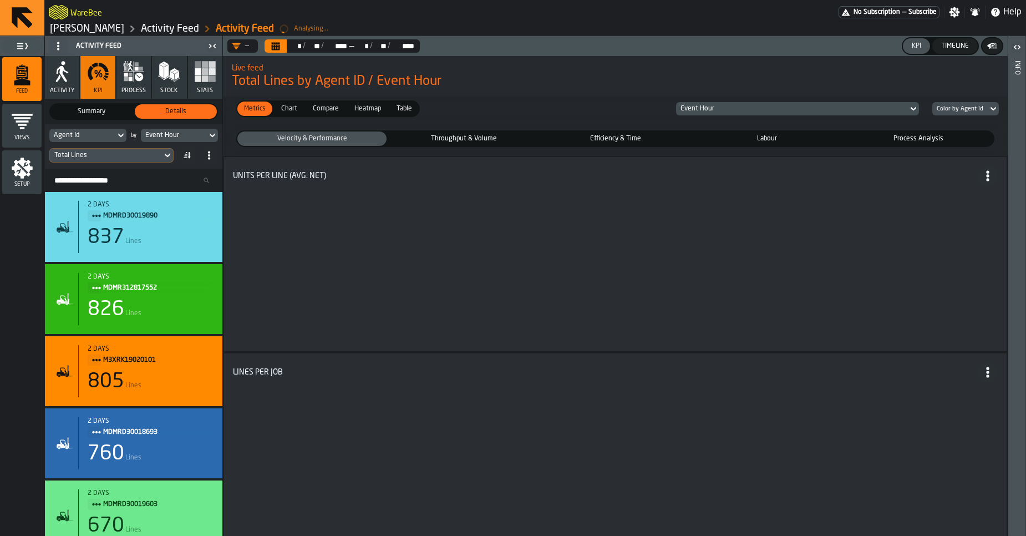
click at [324, 108] on span "Compare" at bounding box center [325, 109] width 35 height 10
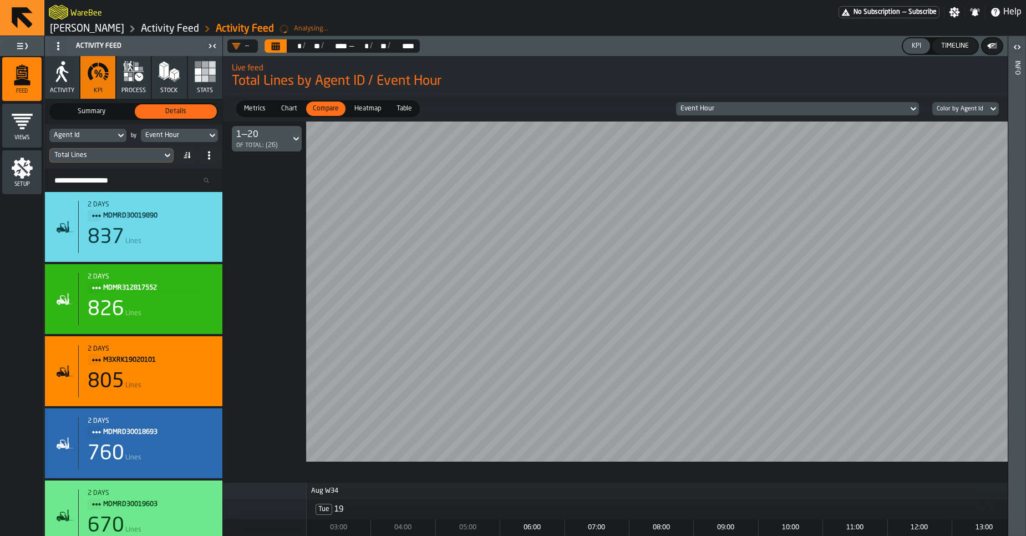
click at [355, 108] on span "Heatmap" at bounding box center [367, 109] width 35 height 10
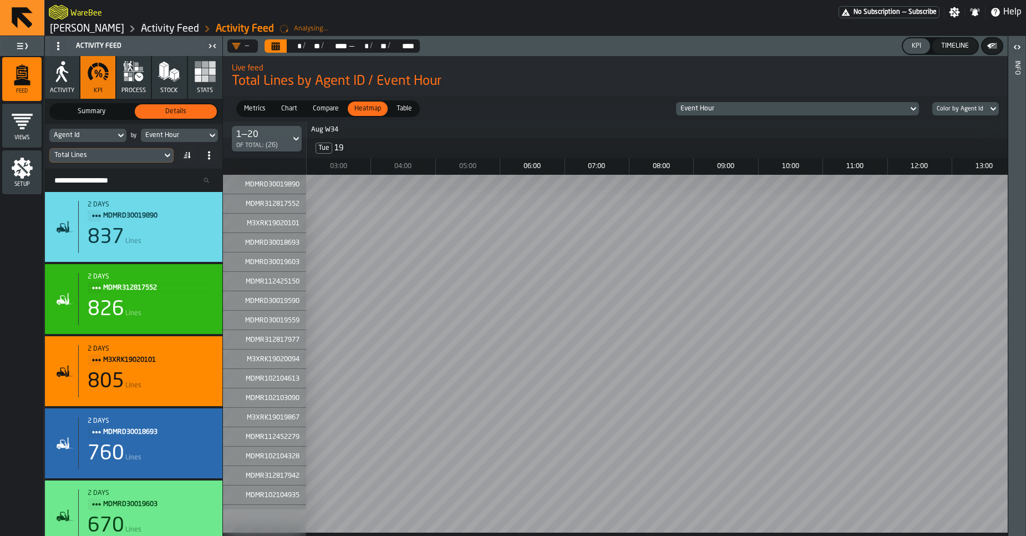
click at [411, 106] on span "Table" at bounding box center [404, 109] width 24 height 10
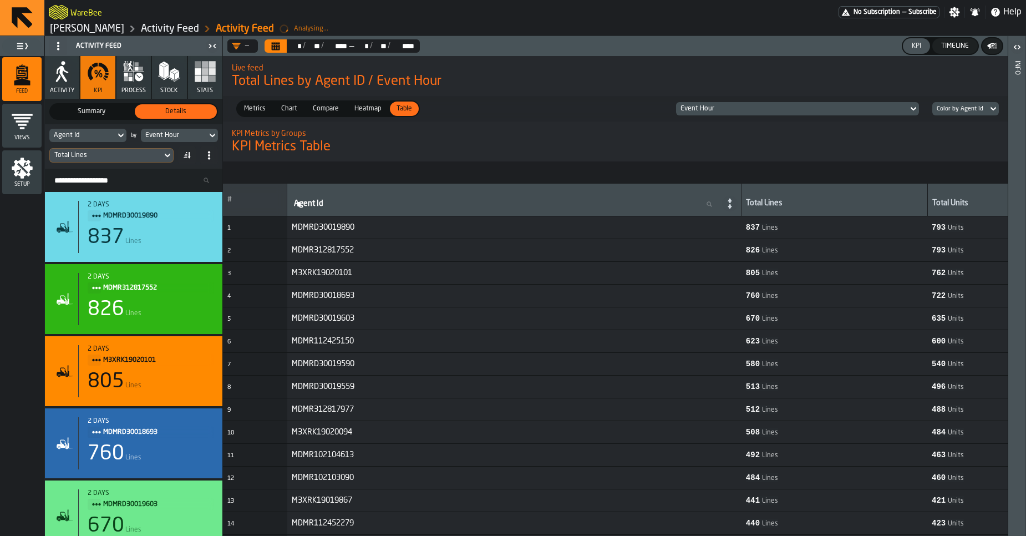
click at [358, 111] on span "Heatmap" at bounding box center [367, 109] width 35 height 10
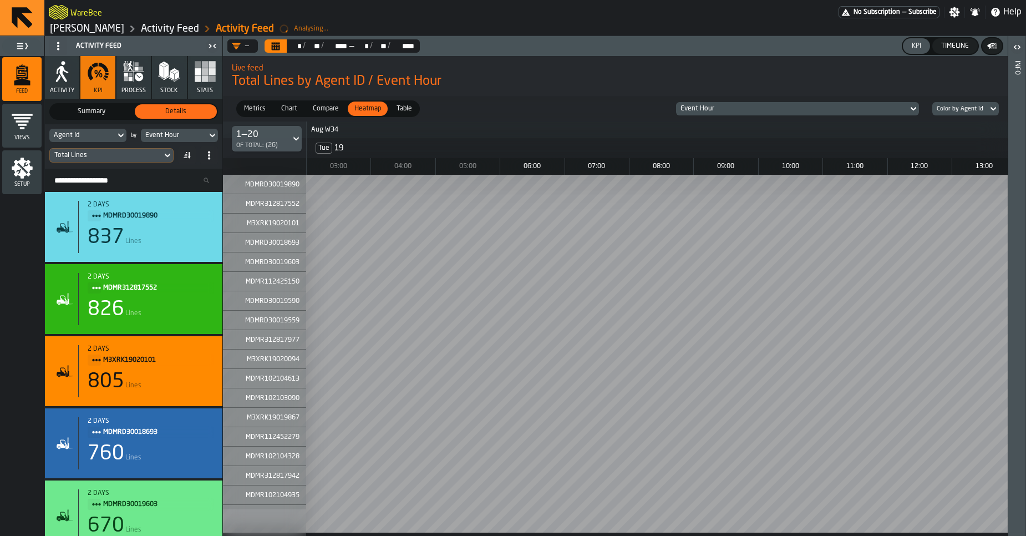
click at [323, 111] on span "Compare" at bounding box center [325, 109] width 35 height 10
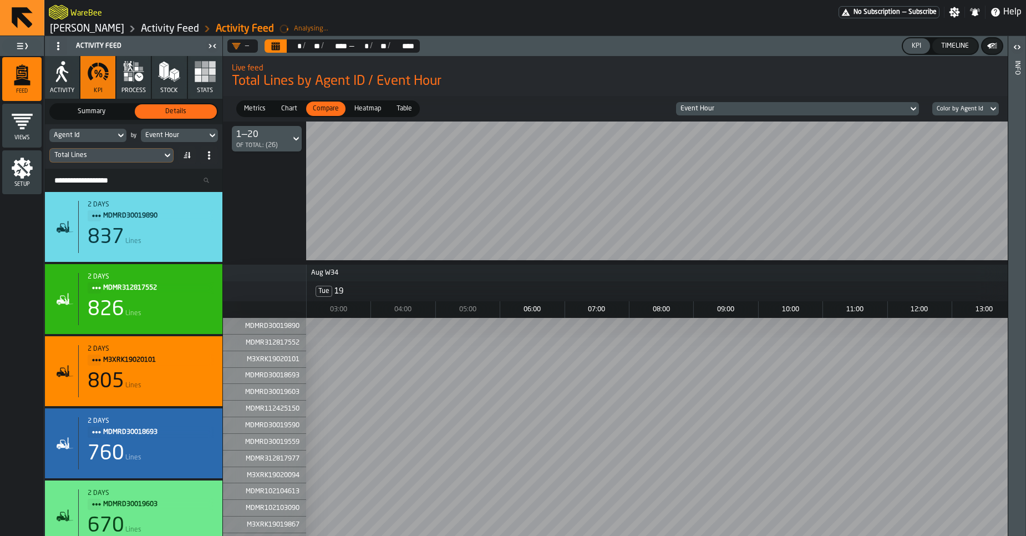
click at [287, 115] on div "Chart" at bounding box center [288, 108] width 29 height 14
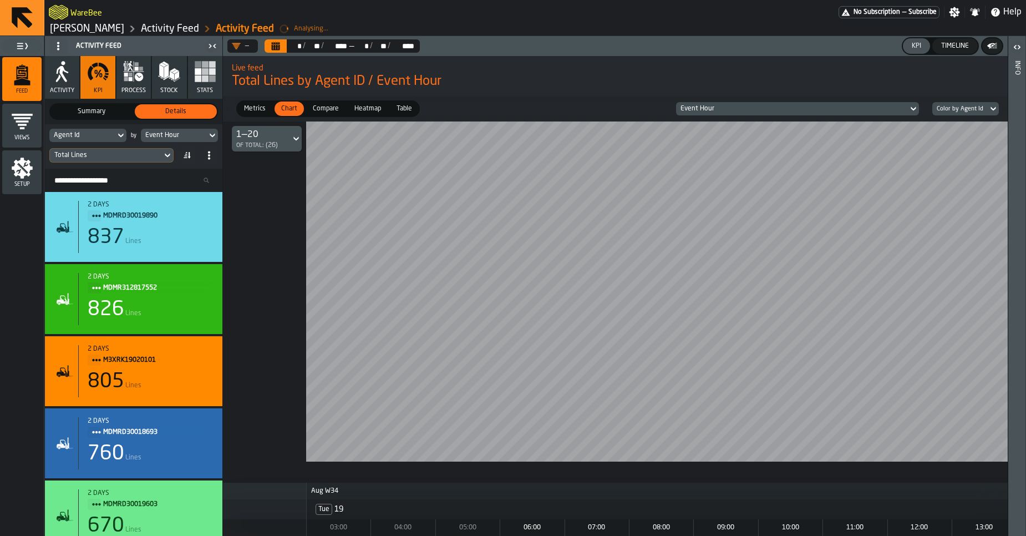
click at [264, 112] on span "Metrics" at bounding box center [255, 109] width 30 height 10
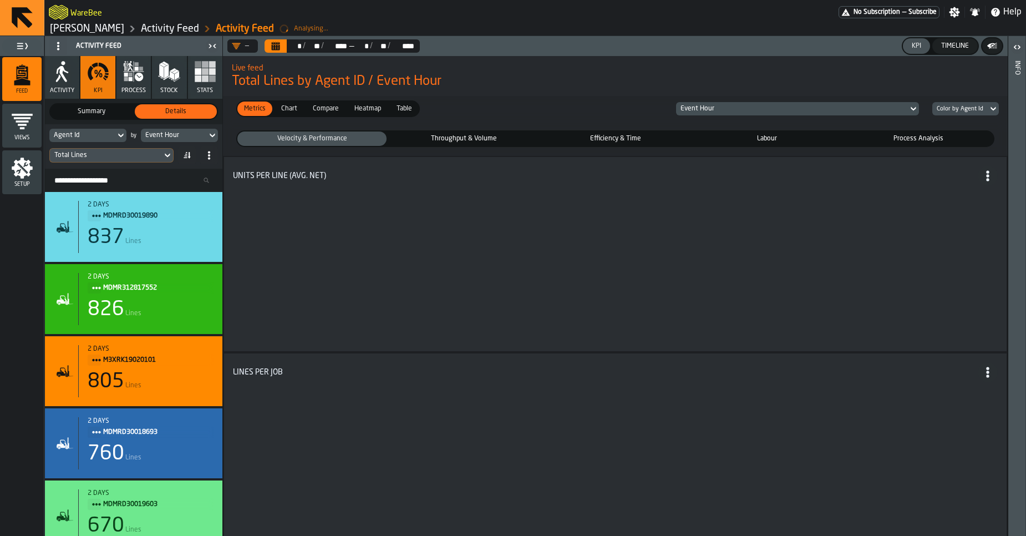
click at [701, 114] on div "Event Hour" at bounding box center [792, 109] width 232 height 12
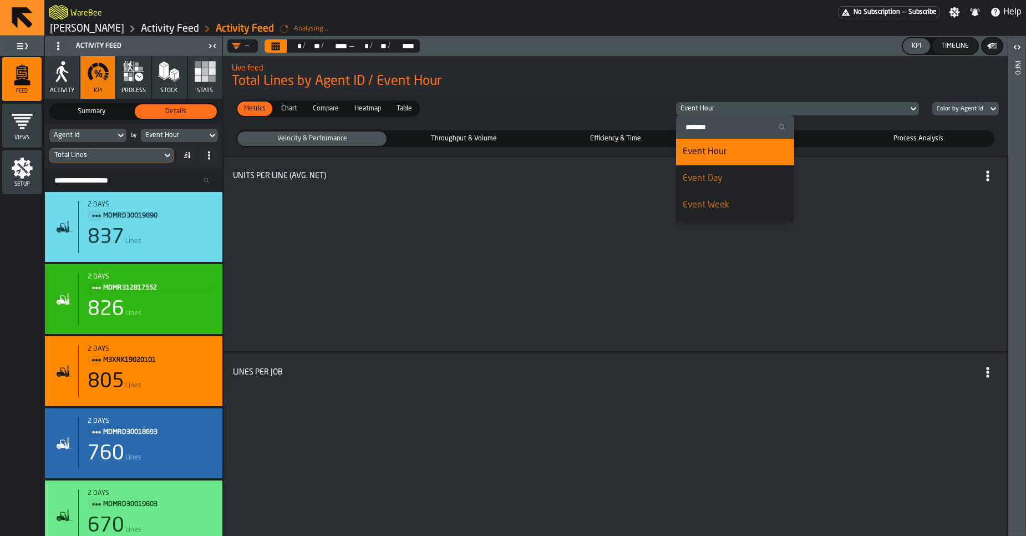
click at [708, 187] on li "Event Day" at bounding box center [735, 178] width 118 height 27
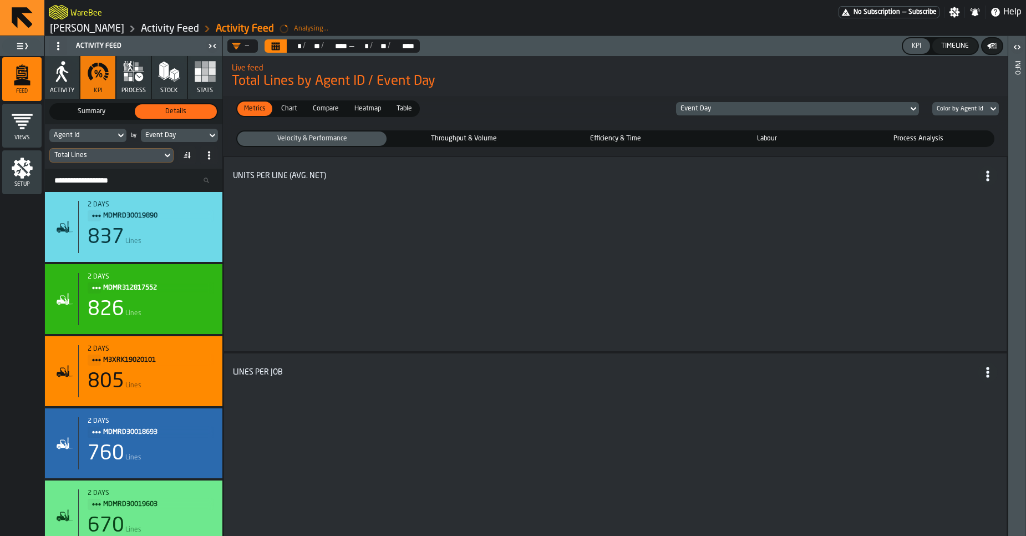
click at [282, 110] on span "Chart" at bounding box center [289, 109] width 25 height 10
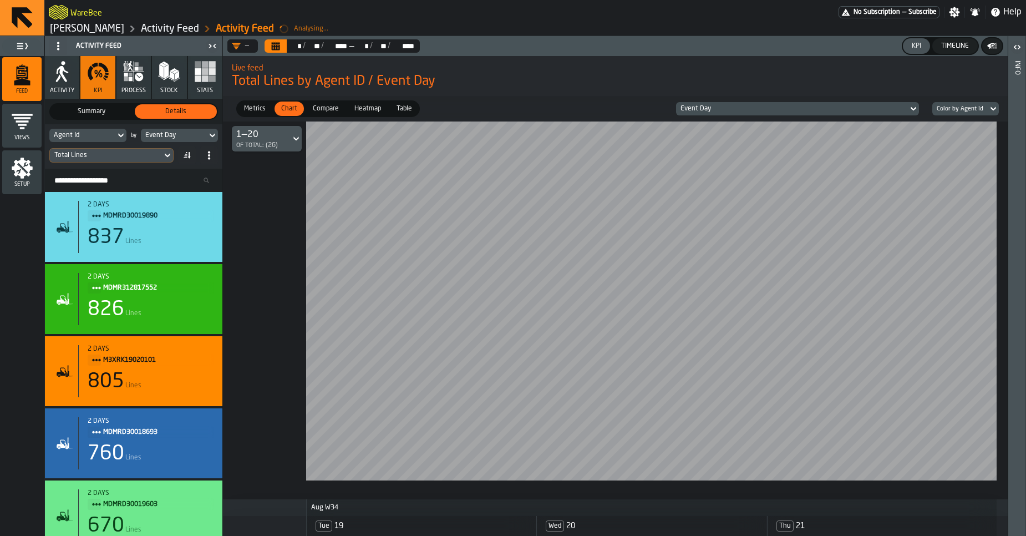
click at [317, 109] on span "Compare" at bounding box center [325, 109] width 35 height 10
click at [249, 112] on span "Metrics" at bounding box center [255, 109] width 30 height 10
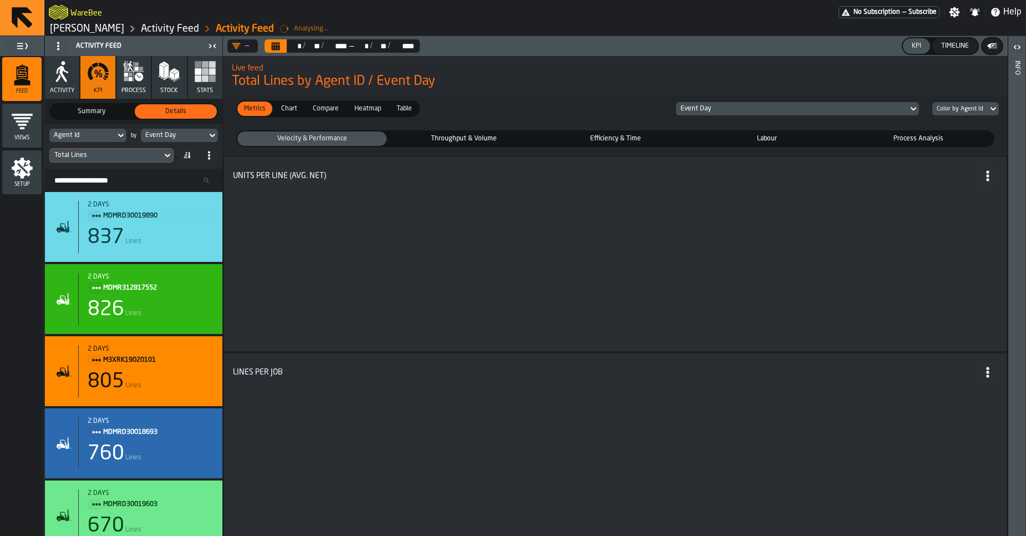
click at [982, 175] on icon "Title" at bounding box center [987, 175] width 11 height 11
click at [842, 204] on div "stat-" at bounding box center [615, 268] width 765 height 139
click at [438, 138] on span "Throughput & Volume" at bounding box center [463, 139] width 145 height 10
click at [333, 141] on span "Velocity & Performance" at bounding box center [312, 139] width 145 height 10
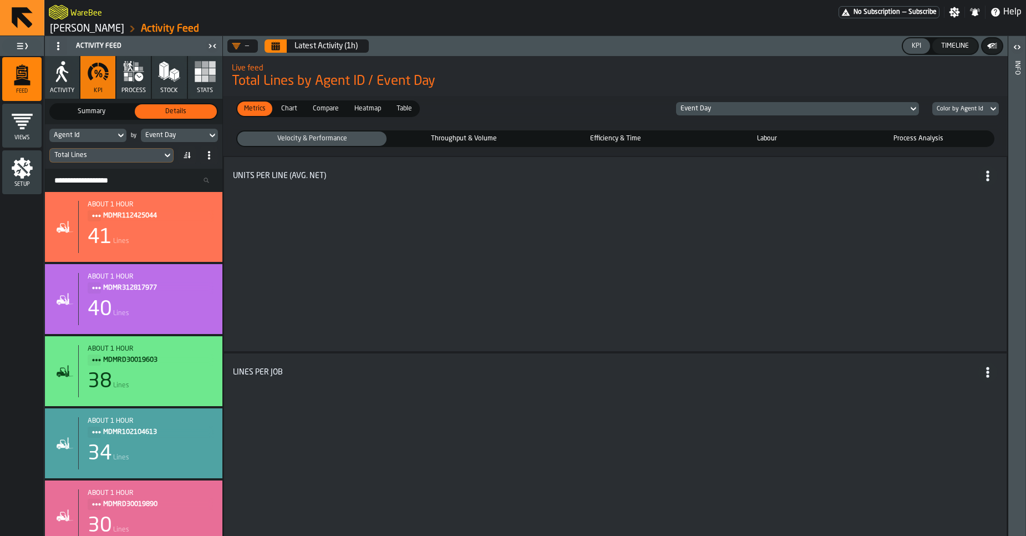
click at [448, 140] on span "Throughput & Volume" at bounding box center [463, 139] width 145 height 10
click at [593, 140] on span "Efficiency & Time" at bounding box center [615, 139] width 145 height 10
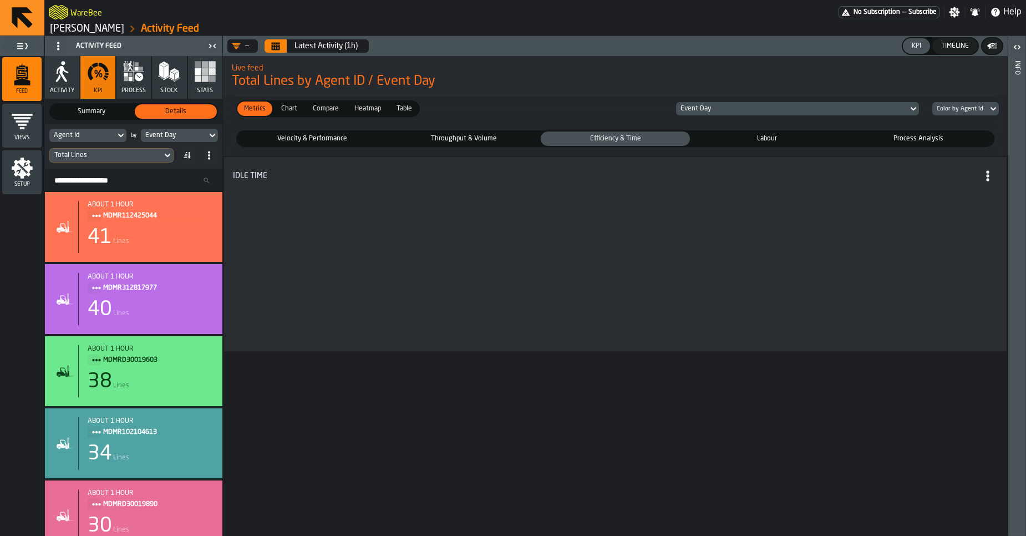
click at [744, 148] on fieldset "Velocity & Performance Velocity & Performance Throughput & Volume Throughput & …" at bounding box center [615, 139] width 776 height 26
click at [756, 142] on span "Labour" at bounding box center [766, 139] width 145 height 10
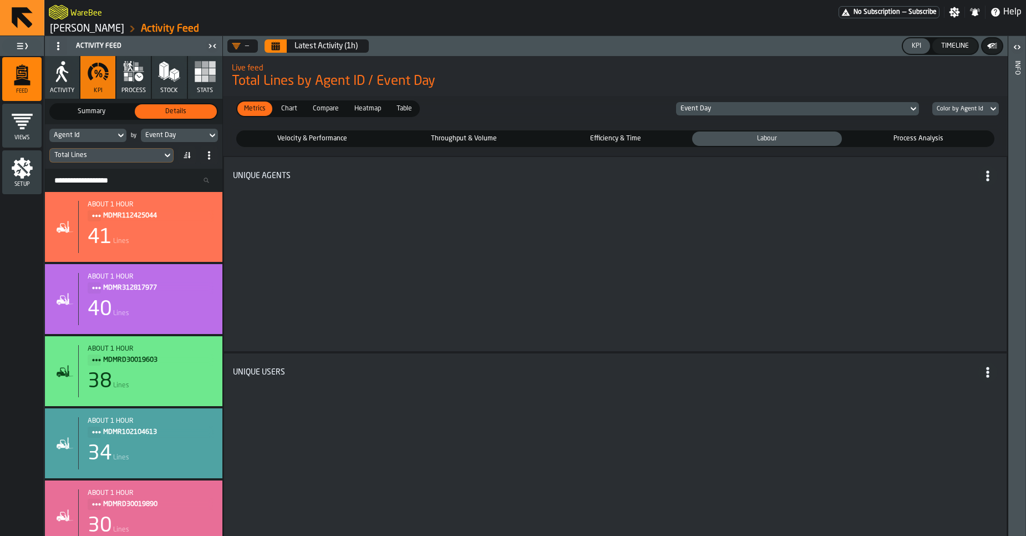
click at [899, 141] on span "Process Analysis" at bounding box center [918, 139] width 145 height 10
click at [298, 139] on span "Velocity & Performance" at bounding box center [312, 139] width 145 height 10
click at [432, 143] on span "Throughput & Volume" at bounding box center [463, 139] width 145 height 10
click at [269, 47] on button "Calendar" at bounding box center [276, 45] width 22 height 13
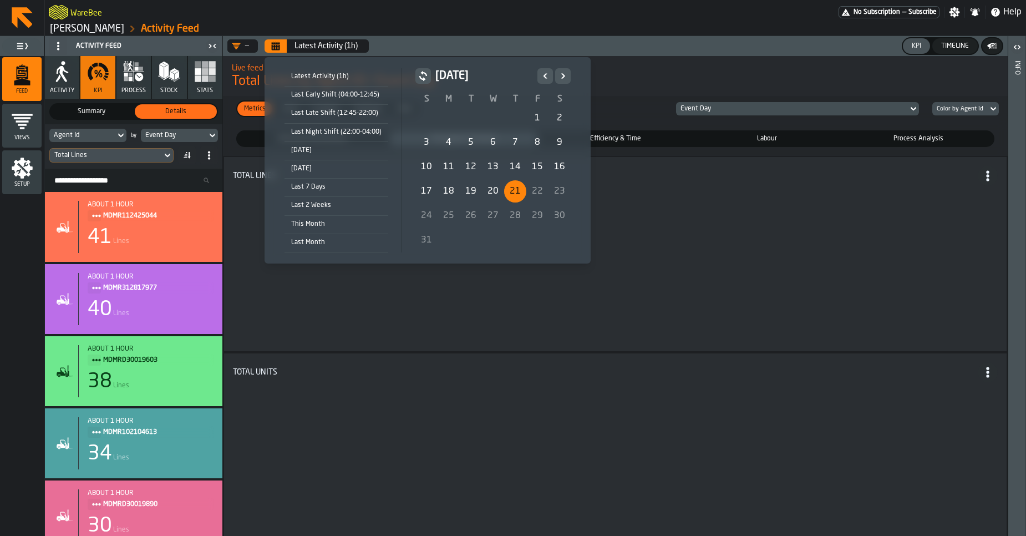
click at [491, 189] on div "20" at bounding box center [493, 191] width 22 height 22
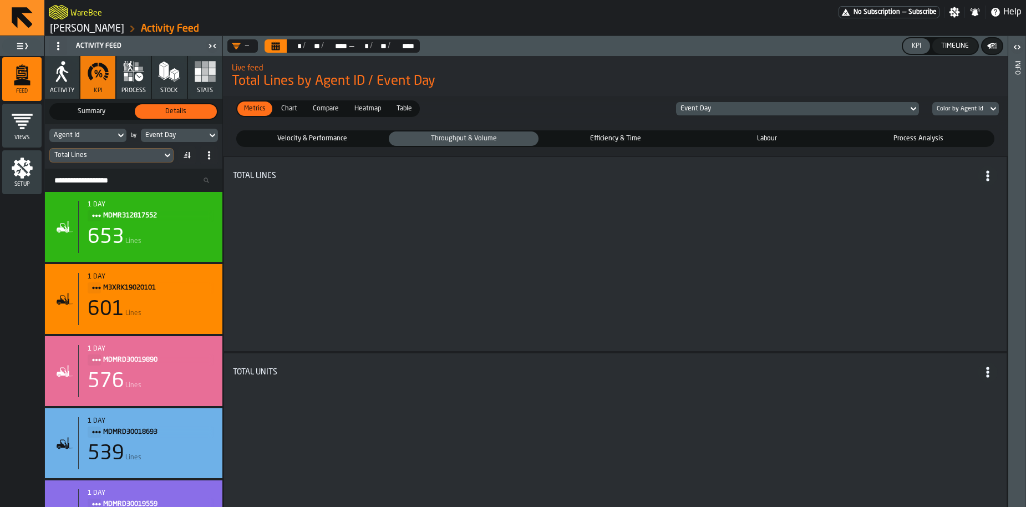
click at [319, 146] on label "Velocity & Performance Velocity & Performance" at bounding box center [311, 138] width 151 height 17
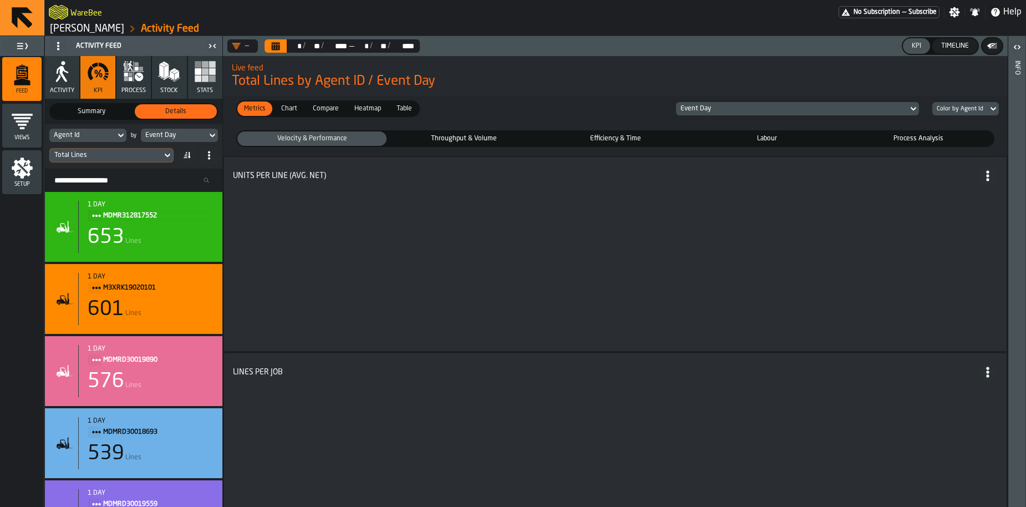
click at [318, 143] on span "Velocity & Performance" at bounding box center [312, 139] width 145 height 10
click at [293, 107] on span "Chart" at bounding box center [289, 109] width 25 height 10
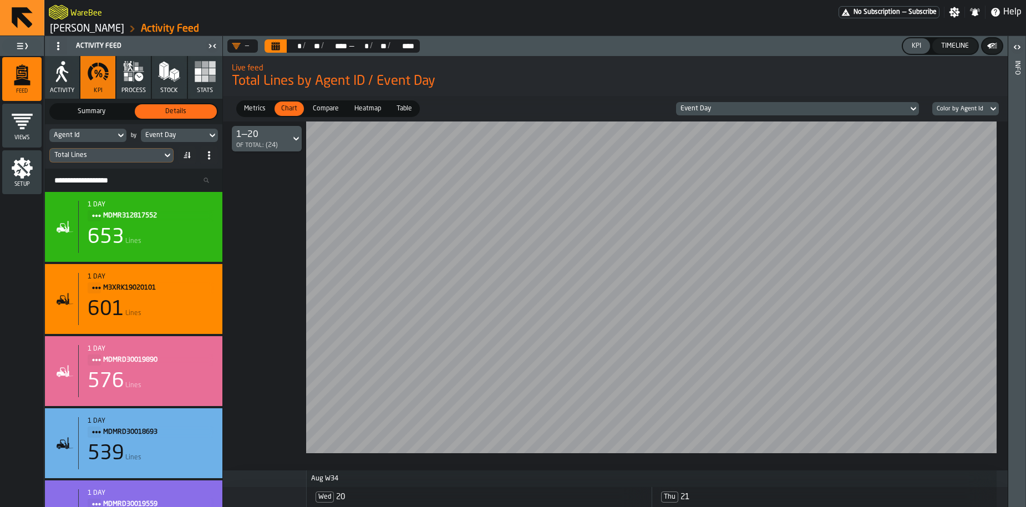
click at [312, 109] on span "Compare" at bounding box center [325, 109] width 35 height 10
click at [361, 110] on span "Heatmap" at bounding box center [367, 109] width 35 height 10
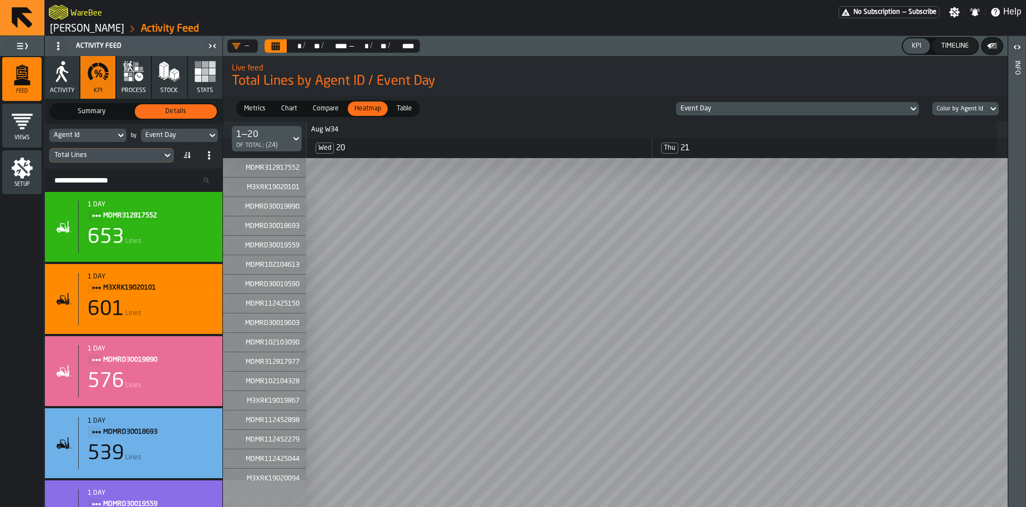
click at [396, 115] on div "Table" at bounding box center [404, 108] width 29 height 14
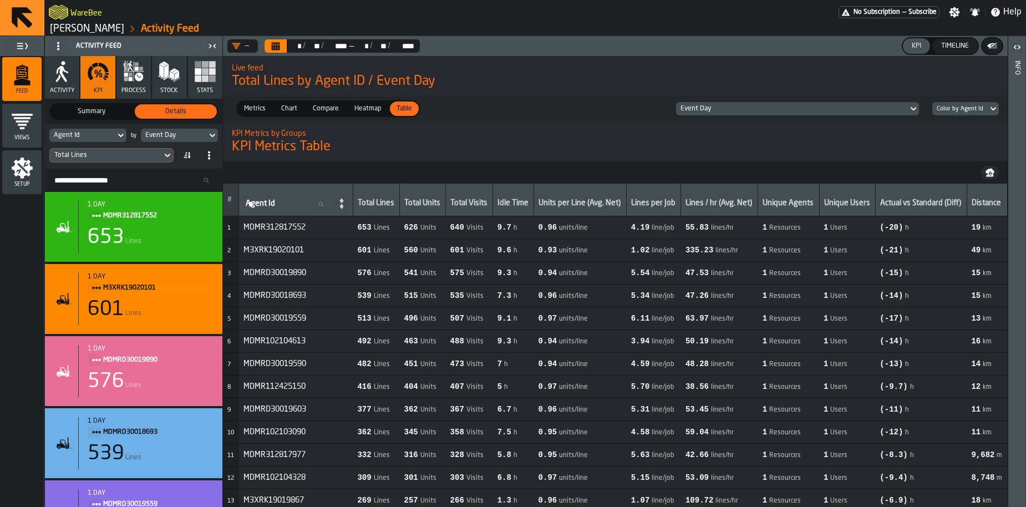
click at [253, 109] on span "Metrics" at bounding box center [255, 109] width 30 height 10
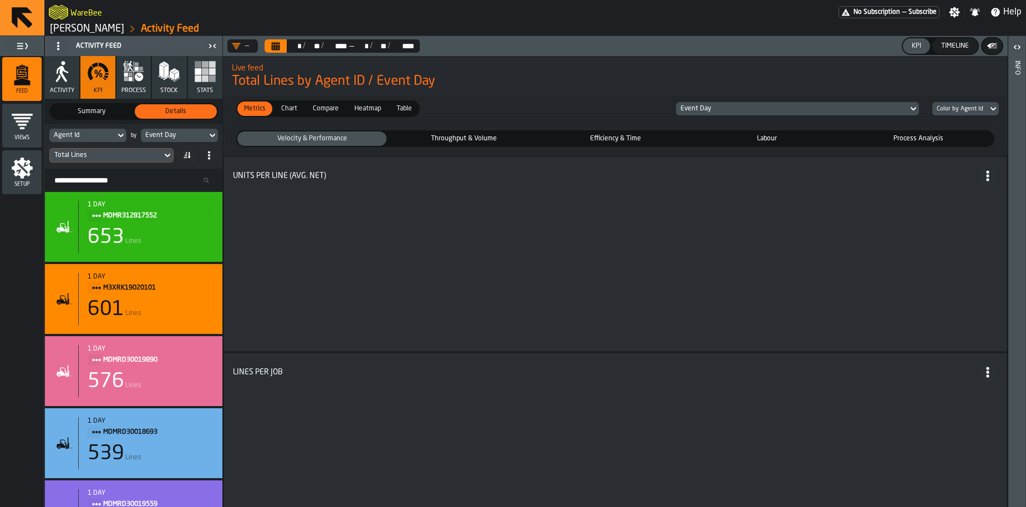
click at [947, 52] on button "Timeline" at bounding box center [954, 46] width 45 height 16
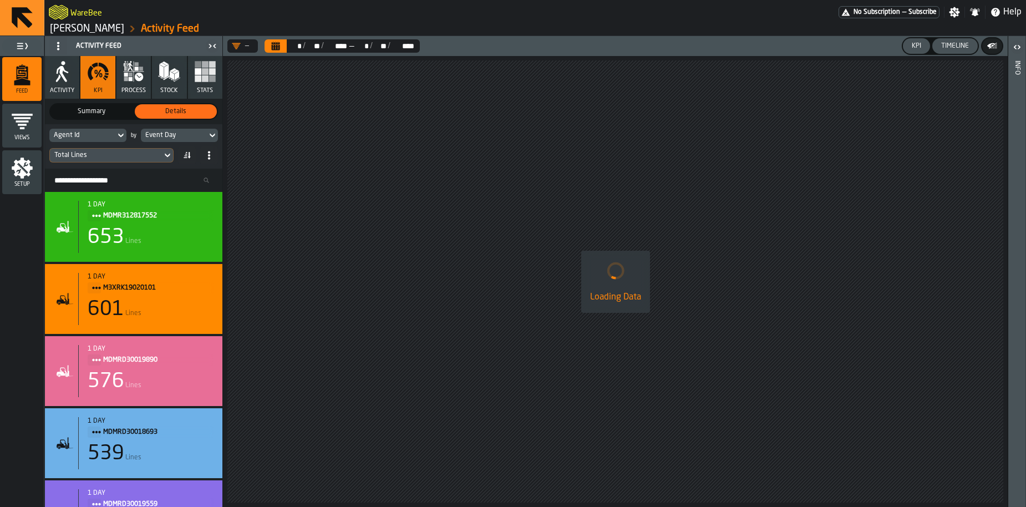
click at [914, 47] on div "KPI" at bounding box center [916, 46] width 18 height 8
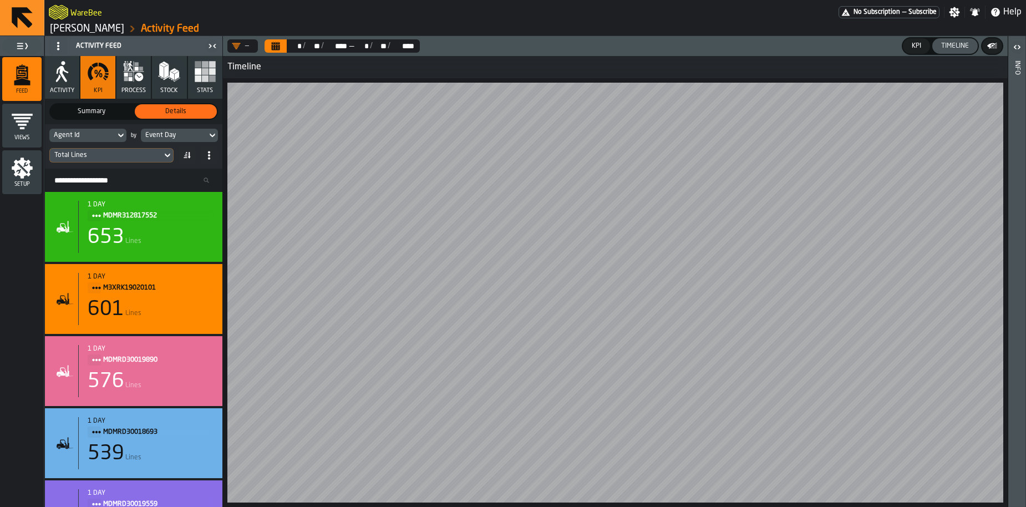
click at [913, 45] on div "KPI" at bounding box center [916, 46] width 18 height 8
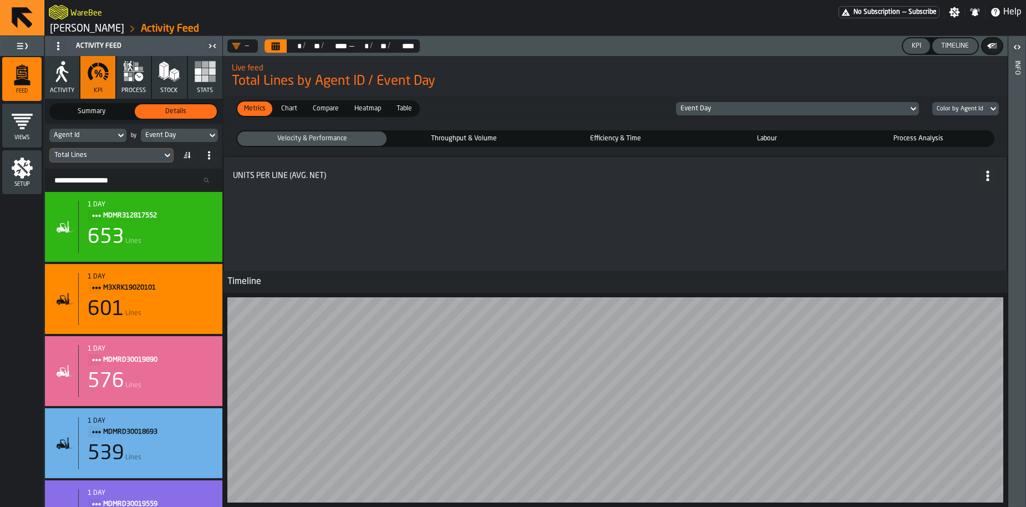
click at [954, 43] on div "Timeline" at bounding box center [955, 46] width 37 height 8
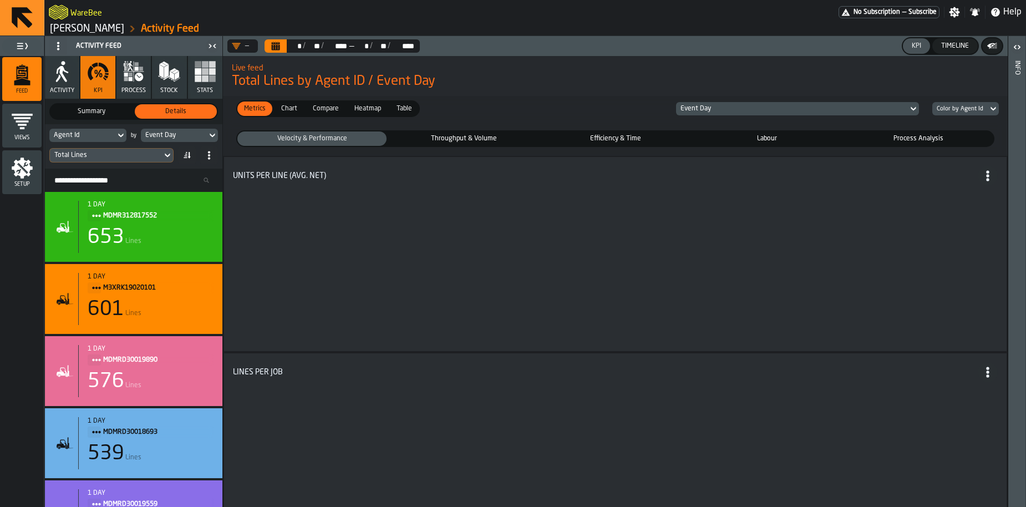
click at [477, 238] on div "stat-" at bounding box center [615, 268] width 765 height 139
click at [556, 288] on div "stat-" at bounding box center [615, 268] width 765 height 139
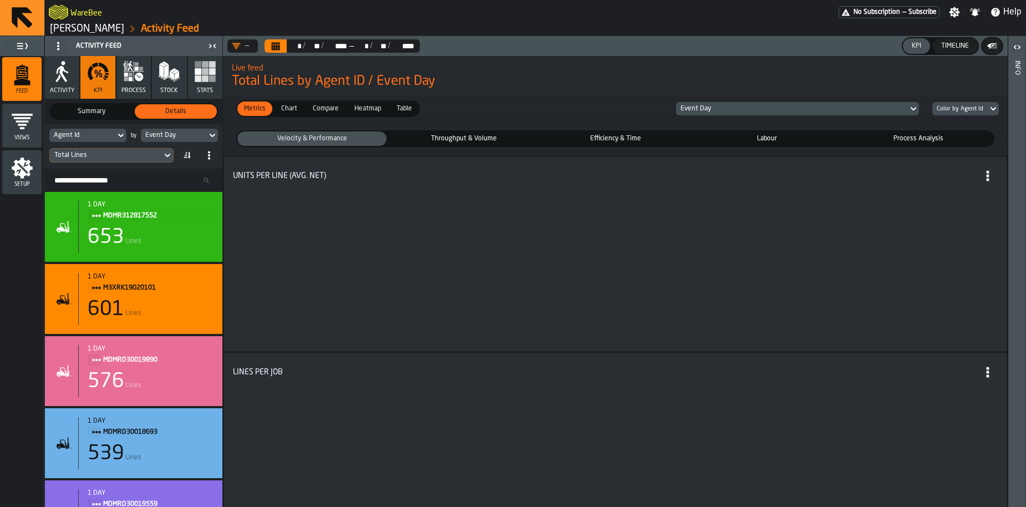
click at [556, 288] on div "stat-" at bounding box center [615, 268] width 765 height 139
drag, startPoint x: 556, startPoint y: 288, endPoint x: 703, endPoint y: 342, distance: 157.0
click at [694, 338] on div "stat-" at bounding box center [615, 264] width 765 height 156
drag, startPoint x: 489, startPoint y: 461, endPoint x: 744, endPoint y: 505, distance: 258.9
click at [744, 505] on div "stat-" at bounding box center [615, 464] width 765 height 139
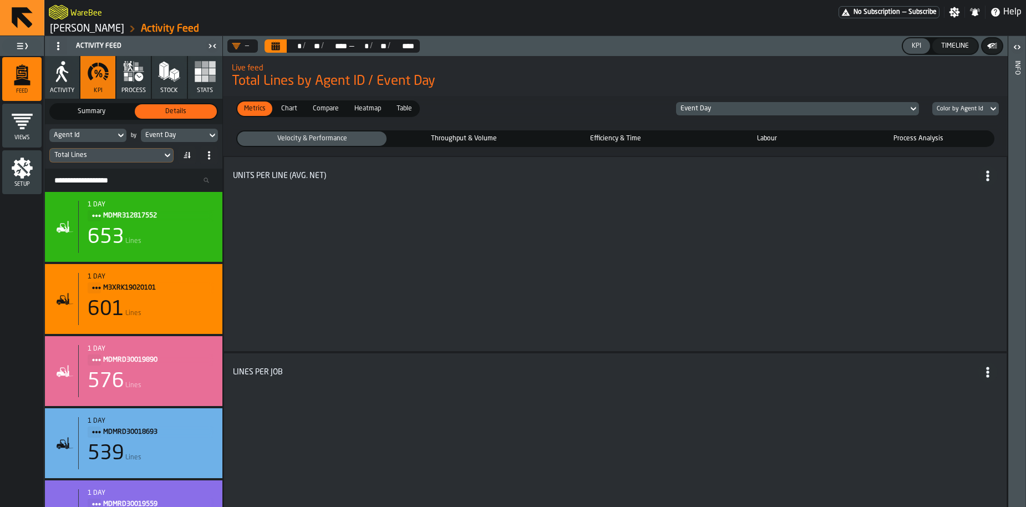
drag, startPoint x: 573, startPoint y: 241, endPoint x: 759, endPoint y: 313, distance: 199.8
click at [759, 313] on div "stat-" at bounding box center [615, 268] width 765 height 139
click at [982, 182] on span "Title" at bounding box center [988, 176] width 20 height 20
click at [780, 193] on div "stat-" at bounding box center [615, 264] width 765 height 156
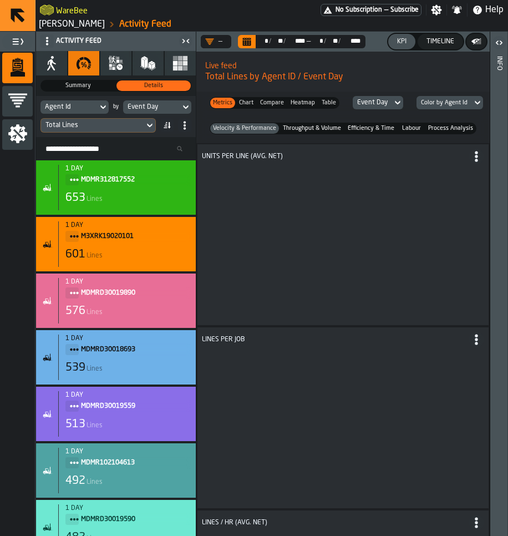
drag, startPoint x: 367, startPoint y: 226, endPoint x: 334, endPoint y: 156, distance: 77.4
click at [334, 156] on div "Units per Line (Avg. Net)" at bounding box center [343, 235] width 282 height 172
click at [22, 146] on div "Setup" at bounding box center [17, 134] width 30 height 30
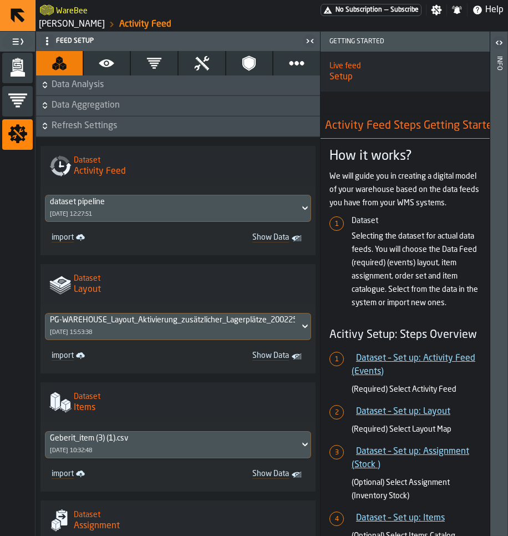
click at [104, 68] on icon "button" at bounding box center [107, 63] width 16 height 16
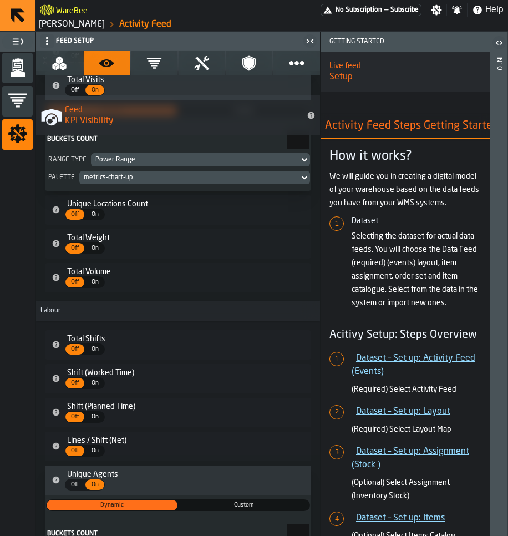
scroll to position [431, 0]
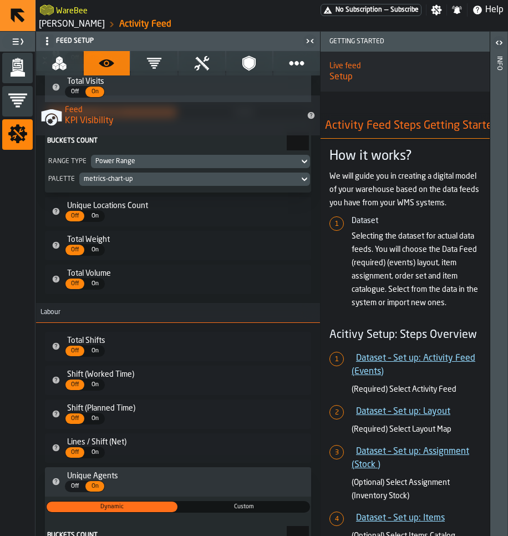
click at [157, 66] on icon "button" at bounding box center [154, 63] width 16 height 16
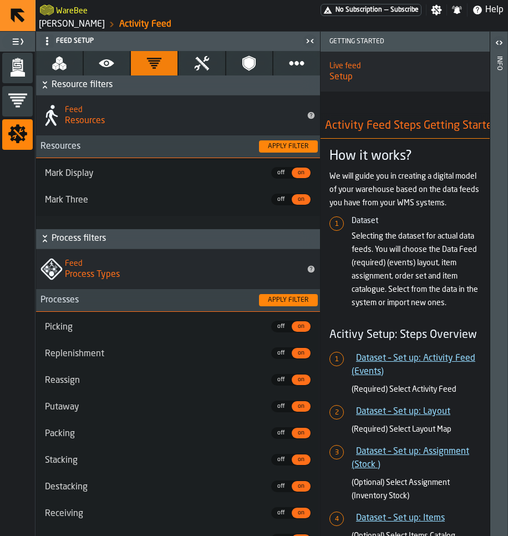
click at [22, 65] on icon "menu Feed" at bounding box center [17, 65] width 11 height 12
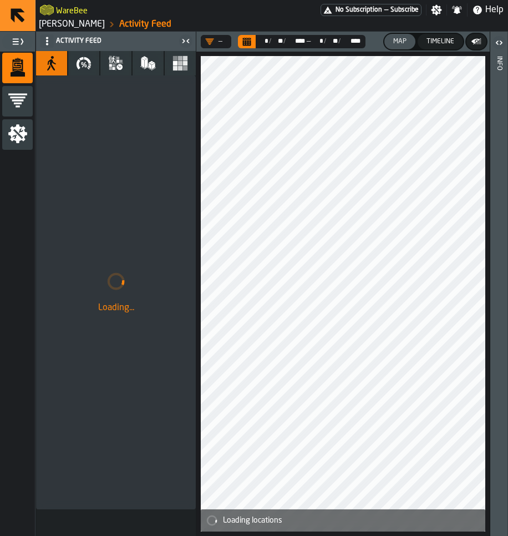
click at [78, 70] on icon "button" at bounding box center [84, 63] width 16 height 16
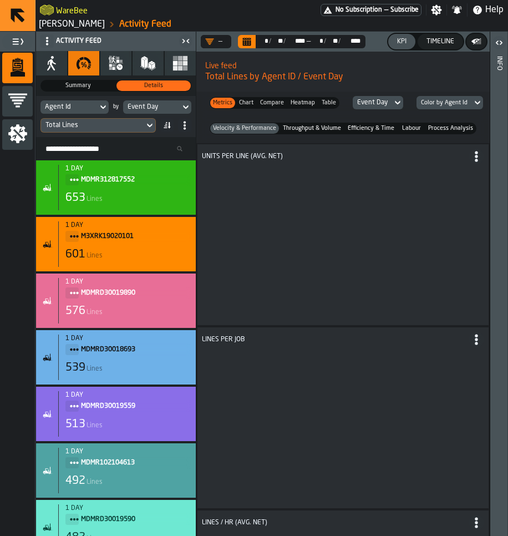
click at [305, 131] on span "Throughput & Volume" at bounding box center [312, 128] width 63 height 9
click at [358, 126] on span "Efficiency & Time" at bounding box center [370, 128] width 51 height 9
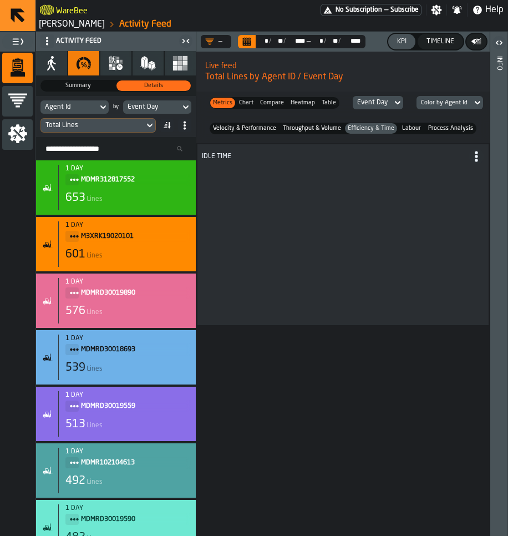
click at [432, 130] on span "Process Analysis" at bounding box center [450, 128] width 49 height 9
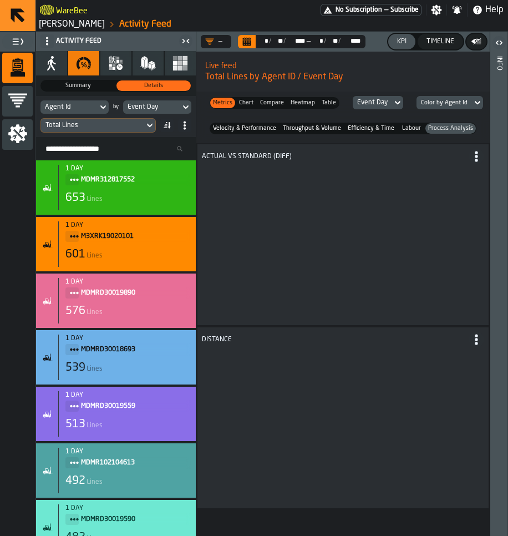
click at [404, 125] on span "Labour" at bounding box center [411, 128] width 25 height 9
click at [372, 128] on span "Efficiency & Time" at bounding box center [370, 128] width 51 height 9
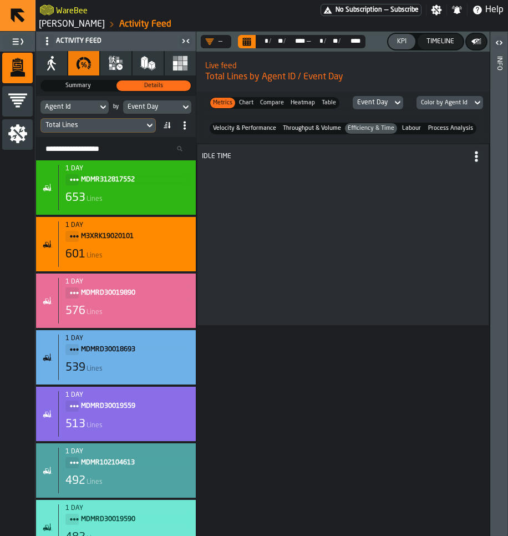
click at [319, 125] on span "Throughput & Volume" at bounding box center [312, 128] width 63 height 9
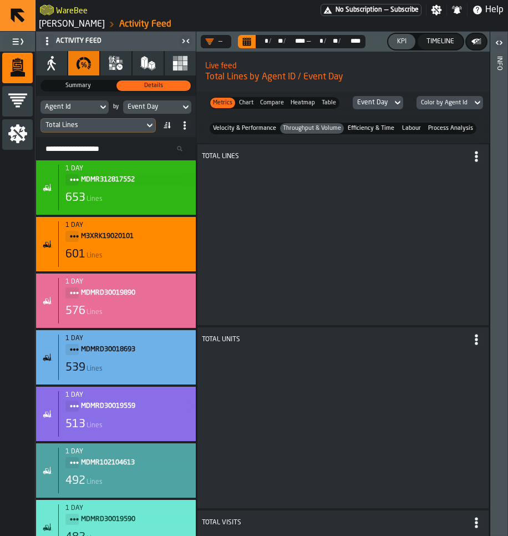
click at [244, 106] on span "Chart" at bounding box center [246, 102] width 19 height 9
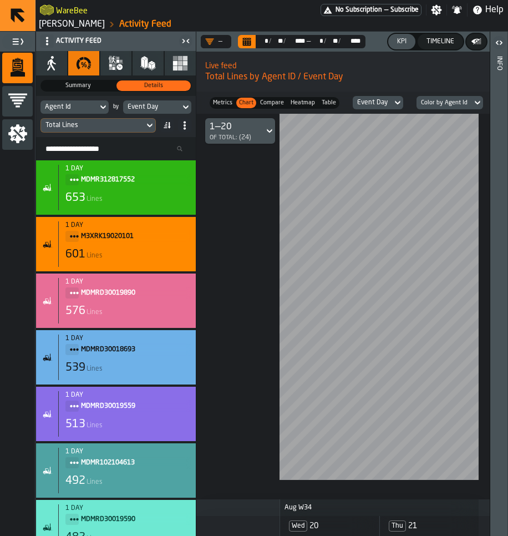
click at [228, 104] on span "Metrics" at bounding box center [223, 102] width 24 height 9
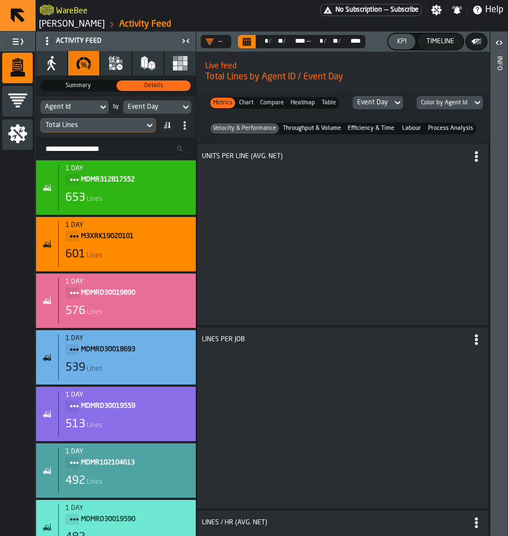
click at [243, 102] on span "Chart" at bounding box center [246, 102] width 19 height 9
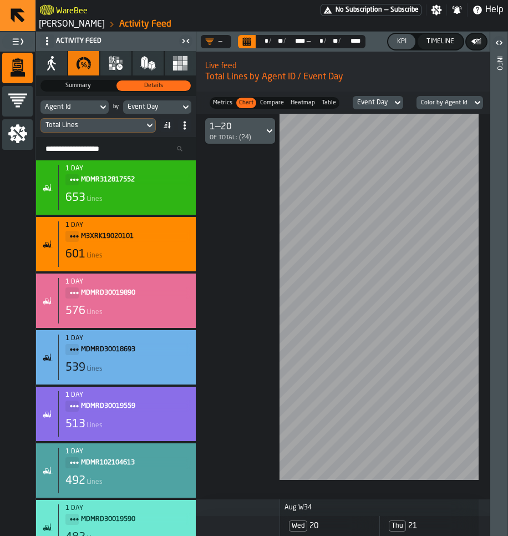
click at [60, 20] on link "[PERSON_NAME]" at bounding box center [72, 24] width 66 height 13
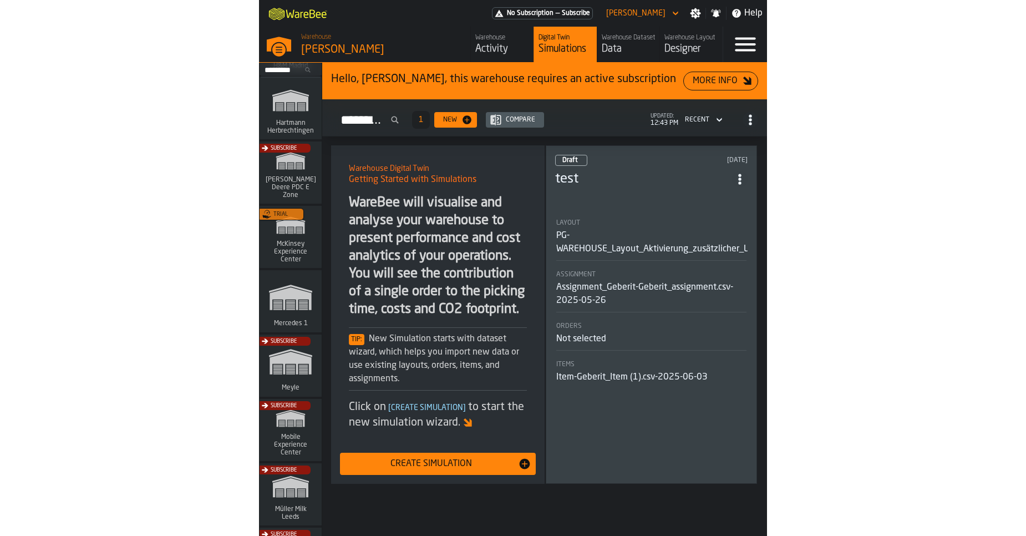
scroll to position [546, 0]
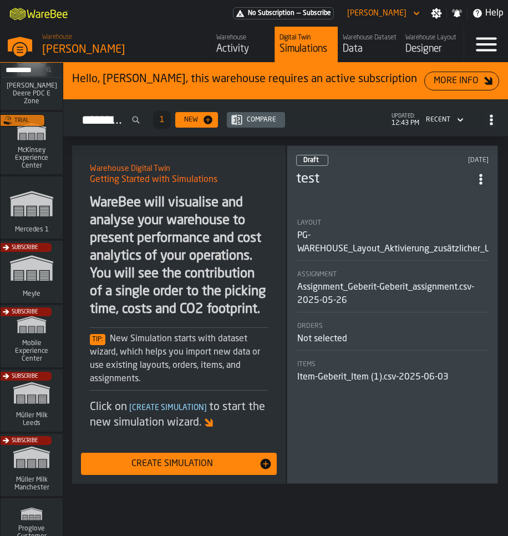
click at [24, 395] on div "Subscribe" at bounding box center [29, 404] width 62 height 64
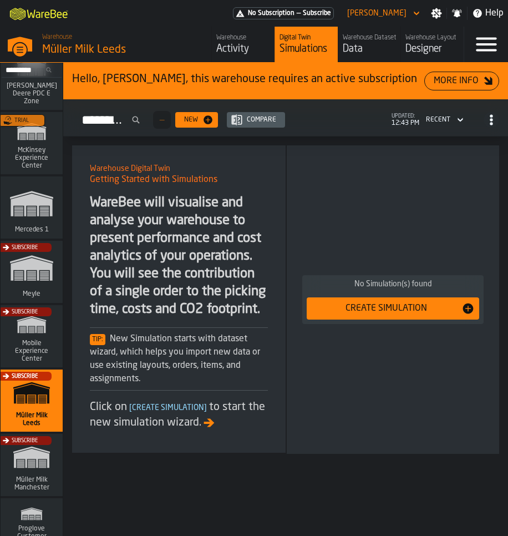
click at [231, 35] on div "Warehouse" at bounding box center [243, 38] width 54 height 8
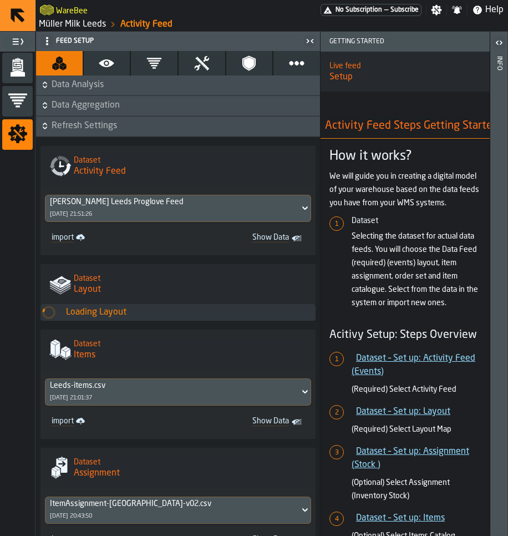
click at [24, 69] on icon "menu Feed" at bounding box center [18, 67] width 20 height 20
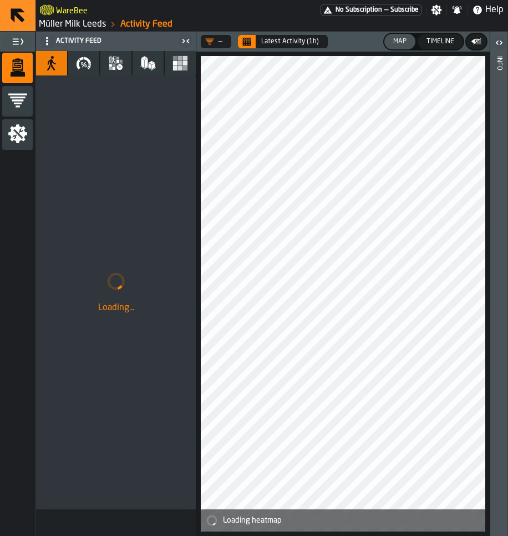
click at [88, 63] on icon "button" at bounding box center [84, 63] width 16 height 16
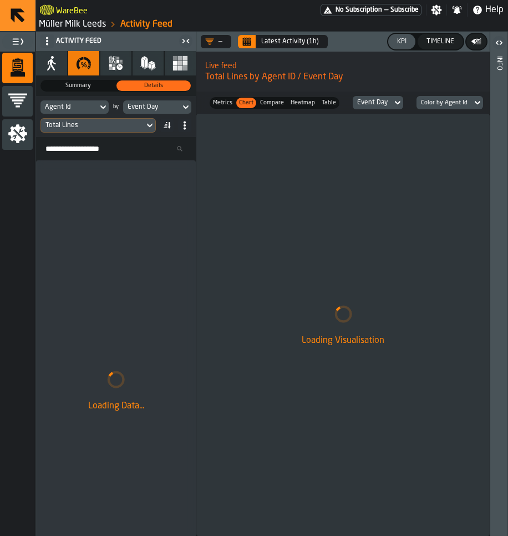
click at [224, 105] on span "Metrics" at bounding box center [223, 102] width 24 height 9
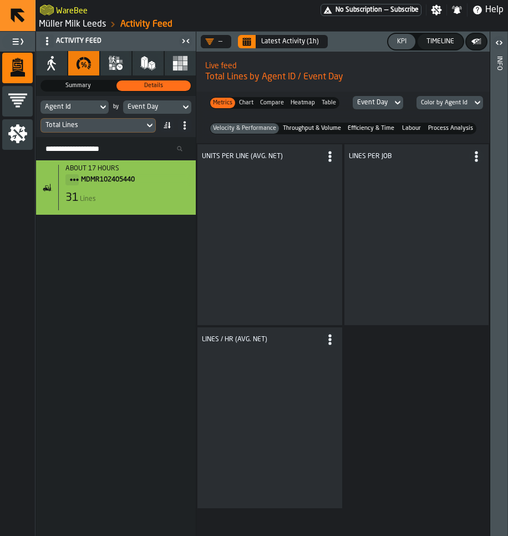
click at [242, 100] on span "Chart" at bounding box center [246, 102] width 19 height 9
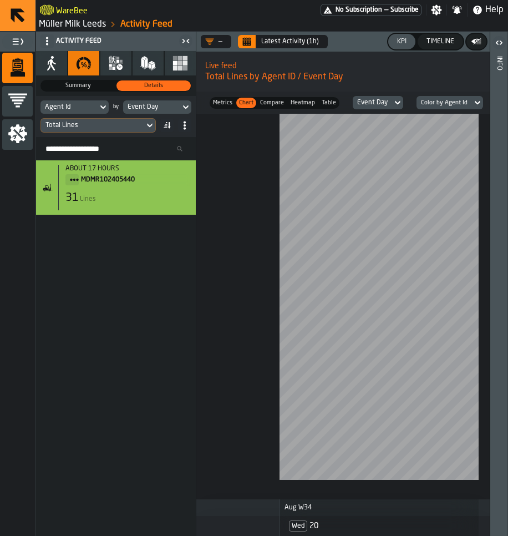
click at [277, 101] on span "Compare" at bounding box center [272, 102] width 28 height 9
click at [225, 101] on span "Metrics" at bounding box center [223, 102] width 24 height 9
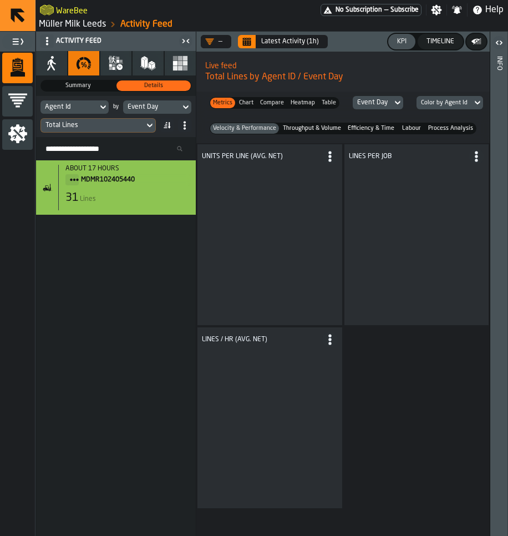
click at [306, 101] on span "Heatmap" at bounding box center [302, 102] width 29 height 9
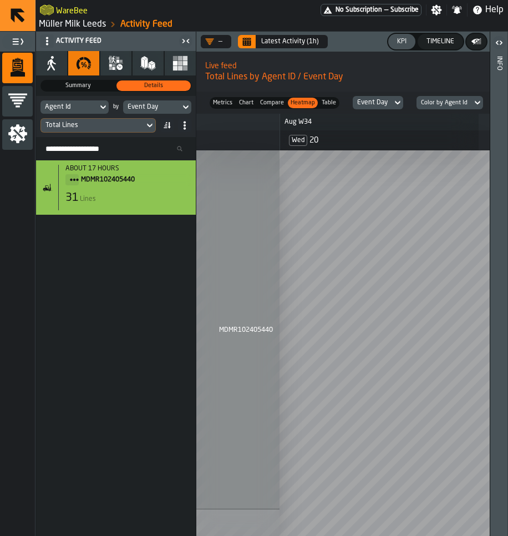
click at [337, 107] on div "Metrics Metrics Chart Chart Compare Compare Heatmap Heatmap Table Table Event D…" at bounding box center [342, 102] width 293 height 22
click at [327, 104] on span "Table" at bounding box center [328, 102] width 19 height 9
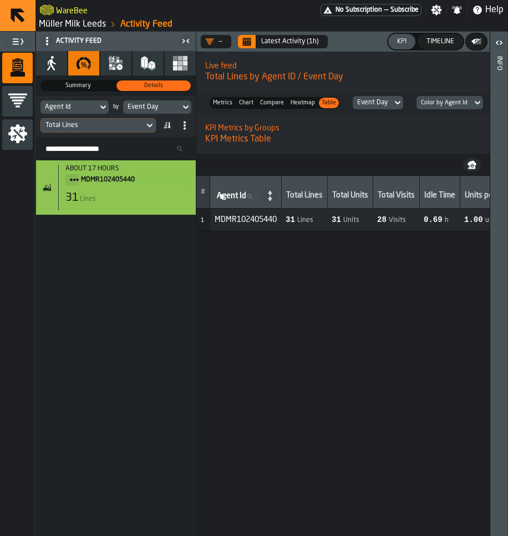
click at [225, 106] on span "Metrics" at bounding box center [223, 102] width 24 height 9
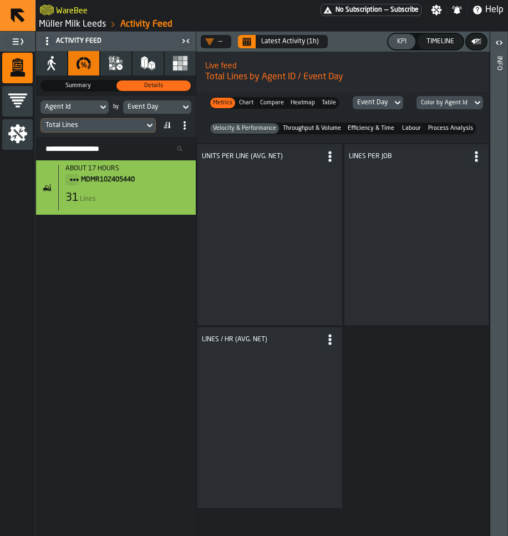
click at [313, 129] on span "Throughput & Volume" at bounding box center [312, 128] width 63 height 9
click at [358, 128] on span "Efficiency & Time" at bounding box center [370, 128] width 51 height 9
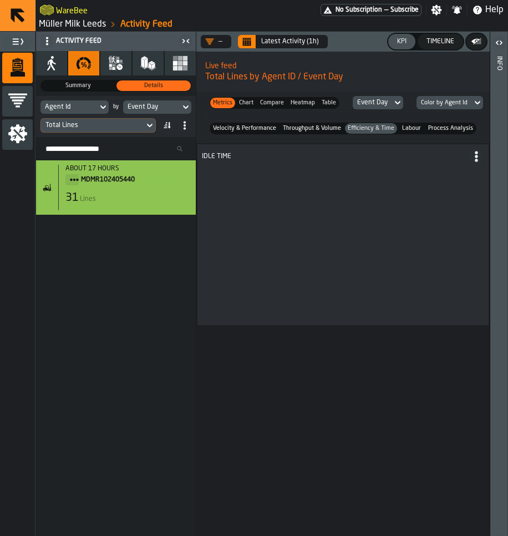
click at [403, 125] on span "Labour" at bounding box center [411, 128] width 25 height 9
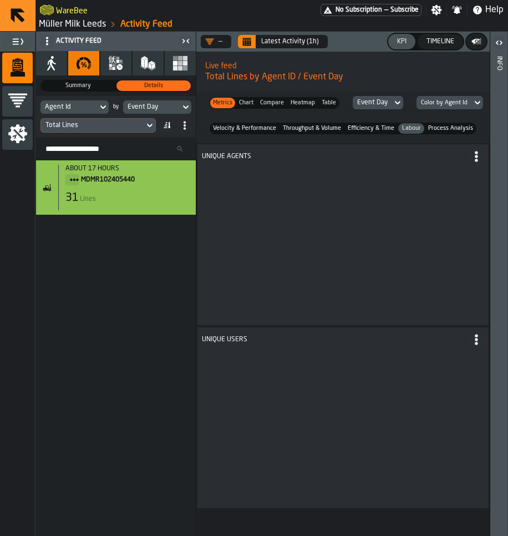
click at [450, 129] on span "Process Analysis" at bounding box center [450, 128] width 49 height 9
click at [235, 121] on fieldset "Velocity & Performance Velocity & Performance Throughput & Volume Throughput & …" at bounding box center [343, 128] width 284 height 21
click at [233, 134] on fieldset "Velocity & Performance Velocity & Performance Throughput & Volume Throughput & …" at bounding box center [343, 128] width 284 height 21
click at [234, 132] on span "Velocity & Performance" at bounding box center [245, 128] width 68 height 9
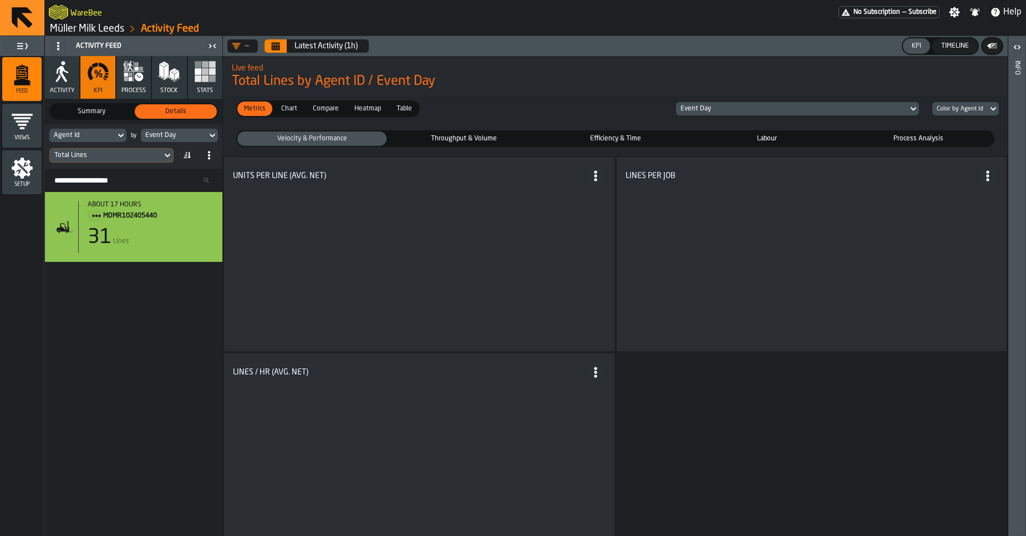
click at [94, 31] on link "Müller Milk Leeds" at bounding box center [87, 29] width 74 height 12
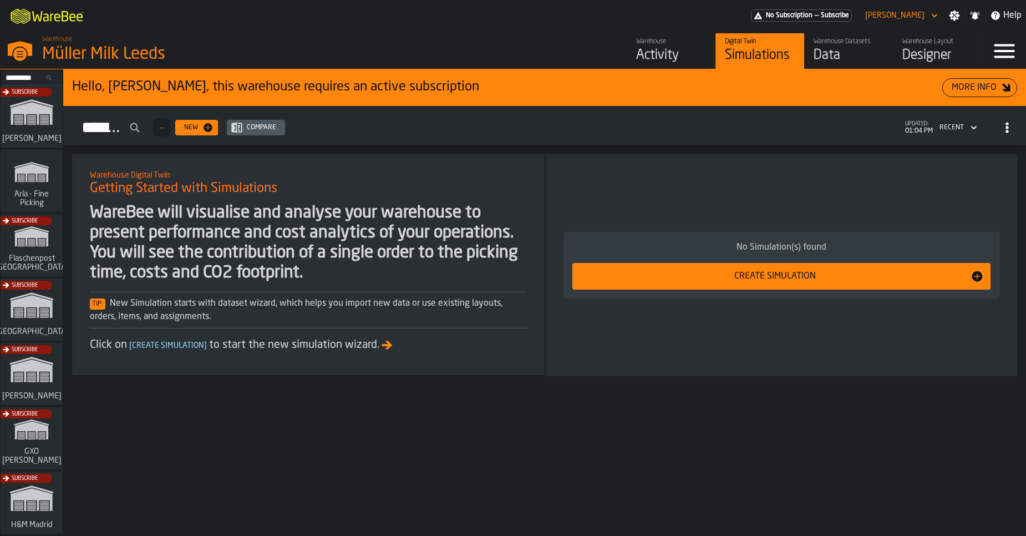
scroll to position [902, 0]
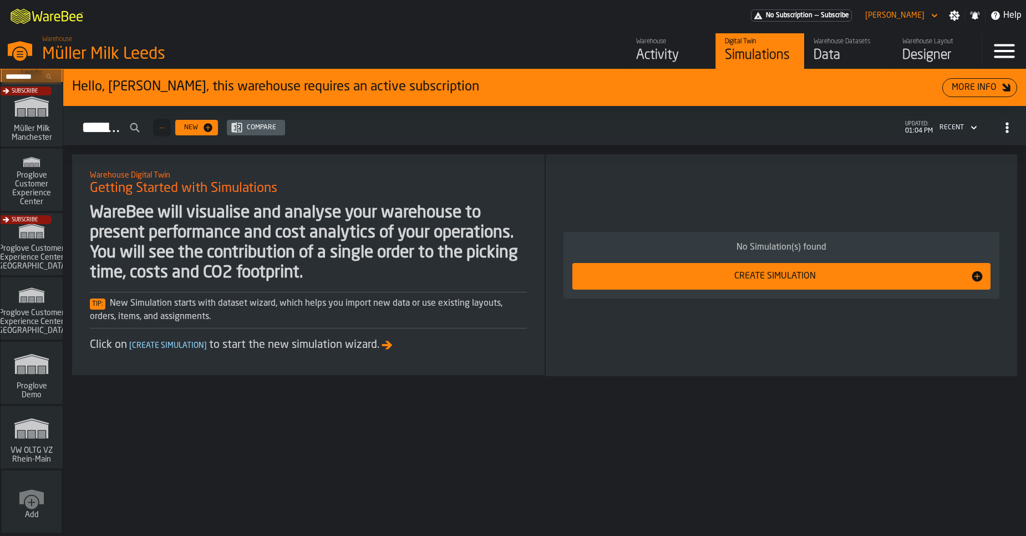
click at [19, 429] on polygon "link-to-/wh/i/44979e6c-6f66-405e-9874-c1e29f02a54a/simulations" at bounding box center [31, 429] width 33 height 18
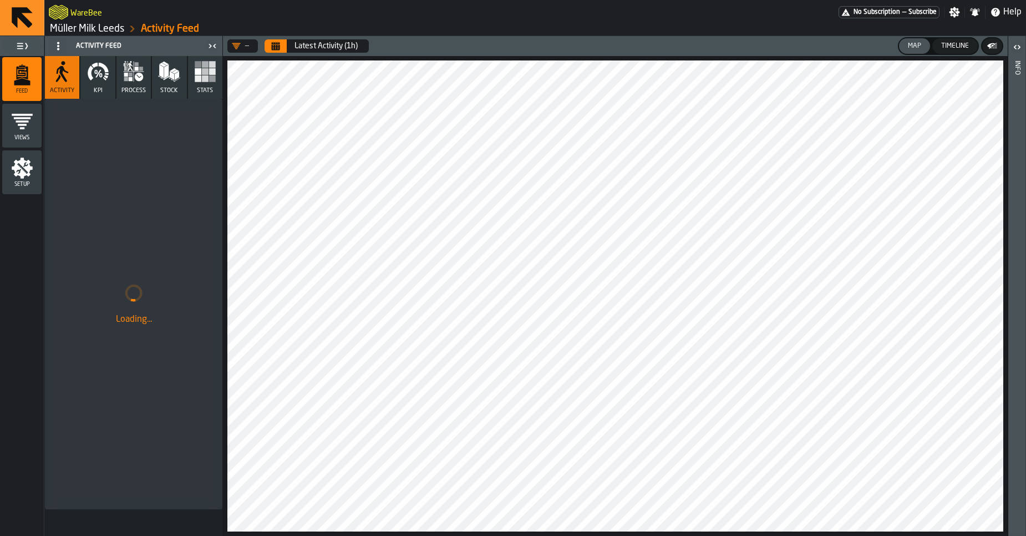
click at [86, 32] on link "Müller Milk Leeds" at bounding box center [87, 29] width 74 height 12
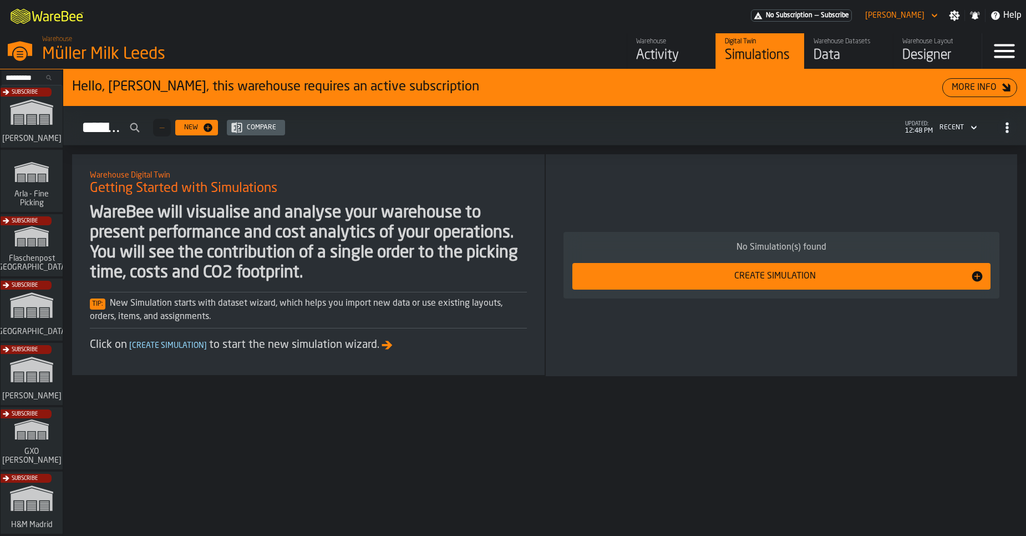
click at [877, 20] on div "[PERSON_NAME]" at bounding box center [895, 15] width 68 height 13
click at [878, 18] on div "[PERSON_NAME]" at bounding box center [894, 15] width 59 height 9
click at [954, 14] on icon "button-toggle-Settings" at bounding box center [954, 15] width 11 height 11
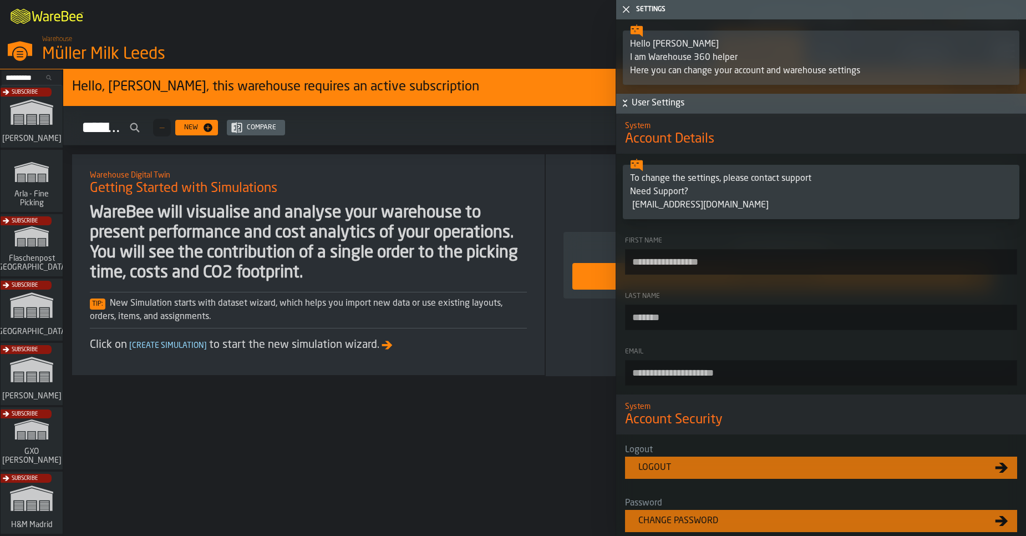
click at [626, 13] on icon "button-toggle-Close me" at bounding box center [625, 9] width 13 height 13
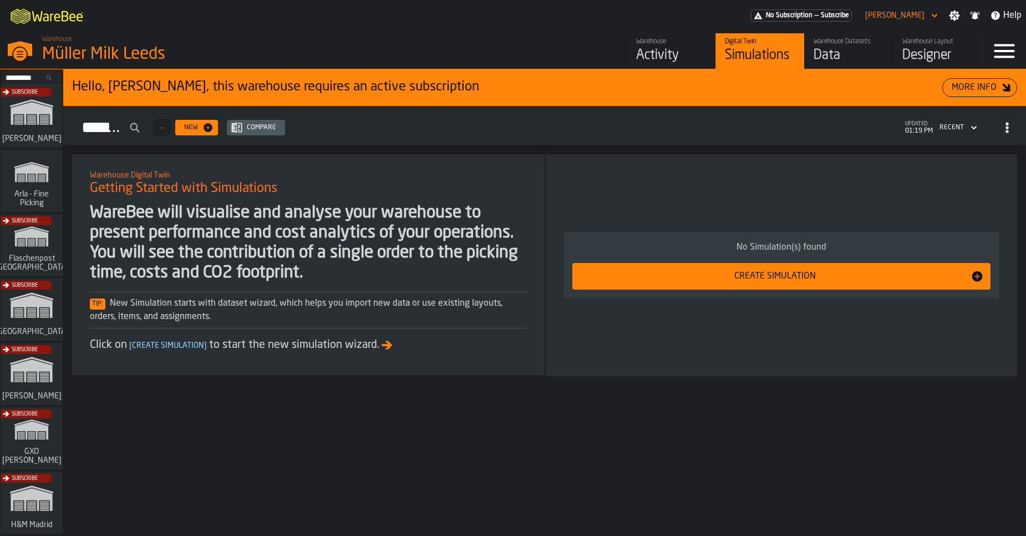
click at [40, 373] on div "Subscribe" at bounding box center [29, 377] width 62 height 64
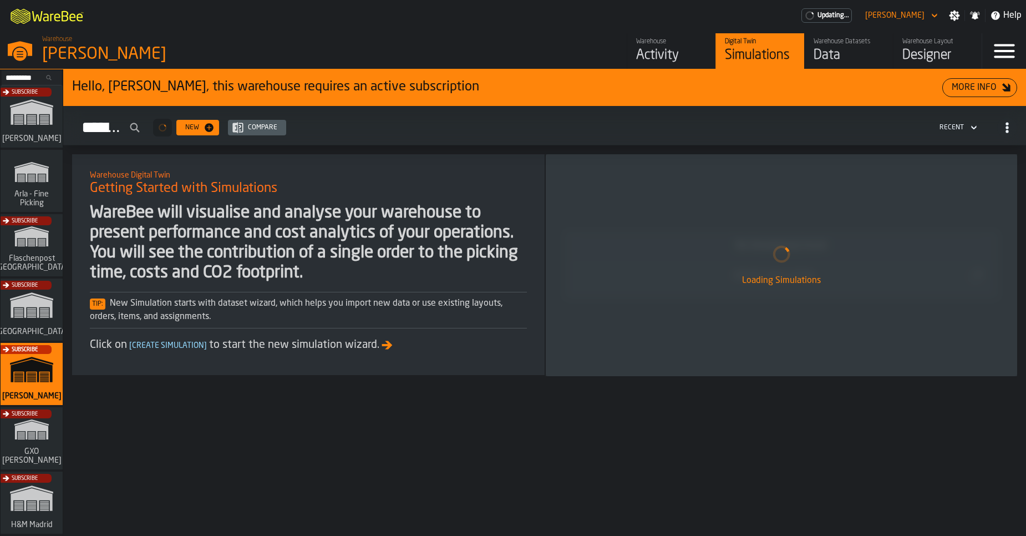
click at [673, 53] on div "Activity" at bounding box center [671, 56] width 70 height 18
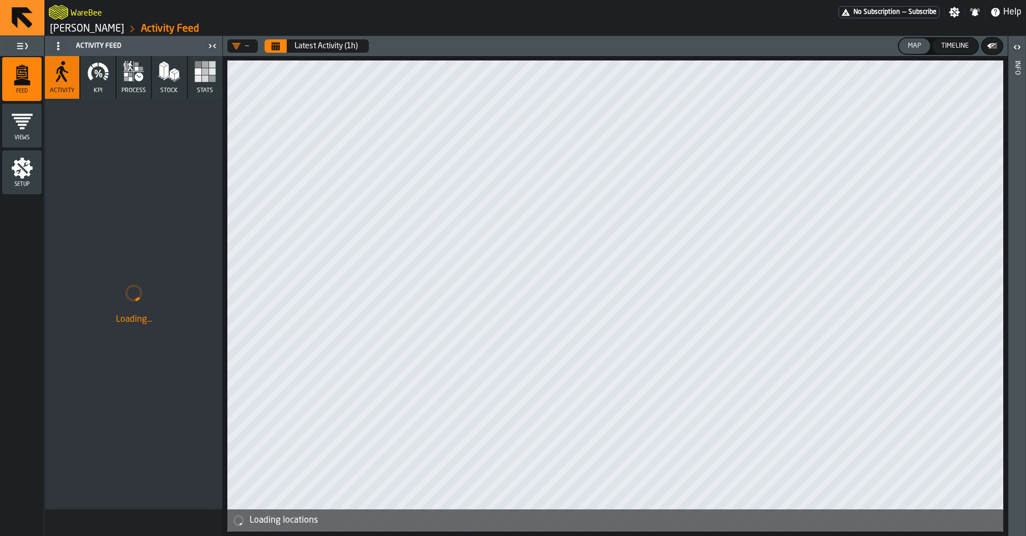
click at [106, 84] on button "KPI" at bounding box center [97, 77] width 34 height 43
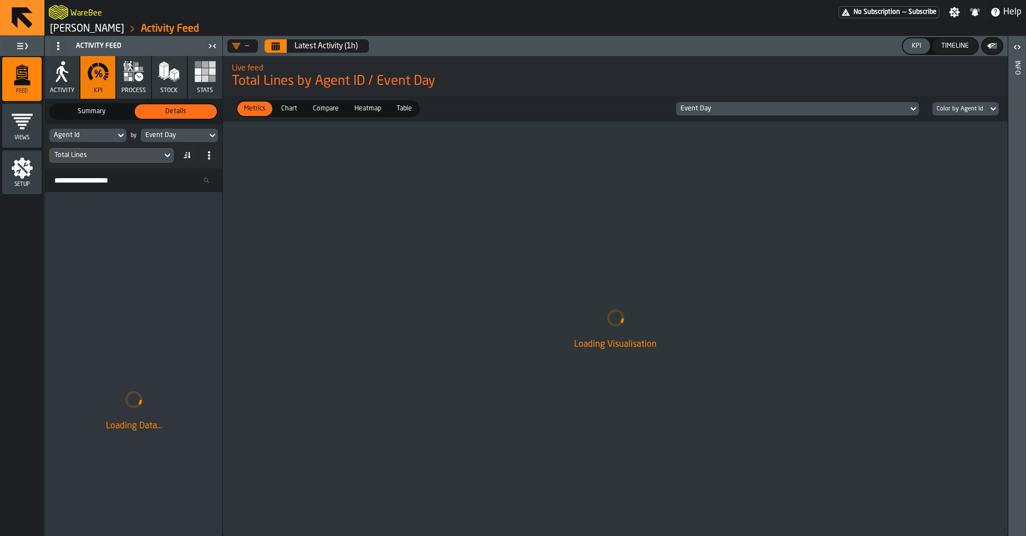
click at [288, 110] on span "Chart" at bounding box center [289, 109] width 25 height 10
click at [116, 156] on div "Total Lines" at bounding box center [105, 155] width 103 height 8
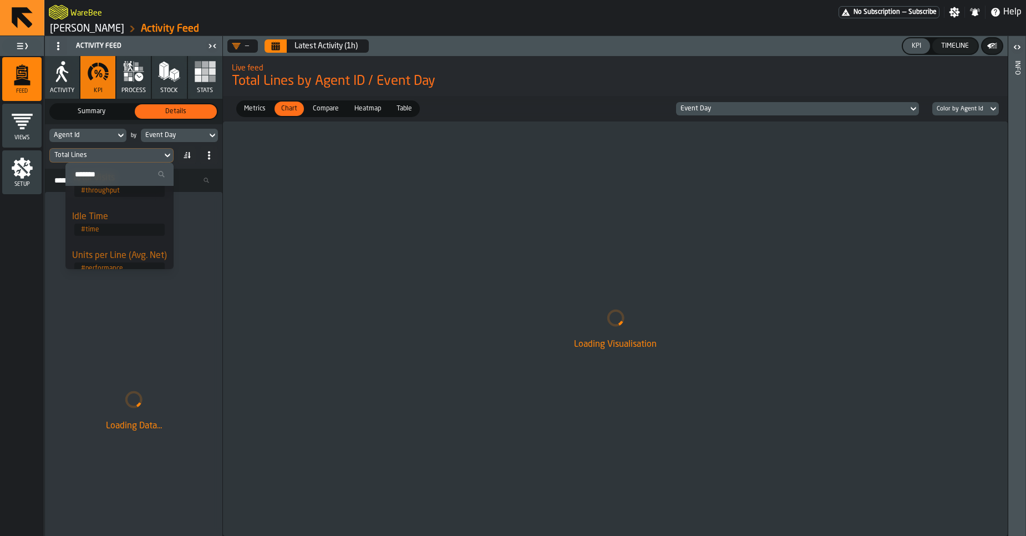
scroll to position [69, 0]
click at [109, 243] on div "Idle Time" at bounding box center [119, 246] width 95 height 13
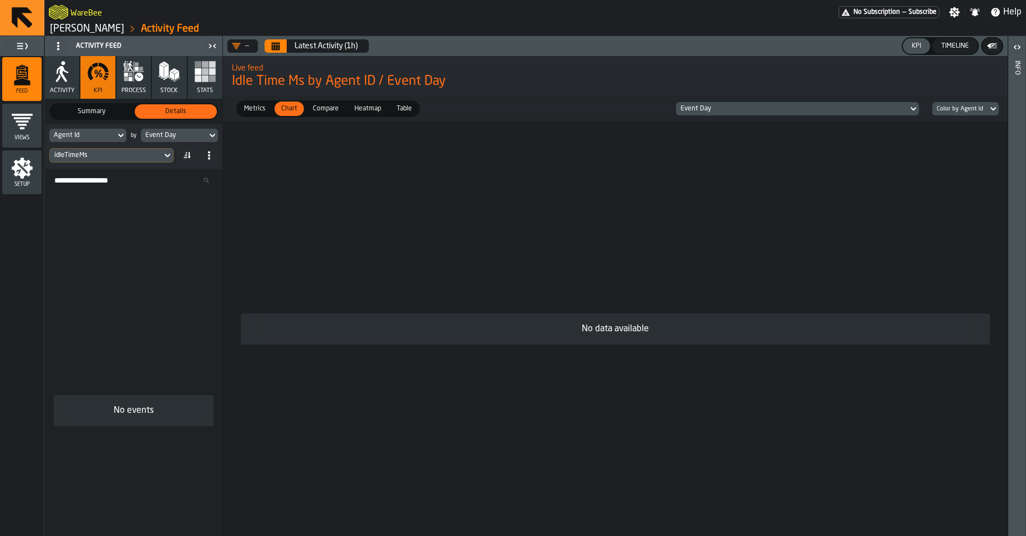
click at [286, 51] on button "Calendar" at bounding box center [276, 45] width 22 height 13
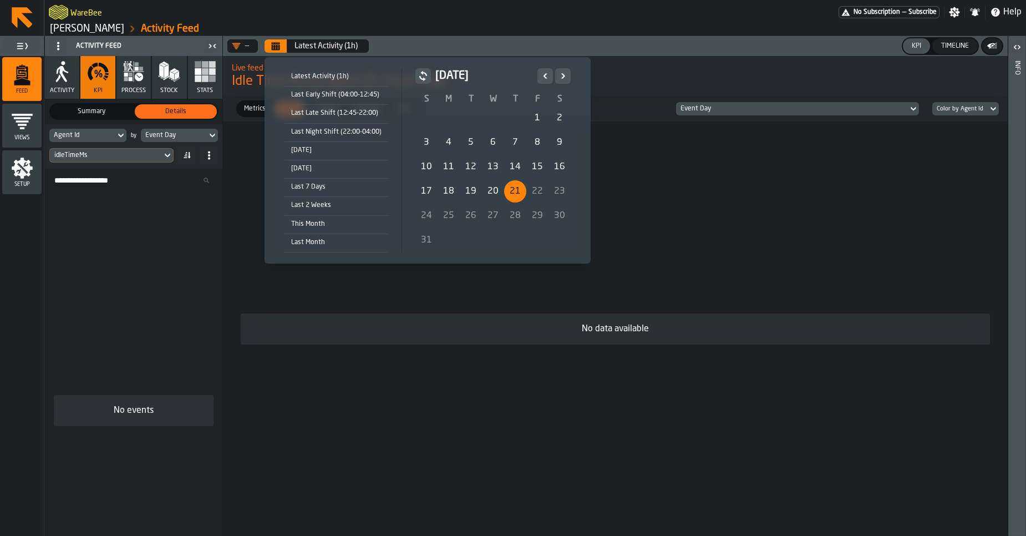
click at [511, 191] on div "21" at bounding box center [515, 191] width 22 height 22
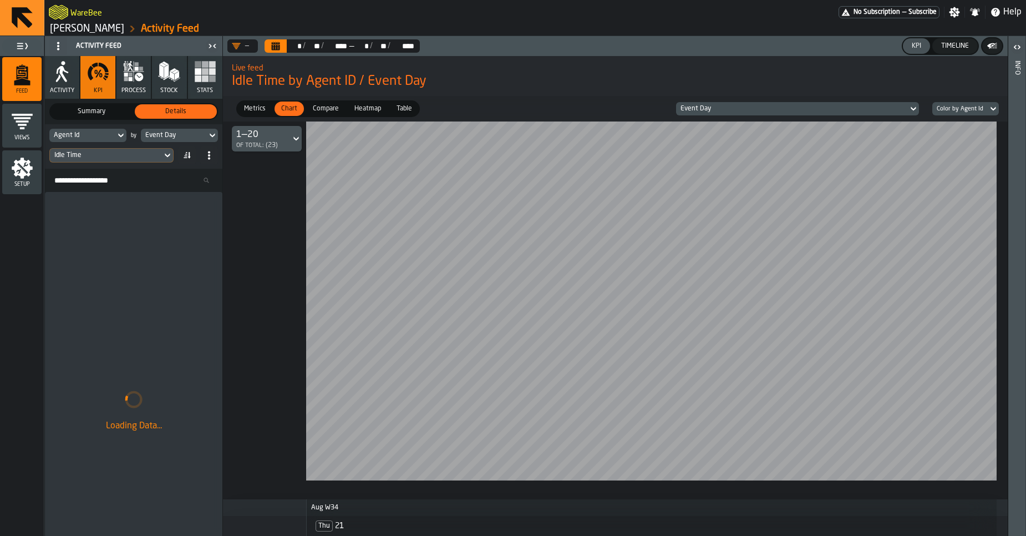
click at [765, 109] on div "Event Day" at bounding box center [791, 109] width 223 height 8
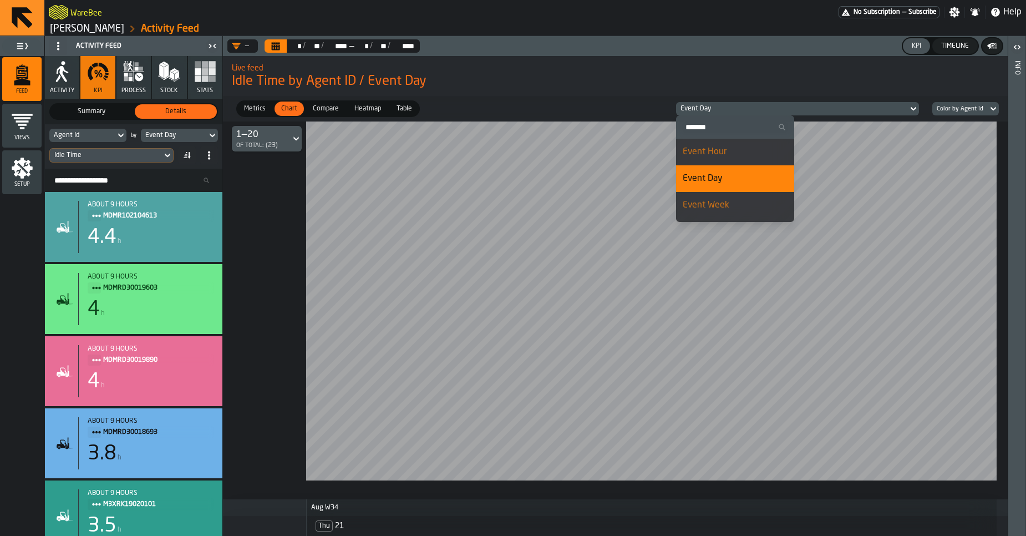
click at [731, 150] on div "Event Hour" at bounding box center [735, 151] width 105 height 13
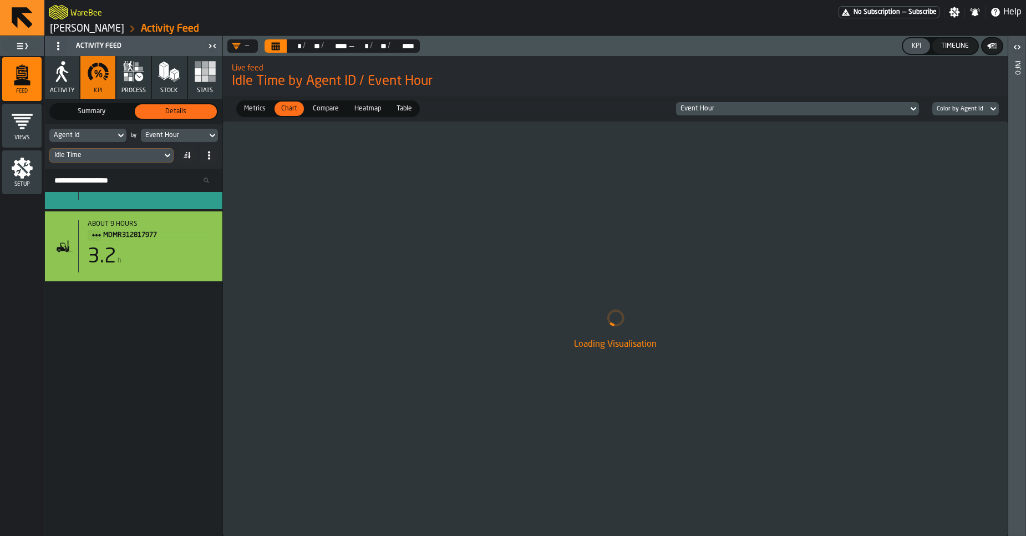
scroll to position [0, 0]
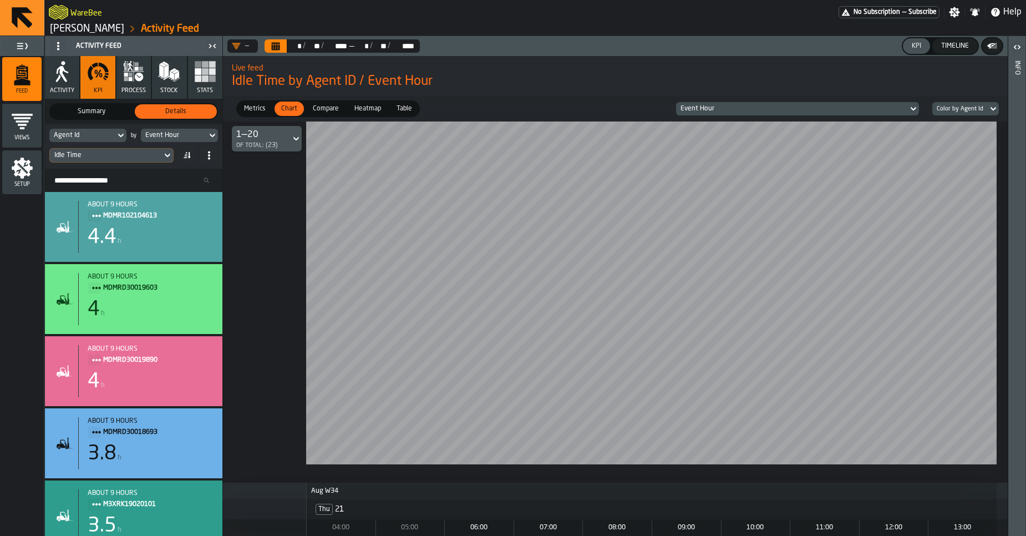
click at [326, 109] on span "Compare" at bounding box center [325, 109] width 35 height 10
click at [355, 111] on span "Heatmap" at bounding box center [367, 109] width 35 height 10
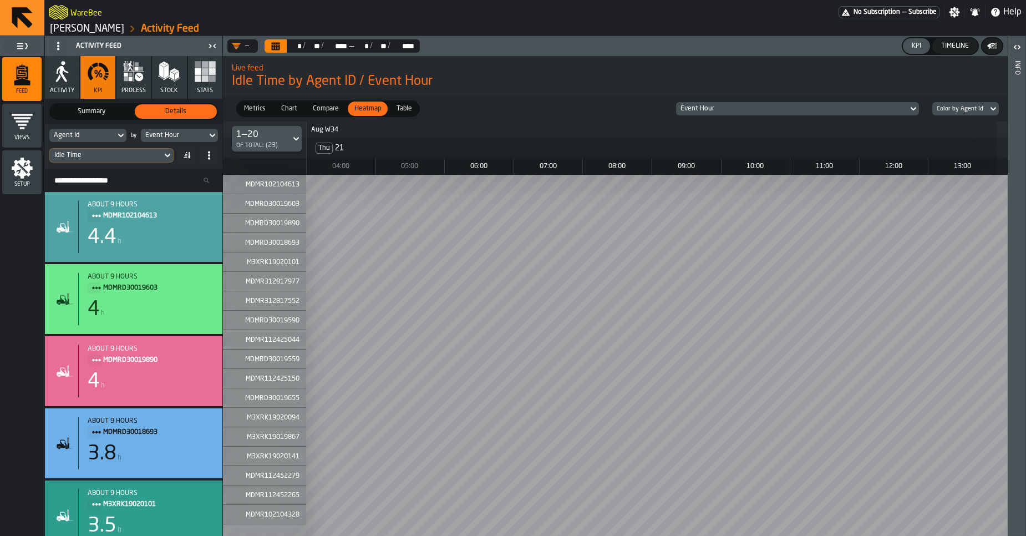
click at [951, 47] on div "Timeline" at bounding box center [955, 46] width 37 height 8
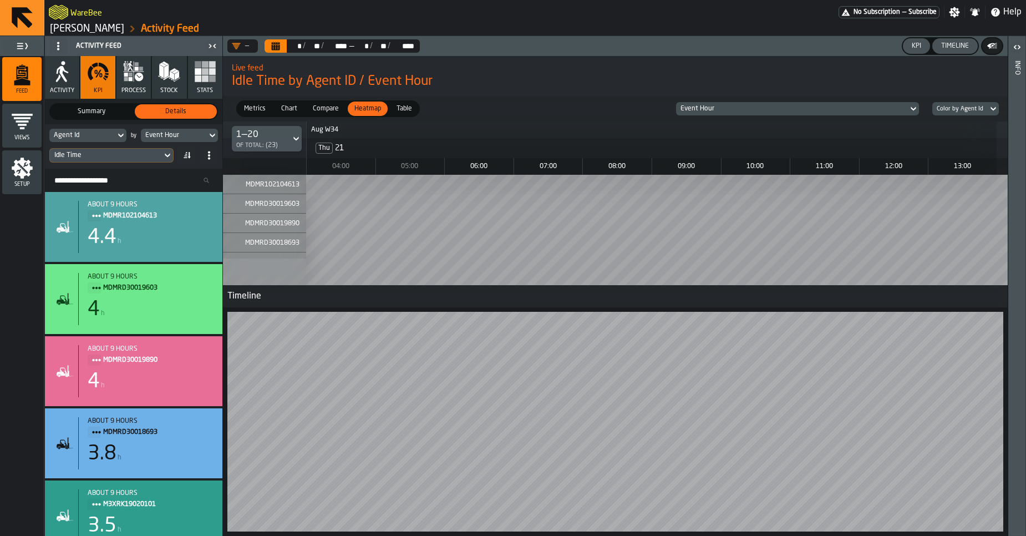
click at [916, 44] on div "KPI" at bounding box center [916, 46] width 18 height 8
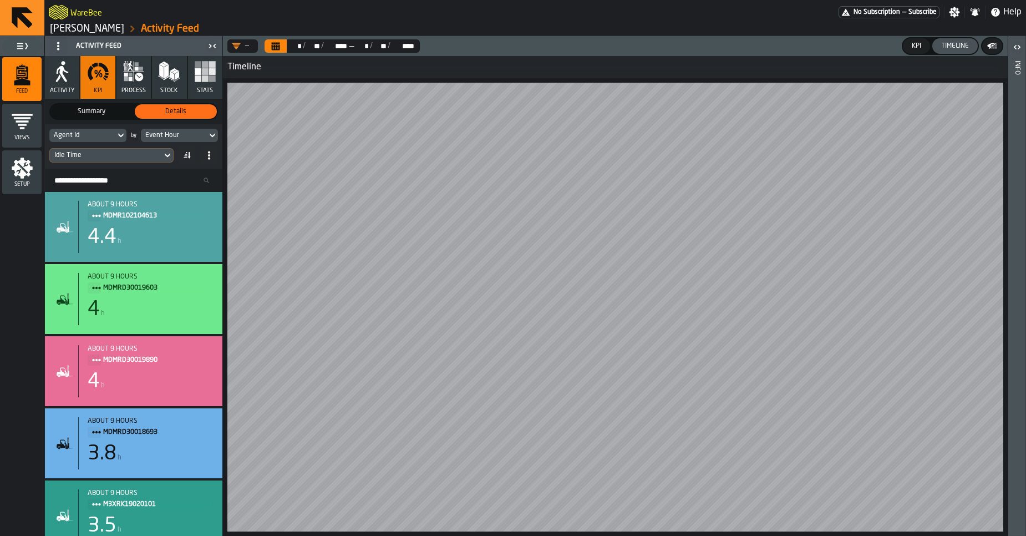
click at [271, 45] on button "Calendar" at bounding box center [276, 45] width 22 height 13
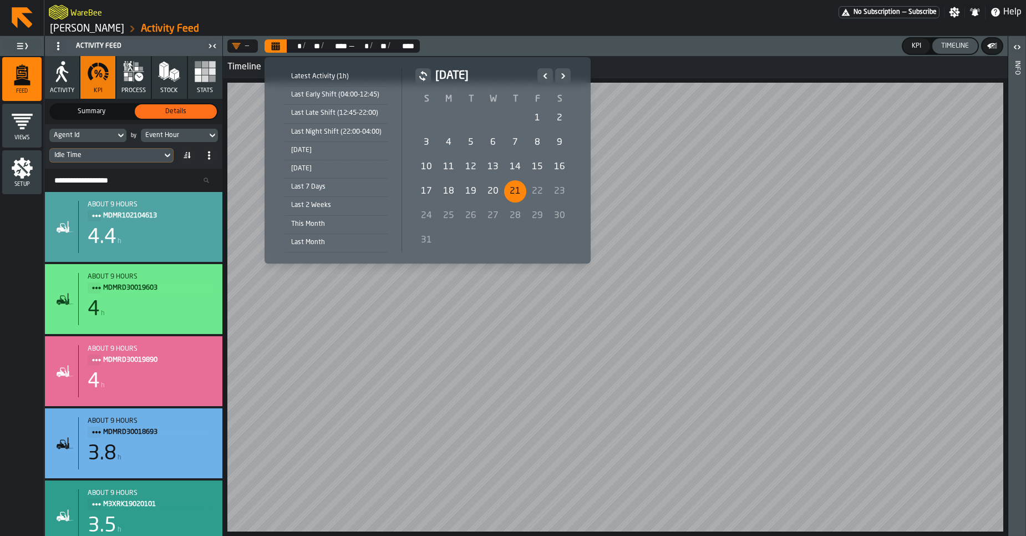
click at [314, 91] on div "Last Early Shift (04:00-12:45)" at bounding box center [336, 95] width 104 height 12
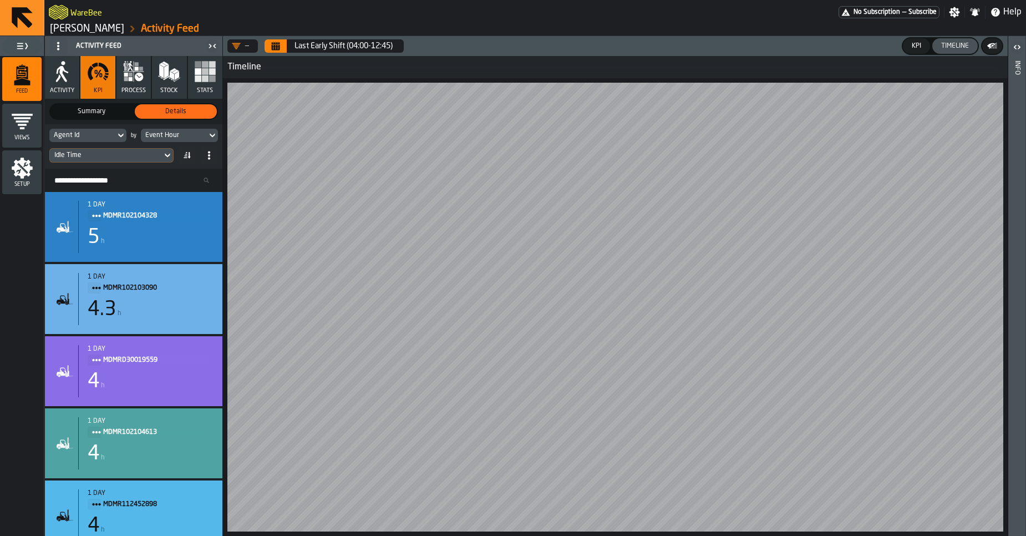
click at [194, 159] on span at bounding box center [187, 155] width 18 height 18
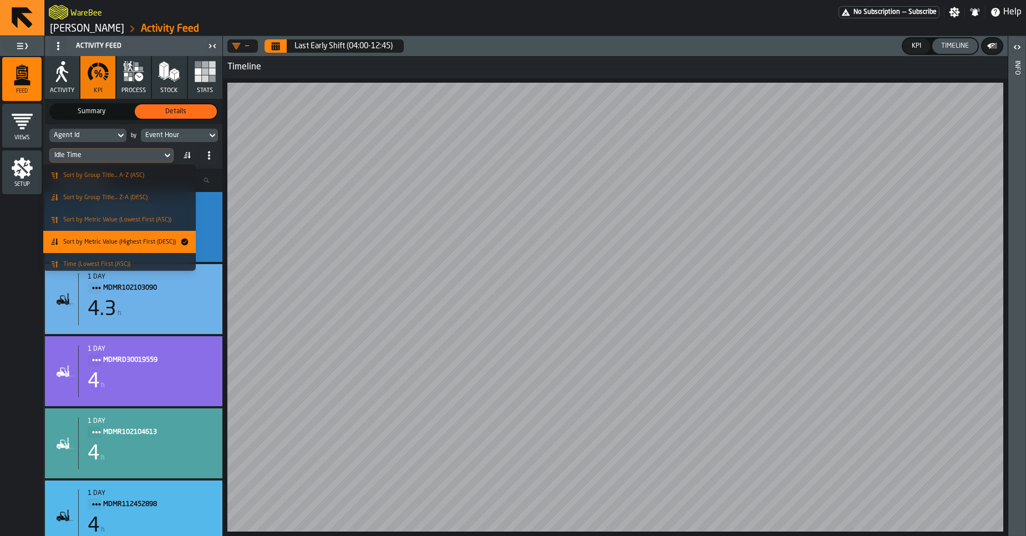
click at [150, 239] on span "Sort by Metric Value (Highest First (DESC))" at bounding box center [119, 241] width 113 height 7
